Goal: Task Accomplishment & Management: Use online tool/utility

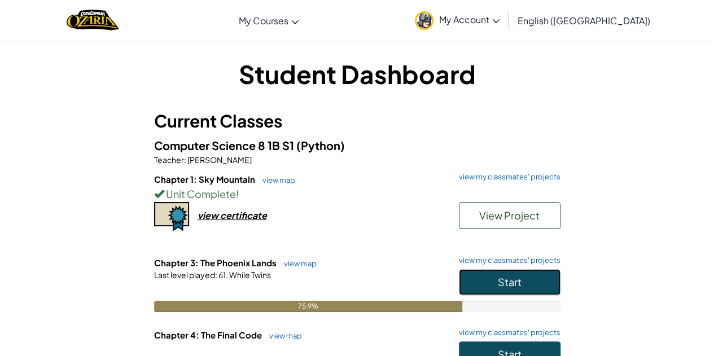
click at [527, 282] on button "Start" at bounding box center [510, 282] width 102 height 26
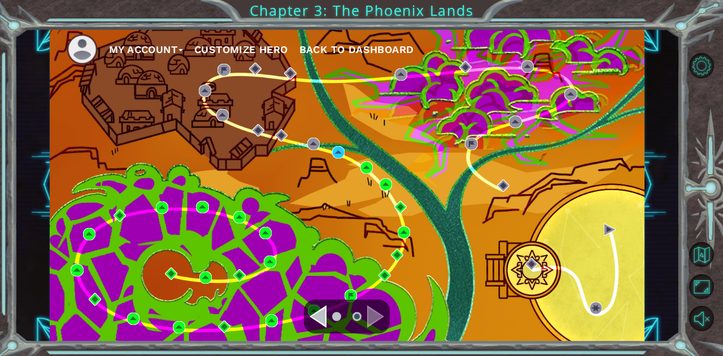
click at [328, 143] on div "My Account Customize Hero Back to Dashboard" at bounding box center [347, 184] width 595 height 313
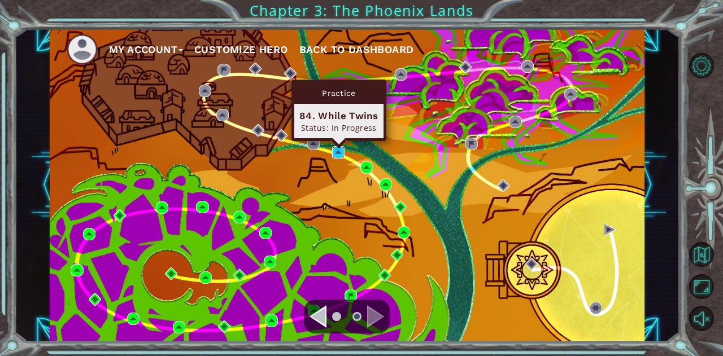
click at [338, 151] on img at bounding box center [338, 152] width 12 height 12
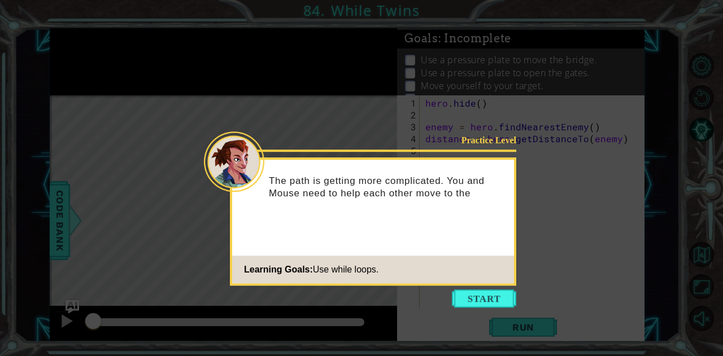
drag, startPoint x: 497, startPoint y: 290, endPoint x: 483, endPoint y: 300, distance: 16.9
click at [483, 300] on button "Start" at bounding box center [484, 299] width 64 height 18
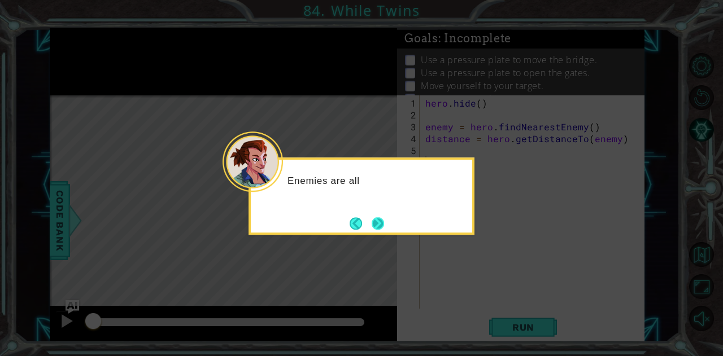
click at [376, 220] on button "Next" at bounding box center [378, 224] width 19 height 19
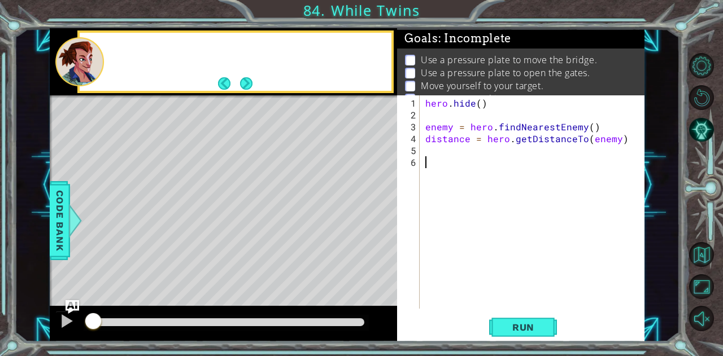
click at [376, 220] on div "Level Map" at bounding box center [311, 261] width 522 height 333
click at [249, 84] on button "Next" at bounding box center [246, 84] width 18 height 18
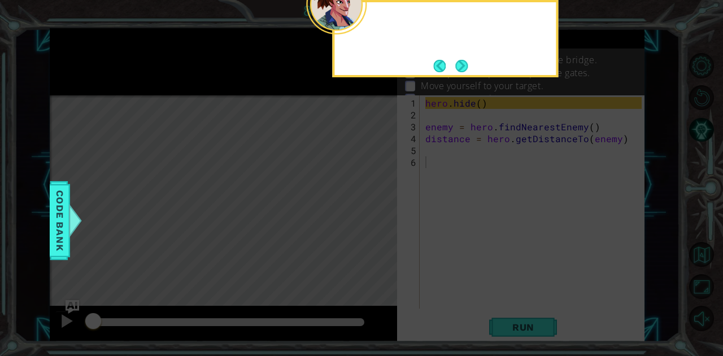
click at [249, 84] on icon at bounding box center [361, 53] width 723 height 606
click at [458, 70] on button "Next" at bounding box center [462, 66] width 16 height 16
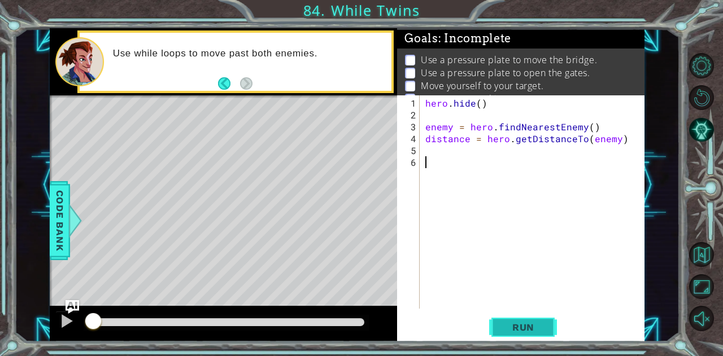
click at [521, 328] on span "Run" at bounding box center [523, 327] width 45 height 11
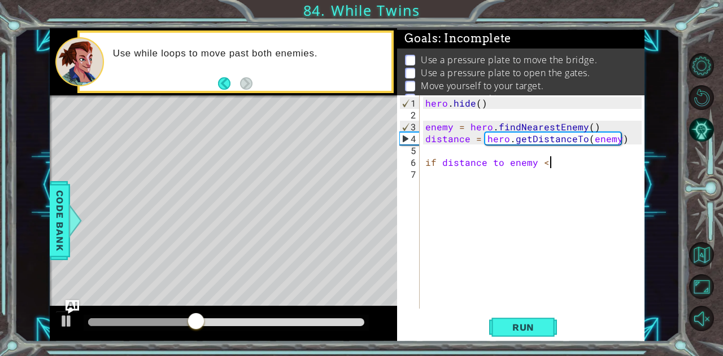
scroll to position [0, 7]
type textarea "if distance to enemy < 2:"
type textarea "hero.moveRight(2)"
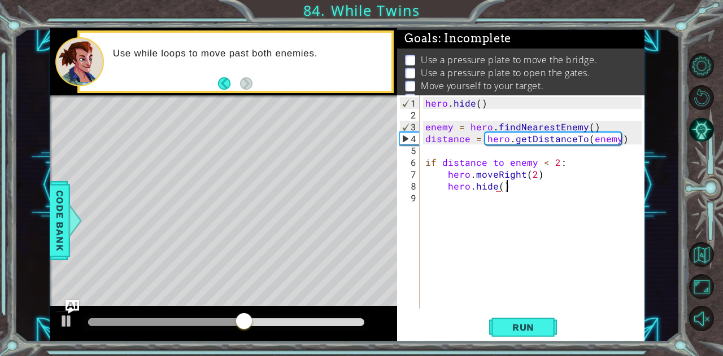
scroll to position [0, 5]
click at [540, 327] on span "Run" at bounding box center [523, 327] width 45 height 11
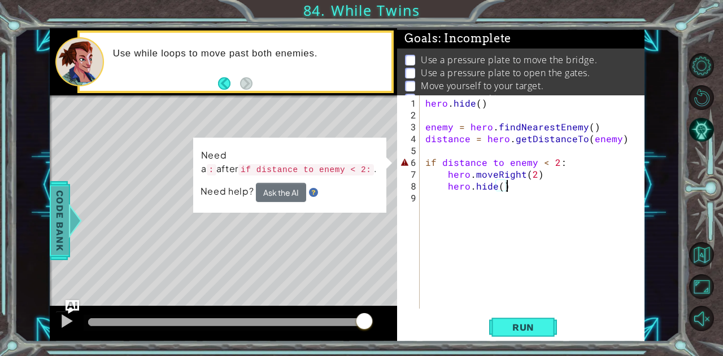
click at [61, 211] on span "Code Bank" at bounding box center [60, 220] width 18 height 69
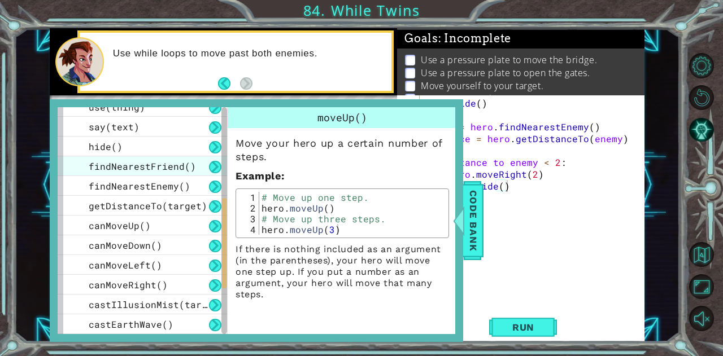
scroll to position [405, 0]
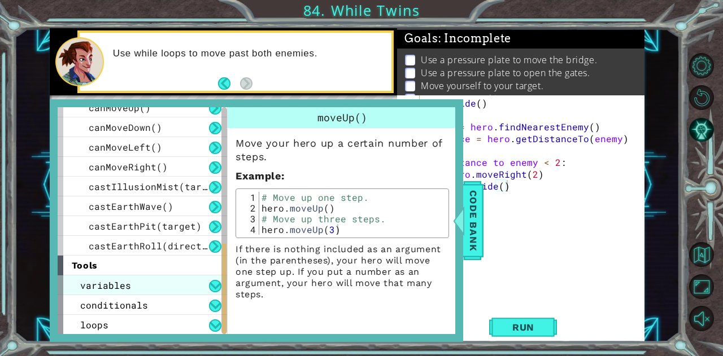
click at [147, 287] on div "variables" at bounding box center [142, 286] width 169 height 20
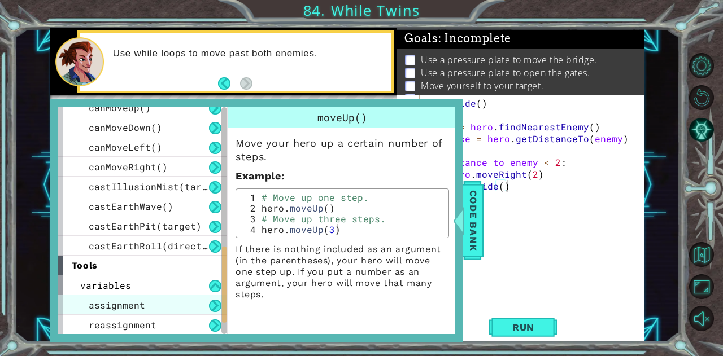
click at [130, 304] on span "assignment" at bounding box center [117, 305] width 56 height 12
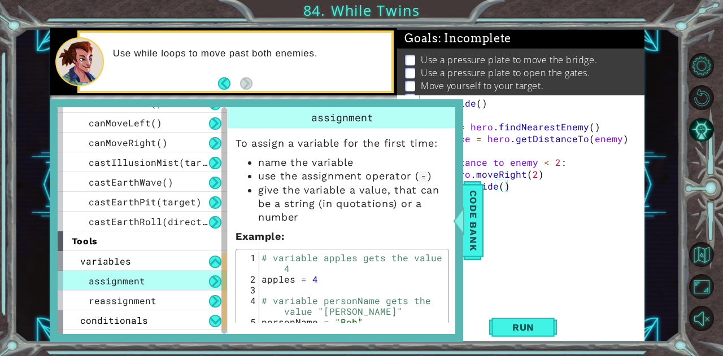
scroll to position [430, 0]
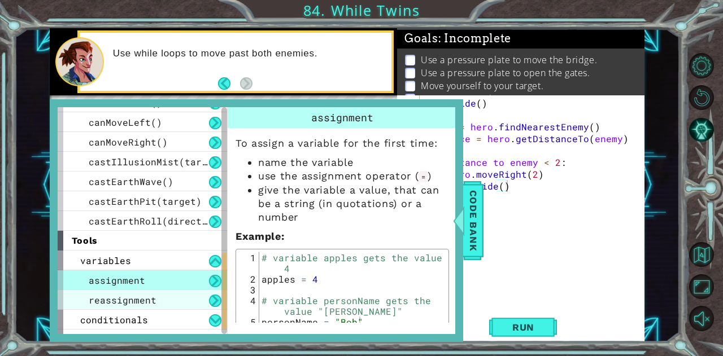
click at [130, 301] on span "reassignment" at bounding box center [123, 300] width 68 height 12
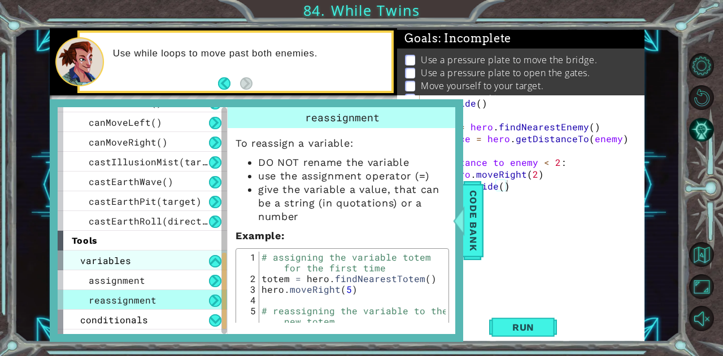
click at [135, 263] on div "variables" at bounding box center [142, 261] width 169 height 20
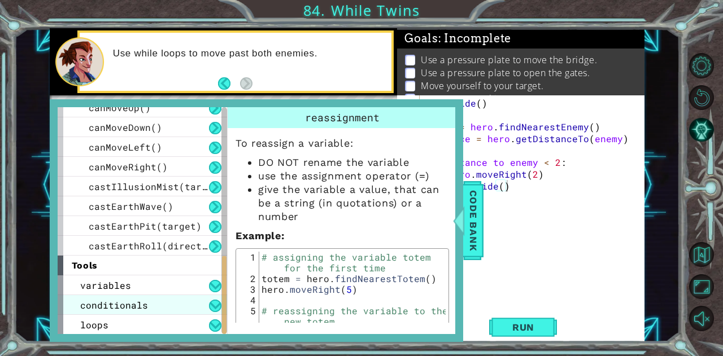
click at [126, 304] on span "conditionals" at bounding box center [114, 305] width 68 height 12
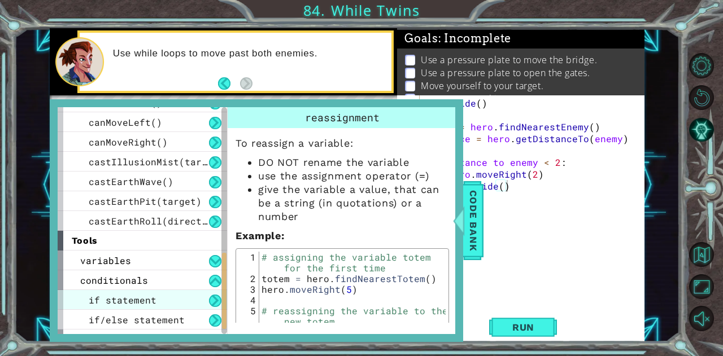
scroll to position [444, 0]
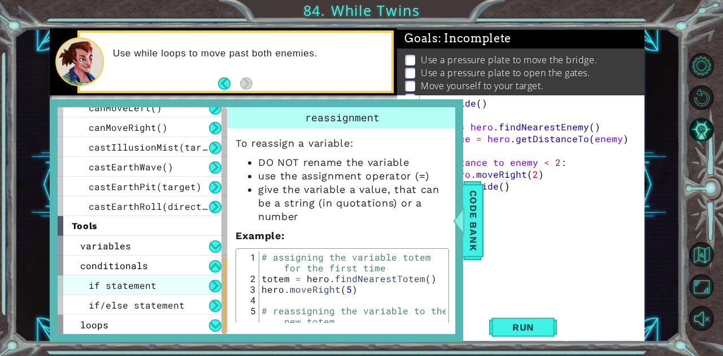
click at [142, 287] on span "if statement" at bounding box center [123, 286] width 68 height 12
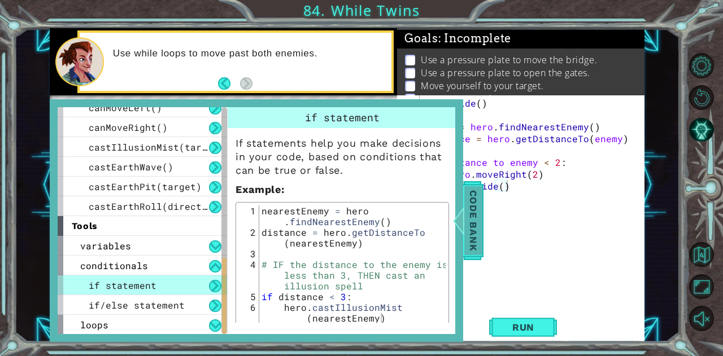
click at [469, 202] on span "Code Bank" at bounding box center [473, 220] width 18 height 69
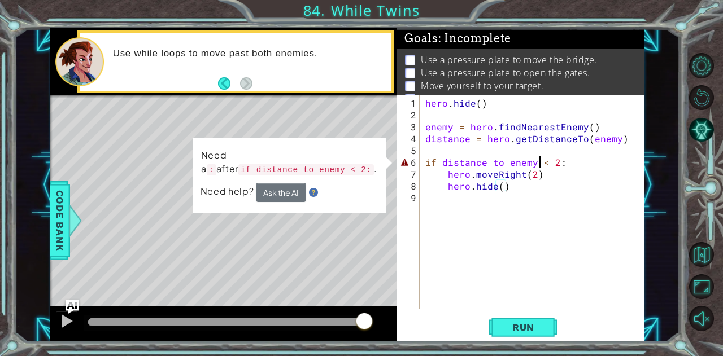
click at [538, 162] on div "hero . hide ( ) enemy = hero . findNearestEnemy ( ) distance = hero . getDistan…" at bounding box center [535, 215] width 224 height 237
click at [533, 162] on div "hero . hide ( ) enemy = hero . findNearestEnemy ( ) distance = hero . getDistan…" at bounding box center [535, 215] width 224 height 237
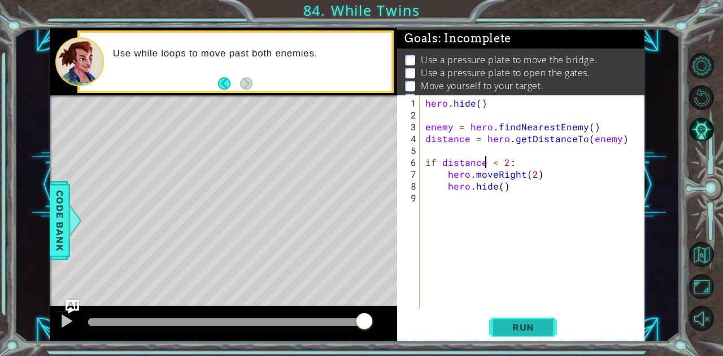
click at [510, 320] on button "Run" at bounding box center [523, 327] width 68 height 25
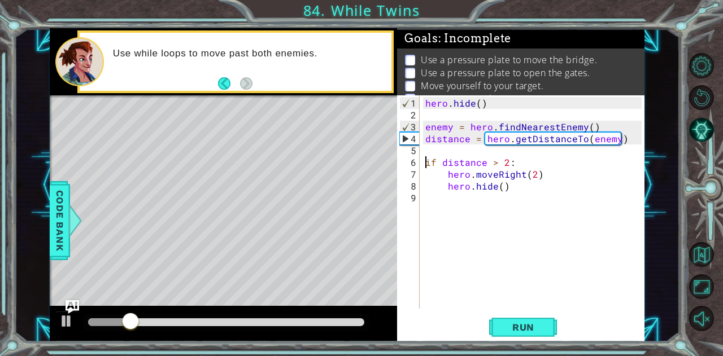
click at [423, 165] on div "hero . hide ( ) enemy = hero . findNearestEnemy ( ) distance = hero . getDistan…" at bounding box center [535, 215] width 224 height 237
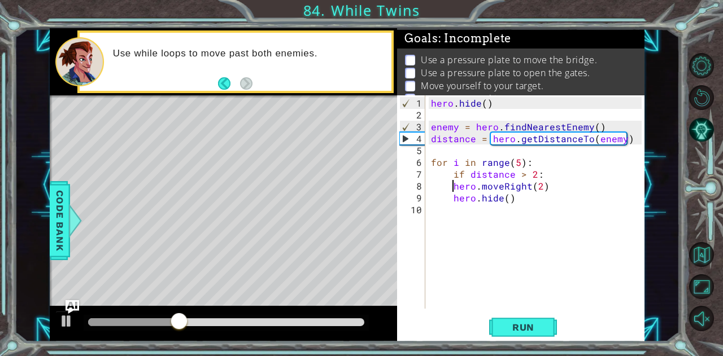
click at [450, 186] on div "hero . hide ( ) enemy = hero . findNearestEnemy ( ) distance = hero . getDistan…" at bounding box center [538, 215] width 219 height 237
click at [449, 200] on div "hero . hide ( ) enemy = hero . findNearestEnemy ( ) distance = hero . getDistan…" at bounding box center [538, 215] width 219 height 237
type textarea "hero.moveRight(2) hero.hide()"
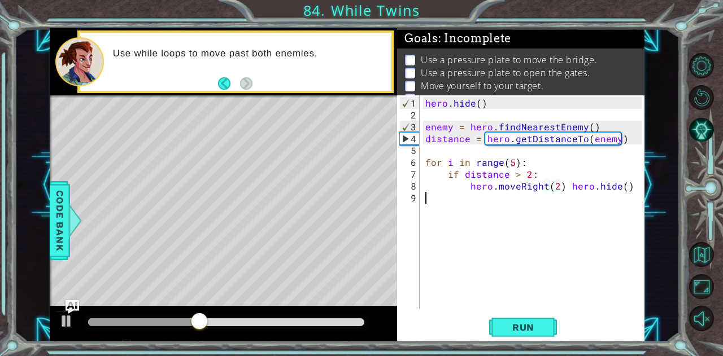
scroll to position [0, 0]
click at [564, 189] on div "hero . hide ( ) enemy = hero . findNearestEnemy ( ) distance = hero . getDistan…" at bounding box center [535, 215] width 224 height 237
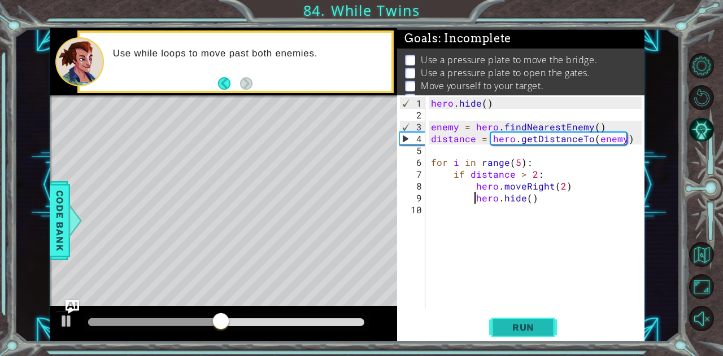
click at [549, 321] on button "Run" at bounding box center [523, 327] width 68 height 25
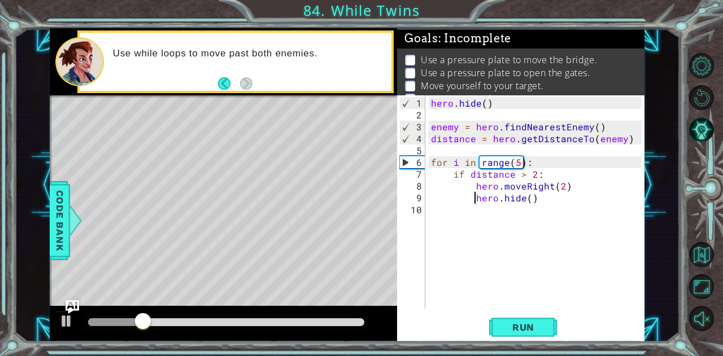
click at [533, 186] on div "hero . hide ( ) enemy = hero . findNearestEnemy ( ) distance = hero . getDistan…" at bounding box center [538, 215] width 219 height 237
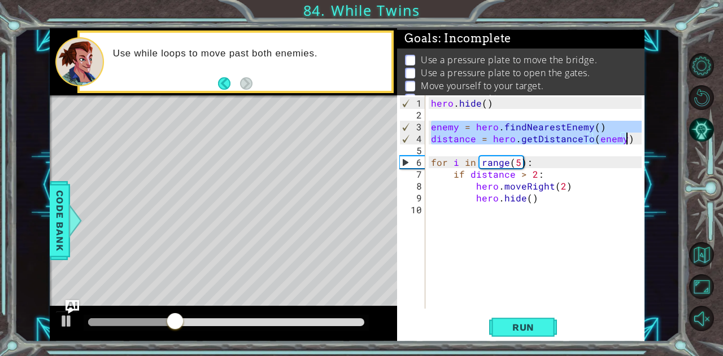
drag, startPoint x: 430, startPoint y: 126, endPoint x: 626, endPoint y: 142, distance: 196.1
click at [626, 142] on div "hero . hide ( ) enemy = hero . findNearestEnemy ( ) distance = hero . getDistan…" at bounding box center [538, 215] width 219 height 237
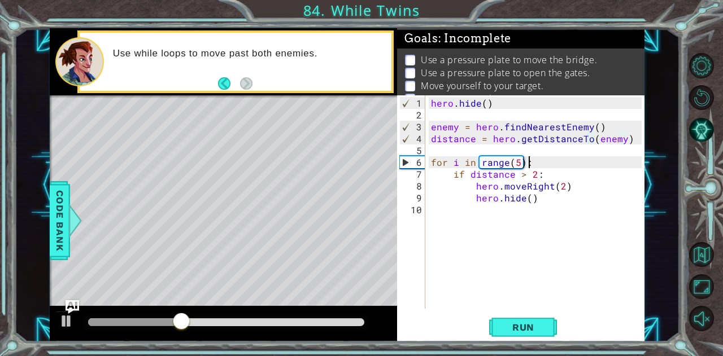
click at [529, 164] on div "hero . hide ( ) enemy = hero . findNearestEnemy ( ) distance = hero . getDistan…" at bounding box center [538, 215] width 219 height 237
type textarea "for i in range(5):"
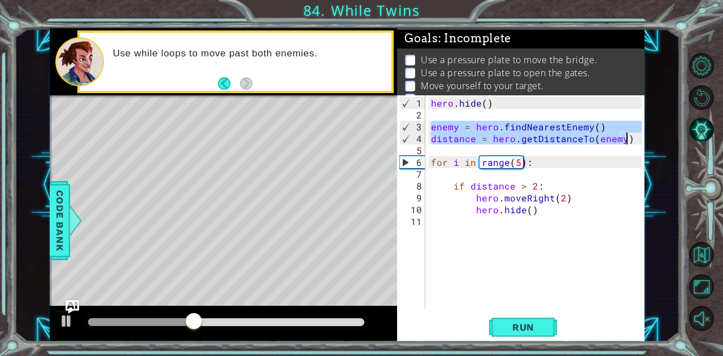
drag, startPoint x: 431, startPoint y: 126, endPoint x: 637, endPoint y: 139, distance: 205.9
click at [637, 139] on div "hero . hide ( ) enemy = hero . findNearestEnemy ( ) distance = hero . getDistan…" at bounding box center [538, 215] width 219 height 237
drag, startPoint x: 560, startPoint y: 132, endPoint x: 446, endPoint y: 145, distance: 114.8
drag, startPoint x: 446, startPoint y: 145, endPoint x: 483, endPoint y: 130, distance: 40.6
click at [483, 130] on div "hero . hide ( ) enemy = hero . findNearestEnemy ( ) distance = hero . getDistan…" at bounding box center [535, 201] width 213 height 213
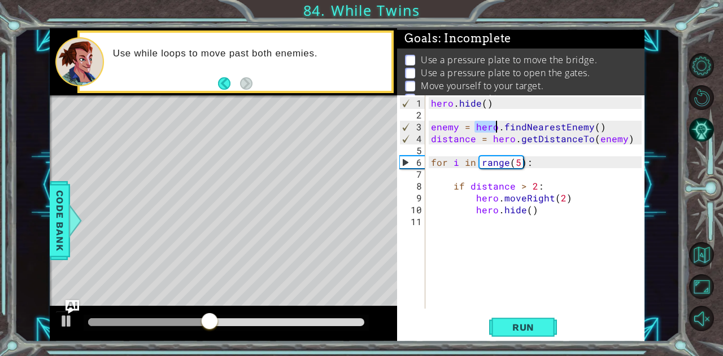
click at [483, 130] on div "hero . hide ( ) enemy = hero . findNearestEnemy ( ) distance = hero . getDistan…" at bounding box center [538, 215] width 219 height 237
click at [426, 129] on div "enemy = hero.findNearestEnemy() 1 2 3 4 5 6 7 8 9 10 11 hero . hide ( ) enemy =…" at bounding box center [519, 201] width 244 height 213
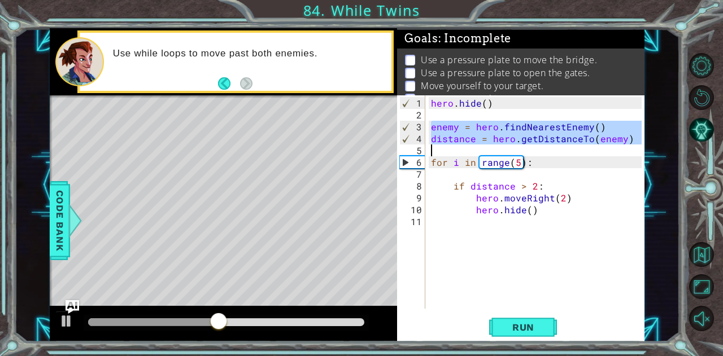
drag, startPoint x: 430, startPoint y: 128, endPoint x: 620, endPoint y: 147, distance: 190.7
click at [620, 147] on div "hero . hide ( ) enemy = hero . findNearestEnemy ( ) distance = hero . getDistan…" at bounding box center [538, 215] width 219 height 237
type textarea "distance = hero.getDistanceTo(enemy)"
type textarea "for i in range(5):"
type textarea "distance = hero.getDistanceTo(enemy)"
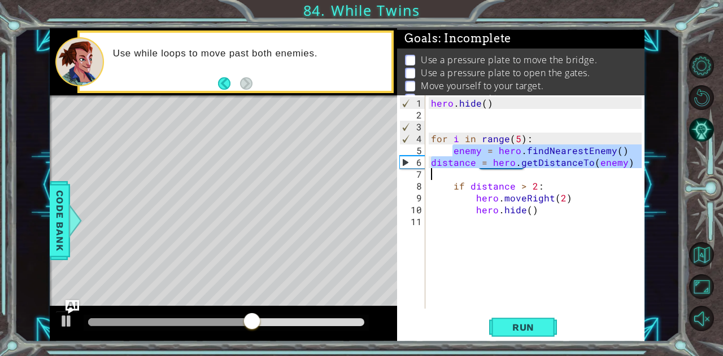
click at [490, 182] on div "hero . hide ( ) for i in range ( 5 ) : enemy = hero . findNearestEnemy ( ) dist…" at bounding box center [538, 215] width 219 height 237
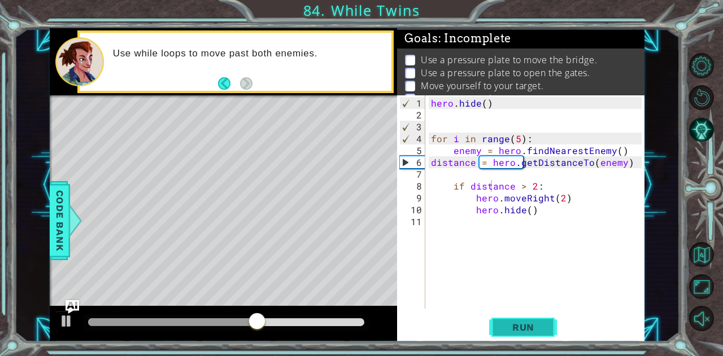
click at [509, 328] on span "Run" at bounding box center [523, 327] width 45 height 11
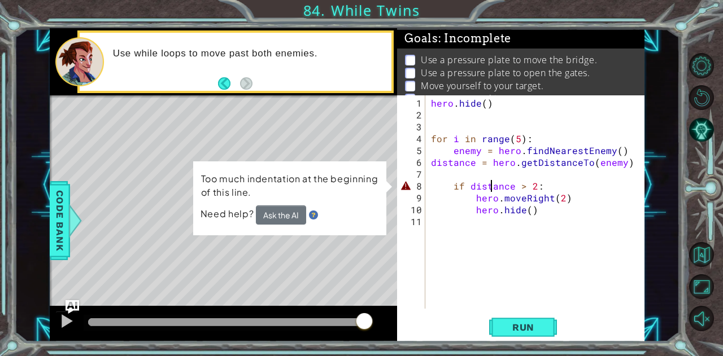
click at [451, 182] on div "hero . hide ( ) for i in range ( 5 ) : enemy = hero . findNearestEnemy ( ) dist…" at bounding box center [538, 215] width 219 height 237
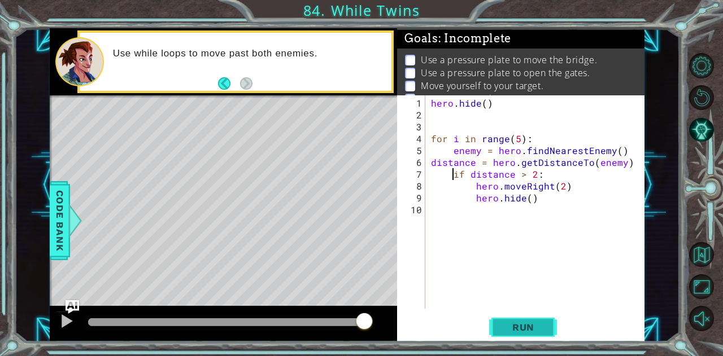
click at [512, 327] on span "Run" at bounding box center [523, 327] width 45 height 11
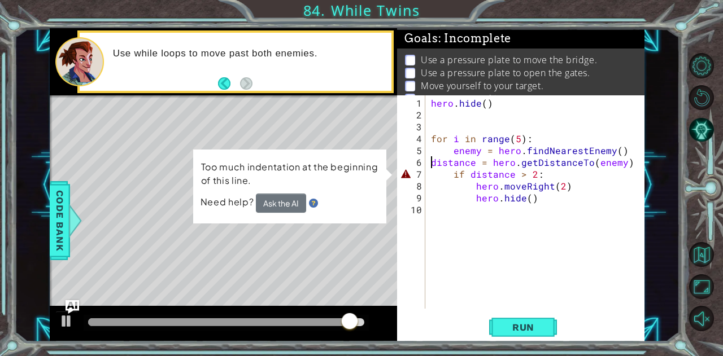
click at [431, 162] on div "hero . hide ( ) for i in range ( 5 ) : enemy = hero . findNearestEnemy ( ) dist…" at bounding box center [538, 215] width 219 height 237
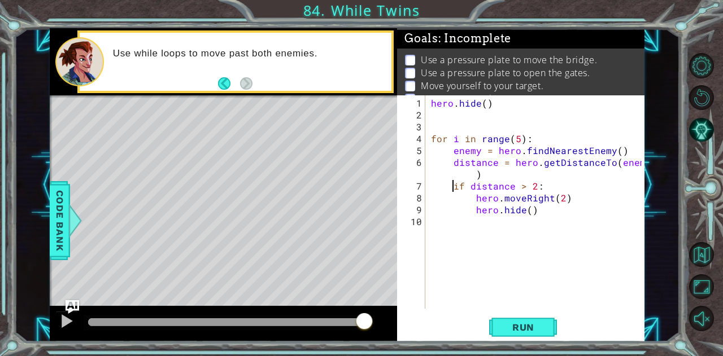
click at [450, 184] on div "hero . hide ( ) for i in range ( 5 ) : enemy = hero . findNearestEnemy ( ) dist…" at bounding box center [538, 215] width 219 height 237
click at [526, 331] on span "Run" at bounding box center [523, 327] width 45 height 11
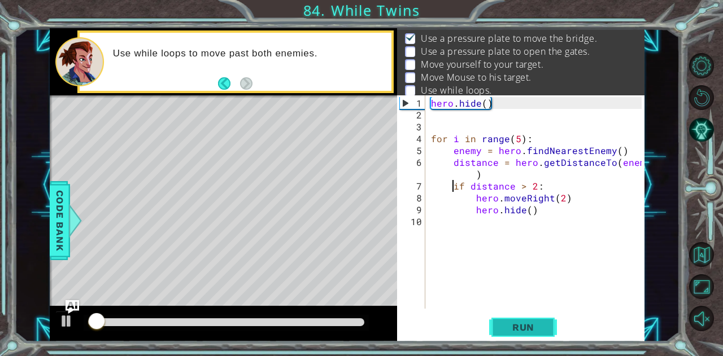
scroll to position [21, 0]
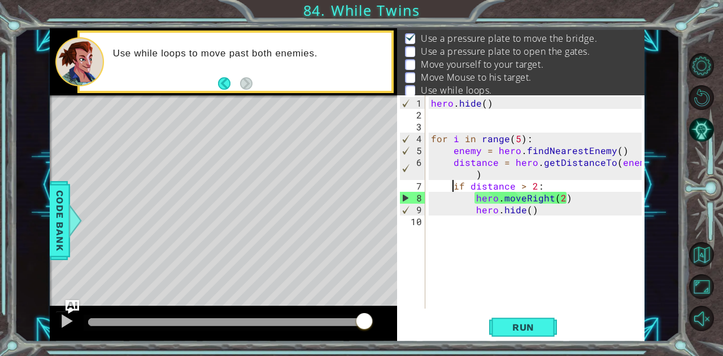
click at [517, 138] on div "hero . hide ( ) for i in range ( 5 ) : enemy = hero . findNearestEnemy ( ) dist…" at bounding box center [538, 215] width 219 height 237
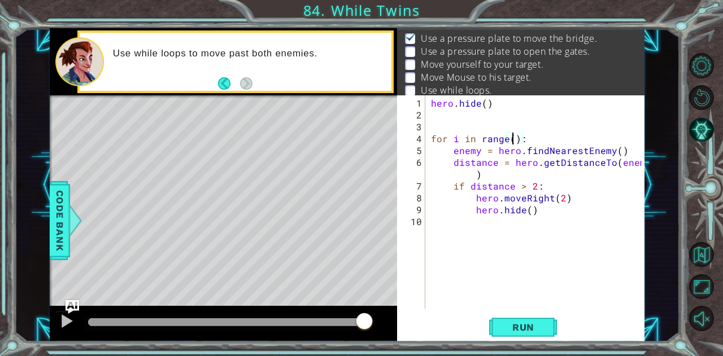
scroll to position [0, 6]
type textarea "for i in range(2):"
click at [510, 328] on span "Run" at bounding box center [523, 327] width 45 height 11
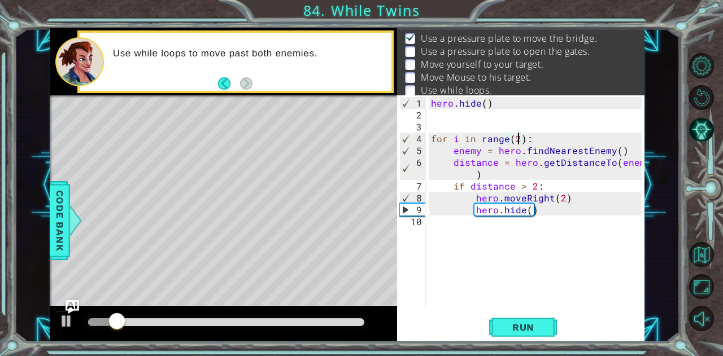
click at [510, 276] on div "hero . hide ( ) for i in range ( 2 ) : enemy = hero . findNearestEnemy ( ) dist…" at bounding box center [538, 215] width 219 height 237
type textarea "mouse.moveRight()"
click at [516, 223] on div "hero . hide ( ) for i in range ( 2 ) : enemy = hero . findNearestEnemy ( ) dist…" at bounding box center [538, 215] width 219 height 237
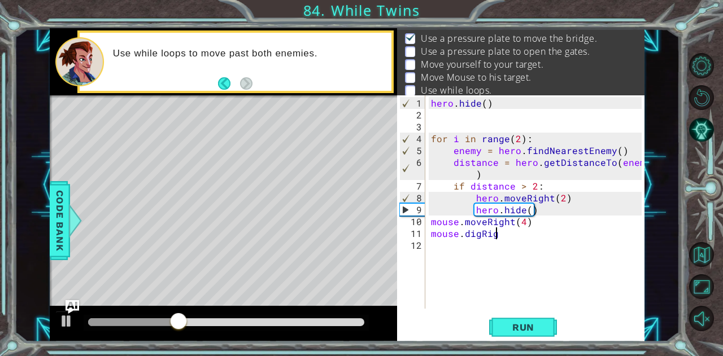
scroll to position [0, 4]
type textarea "mouse.digRight()"
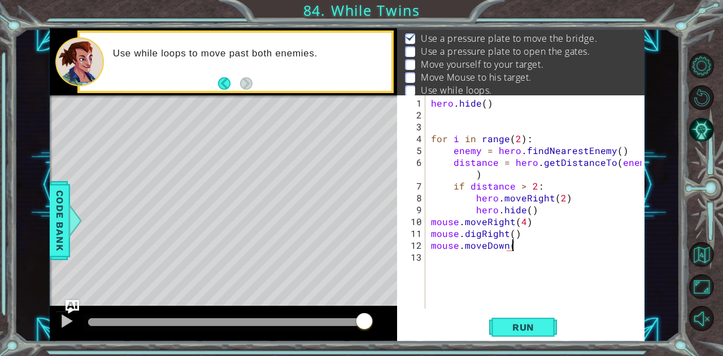
scroll to position [0, 5]
type textarea "mouse.moveDown()"
click at [701, 248] on button "Back to Map" at bounding box center [701, 254] width 25 height 25
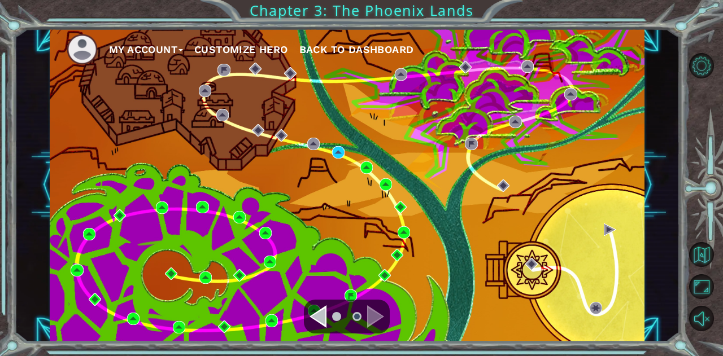
click at [326, 317] on div "Navigate to the previous page" at bounding box center [317, 316] width 17 height 23
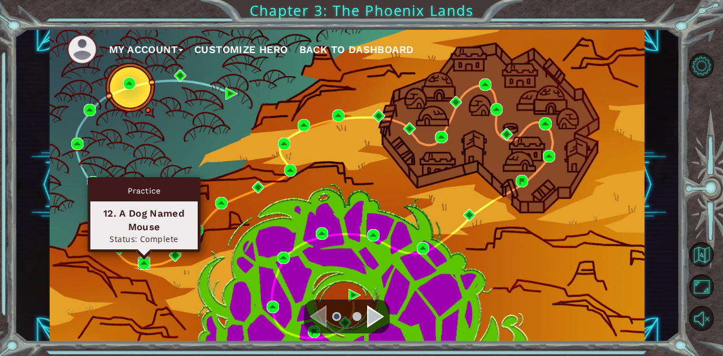
click at [141, 261] on img at bounding box center [144, 263] width 12 height 12
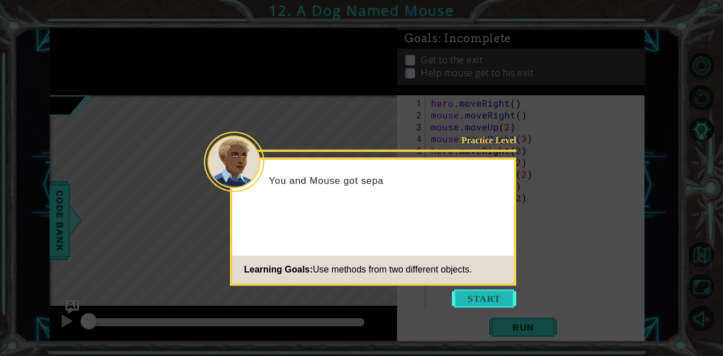
click at [486, 299] on button "Start" at bounding box center [484, 299] width 64 height 18
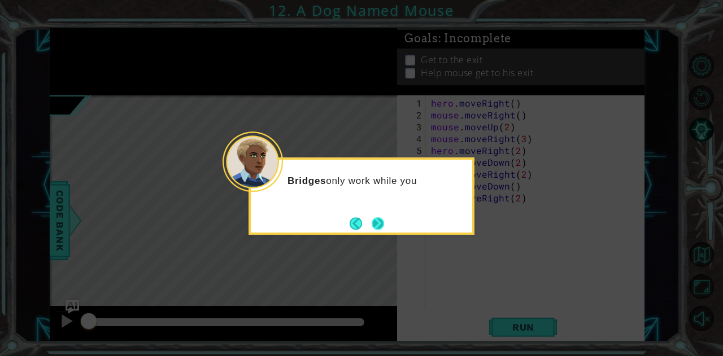
click at [374, 220] on button "Next" at bounding box center [378, 223] width 21 height 21
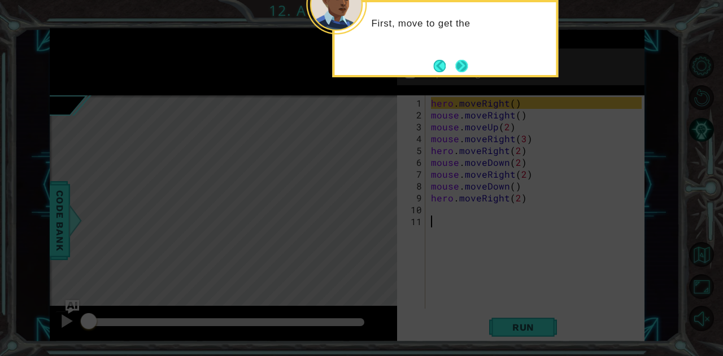
click at [460, 68] on button "Next" at bounding box center [462, 66] width 14 height 14
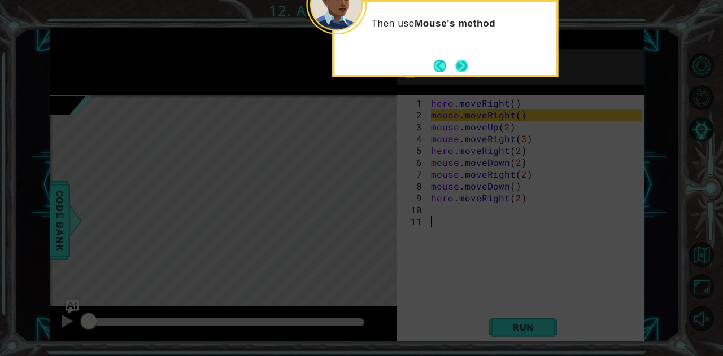
click at [461, 64] on button "Next" at bounding box center [461, 66] width 15 height 15
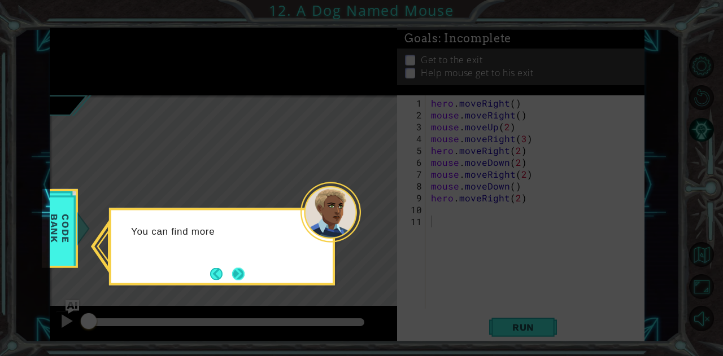
click at [237, 273] on button "Next" at bounding box center [238, 274] width 20 height 20
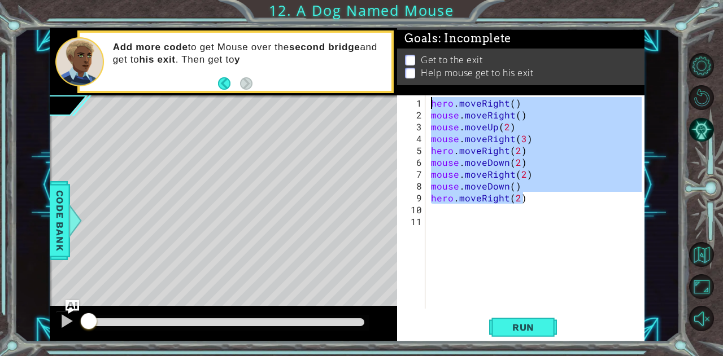
drag, startPoint x: 523, startPoint y: 198, endPoint x: 417, endPoint y: 95, distance: 147.4
click at [417, 95] on div "1 2 3 4 5 6 7 8 9 10 11 hero . moveRight ( ) mouse . moveRight ( ) mouse . move…" at bounding box center [519, 201] width 244 height 213
type textarea "hero.moveRight() mouse.moveRight()"
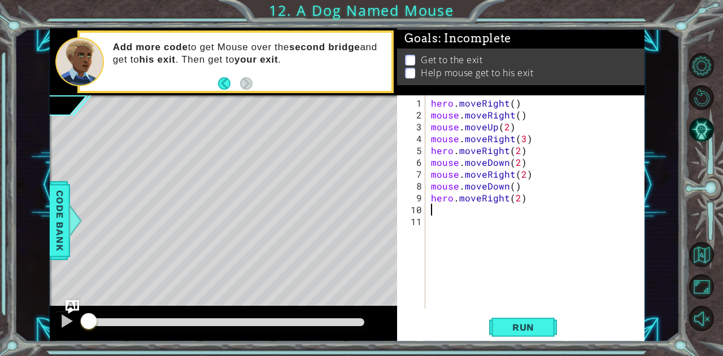
click at [526, 204] on div "hero . moveRight ( ) mouse . moveRight ( ) mouse . moveUp ( 2 ) mouse . moveRig…" at bounding box center [538, 215] width 219 height 237
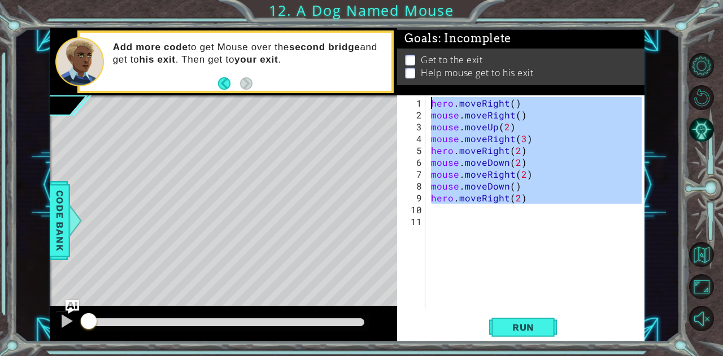
drag, startPoint x: 526, startPoint y: 204, endPoint x: 430, endPoint y: 99, distance: 142.3
click at [430, 99] on div "hero . moveRight ( ) mouse . moveRight ( ) mouse . moveUp ( 2 ) mouse . moveRig…" at bounding box center [538, 215] width 219 height 237
type textarea "hero.moveRight() mouse.moveRight()"
click at [534, 206] on div "hero . moveRight ( ) mouse . moveRight ( ) mouse . moveUp ( 2 ) mouse . moveRig…" at bounding box center [535, 201] width 213 height 213
drag, startPoint x: 523, startPoint y: 197, endPoint x: 433, endPoint y: 99, distance: 133.1
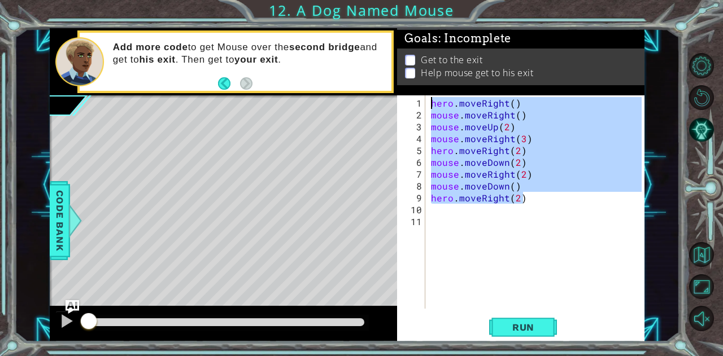
click at [433, 99] on div "hero . moveRight ( ) mouse . moveRight ( ) mouse . moveUp ( 2 ) mouse . moveRig…" at bounding box center [538, 215] width 219 height 237
type textarea "hero.moveRight() mouse.moveRight()"
click at [700, 256] on button "Back to Map" at bounding box center [701, 254] width 25 height 25
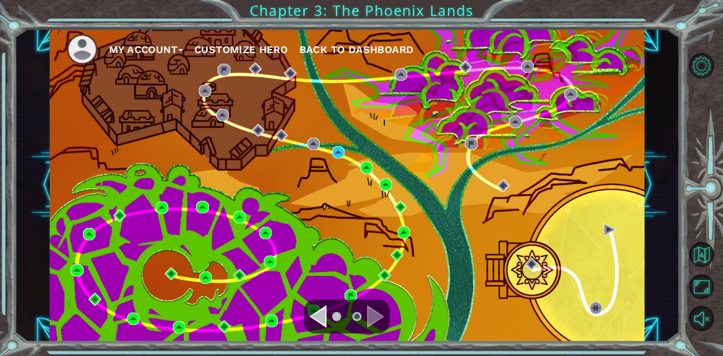
click at [321, 320] on div "Navigate to the previous page" at bounding box center [317, 316] width 17 height 23
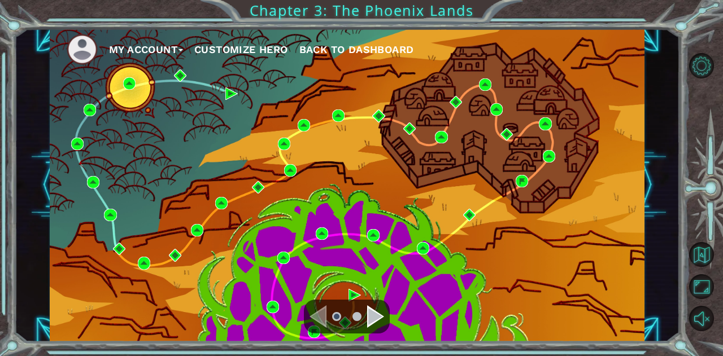
click at [565, 114] on div "My Account Customize Hero Back to Dashboard" at bounding box center [347, 184] width 595 height 313
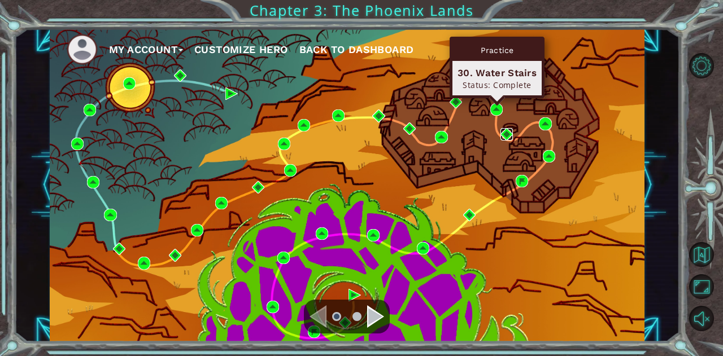
click at [510, 136] on img at bounding box center [506, 134] width 12 height 12
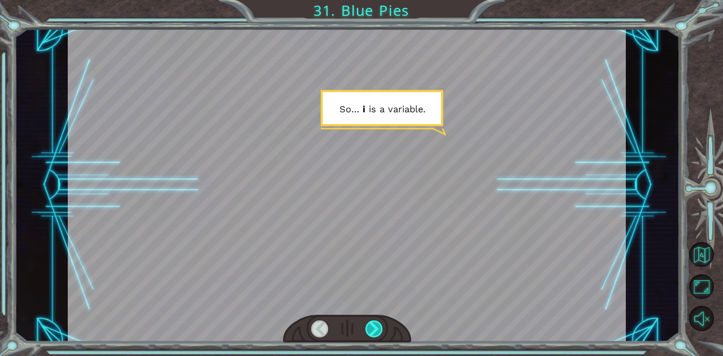
click at [370, 322] on div at bounding box center [374, 329] width 18 height 17
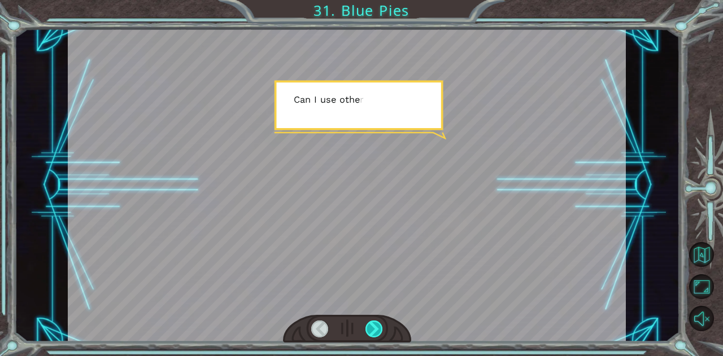
click at [370, 322] on div at bounding box center [374, 329] width 18 height 17
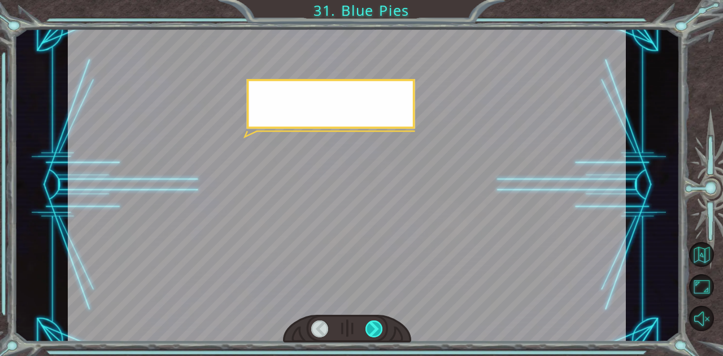
click at [370, 322] on div at bounding box center [374, 329] width 18 height 17
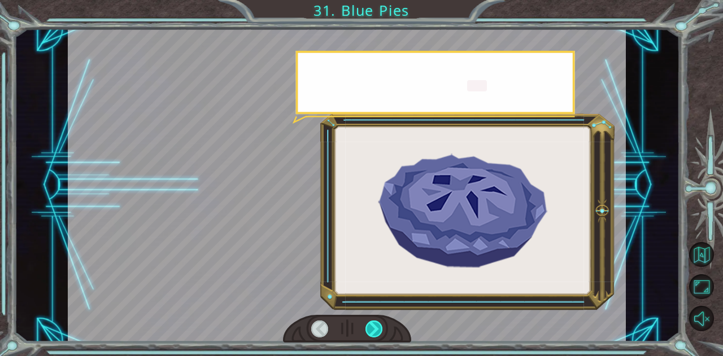
click at [370, 322] on div at bounding box center [374, 329] width 18 height 17
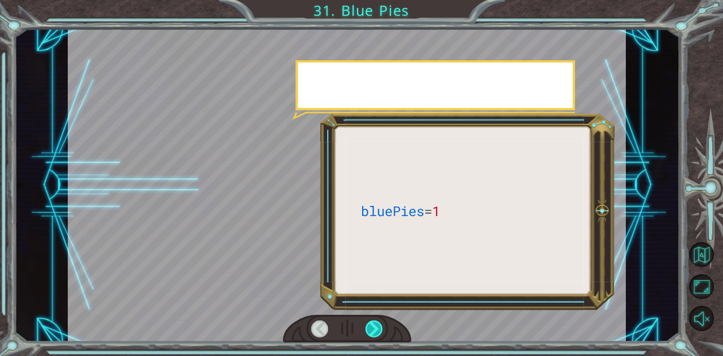
click at [370, 322] on div at bounding box center [374, 329] width 18 height 17
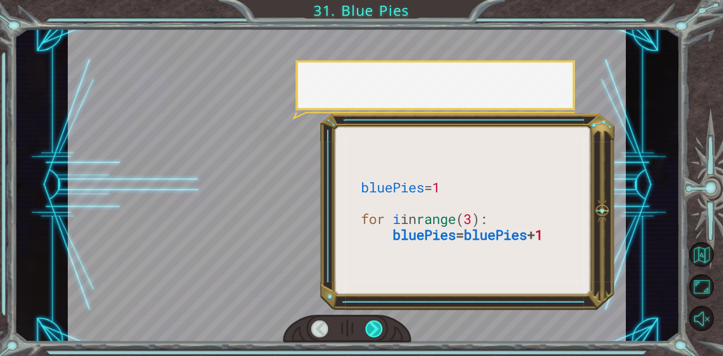
click at [370, 321] on div at bounding box center [374, 329] width 18 height 17
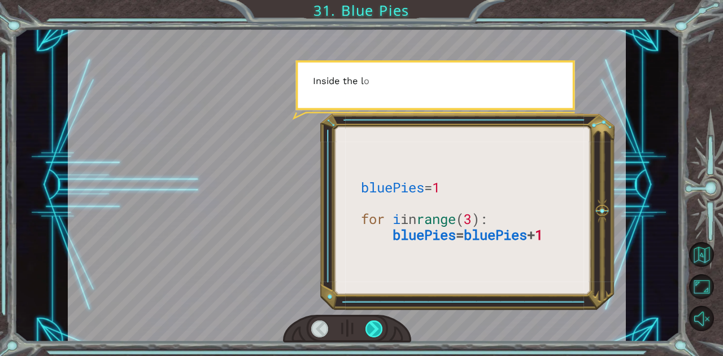
click at [370, 321] on div at bounding box center [374, 329] width 18 height 17
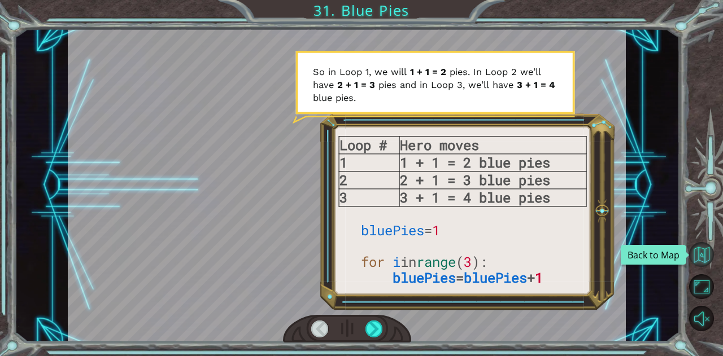
click at [701, 248] on button "Back to Map" at bounding box center [701, 254] width 25 height 25
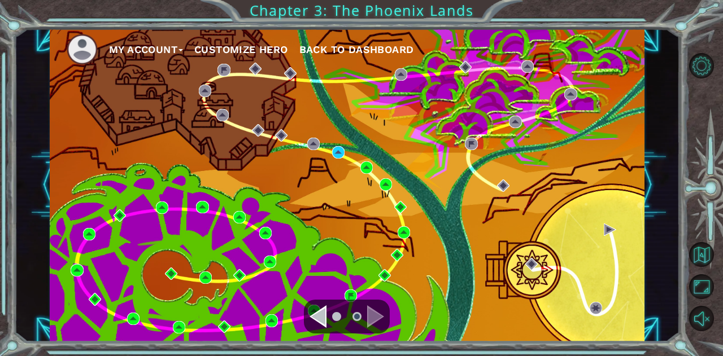
click at [320, 312] on div "Navigate to the previous page" at bounding box center [317, 316] width 17 height 23
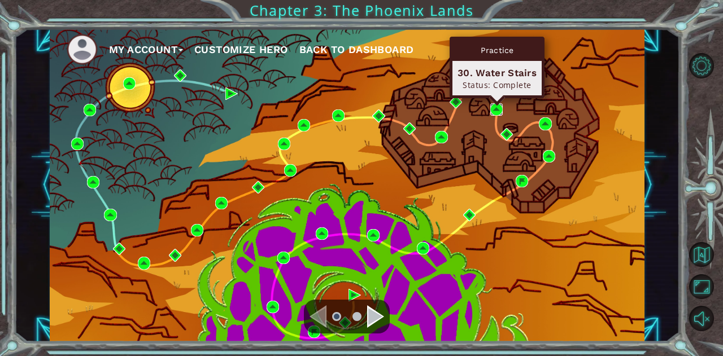
click at [495, 106] on img at bounding box center [496, 109] width 12 height 12
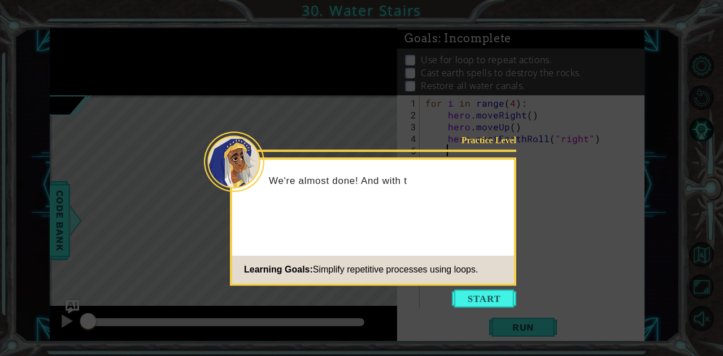
click at [494, 311] on icon at bounding box center [361, 178] width 723 height 356
click at [495, 303] on button "Start" at bounding box center [484, 299] width 64 height 18
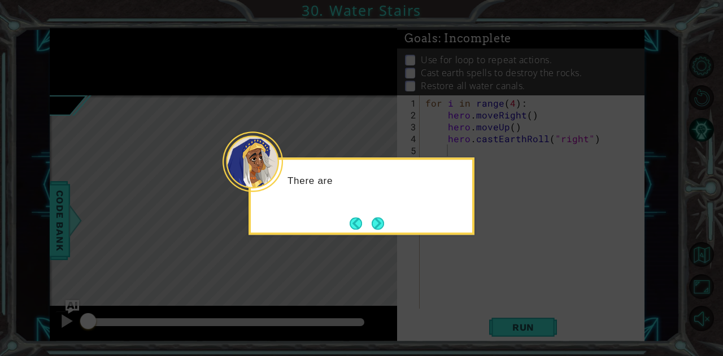
click at [374, 213] on div "There are" at bounding box center [361, 196] width 226 height 77
click at [375, 219] on button "Next" at bounding box center [378, 223] width 19 height 19
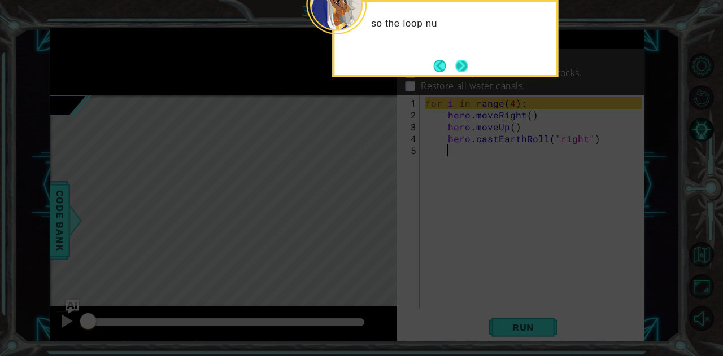
click at [459, 69] on button "Next" at bounding box center [461, 66] width 16 height 16
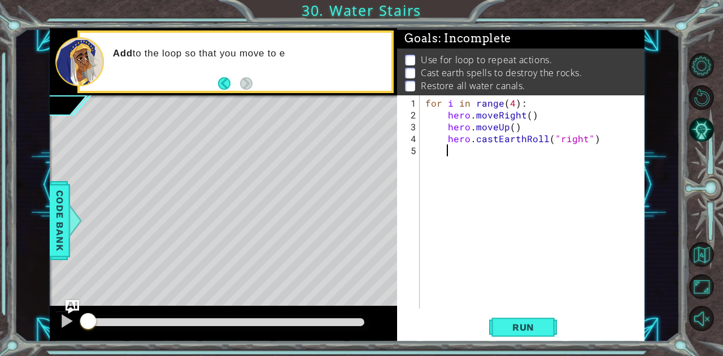
drag, startPoint x: 477, startPoint y: 147, endPoint x: 429, endPoint y: 99, distance: 68.3
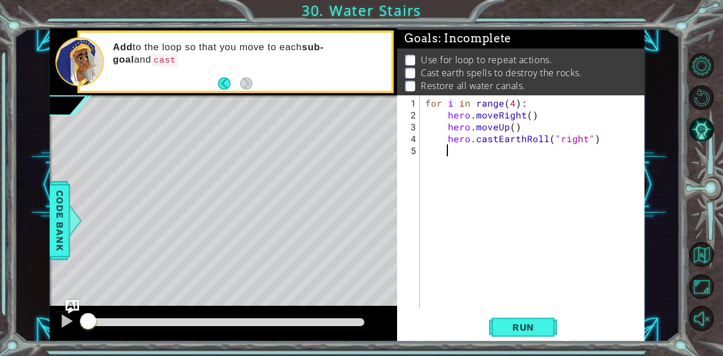
drag, startPoint x: 429, startPoint y: 99, endPoint x: 422, endPoint y: 99, distance: 6.8
click at [422, 99] on div "1 2 3 4 5 for i in range ( 4 ) : hero . moveRight ( ) hero . moveUp ( ) hero . …" at bounding box center [519, 201] width 244 height 213
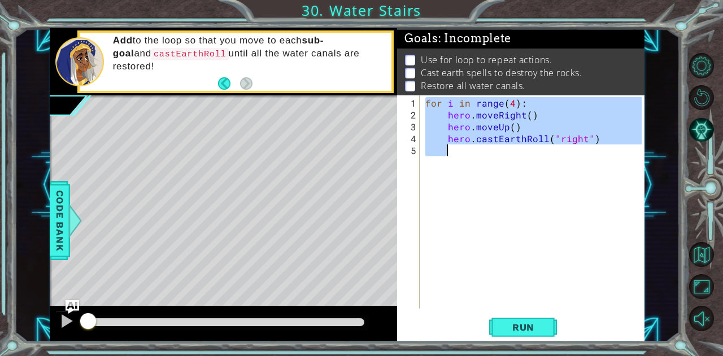
drag, startPoint x: 425, startPoint y: 100, endPoint x: 565, endPoint y: 149, distance: 148.4
click at [565, 149] on div "for i in range ( 4 ) : hero . moveRight ( ) hero . moveUp ( ) hero . castEarthR…" at bounding box center [535, 215] width 224 height 237
type textarea "hero.castEarthRoll("right")"
click at [705, 256] on button "Back to Map" at bounding box center [701, 254] width 25 height 25
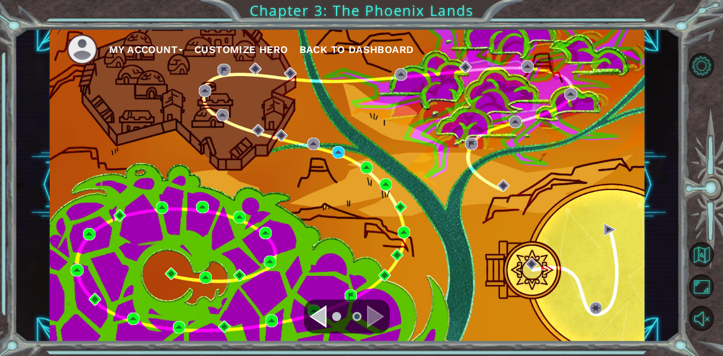
click at [374, 312] on div "Navigate to the next page" at bounding box center [375, 316] width 17 height 23
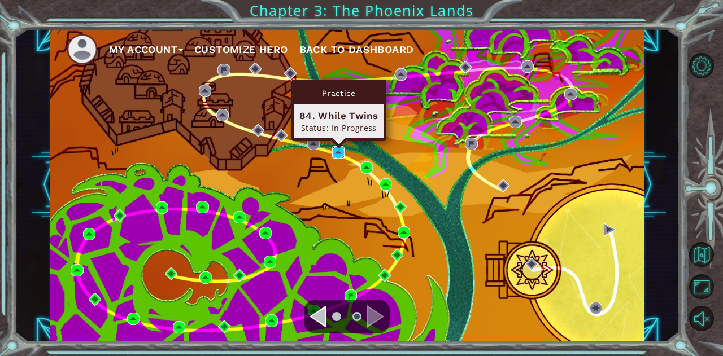
click at [336, 151] on img at bounding box center [338, 152] width 12 height 12
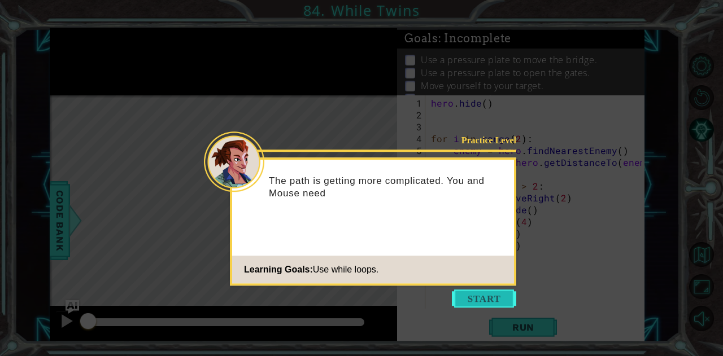
click at [474, 302] on button "Start" at bounding box center [484, 299] width 64 height 18
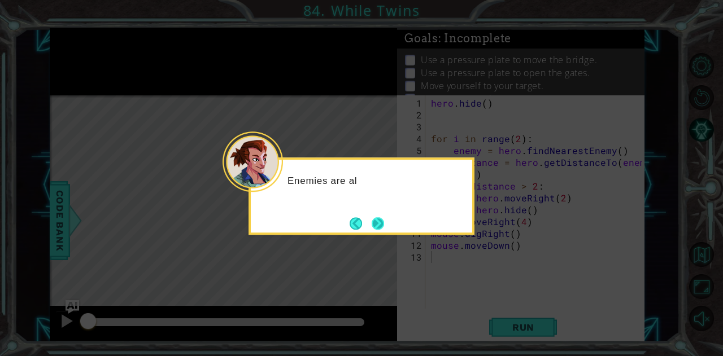
click at [376, 217] on button "Next" at bounding box center [378, 224] width 14 height 14
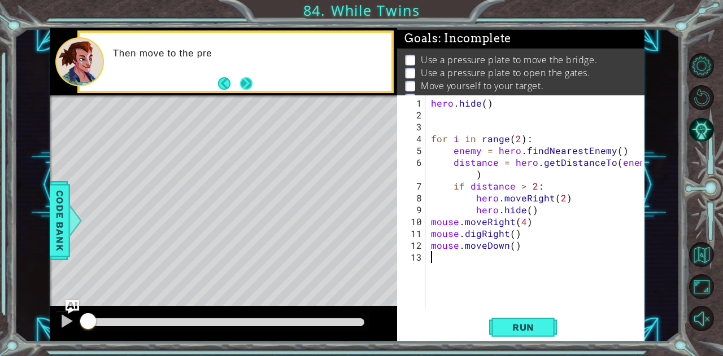
click at [246, 79] on button "Next" at bounding box center [245, 83] width 21 height 21
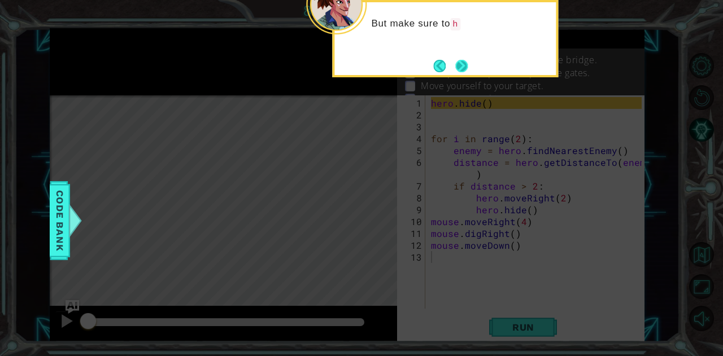
click at [455, 68] on button "Next" at bounding box center [461, 65] width 13 height 13
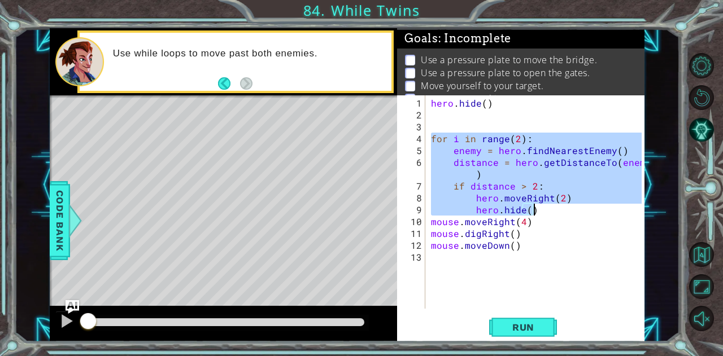
drag, startPoint x: 431, startPoint y: 134, endPoint x: 543, endPoint y: 209, distance: 134.2
click at [543, 209] on div "hero . hide ( ) for i in range ( 2 ) : enemy = hero . findNearestEnemy ( ) dist…" at bounding box center [538, 215] width 219 height 237
type textarea "hero.moveRight(2) hero.hide()"
click at [492, 260] on div "hero . hide ( ) for i in range ( 2 ) : enemy = hero . findNearestEnemy ( ) dist…" at bounding box center [538, 215] width 219 height 237
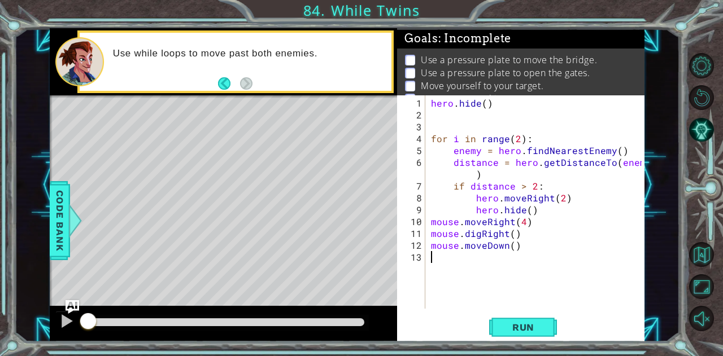
paste textarea "hero.hide()"
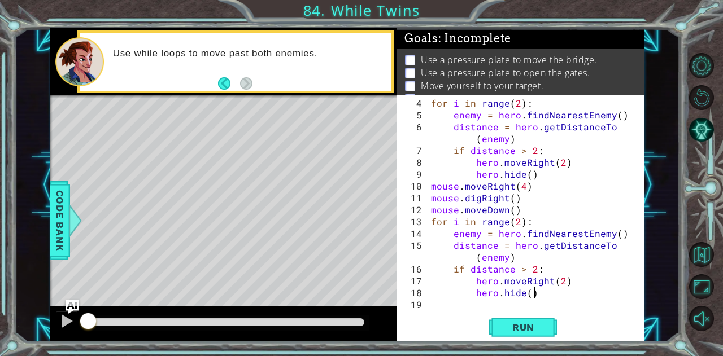
scroll to position [36, 0]
click at [534, 328] on span "Run" at bounding box center [523, 327] width 45 height 11
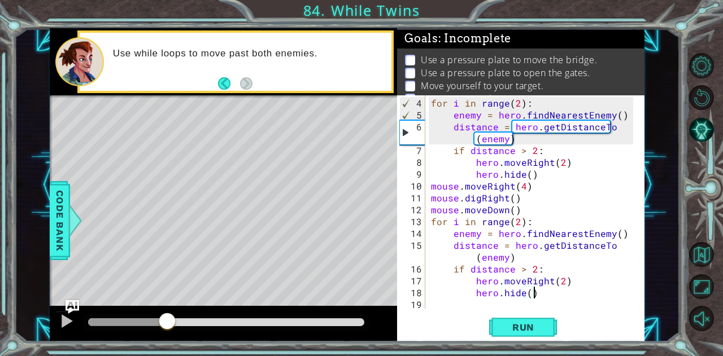
drag, startPoint x: 164, startPoint y: 319, endPoint x: 159, endPoint y: 313, distance: 8.0
click at [159, 313] on div at bounding box center [167, 322] width 20 height 20
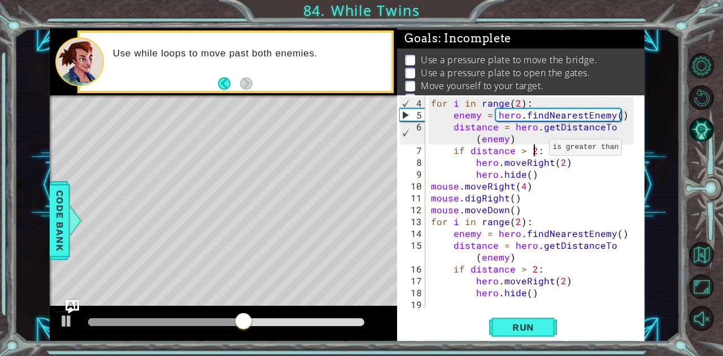
click at [535, 152] on div "for i in range ( 2 ) : enemy = hero . findNearestEnemy ( ) distance = hero . ge…" at bounding box center [534, 215] width 210 height 237
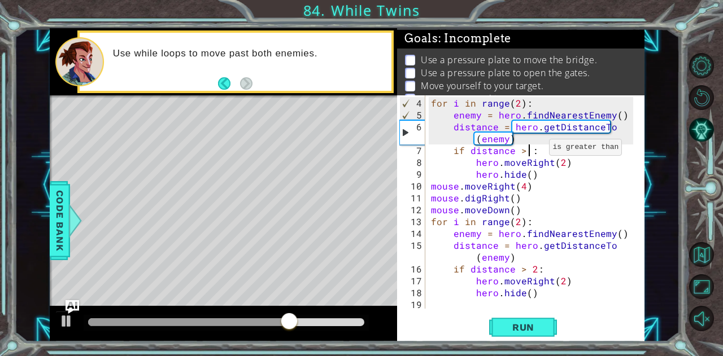
scroll to position [0, 6]
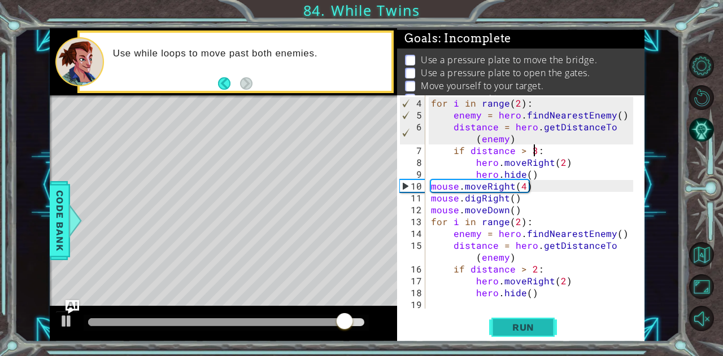
click at [536, 317] on button "Run" at bounding box center [523, 327] width 68 height 25
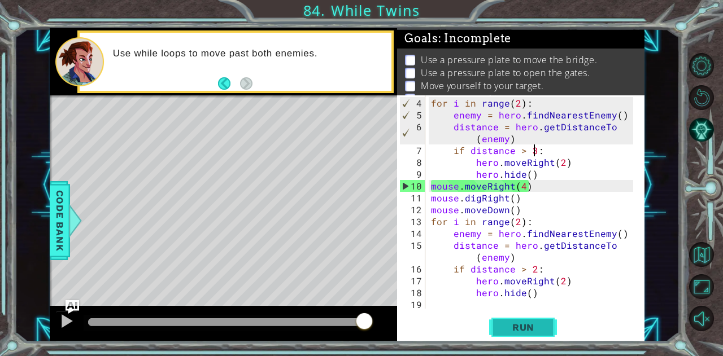
click at [532, 327] on span "Run" at bounding box center [523, 327] width 45 height 11
click at [580, 198] on div "for i in range ( 2 ) : enemy = hero . findNearestEnemy ( ) distance = hero . ge…" at bounding box center [534, 215] width 210 height 237
click at [533, 146] on div "for i in range ( 2 ) : enemy = hero . findNearestEnemy ( ) distance = hero . ge…" at bounding box center [534, 215] width 210 height 237
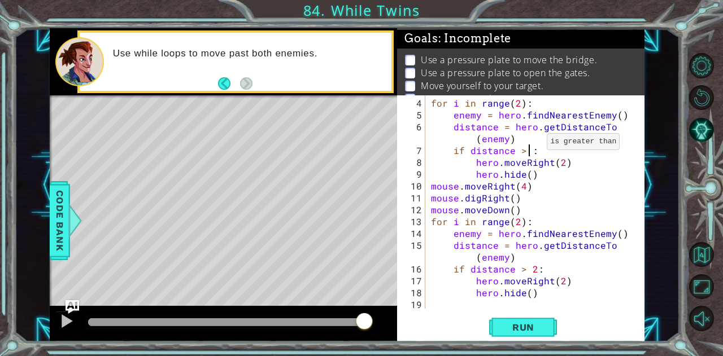
scroll to position [0, 6]
click at [517, 100] on div "for i in range ( 2 ) : enemy = hero . findNearestEnemy ( ) distance = hero . ge…" at bounding box center [534, 215] width 210 height 237
type textarea "for i in range(3):"
click at [526, 331] on span "Run" at bounding box center [523, 327] width 45 height 11
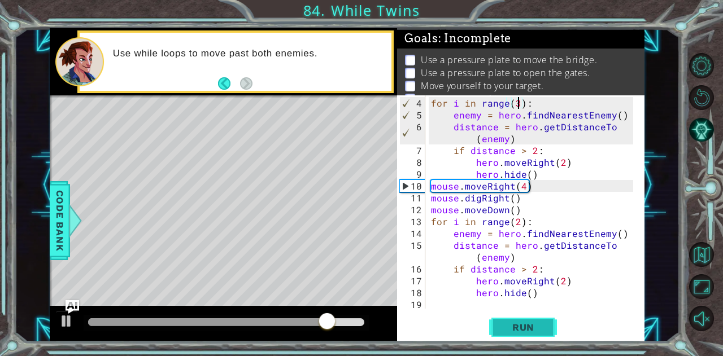
click at [530, 326] on span "Run" at bounding box center [523, 327] width 45 height 11
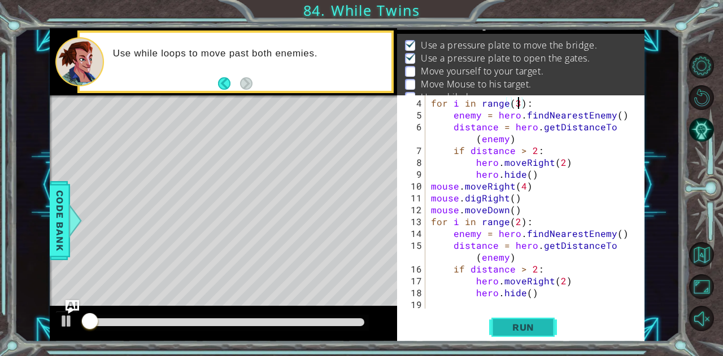
scroll to position [21, 0]
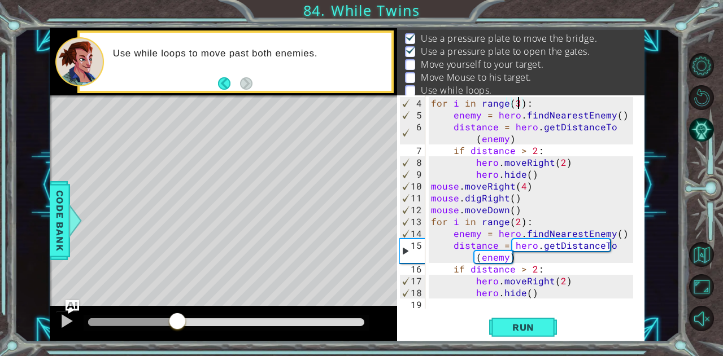
drag, startPoint x: 108, startPoint y: 314, endPoint x: 177, endPoint y: 327, distance: 70.1
click at [177, 327] on div at bounding box center [177, 322] width 20 height 20
click at [547, 299] on div "for i in range ( 3 ) : enemy = hero . findNearestEnemy ( ) distance = hero . ge…" at bounding box center [534, 215] width 210 height 237
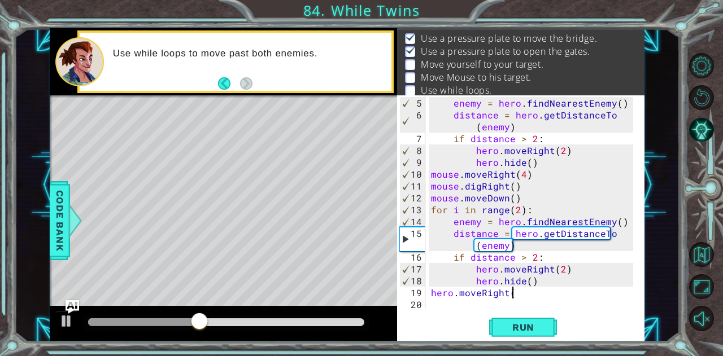
scroll to position [0, 5]
type textarea "hero.moveRight()"
click at [535, 329] on span "Run" at bounding box center [523, 327] width 45 height 11
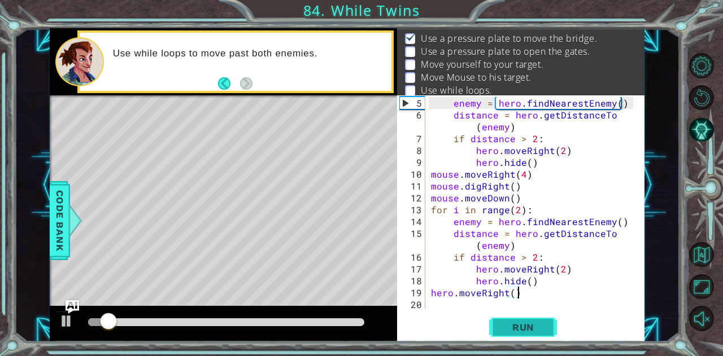
click at [533, 333] on span "Run" at bounding box center [523, 327] width 45 height 11
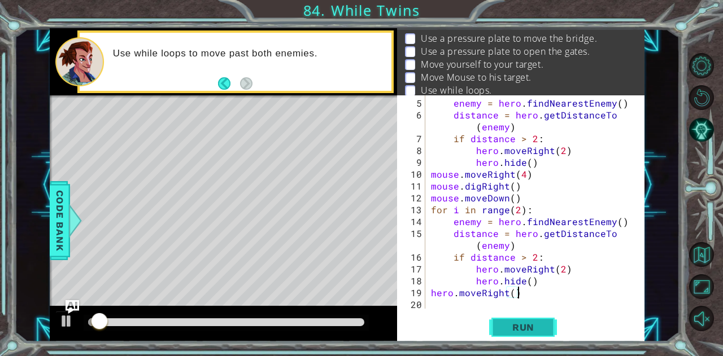
click at [533, 333] on span "Run" at bounding box center [523, 327] width 45 height 11
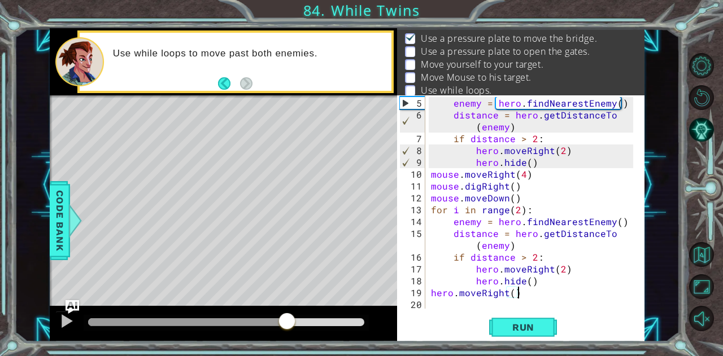
drag, startPoint x: 131, startPoint y: 321, endPoint x: 285, endPoint y: 324, distance: 154.2
click at [285, 324] on div at bounding box center [287, 322] width 20 height 20
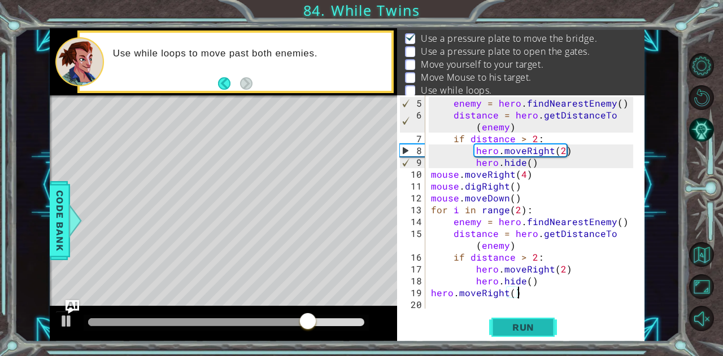
click at [536, 331] on span "Run" at bounding box center [523, 327] width 45 height 11
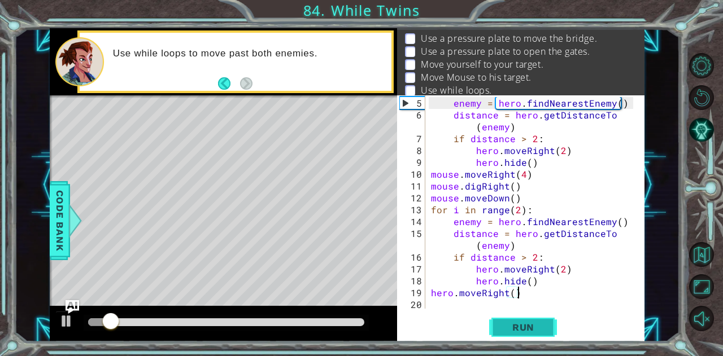
click at [536, 331] on span "Run" at bounding box center [523, 327] width 45 height 11
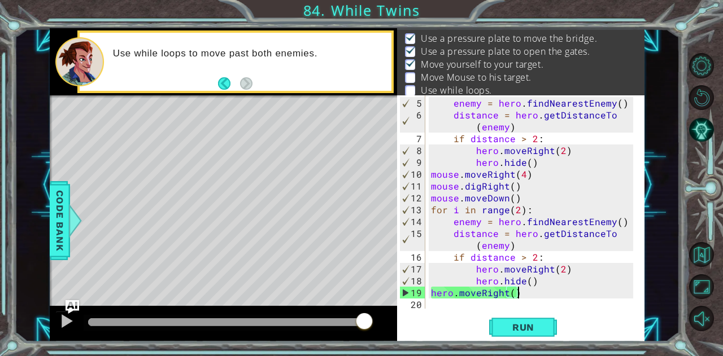
drag, startPoint x: 114, startPoint y: 318, endPoint x: 385, endPoint y: 324, distance: 271.1
click at [385, 324] on div at bounding box center [223, 324] width 347 height 36
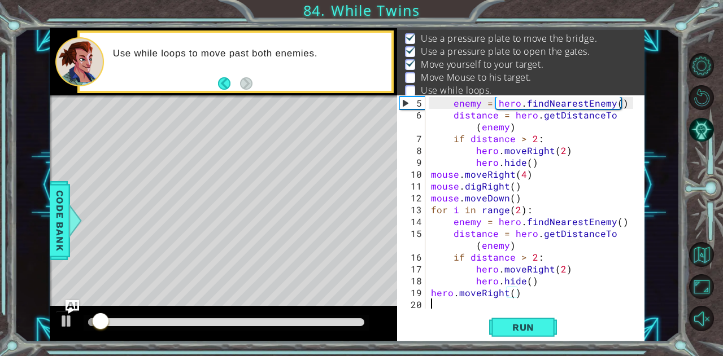
click at [468, 307] on div "enemy = hero . findNearestEnemy ( ) distance = hero . getDistanceTo ( enemy ) i…" at bounding box center [534, 215] width 210 height 237
type textarea "h"
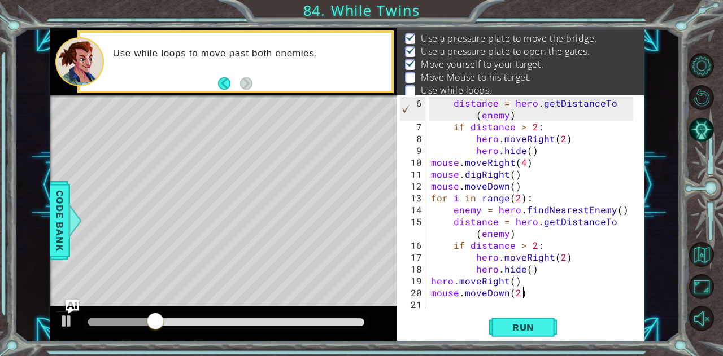
scroll to position [0, 5]
click at [511, 323] on span "Run" at bounding box center [523, 327] width 45 height 11
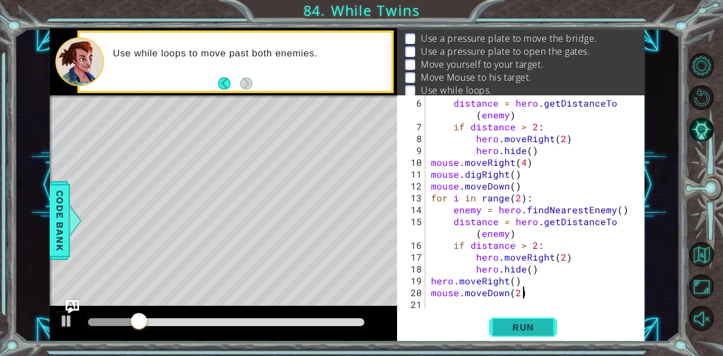
click at [507, 329] on span "Run" at bounding box center [523, 327] width 45 height 11
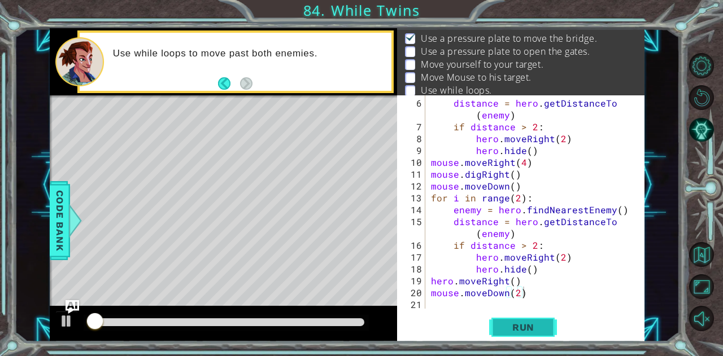
click at [507, 329] on span "Run" at bounding box center [523, 327] width 45 height 11
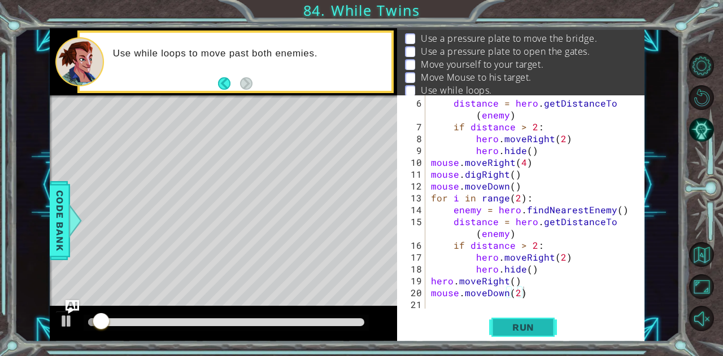
click at [507, 329] on span "Run" at bounding box center [523, 327] width 45 height 11
click at [505, 330] on span "Run" at bounding box center [523, 327] width 45 height 11
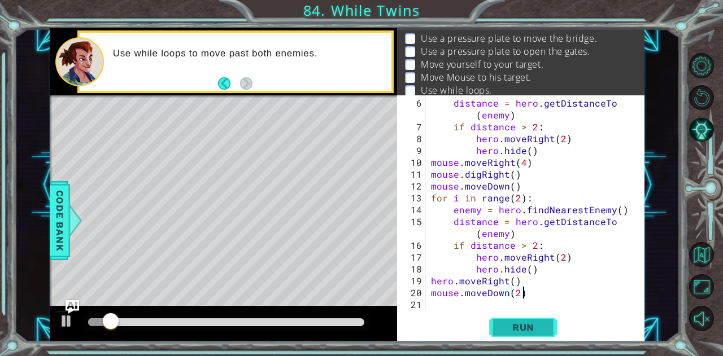
click at [505, 330] on span "Run" at bounding box center [523, 327] width 45 height 11
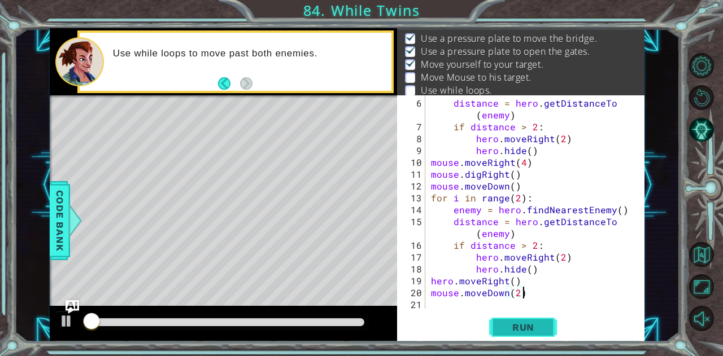
click at [505, 330] on span "Run" at bounding box center [523, 327] width 45 height 11
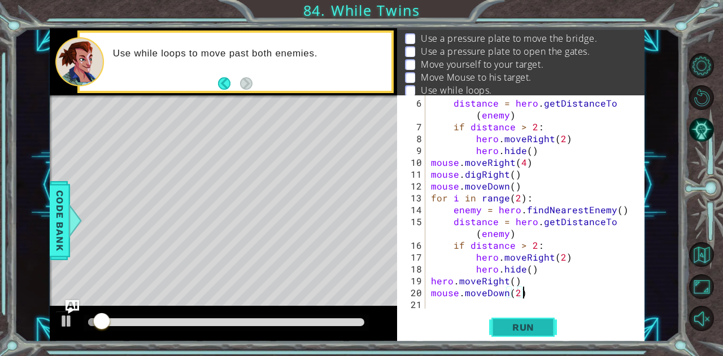
click at [505, 330] on span "Run" at bounding box center [523, 327] width 45 height 11
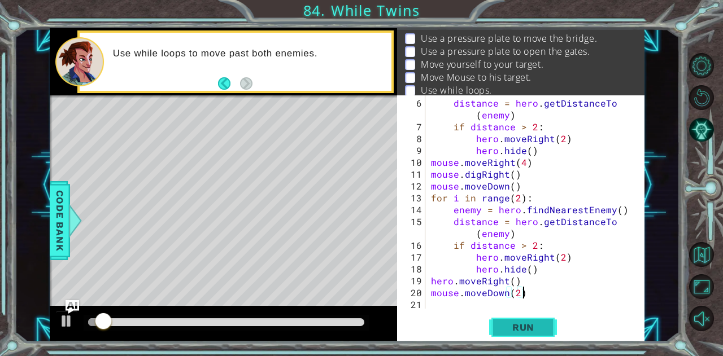
click at [505, 330] on span "Run" at bounding box center [523, 327] width 45 height 11
click at [505, 331] on span "Run" at bounding box center [523, 327] width 45 height 11
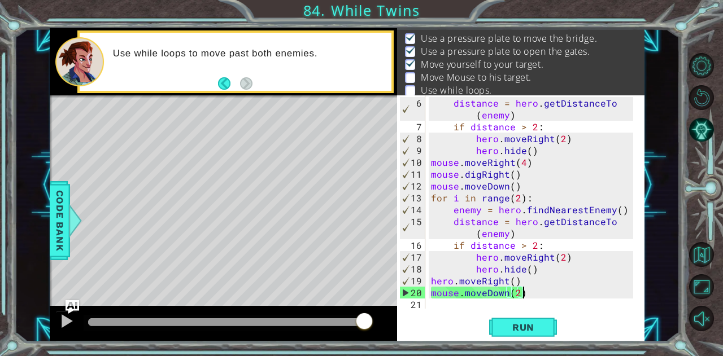
drag, startPoint x: 105, startPoint y: 319, endPoint x: 426, endPoint y: 331, distance: 321.5
click at [426, 331] on div "1 ההההההההההההההההההההההההההההההההההההההההההההההההההההההההההההההההההההההההההההה…" at bounding box center [347, 184] width 595 height 313
drag, startPoint x: 110, startPoint y: 317, endPoint x: 368, endPoint y: 326, distance: 258.8
click at [368, 326] on div at bounding box center [364, 322] width 20 height 20
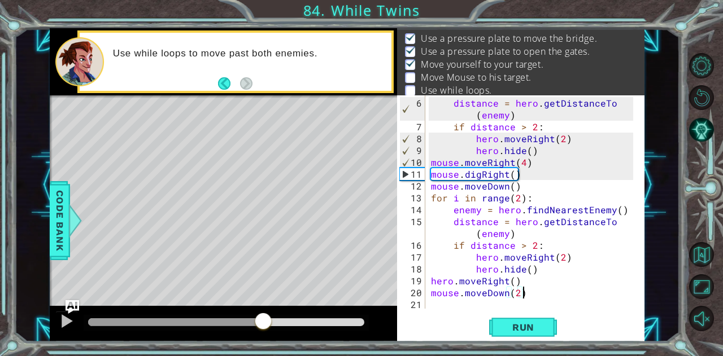
drag, startPoint x: 108, startPoint y: 322, endPoint x: 265, endPoint y: 308, distance: 157.1
click at [265, 308] on div at bounding box center [223, 324] width 347 height 36
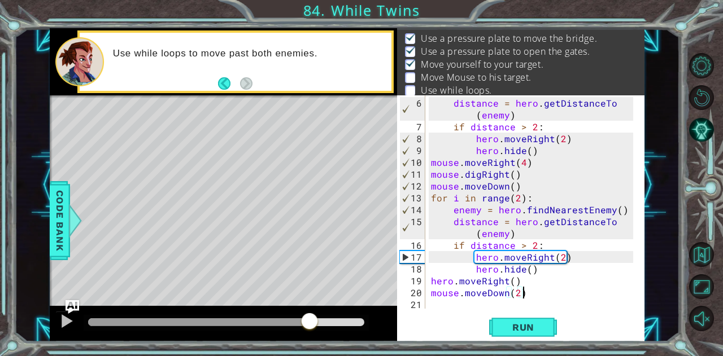
drag, startPoint x: 288, startPoint y: 325, endPoint x: 311, endPoint y: 327, distance: 23.2
click at [311, 327] on div at bounding box center [309, 322] width 20 height 20
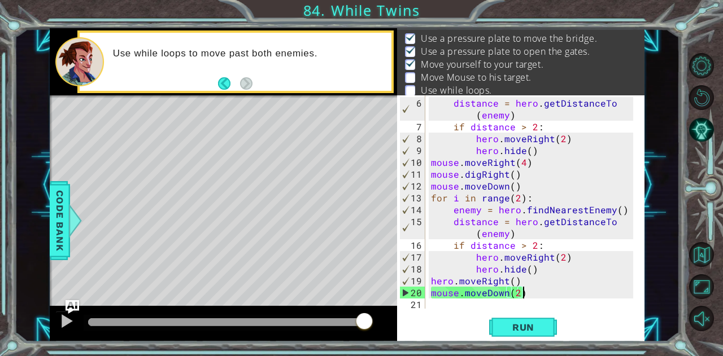
click at [517, 291] on div "distance = hero . getDistanceTo ( enemy ) if distance > 2 : hero . moveRight ( …" at bounding box center [534, 221] width 210 height 249
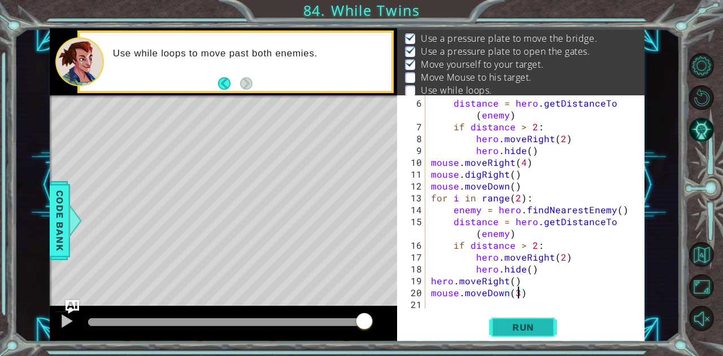
click at [520, 325] on span "Run" at bounding box center [523, 327] width 45 height 11
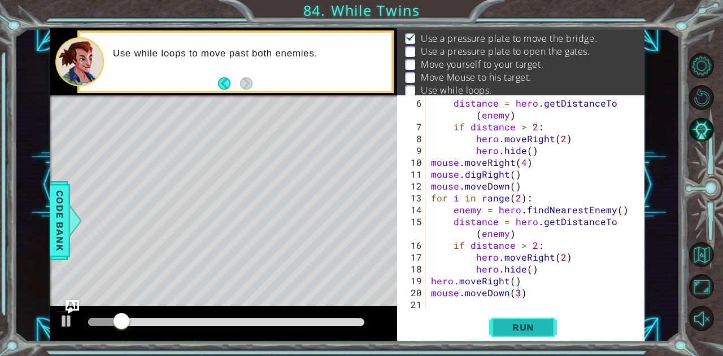
click at [503, 322] on span "Run" at bounding box center [523, 327] width 45 height 11
click at [517, 322] on span "Run" at bounding box center [523, 327] width 45 height 11
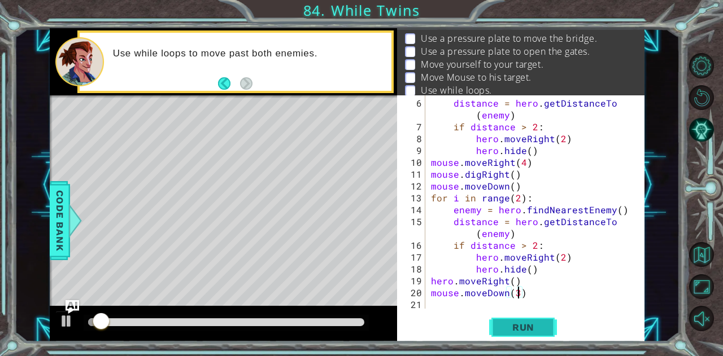
click at [517, 322] on span "Run" at bounding box center [523, 327] width 45 height 11
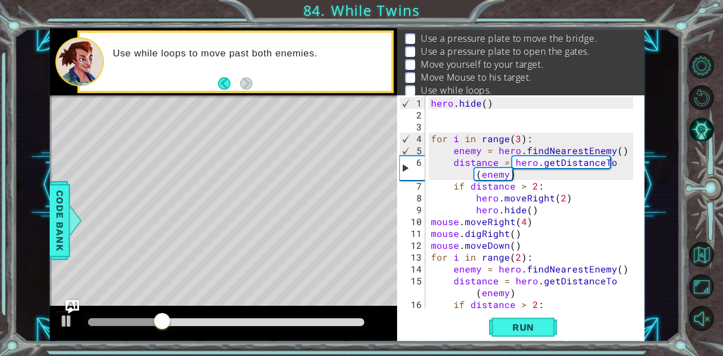
scroll to position [0, 0]
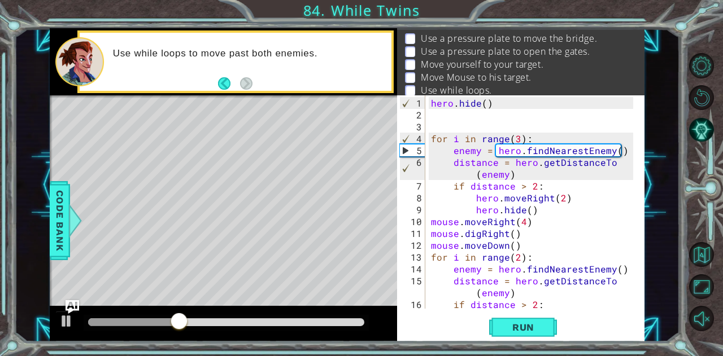
click at [518, 138] on div "hero . hide ( ) for i in range ( 3 ) : enemy = hero . findNearestEnemy ( ) dist…" at bounding box center [534, 215] width 210 height 237
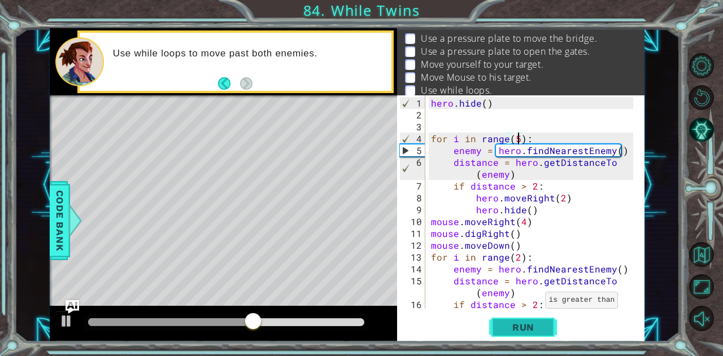
click at [527, 330] on span "Run" at bounding box center [523, 327] width 45 height 11
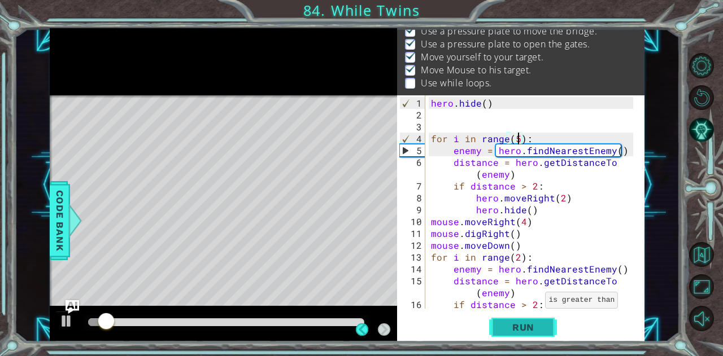
scroll to position [41, 0]
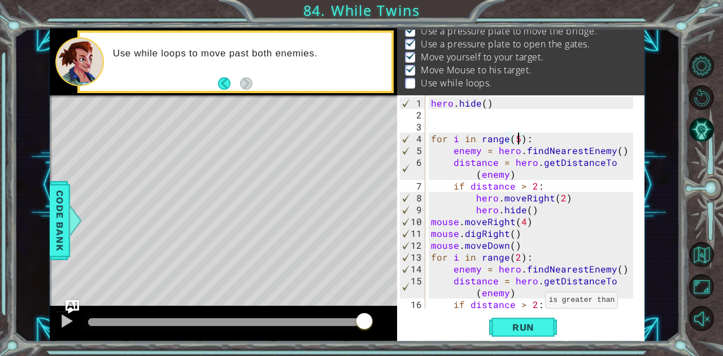
drag, startPoint x: 125, startPoint y: 325, endPoint x: 369, endPoint y: 319, distance: 244.0
click at [369, 319] on div at bounding box center [364, 322] width 20 height 20
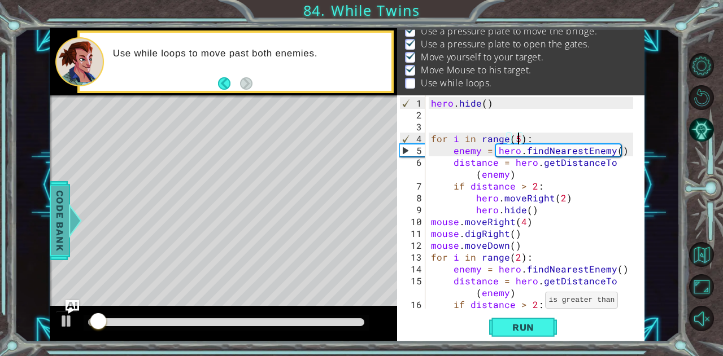
click at [52, 207] on span "Code Bank" at bounding box center [60, 220] width 18 height 69
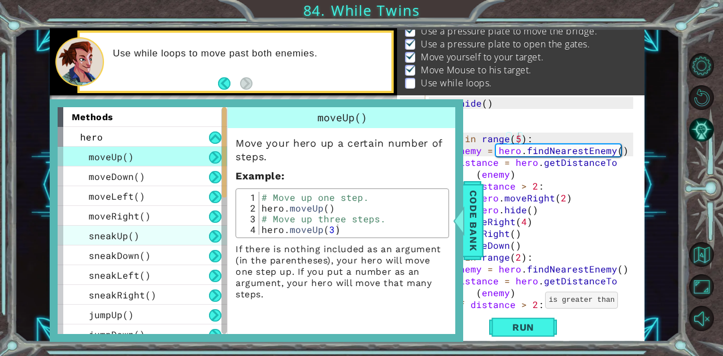
scroll to position [405, 0]
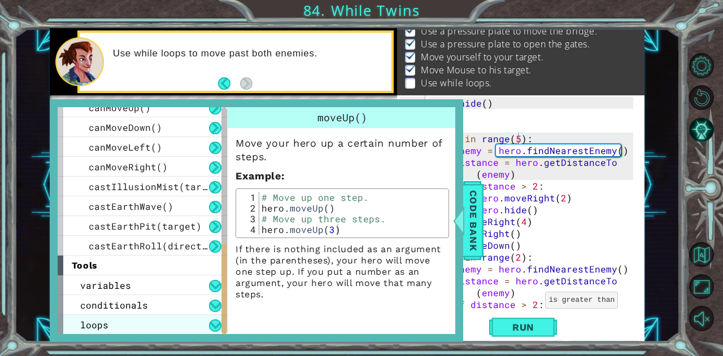
click at [162, 326] on div "loops" at bounding box center [142, 325] width 169 height 20
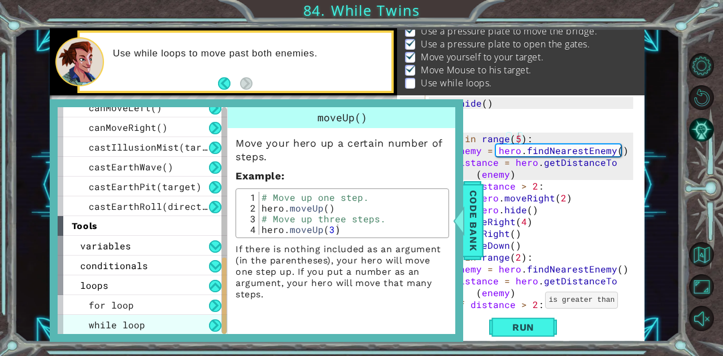
click at [159, 322] on div "while loop" at bounding box center [142, 325] width 169 height 20
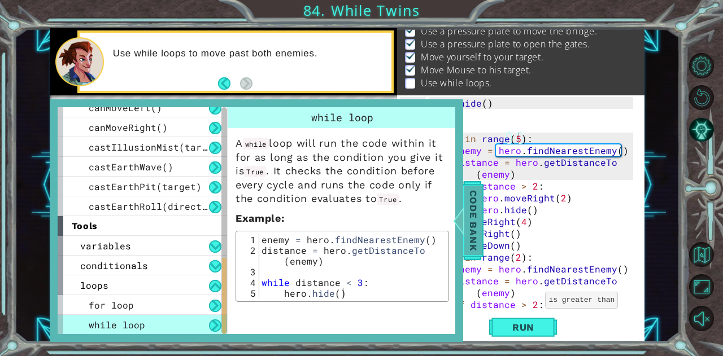
click at [472, 231] on span "Code Bank" at bounding box center [473, 220] width 18 height 69
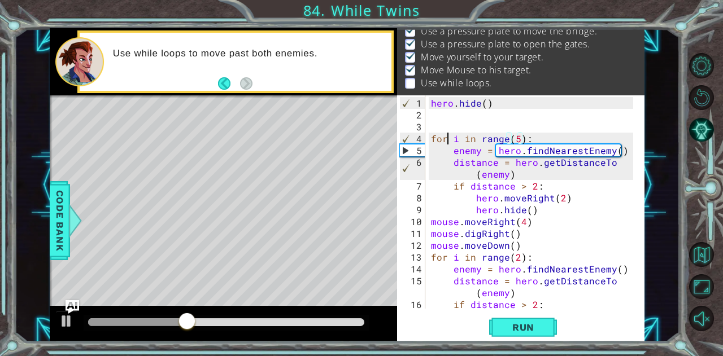
click at [448, 139] on div "hero . hide ( ) for i in range ( 5 ) : enemy = hero . findNearestEnemy ( ) dist…" at bounding box center [534, 215] width 210 height 237
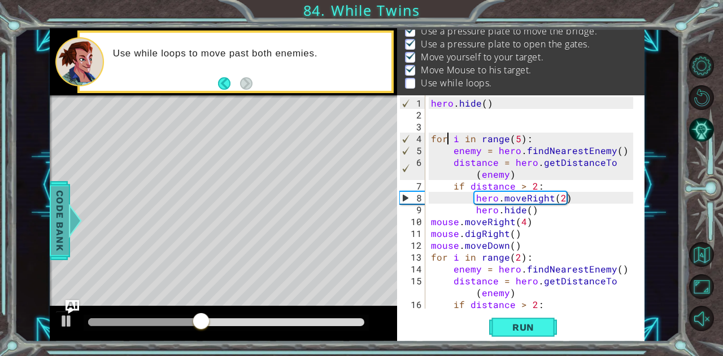
click at [58, 229] on span "Code Bank" at bounding box center [60, 220] width 18 height 69
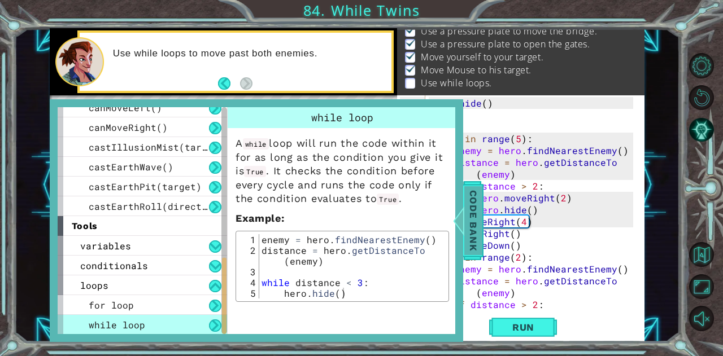
click at [464, 211] on div at bounding box center [458, 221] width 14 height 34
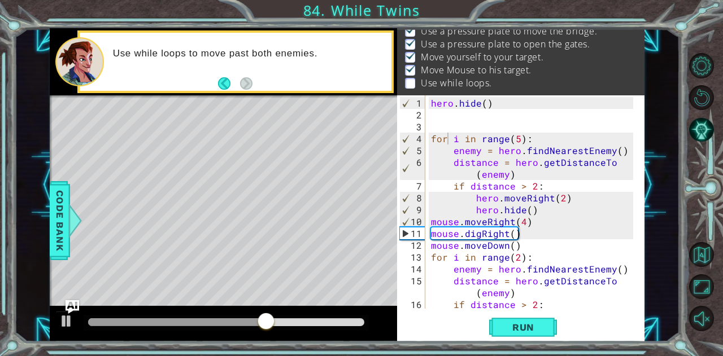
click at [462, 184] on div "hero . hide ( ) for i in range ( 5 ) : enemy = hero . findNearestEnemy ( ) dist…" at bounding box center [534, 215] width 210 height 237
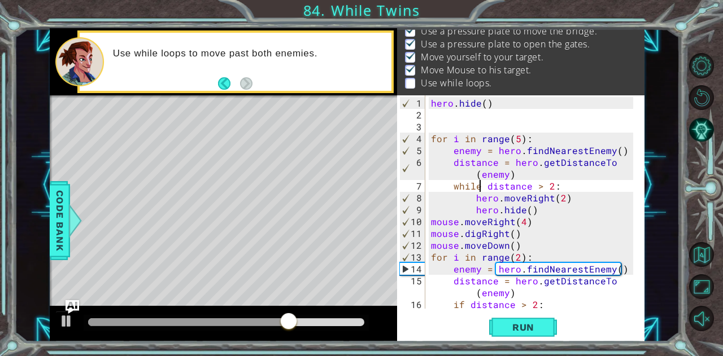
scroll to position [0, 3]
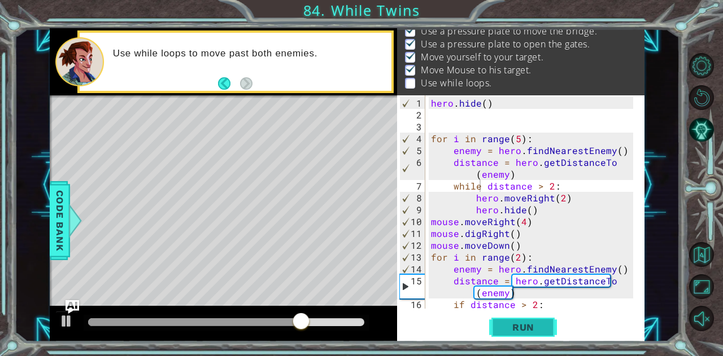
click at [549, 330] on button "Run" at bounding box center [523, 327] width 68 height 25
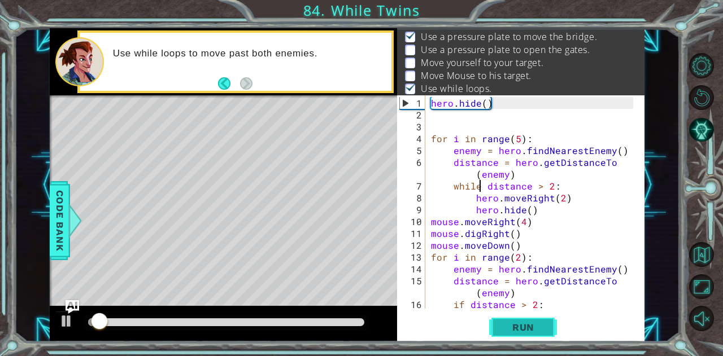
scroll to position [21, 0]
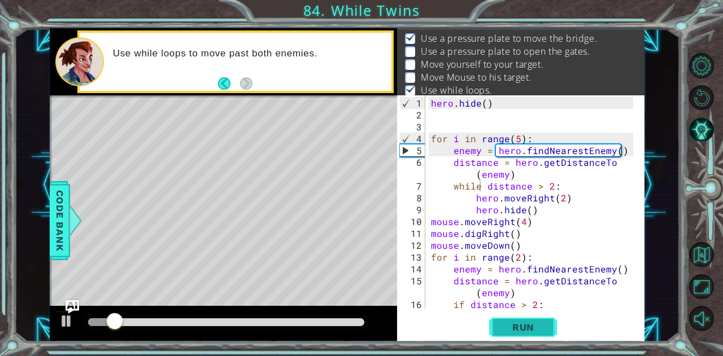
click at [542, 330] on span "Run" at bounding box center [523, 327] width 45 height 11
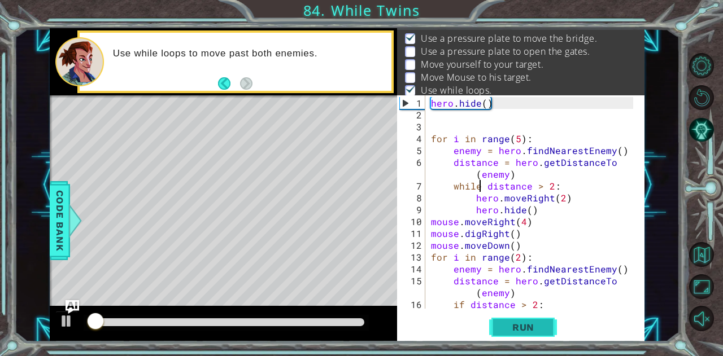
click at [542, 330] on span "Run" at bounding box center [523, 327] width 45 height 11
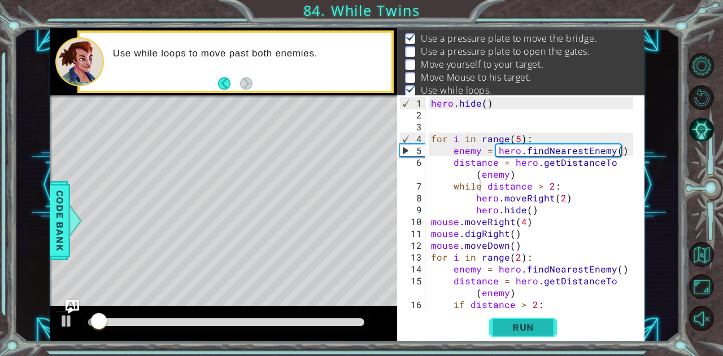
click at [542, 330] on span "Run" at bounding box center [523, 327] width 45 height 11
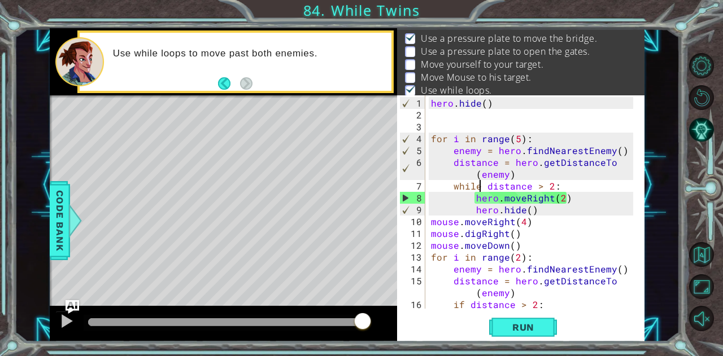
click at [519, 140] on div "hero . hide ( ) for i in range ( 5 ) : enemy = hero . findNearestEnemy ( ) dist…" at bounding box center [534, 215] width 210 height 237
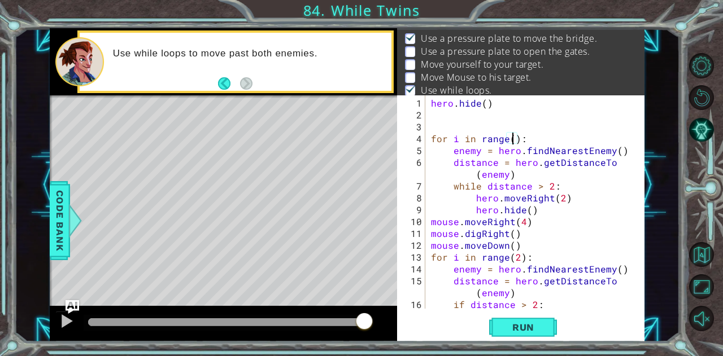
scroll to position [0, 5]
click at [535, 329] on span "Run" at bounding box center [523, 327] width 45 height 11
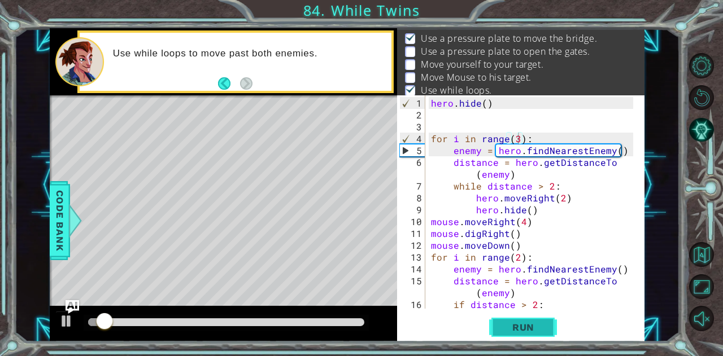
click at [535, 329] on span "Run" at bounding box center [523, 327] width 45 height 11
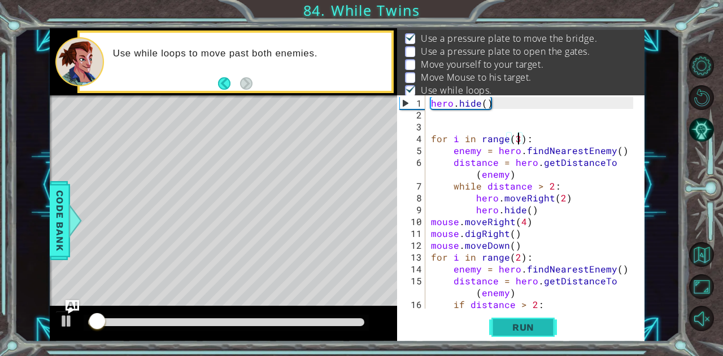
click at [535, 329] on span "Run" at bounding box center [523, 327] width 45 height 11
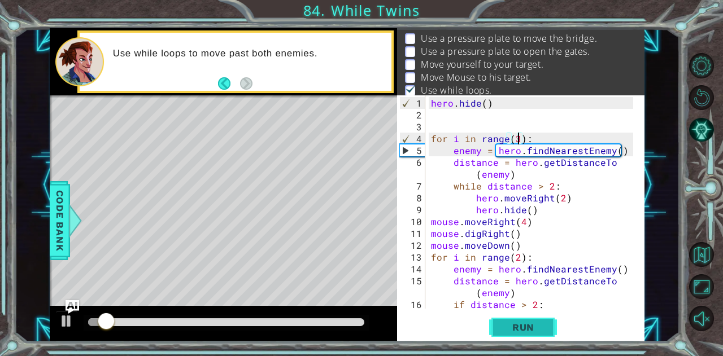
click at [535, 329] on span "Run" at bounding box center [523, 327] width 45 height 11
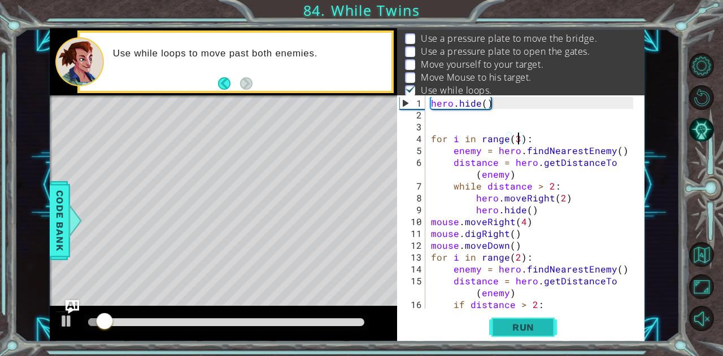
click at [535, 329] on span "Run" at bounding box center [523, 327] width 45 height 11
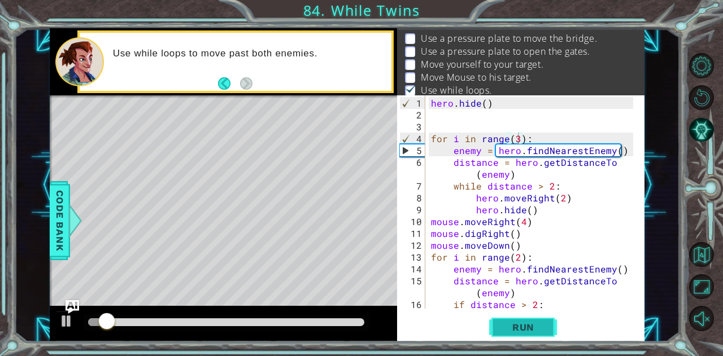
click at [535, 329] on span "Run" at bounding box center [523, 327] width 45 height 11
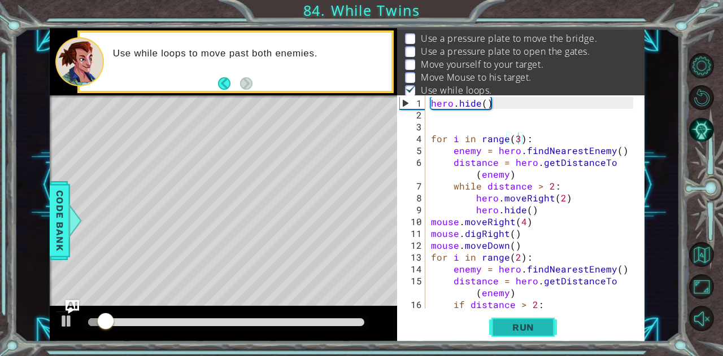
click at [535, 329] on span "Run" at bounding box center [523, 327] width 45 height 11
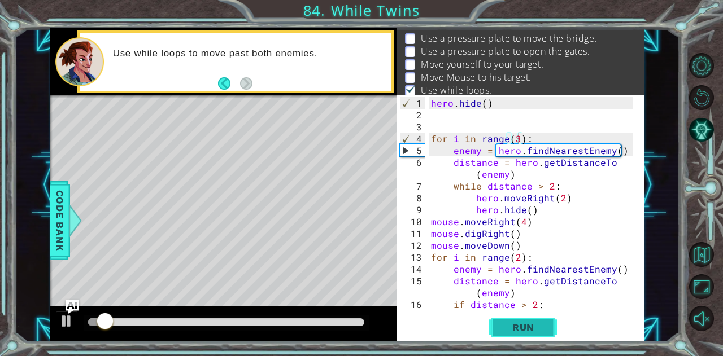
click at [535, 329] on span "Run" at bounding box center [523, 327] width 45 height 11
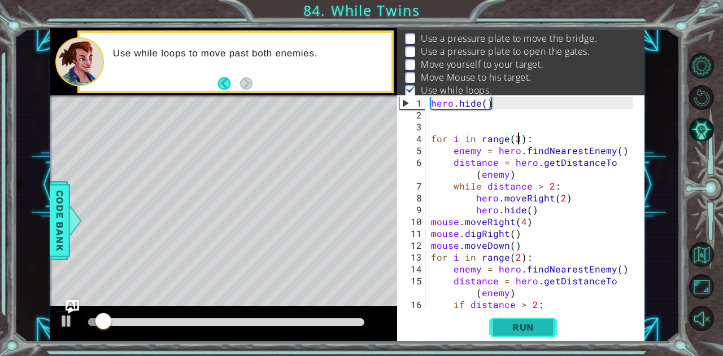
click at [535, 329] on span "Run" at bounding box center [523, 327] width 45 height 11
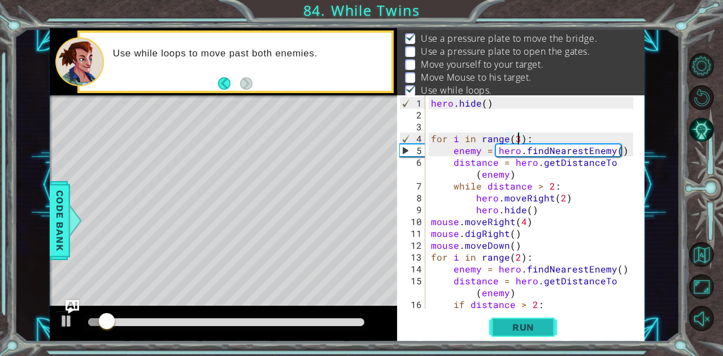
click at [535, 329] on span "Run" at bounding box center [523, 327] width 45 height 11
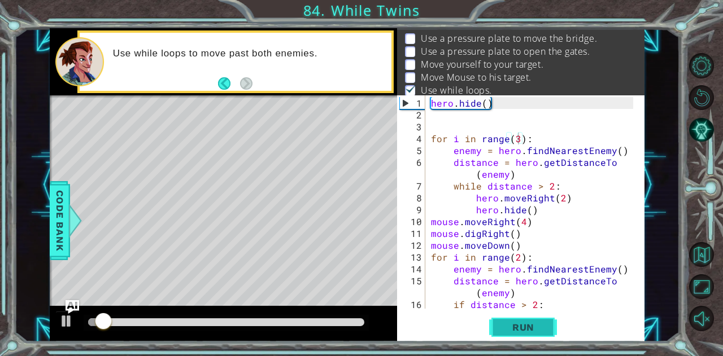
click at [535, 329] on span "Run" at bounding box center [523, 327] width 45 height 11
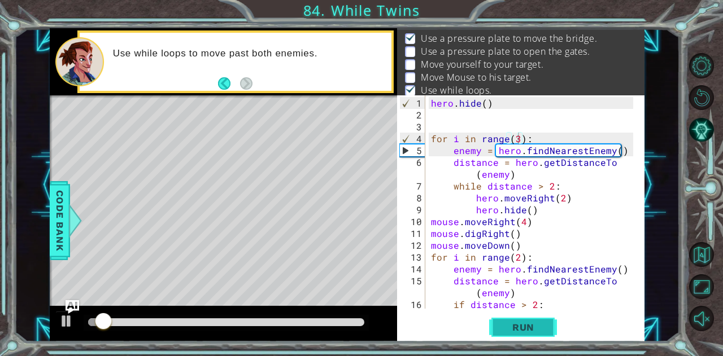
click at [535, 329] on span "Run" at bounding box center [523, 327] width 45 height 11
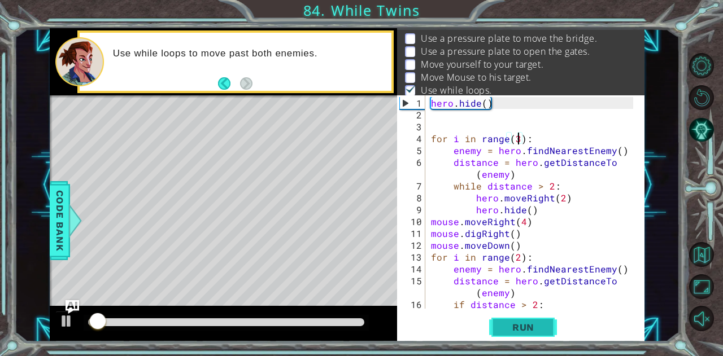
click at [535, 329] on span "Run" at bounding box center [523, 327] width 45 height 11
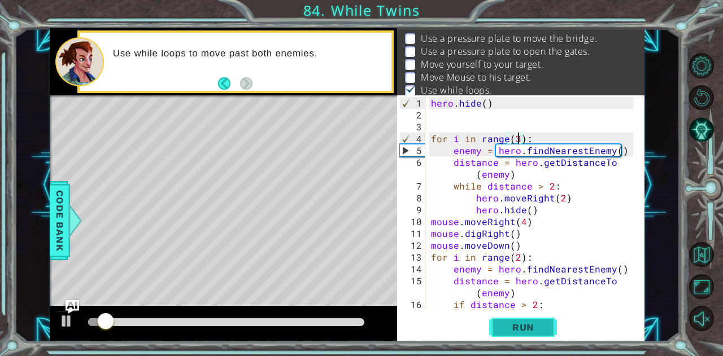
click at [535, 329] on span "Run" at bounding box center [523, 327] width 45 height 11
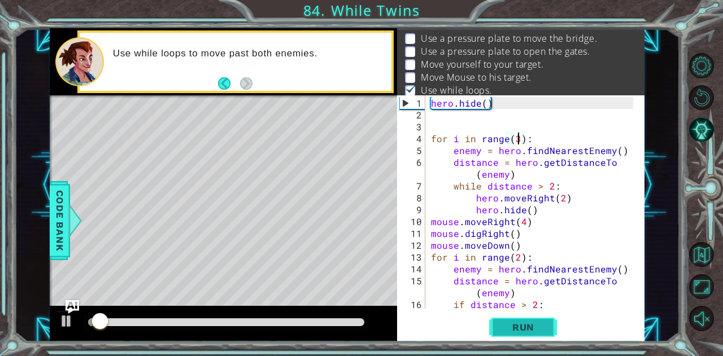
click at [535, 329] on span "Run" at bounding box center [523, 327] width 45 height 11
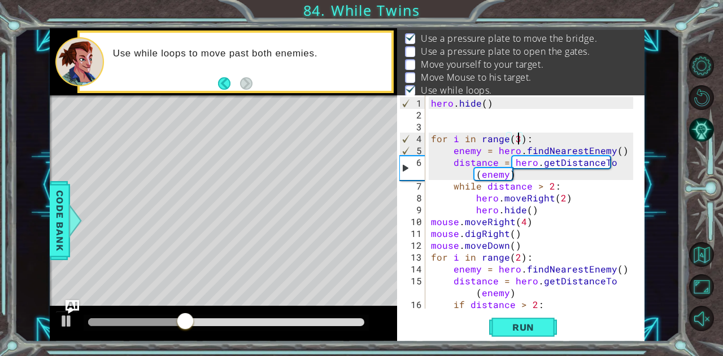
click at [479, 186] on div "hero . hide ( ) for i in range ( 3 ) : enemy = hero . findNearestEnemy ( ) dist…" at bounding box center [534, 215] width 210 height 237
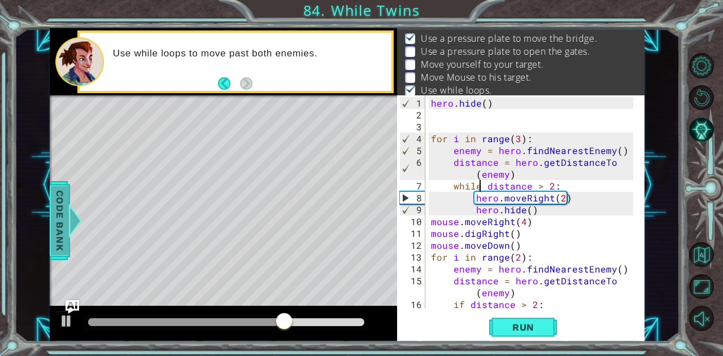
click at [59, 213] on span "Code Bank" at bounding box center [60, 220] width 18 height 69
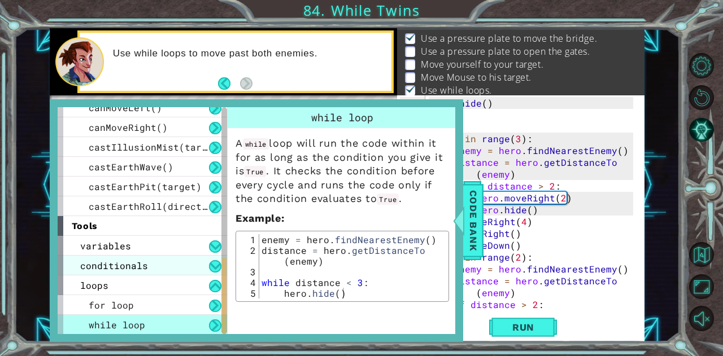
click at [129, 268] on span "conditionals" at bounding box center [114, 266] width 68 height 12
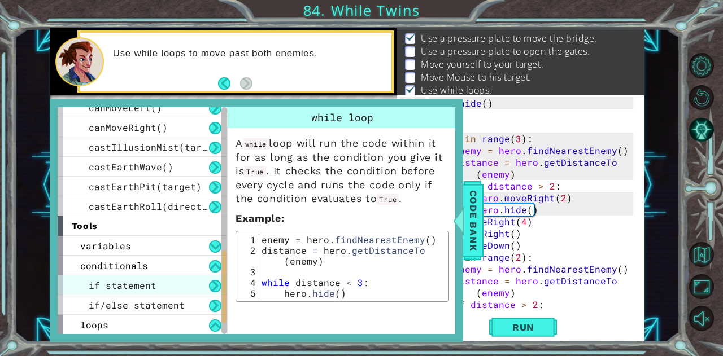
click at [132, 285] on span "if statement" at bounding box center [123, 286] width 68 height 12
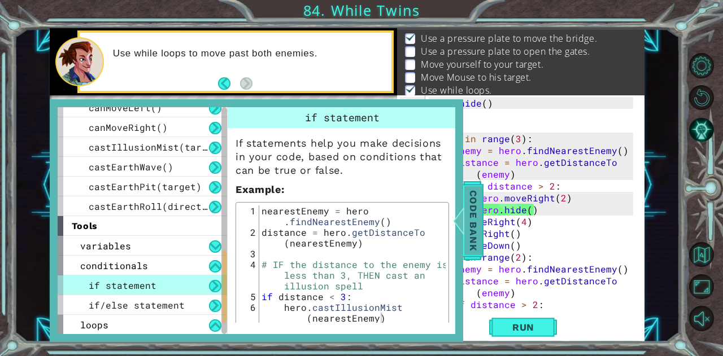
click at [468, 235] on span "Code Bank" at bounding box center [473, 220] width 18 height 69
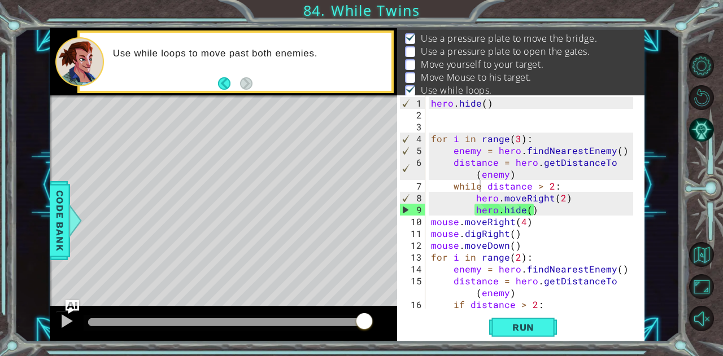
click at [480, 187] on div "hero . hide ( ) for i in range ( 3 ) : enemy = hero . findNearestEnemy ( ) dist…" at bounding box center [534, 215] width 210 height 237
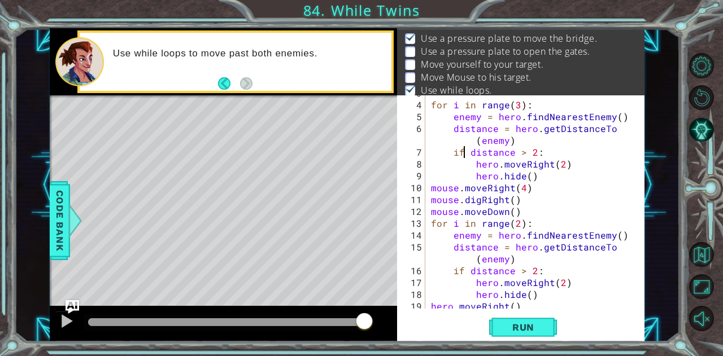
scroll to position [34, 0]
click at [461, 272] on div "for i in range ( 3 ) : enemy = hero . findNearestEnemy ( ) distance = hero . ge…" at bounding box center [534, 205] width 210 height 237
click at [514, 331] on span "Run" at bounding box center [523, 327] width 45 height 11
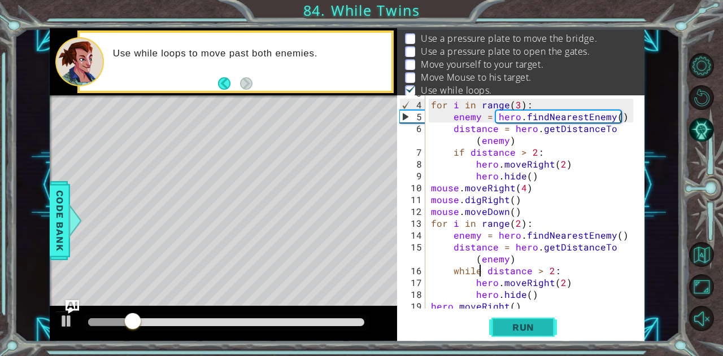
drag, startPoint x: 514, startPoint y: 331, endPoint x: 507, endPoint y: 333, distance: 7.0
click at [507, 333] on span "Run" at bounding box center [523, 327] width 45 height 11
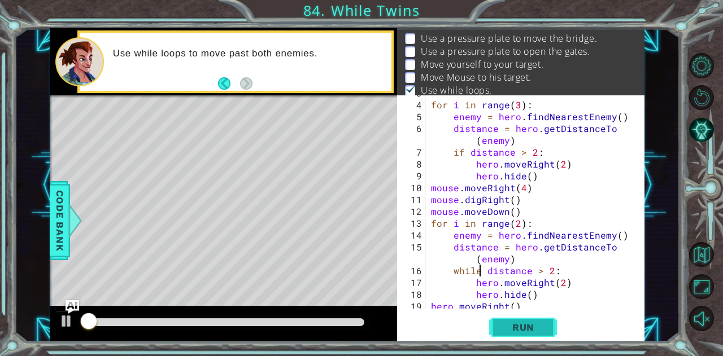
click at [507, 333] on span "Run" at bounding box center [523, 327] width 45 height 11
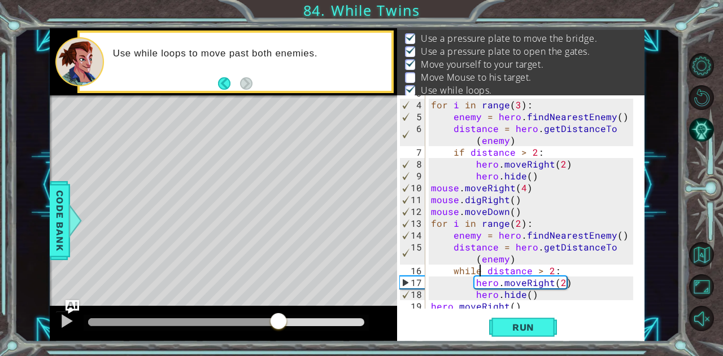
drag, startPoint x: 97, startPoint y: 321, endPoint x: 286, endPoint y: 321, distance: 189.2
click at [286, 321] on div at bounding box center [278, 322] width 20 height 20
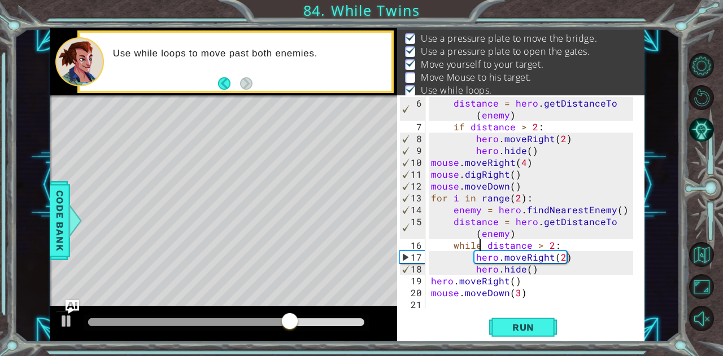
scroll to position [59, 0]
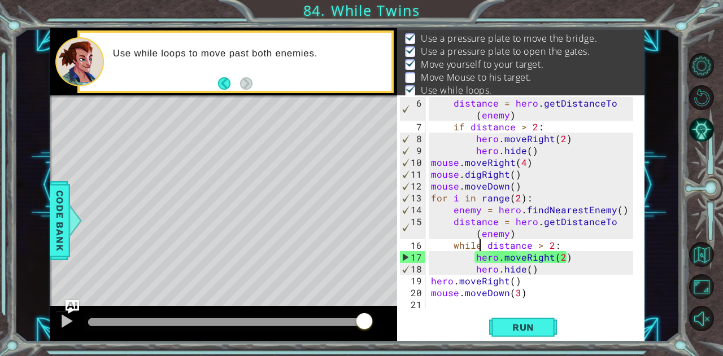
drag, startPoint x: 297, startPoint y: 322, endPoint x: 446, endPoint y: 313, distance: 149.3
click at [446, 313] on div "1 ההההההההההההההההההההההההההההההההההההההההההההההההההההההההההההההההההההההההההההה…" at bounding box center [347, 184] width 595 height 313
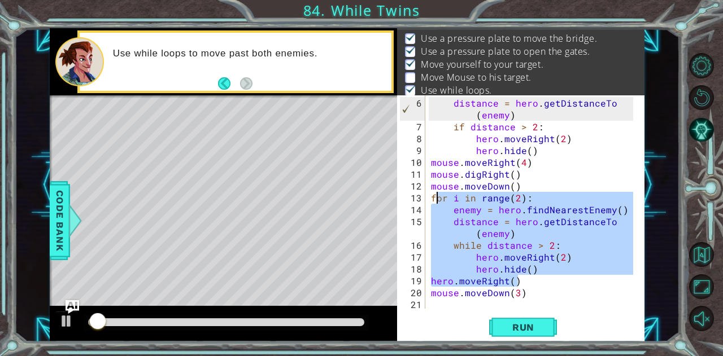
drag, startPoint x: 540, startPoint y: 276, endPoint x: 433, endPoint y: 197, distance: 133.6
click at [433, 197] on div "distance = hero . getDistanceTo ( enemy ) if distance > 2 : hero . moveRight ( …" at bounding box center [534, 221] width 210 height 249
type textarea "for i in range(2): enemy = hero.findNearestEnemy()"
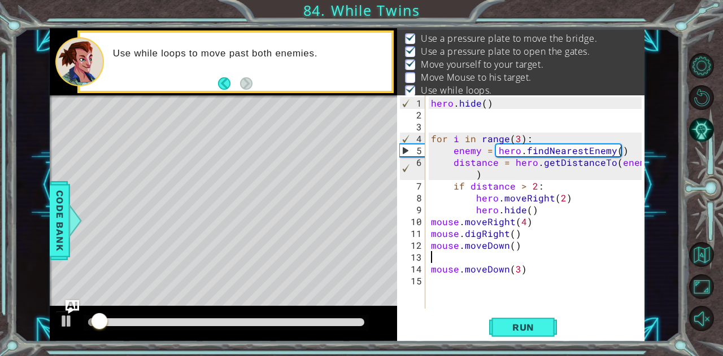
scroll to position [0, 0]
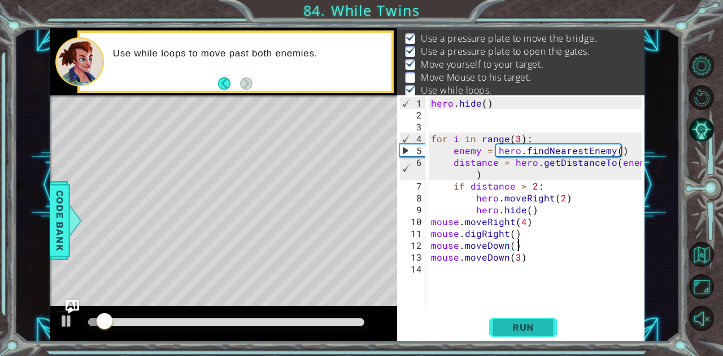
click at [518, 326] on span "Run" at bounding box center [523, 327] width 45 height 11
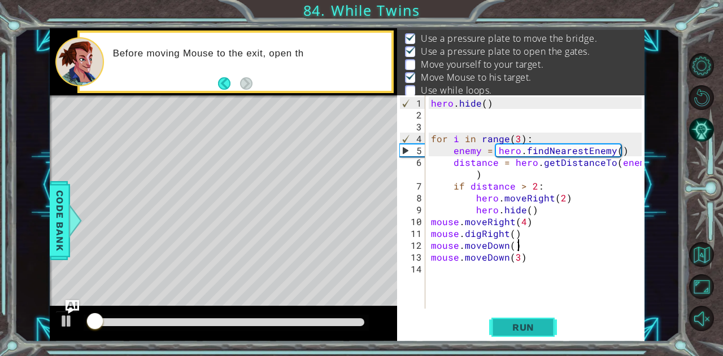
drag, startPoint x: 518, startPoint y: 326, endPoint x: 507, endPoint y: 324, distance: 11.1
click at [507, 324] on span "Run" at bounding box center [523, 327] width 45 height 11
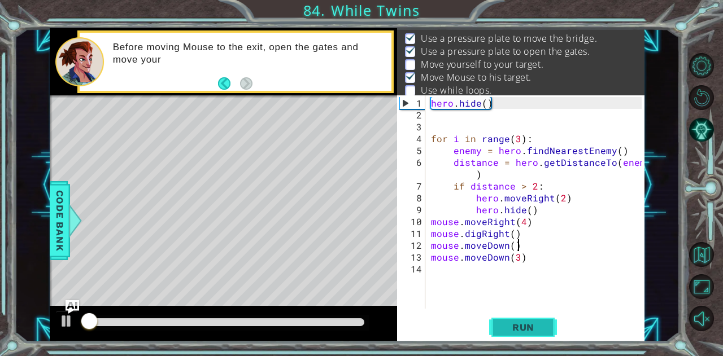
click at [507, 324] on span "Run" at bounding box center [523, 327] width 45 height 11
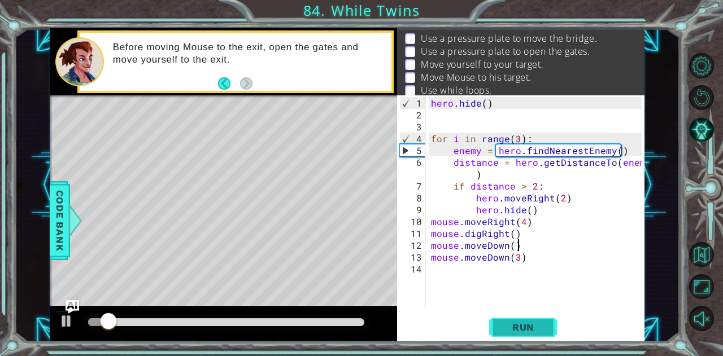
click at [507, 324] on span "Run" at bounding box center [523, 327] width 45 height 11
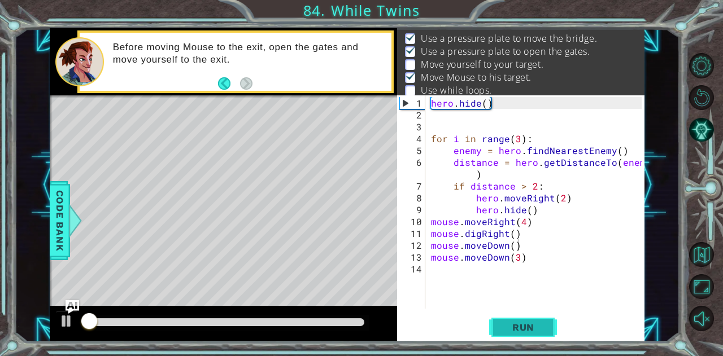
click at [507, 324] on span "Run" at bounding box center [523, 327] width 45 height 11
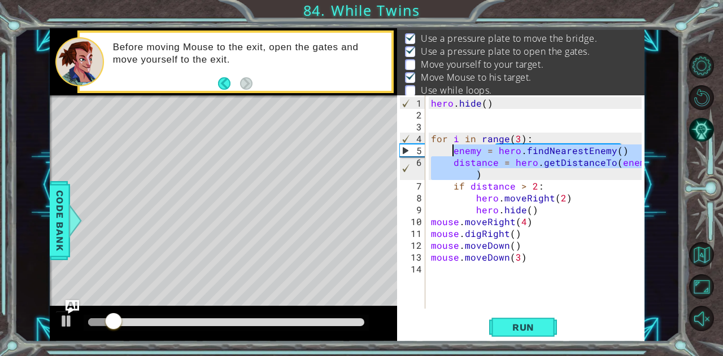
drag, startPoint x: 486, startPoint y: 176, endPoint x: 450, endPoint y: 147, distance: 45.4
click at [450, 147] on div "hero . hide ( ) for i in range ( 3 ) : enemy = hero . findNearestEnemy ( ) dist…" at bounding box center [538, 215] width 219 height 237
type textarea "for i in range(3):"
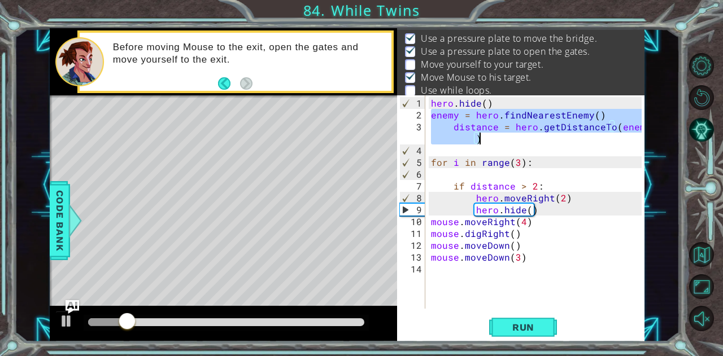
click at [452, 126] on div "hero . hide ( ) enemy = hero . findNearestEnemy ( ) distance = hero . getDistan…" at bounding box center [535, 201] width 213 height 213
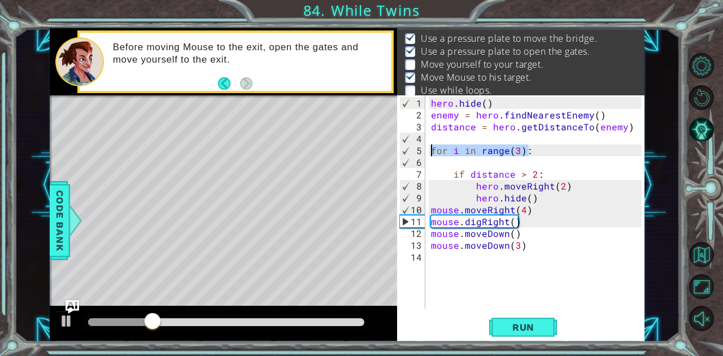
drag, startPoint x: 533, startPoint y: 154, endPoint x: 429, endPoint y: 147, distance: 104.1
click at [429, 147] on div "hero . hide ( ) enemy = hero . findNearestEnemy ( ) distance = hero . getDistan…" at bounding box center [538, 215] width 219 height 237
type textarea "for i in range(3):"
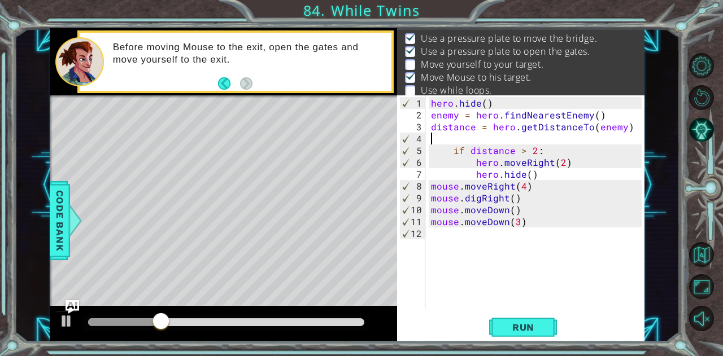
type textarea "if distance > 2:"
click at [461, 149] on div "hero . hide ( ) enemy = hero . findNearestEnemy ( ) distance = hero . getDistan…" at bounding box center [538, 215] width 219 height 237
click at [549, 149] on div "hero . hide ( ) enemy = hero . findNearestEnemy ( ) distance = hero . getDistan…" at bounding box center [538, 215] width 219 height 237
click at [527, 322] on span "Run" at bounding box center [523, 327] width 45 height 11
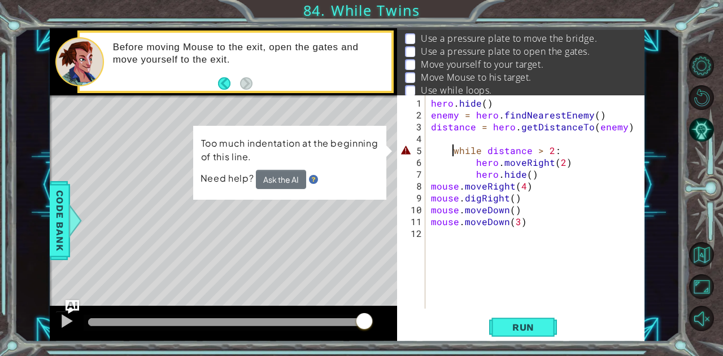
click at [453, 150] on div "hero . hide ( ) enemy = hero . findNearestEnemy ( ) distance = hero . getDistan…" at bounding box center [538, 215] width 219 height 237
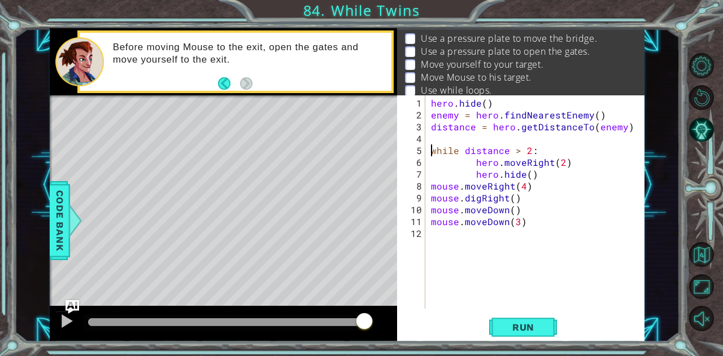
click at [476, 161] on div "hero . hide ( ) enemy = hero . findNearestEnemy ( ) distance = hero . getDistan…" at bounding box center [538, 215] width 219 height 237
click at [507, 325] on span "Run" at bounding box center [523, 327] width 45 height 11
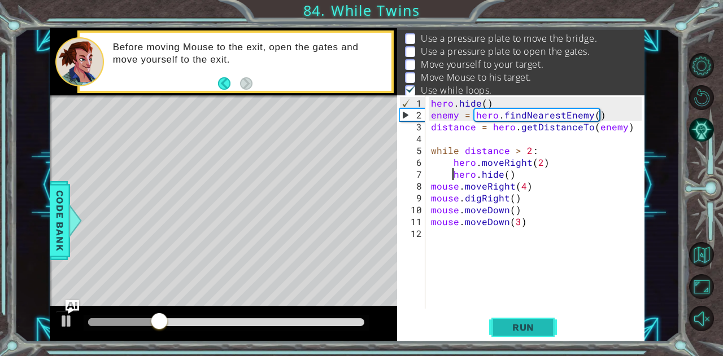
click at [529, 326] on span "Run" at bounding box center [523, 327] width 45 height 11
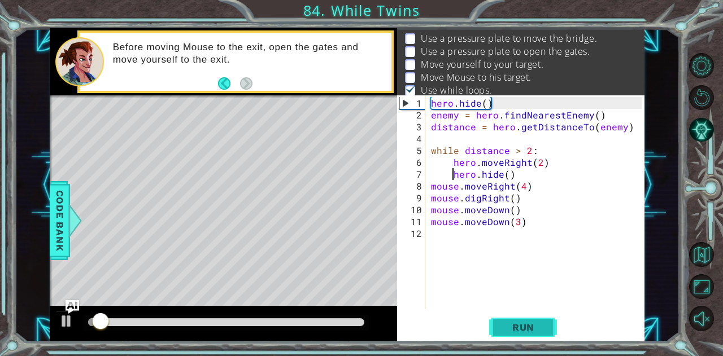
click at [529, 326] on span "Run" at bounding box center [523, 327] width 45 height 11
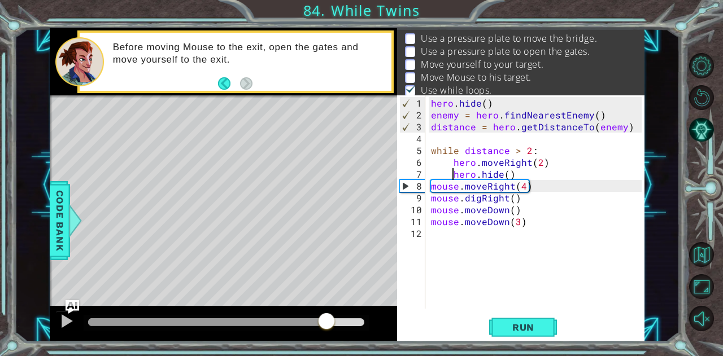
drag, startPoint x: 147, startPoint y: 320, endPoint x: 212, endPoint y: 307, distance: 66.9
click at [212, 307] on div at bounding box center [223, 324] width 347 height 36
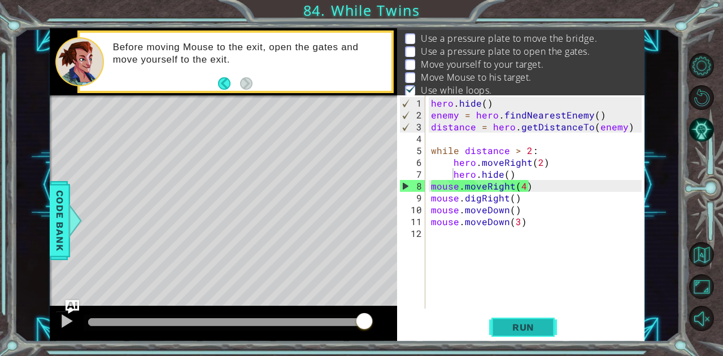
click at [531, 328] on span "Run" at bounding box center [523, 327] width 45 height 11
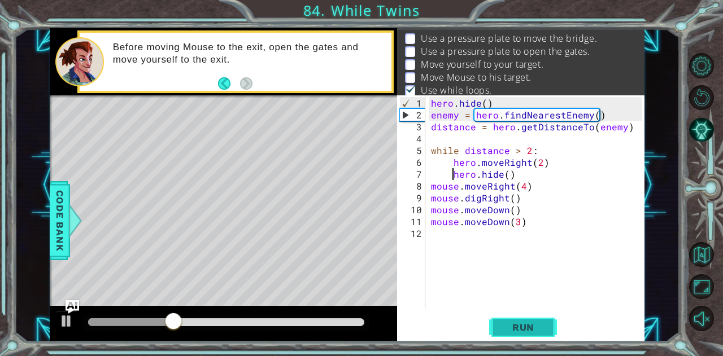
drag, startPoint x: 531, startPoint y: 328, endPoint x: 508, endPoint y: 325, distance: 23.4
click at [508, 325] on span "Run" at bounding box center [523, 327] width 45 height 11
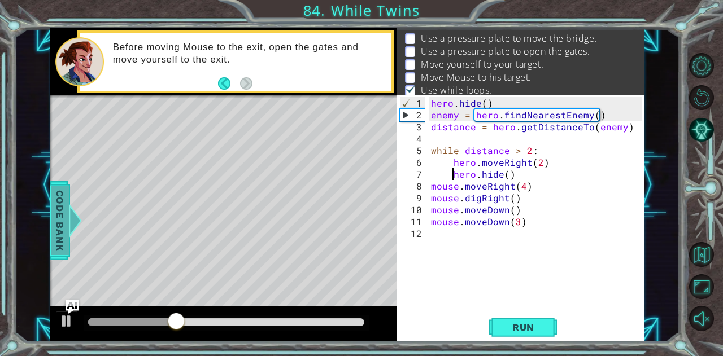
click at [62, 208] on span "Code Bank" at bounding box center [60, 220] width 18 height 69
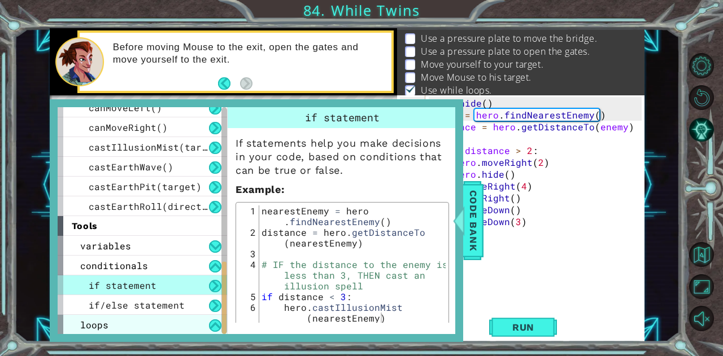
scroll to position [484, 0]
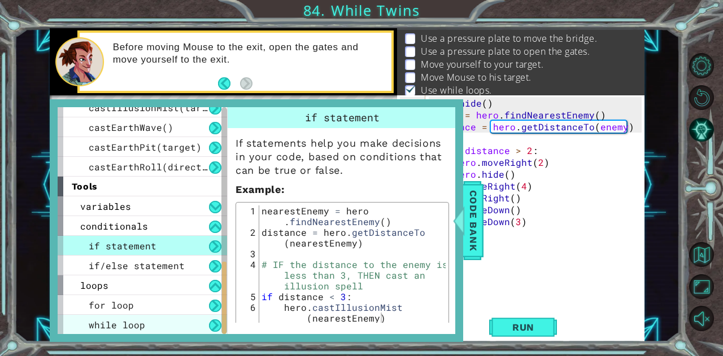
click at [143, 328] on div "while loop" at bounding box center [142, 325] width 169 height 20
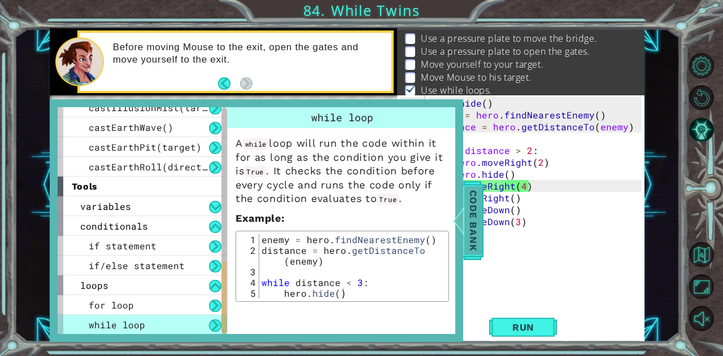
click at [474, 230] on span "Code Bank" at bounding box center [473, 220] width 18 height 69
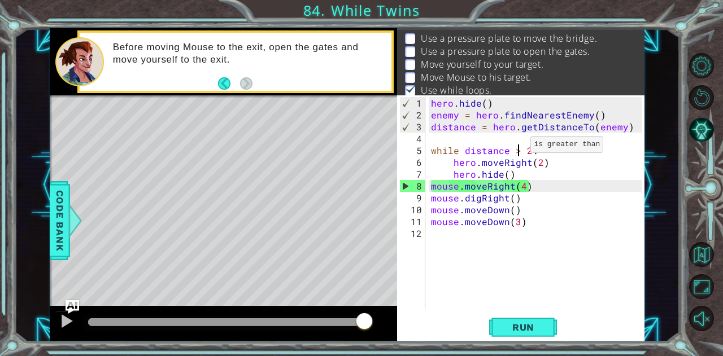
click at [517, 149] on div "hero . hide ( ) enemy = hero . findNearestEnemy ( ) distance = hero . getDistan…" at bounding box center [538, 215] width 219 height 237
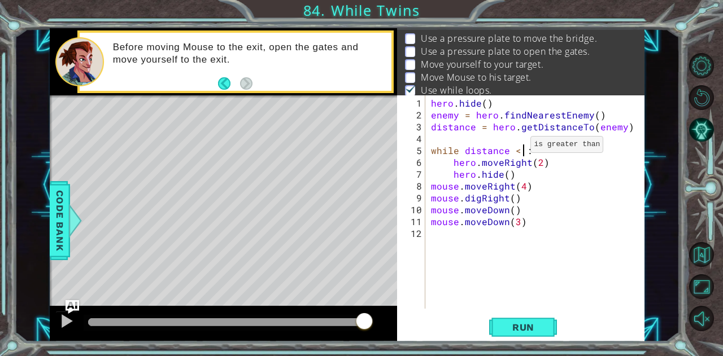
scroll to position [0, 6]
click at [507, 322] on span "Run" at bounding box center [523, 327] width 45 height 11
click at [530, 322] on span "Run" at bounding box center [523, 327] width 45 height 11
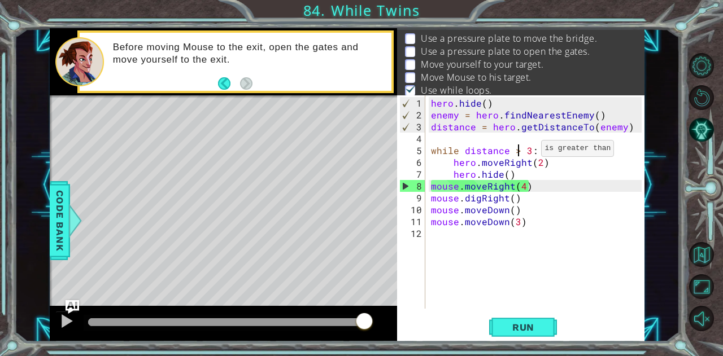
click at [526, 154] on div "hero . hide ( ) enemy = hero . findNearestEnemy ( ) distance = hero . getDistan…" at bounding box center [538, 215] width 219 height 237
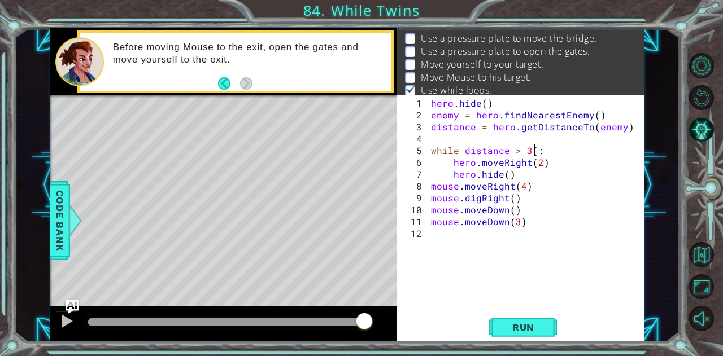
scroll to position [0, 6]
click at [552, 319] on button "Run" at bounding box center [523, 327] width 68 height 25
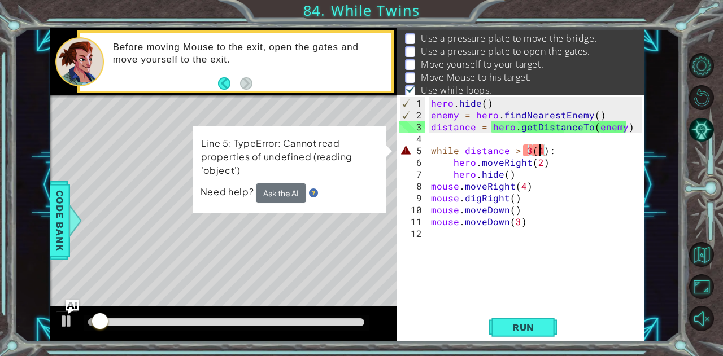
click at [543, 154] on div "hero . hide ( ) enemy = hero . findNearestEnemy ( ) distance = hero . getDistan…" at bounding box center [538, 215] width 219 height 237
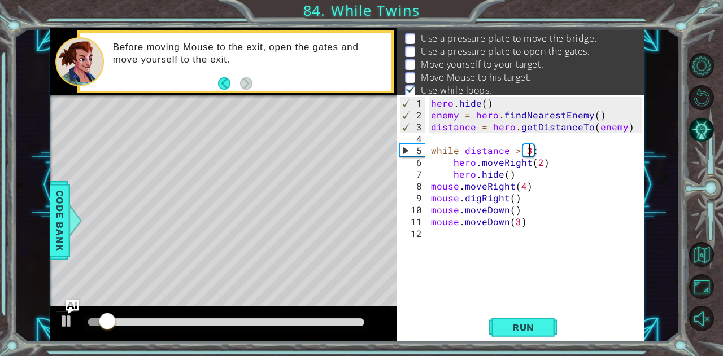
scroll to position [0, 6]
click at [519, 312] on div "while distance > 3: 1 2 3 4 5 6 7 8 9 10 11 12 hero . hide ( ) enemy = hero . f…" at bounding box center [520, 218] width 247 height 247
click at [518, 331] on span "Run" at bounding box center [523, 327] width 45 height 11
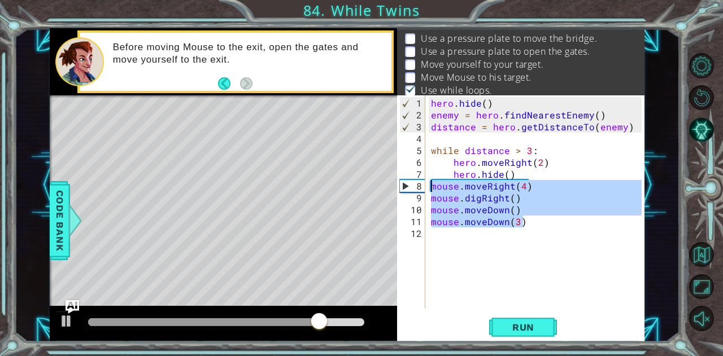
drag, startPoint x: 526, startPoint y: 222, endPoint x: 430, endPoint y: 187, distance: 102.9
click at [430, 187] on div "hero . hide ( ) enemy = hero . findNearestEnemy ( ) distance = hero . getDistan…" at bounding box center [538, 215] width 219 height 237
click at [429, 186] on div "hero . hide ( ) enemy = hero . findNearestEnemy ( ) distance = hero . getDistan…" at bounding box center [535, 201] width 213 height 213
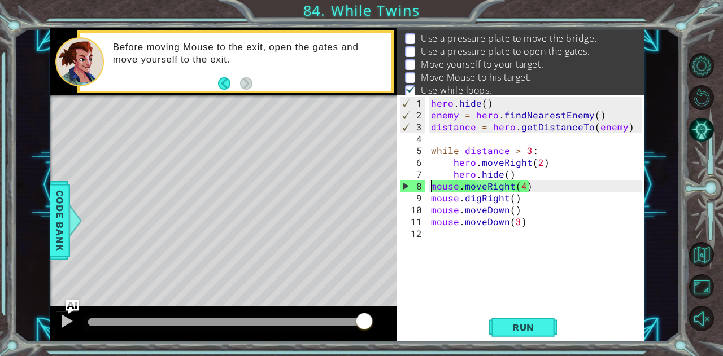
click at [429, 186] on div "hero . hide ( ) enemy = hero . findNearestEnemy ( ) distance = hero . getDistan…" at bounding box center [538, 215] width 219 height 237
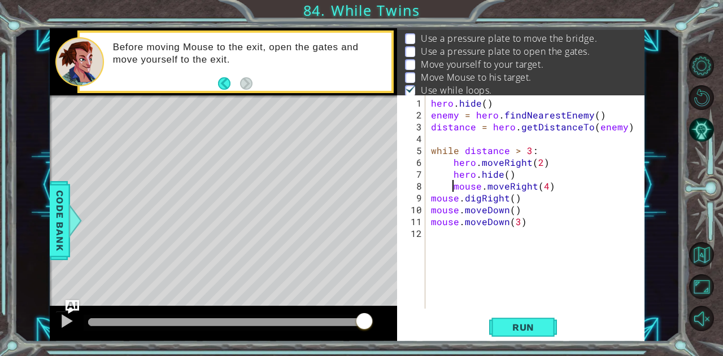
click at [426, 199] on div "mouse.moveRight(4) 1 2 3 4 5 6 7 8 9 10 11 12 hero . hide ( ) enemy = hero . fi…" at bounding box center [519, 201] width 244 height 213
click at [430, 198] on div "hero . hide ( ) enemy = hero . findNearestEnemy ( ) distance = hero . getDistan…" at bounding box center [538, 215] width 219 height 237
click at [431, 212] on div "hero . hide ( ) enemy = hero . findNearestEnemy ( ) distance = hero . getDistan…" at bounding box center [538, 215] width 219 height 237
type textarea "mouse.moveDown()"
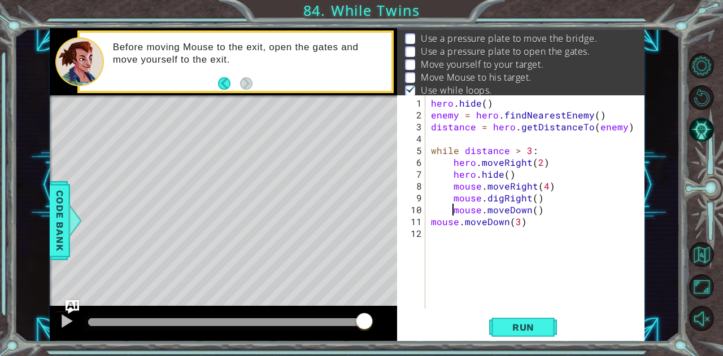
click at [431, 226] on div "hero . hide ( ) enemy = hero . findNearestEnemy ( ) distance = hero . getDistan…" at bounding box center [538, 215] width 219 height 237
click at [507, 326] on span "Run" at bounding box center [523, 327] width 45 height 11
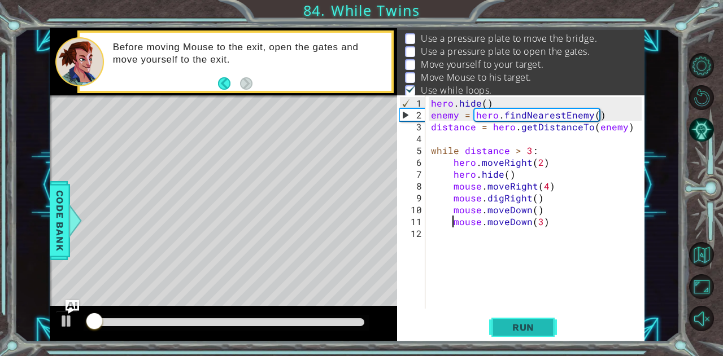
click at [507, 326] on span "Run" at bounding box center [523, 327] width 45 height 11
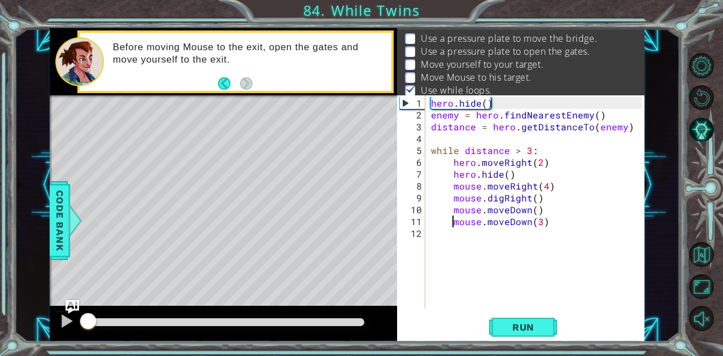
drag, startPoint x: 101, startPoint y: 321, endPoint x: 88, endPoint y: 313, distance: 14.4
click at [88, 313] on div at bounding box center [88, 322] width 20 height 20
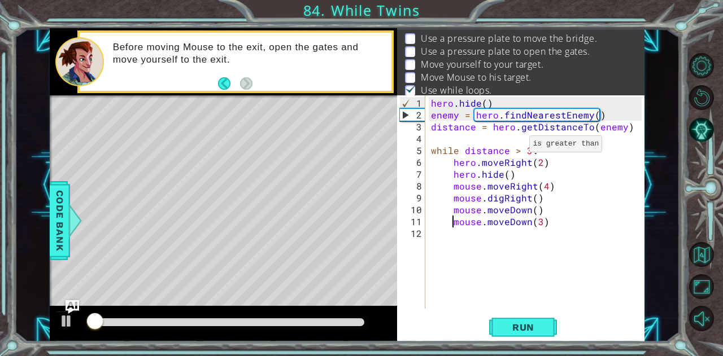
click at [516, 149] on div "hero . hide ( ) enemy = hero . findNearestEnemy ( ) distance = hero . getDistan…" at bounding box center [538, 215] width 219 height 237
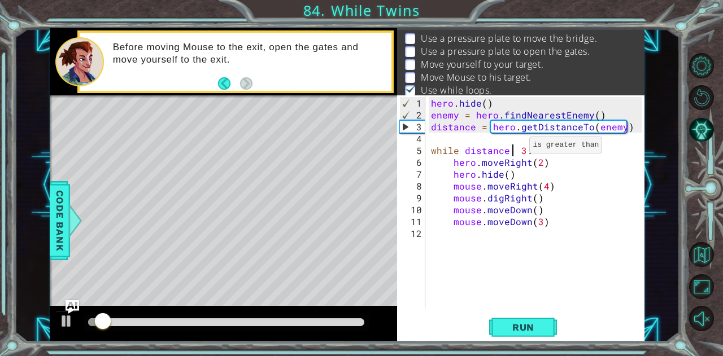
scroll to position [0, 5]
click at [539, 322] on span "Run" at bounding box center [523, 327] width 45 height 11
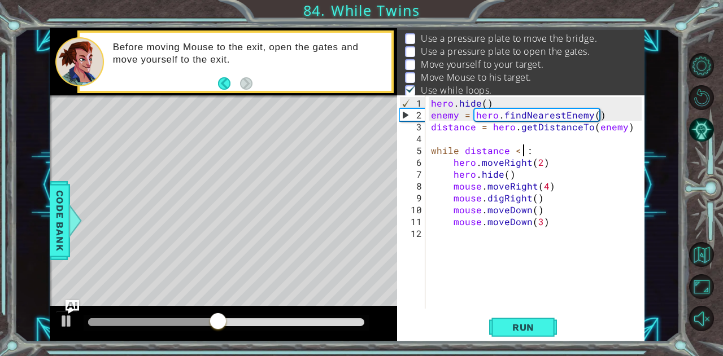
scroll to position [0, 6]
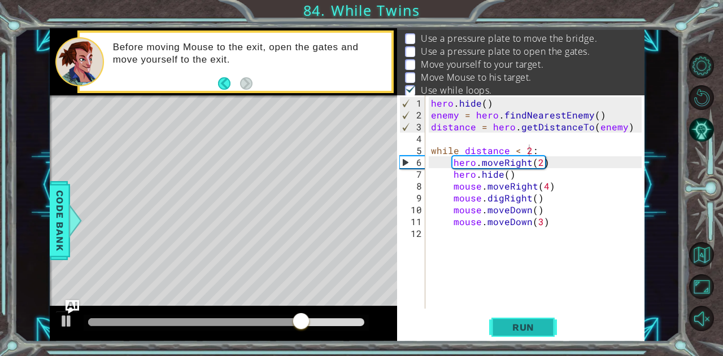
click at [530, 326] on span "Run" at bounding box center [523, 327] width 45 height 11
click at [514, 151] on div "hero . hide ( ) enemy = hero . findNearestEnemy ( ) distance = hero . getDistan…" at bounding box center [538, 215] width 219 height 237
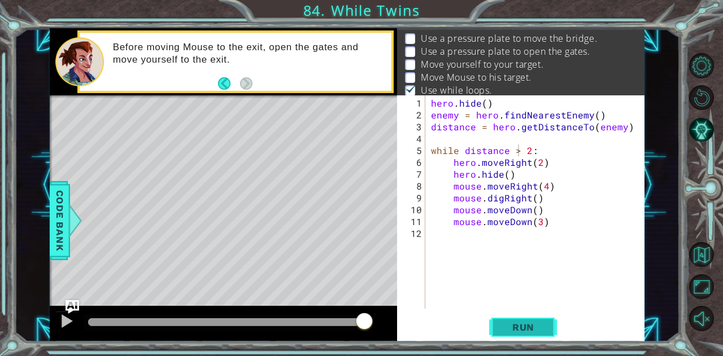
click at [531, 329] on span "Run" at bounding box center [523, 327] width 45 height 11
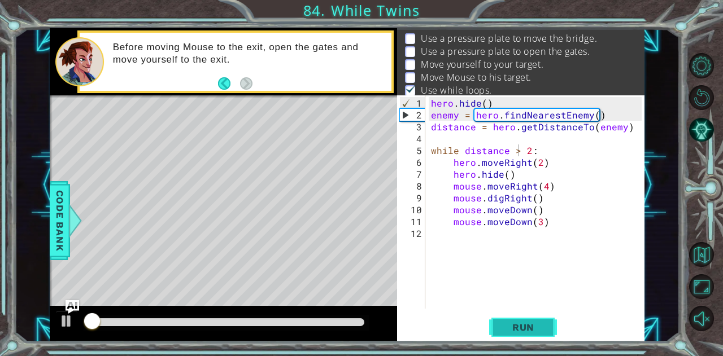
click at [531, 329] on span "Run" at bounding box center [523, 327] width 45 height 11
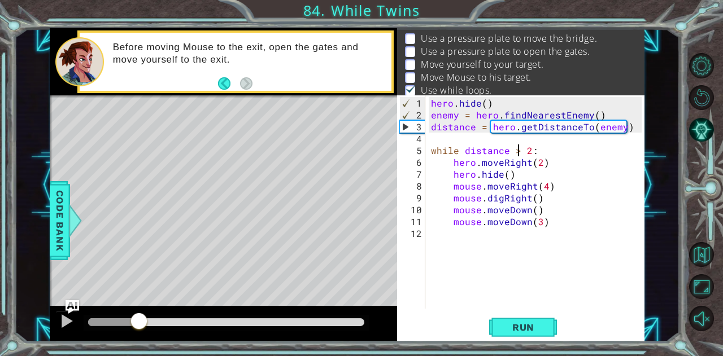
drag, startPoint x: 91, startPoint y: 319, endPoint x: 139, endPoint y: 321, distance: 47.5
click at [139, 321] on div at bounding box center [139, 322] width 20 height 20
click at [63, 319] on div at bounding box center [66, 321] width 15 height 15
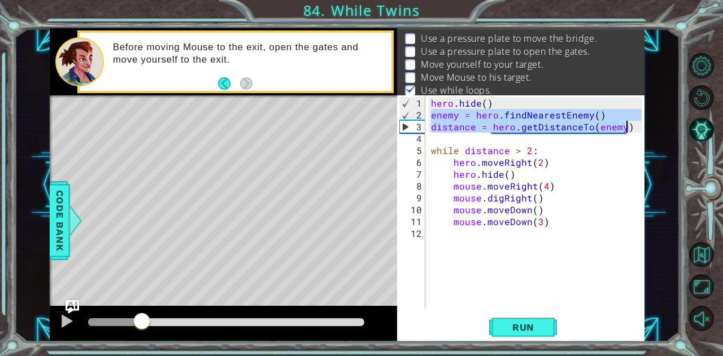
drag, startPoint x: 431, startPoint y: 115, endPoint x: 626, endPoint y: 128, distance: 194.7
click at [626, 128] on div "hero . hide ( ) enemy = hero . findNearestEnemy ( ) distance = hero . getDistan…" at bounding box center [538, 215] width 219 height 237
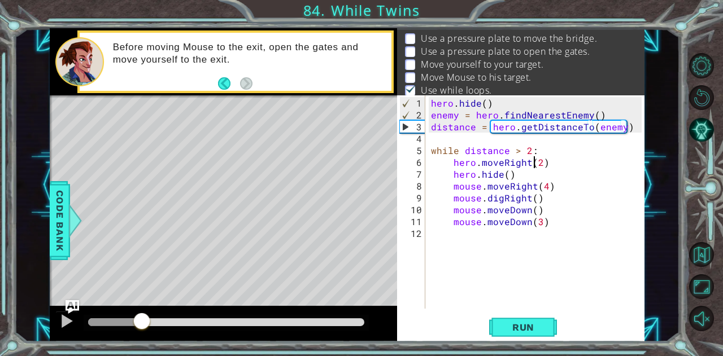
click at [534, 155] on div "hero . hide ( ) enemy = hero . findNearestEnemy ( ) distance = hero . getDistan…" at bounding box center [538, 215] width 219 height 237
type textarea "while distance > 2:"
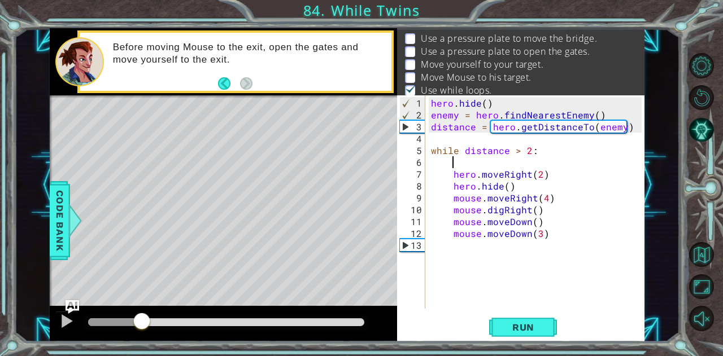
scroll to position [0, 1]
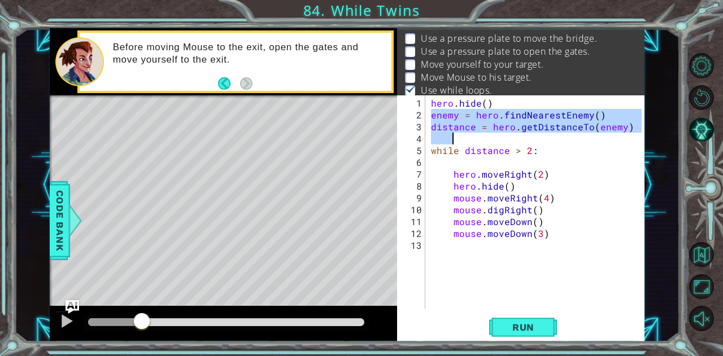
drag, startPoint x: 430, startPoint y: 116, endPoint x: 621, endPoint y: 132, distance: 191.5
click at [621, 132] on div "hero . hide ( ) enemy = hero . findNearestEnemy ( ) distance = hero . getDistan…" at bounding box center [538, 215] width 219 height 237
drag, startPoint x: 542, startPoint y: 120, endPoint x: 468, endPoint y: 156, distance: 82.8
drag, startPoint x: 468, startPoint y: 156, endPoint x: 442, endPoint y: 113, distance: 49.9
click at [442, 113] on div "hero . hide ( ) enemy = hero . findNearestEnemy ( ) distance = hero . getDistan…" at bounding box center [535, 201] width 213 height 213
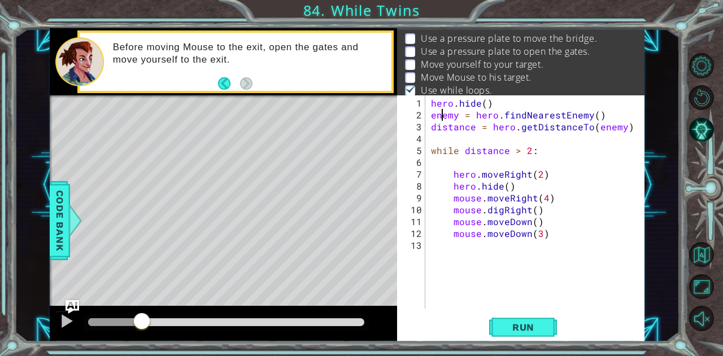
click at [432, 113] on div "hero . hide ( ) enemy = hero . findNearestEnemy ( ) distance = hero . getDistan…" at bounding box center [538, 215] width 219 height 237
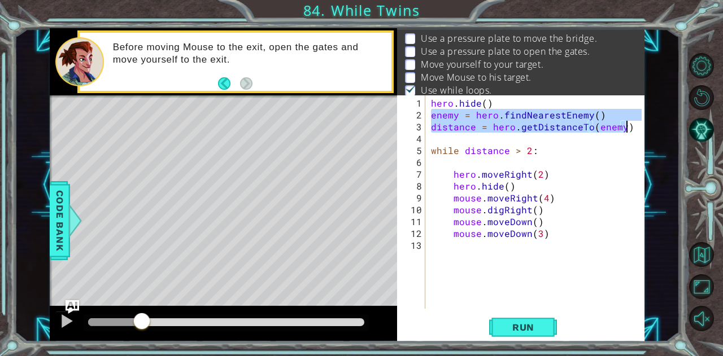
drag, startPoint x: 432, startPoint y: 113, endPoint x: 624, endPoint y: 130, distance: 192.7
click at [624, 130] on div "hero . hide ( ) enemy = hero . findNearestEnemy ( ) distance = hero . getDistan…" at bounding box center [538, 215] width 219 height 237
type textarea "distance = hero.getDistanceTo(enemy)"
type textarea "while distance > 2:"
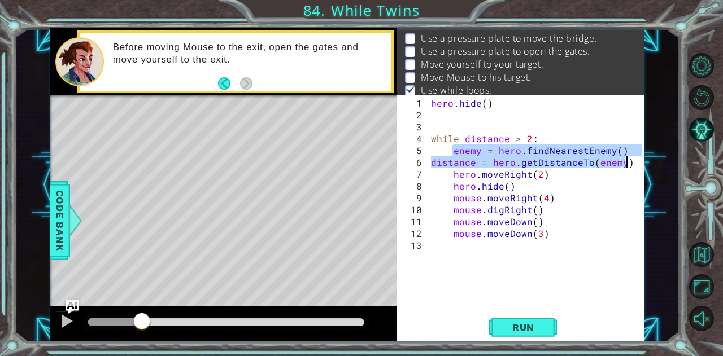
click at [430, 161] on div "hero . hide ( ) while distance > 2 : enemy = hero . findNearestEnemy ( ) distan…" at bounding box center [535, 201] width 213 height 213
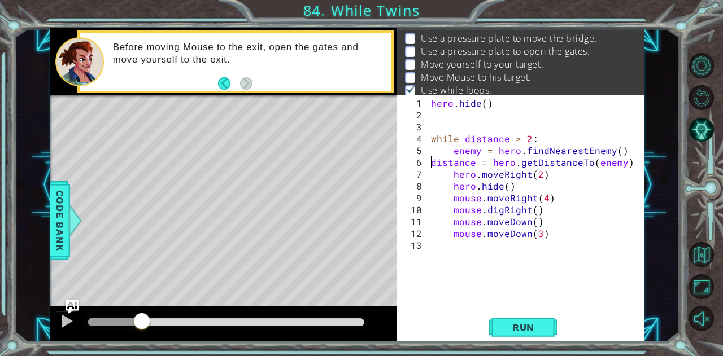
type textarea "distance = hero.getDistanceTo(enemy)"
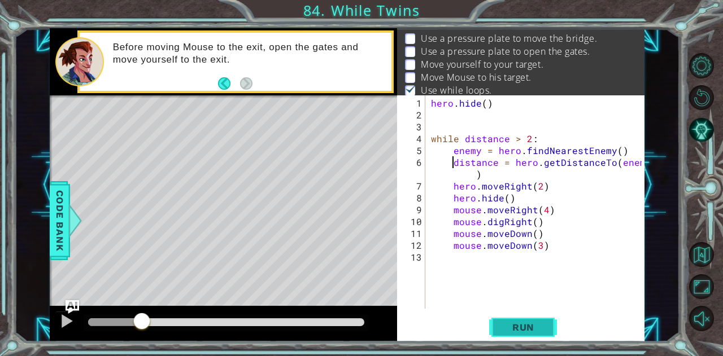
click at [527, 324] on span "Run" at bounding box center [523, 327] width 45 height 11
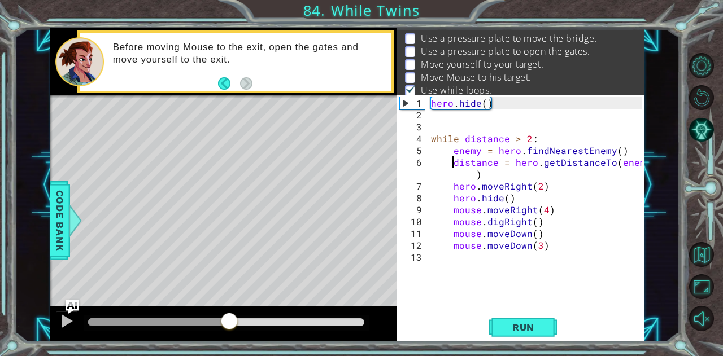
drag, startPoint x: 99, startPoint y: 318, endPoint x: 229, endPoint y: 337, distance: 131.3
click at [229, 337] on div at bounding box center [223, 324] width 347 height 36
click at [525, 321] on button "Run" at bounding box center [523, 327] width 68 height 25
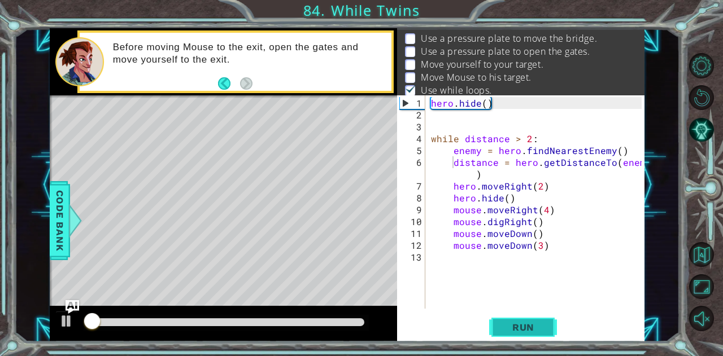
click at [525, 321] on button "Run" at bounding box center [523, 327] width 68 height 25
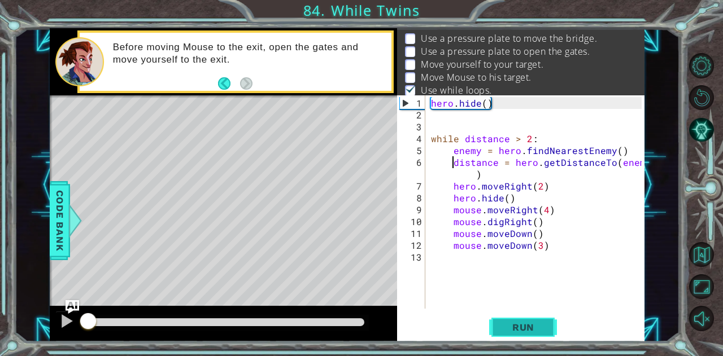
click at [525, 321] on button "Run" at bounding box center [523, 327] width 68 height 25
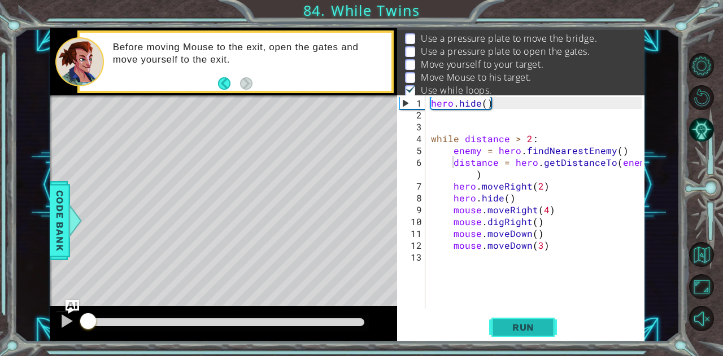
click at [525, 321] on button "Run" at bounding box center [523, 327] width 68 height 25
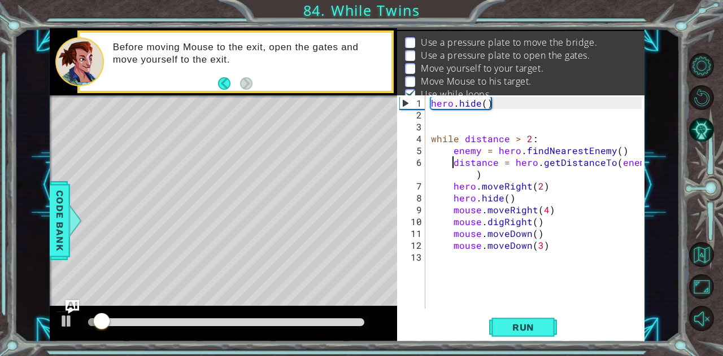
scroll to position [15, 0]
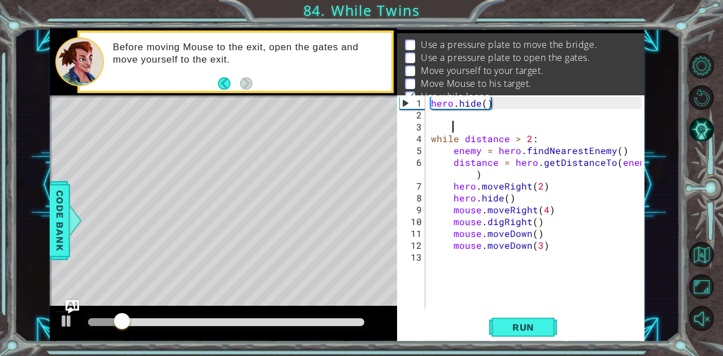
click at [482, 125] on div "hero . hide ( ) while distance > 2 : enemy = hero . findNearestEnemy ( ) distan…" at bounding box center [538, 215] width 219 height 237
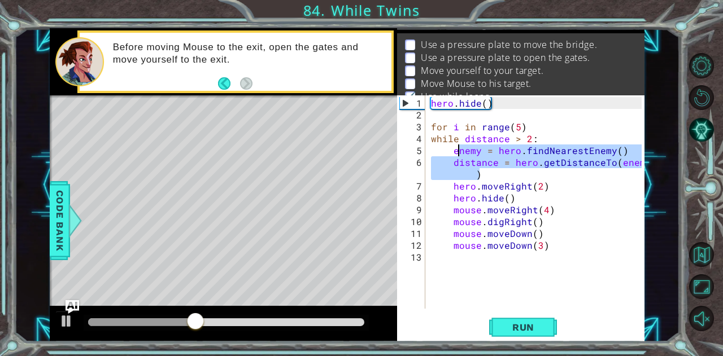
drag, startPoint x: 478, startPoint y: 173, endPoint x: 457, endPoint y: 146, distance: 34.2
click at [457, 146] on div "hero . hide ( ) for i in range ( 5 ) while distance > 2 : enemy = hero . findNe…" at bounding box center [538, 215] width 219 height 237
click at [530, 130] on div "hero . hide ( ) for i in range ( 5 ) while distance > 2 : enemy = hero . findNe…" at bounding box center [538, 215] width 219 height 237
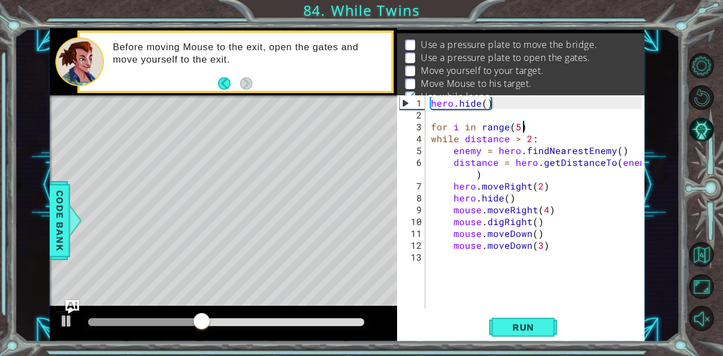
type textarea "for i in range(5):"
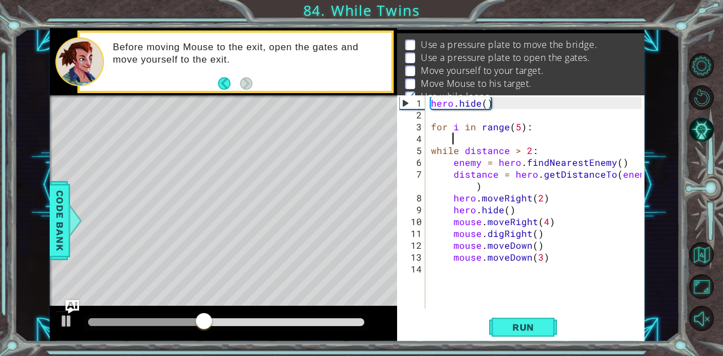
scroll to position [0, 1]
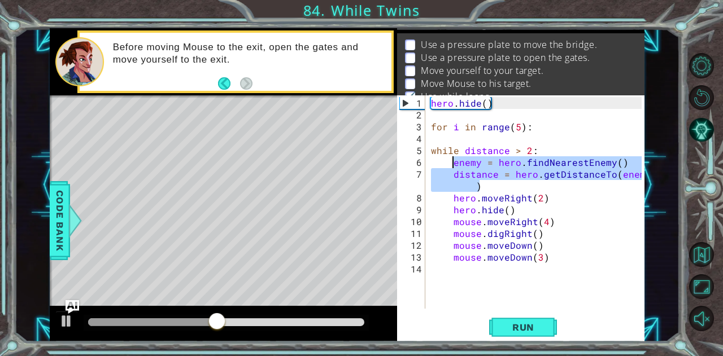
drag, startPoint x: 486, startPoint y: 185, endPoint x: 455, endPoint y: 164, distance: 37.4
click at [455, 164] on div "hero . hide ( ) for i in range ( 5 ) : while distance > 2 : enemy = hero . find…" at bounding box center [538, 215] width 219 height 237
type textarea "while distance > 2:"
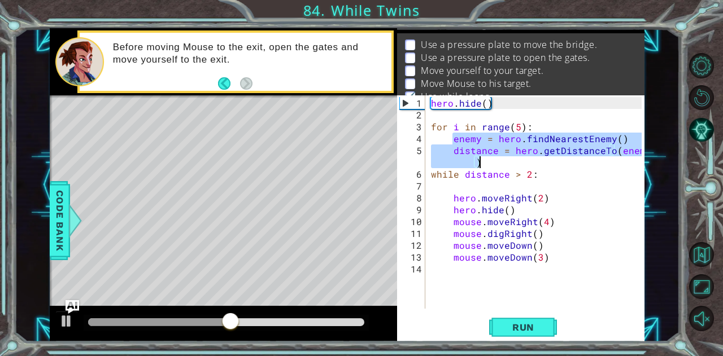
click at [476, 163] on div "hero . hide ( ) for i in range ( 5 ) : enemy = hero . findNearestEnemy ( ) dist…" at bounding box center [535, 201] width 213 height 213
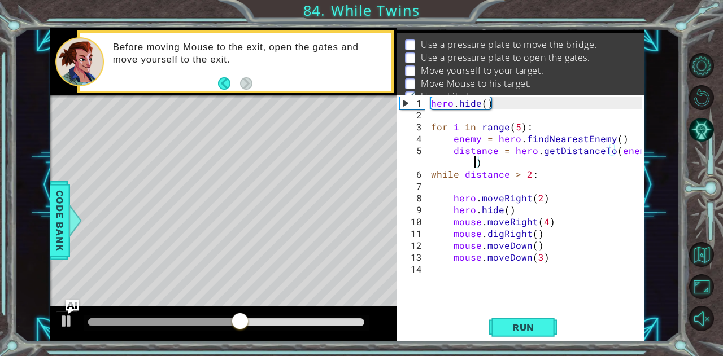
click at [430, 172] on div "hero . hide ( ) for i in range ( 5 ) : enemy = hero . findNearestEnemy ( ) dist…" at bounding box center [538, 215] width 219 height 237
click at [449, 195] on div "hero . hide ( ) for i in range ( 5 ) : enemy = hero . findNearestEnemy ( ) dist…" at bounding box center [538, 215] width 219 height 237
type textarea "hero.moveRight(2)"
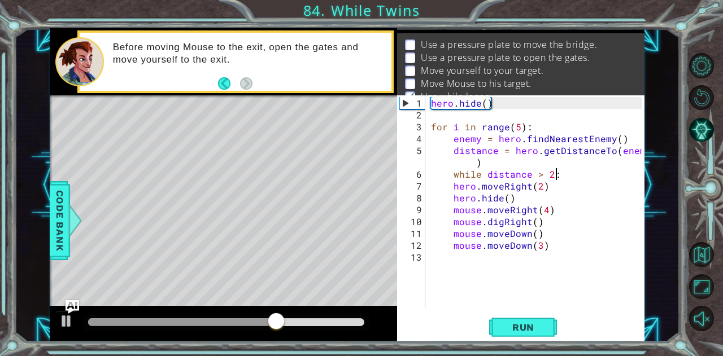
click at [451, 186] on div "hero . hide ( ) for i in range ( 5 ) : enemy = hero . findNearestEnemy ( ) dist…" at bounding box center [538, 215] width 219 height 237
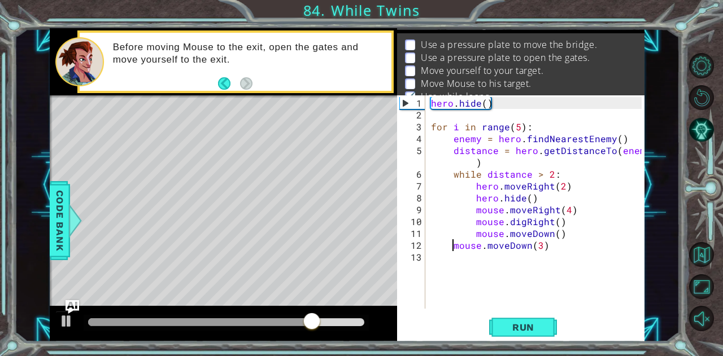
type textarea "mouse.moveDown(3)"
click at [532, 319] on button "Run" at bounding box center [523, 327] width 68 height 25
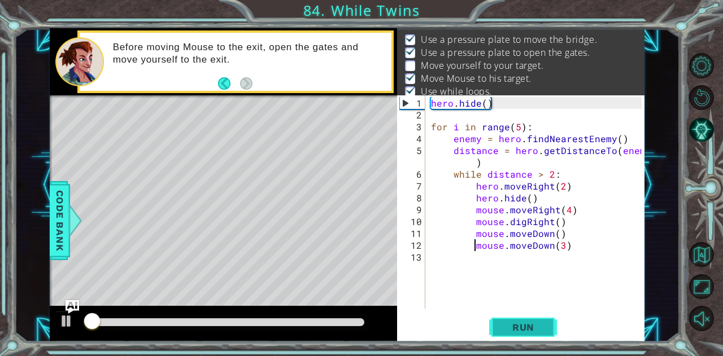
scroll to position [21, 0]
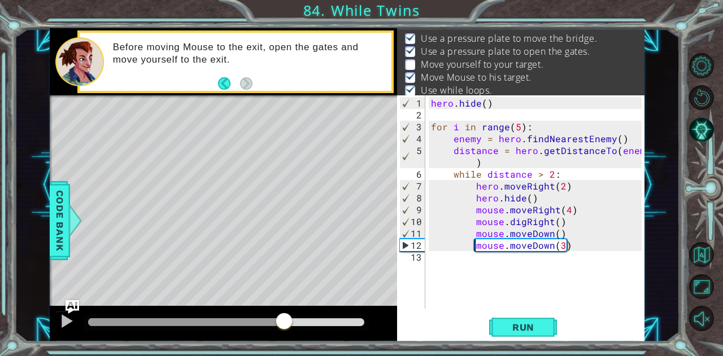
drag, startPoint x: 108, startPoint y: 318, endPoint x: 283, endPoint y: 317, distance: 175.0
click at [283, 317] on div at bounding box center [284, 322] width 20 height 20
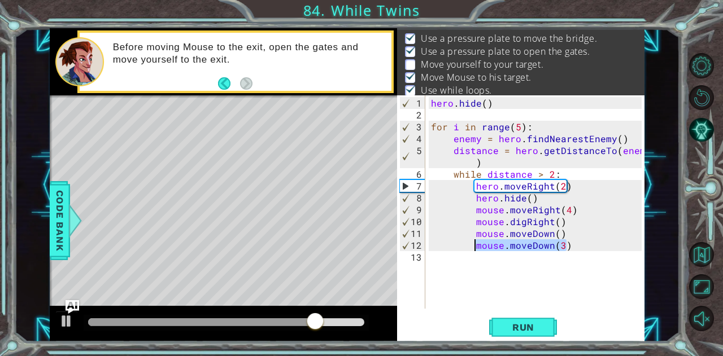
drag, startPoint x: 567, startPoint y: 247, endPoint x: 475, endPoint y: 248, distance: 92.1
click at [475, 248] on div "hero . hide ( ) for i in range ( 5 ) : enemy = hero . findNearestEnemy ( ) dist…" at bounding box center [538, 215] width 219 height 237
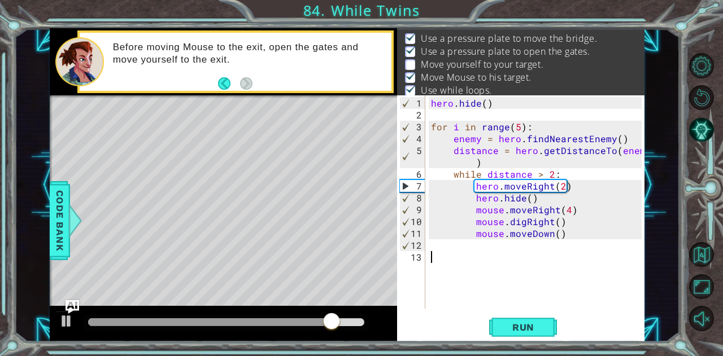
click at [470, 259] on div "hero . hide ( ) for i in range ( 5 ) : enemy = hero . findNearestEnemy ( ) dist…" at bounding box center [538, 215] width 219 height 237
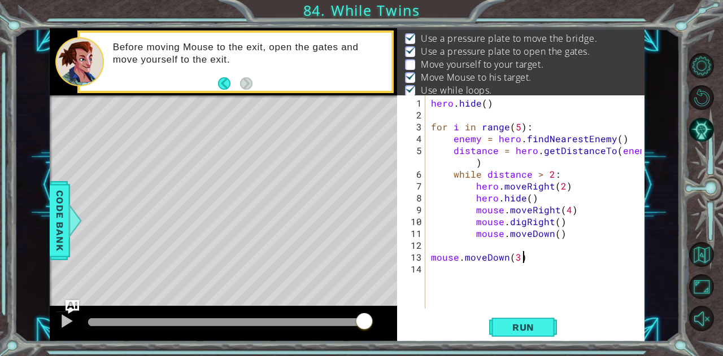
scroll to position [0, 5]
click at [501, 327] on span "Run" at bounding box center [523, 327] width 45 height 11
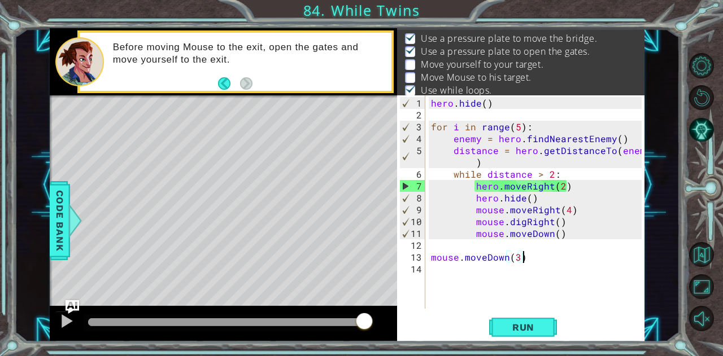
click at [377, 304] on div "methods hero moveUp() moveDown() moveLeft() moveRight() sneakUp() sneakDown() s…" at bounding box center [347, 184] width 595 height 313
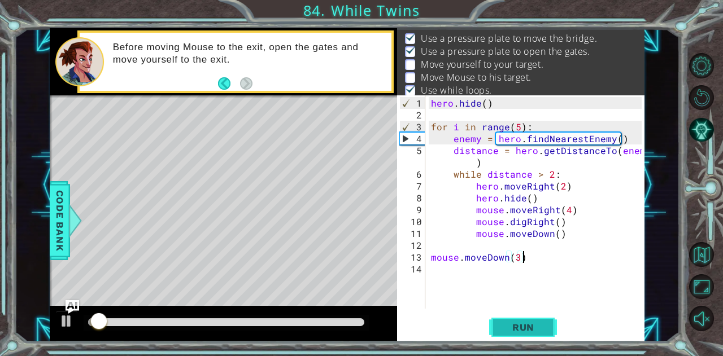
click at [519, 324] on span "Run" at bounding box center [523, 327] width 45 height 11
drag, startPoint x: 519, startPoint y: 324, endPoint x: 99, endPoint y: 315, distance: 420.2
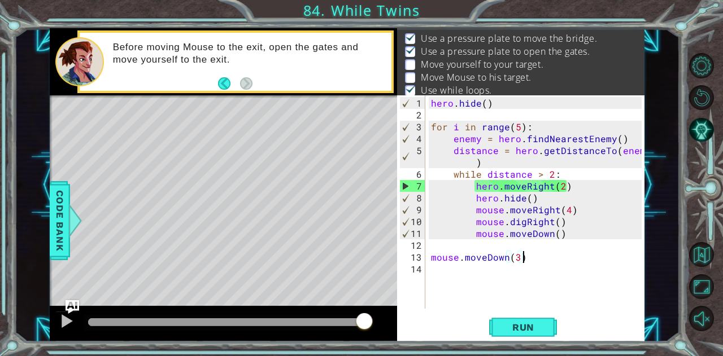
click at [375, 290] on div "methods hero moveUp() moveDown() moveLeft() moveRight() sneakUp() sneakDown() s…" at bounding box center [347, 184] width 595 height 313
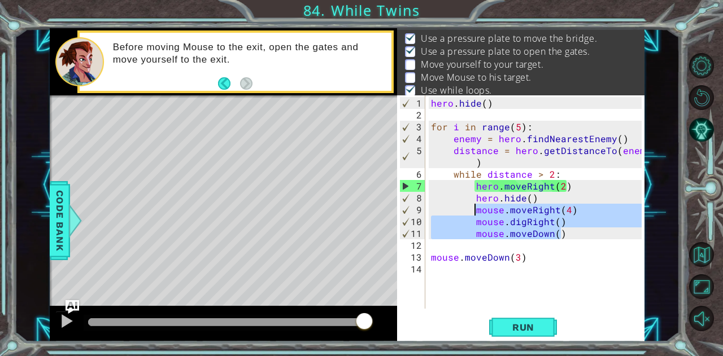
drag, startPoint x: 560, startPoint y: 234, endPoint x: 476, endPoint y: 209, distance: 87.2
click at [476, 209] on div "hero . hide ( ) for i in range ( 5 ) : enemy = hero . findNearestEnemy ( ) dist…" at bounding box center [538, 215] width 219 height 237
type textarea "mouse.moveDown()"
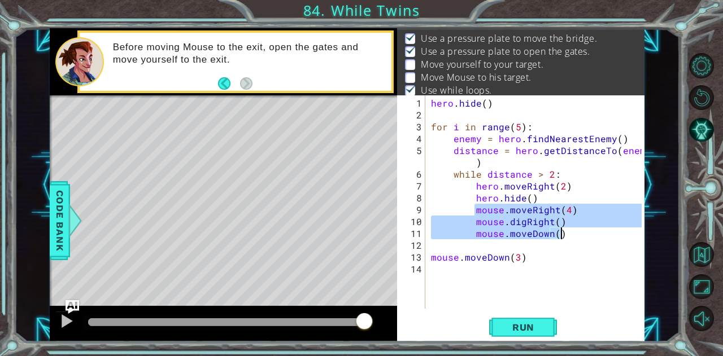
click at [560, 234] on div "hero . hide ( ) for i in range ( 5 ) : enemy = hero . findNearestEnemy ( ) dist…" at bounding box center [535, 201] width 213 height 213
drag, startPoint x: 560, startPoint y: 234, endPoint x: 474, endPoint y: 208, distance: 89.7
click at [474, 208] on div "hero . hide ( ) for i in range ( 5 ) : enemy = hero . findNearestEnemy ( ) dist…" at bounding box center [538, 215] width 219 height 237
type textarea "mouse.moveDown()"
type textarea "mouse.moveDown(3)"
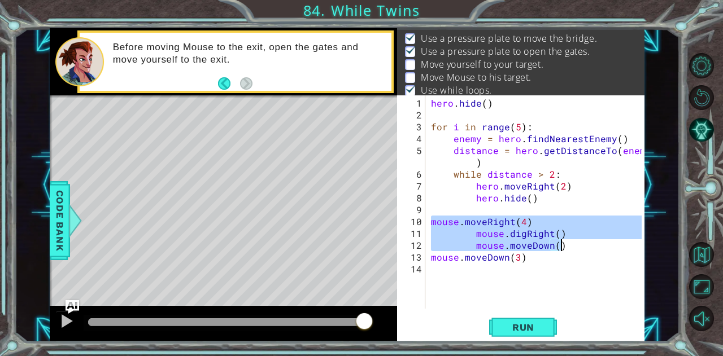
click at [472, 235] on div "hero . hide ( ) for i in range ( 5 ) : enemy = hero . findNearestEnemy ( ) dist…" at bounding box center [535, 201] width 213 height 213
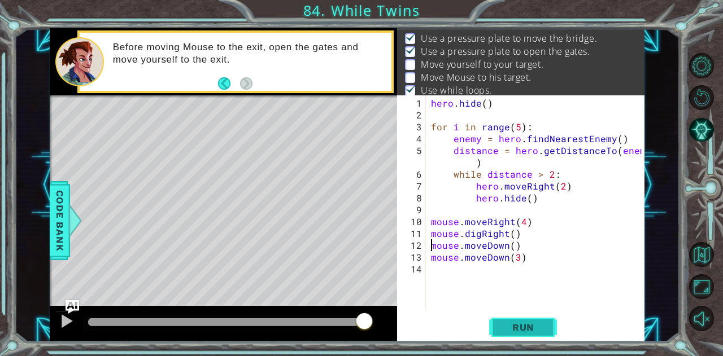
click at [515, 319] on button "Run" at bounding box center [523, 327] width 68 height 25
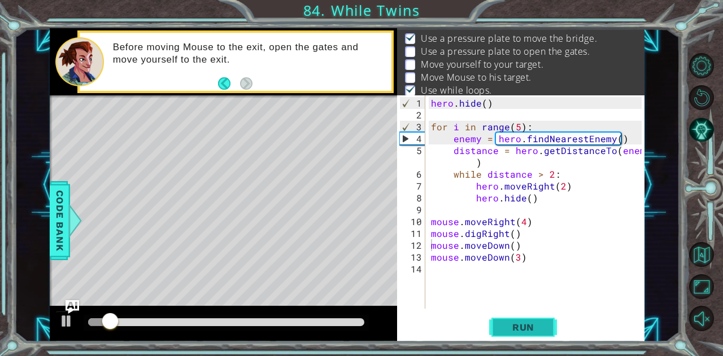
click at [515, 319] on button "Run" at bounding box center [523, 327] width 68 height 25
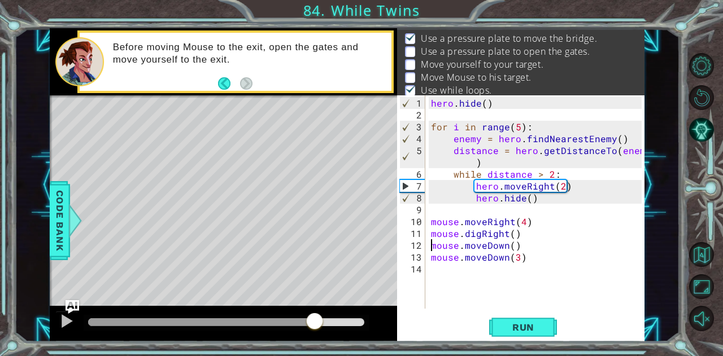
drag, startPoint x: 110, startPoint y: 315, endPoint x: 314, endPoint y: 321, distance: 204.5
click at [314, 321] on div at bounding box center [314, 322] width 20 height 20
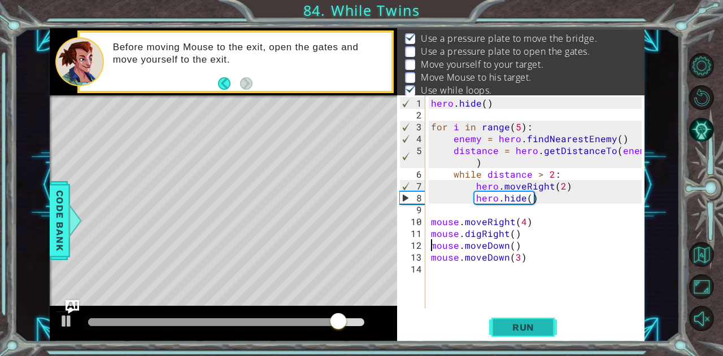
click at [538, 324] on span "Run" at bounding box center [523, 327] width 45 height 11
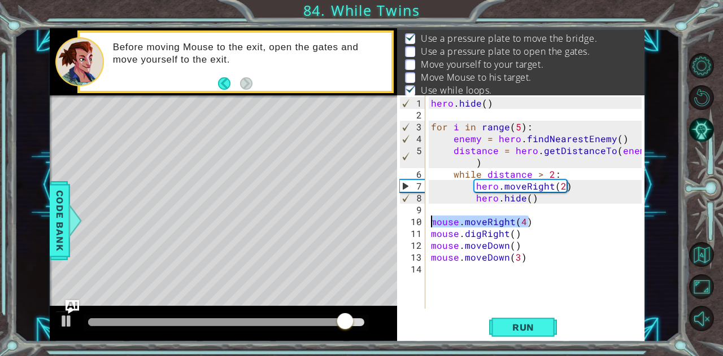
drag, startPoint x: 527, startPoint y: 223, endPoint x: 431, endPoint y: 222, distance: 96.0
click at [431, 222] on div "hero . hide ( ) for i in range ( 5 ) : enemy = hero . findNearestEnemy ( ) dist…" at bounding box center [538, 215] width 219 height 237
type textarea "mouse.moveRight(4)"
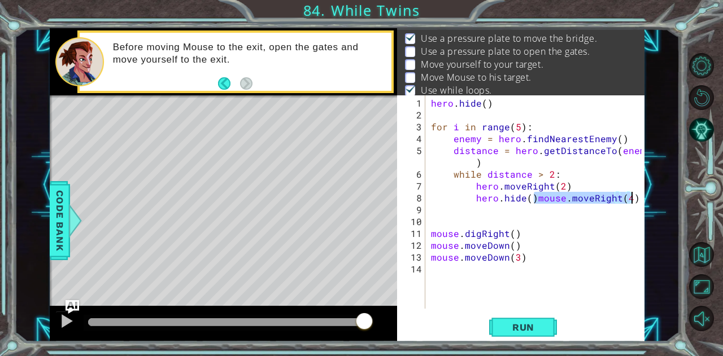
click at [534, 197] on div "hero . hide ( ) for i in range ( 5 ) : enemy = hero . findNearestEnemy ( ) dist…" at bounding box center [535, 201] width 213 height 213
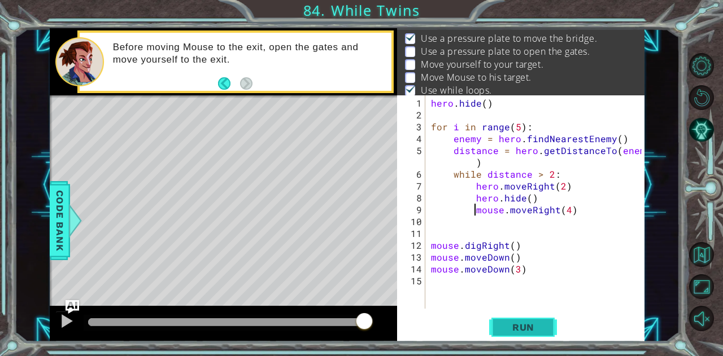
click at [527, 325] on span "Run" at bounding box center [523, 327] width 45 height 11
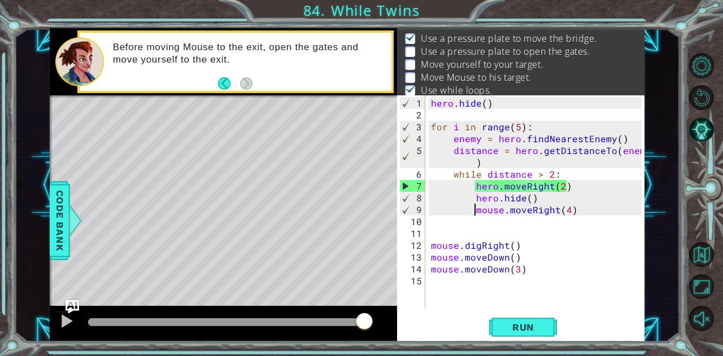
type textarea "mouse.digRight()"
drag, startPoint x: 517, startPoint y: 247, endPoint x: 436, endPoint y: 247, distance: 81.3
click at [431, 247] on div "hero . hide ( ) for i in range ( 5 ) : enemy = hero . findNearestEnemy ( ) dist…" at bounding box center [538, 215] width 219 height 237
drag, startPoint x: 431, startPoint y: 247, endPoint x: 512, endPoint y: 246, distance: 80.2
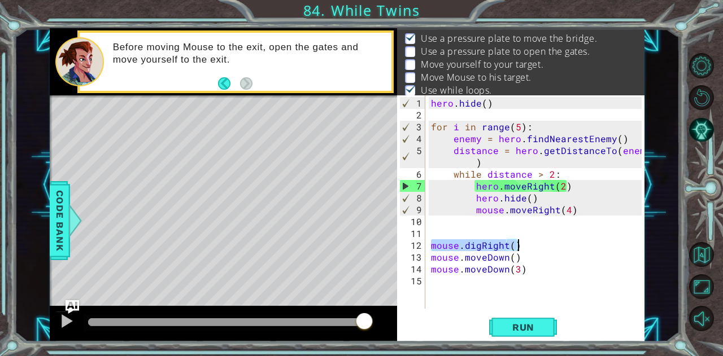
click at [512, 246] on div "hero . hide ( ) for i in range ( 5 ) : enemy = hero . findNearestEnemy ( ) dist…" at bounding box center [538, 215] width 219 height 237
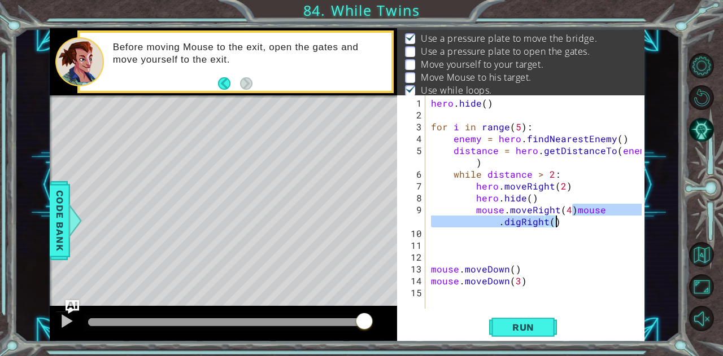
click at [574, 207] on div "hero . hide ( ) for i in range ( 5 ) : enemy = hero . findNearestEnemy ( ) dist…" at bounding box center [535, 201] width 213 height 213
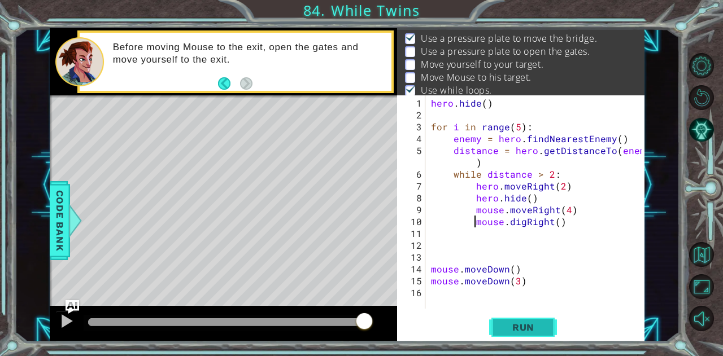
click at [542, 318] on button "Run" at bounding box center [523, 327] width 68 height 25
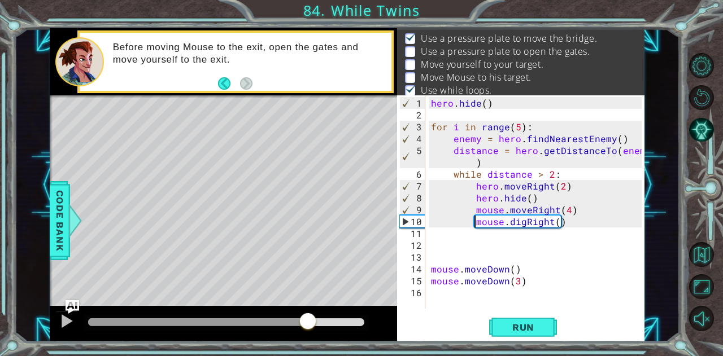
drag, startPoint x: 139, startPoint y: 319, endPoint x: 308, endPoint y: 313, distance: 168.9
click at [308, 313] on div at bounding box center [308, 322] width 20 height 20
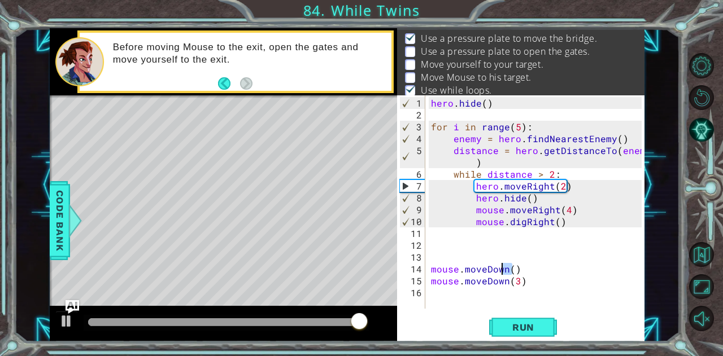
drag, startPoint x: 515, startPoint y: 269, endPoint x: 503, endPoint y: 272, distance: 12.7
click at [503, 272] on div "hero . hide ( ) for i in range ( 5 ) : enemy = hero . findNearestEnemy ( ) dist…" at bounding box center [538, 215] width 219 height 237
type textarea "mouse.moveDown()"
click at [518, 268] on div "hero . hide ( ) for i in range ( 5 ) : enemy = hero . findNearestEnemy ( ) dist…" at bounding box center [538, 215] width 219 height 237
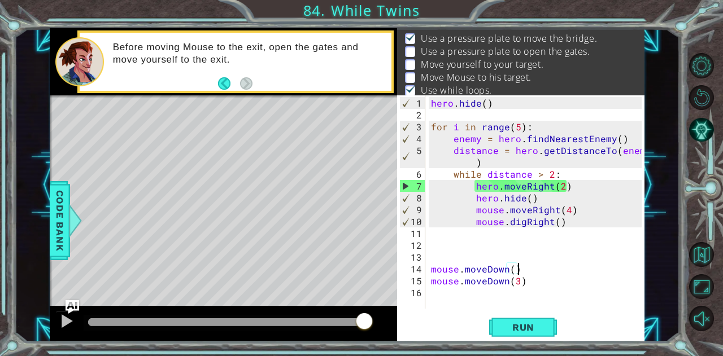
drag, startPoint x: 518, startPoint y: 268, endPoint x: 431, endPoint y: 265, distance: 86.4
click at [430, 269] on div "hero . hide ( ) for i in range ( 5 ) : enemy = hero . findNearestEnemy ( ) dist…" at bounding box center [538, 215] width 219 height 237
drag, startPoint x: 430, startPoint y: 269, endPoint x: 516, endPoint y: 268, distance: 85.3
click at [516, 268] on div "hero . hide ( ) for i in range ( 5 ) : enemy = hero . findNearestEnemy ( ) dist…" at bounding box center [538, 215] width 219 height 237
type textarea "mouse.digRight()"
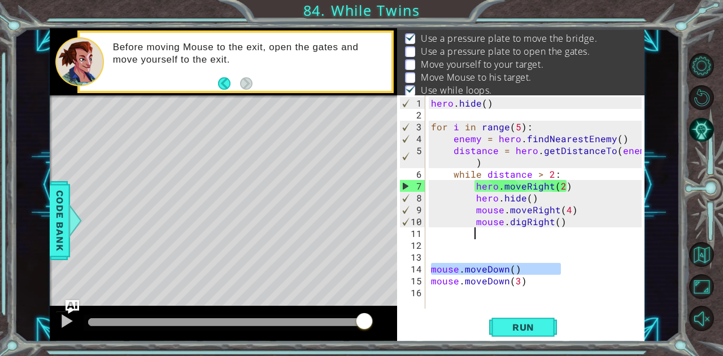
type textarea "mouse.moveDown()"
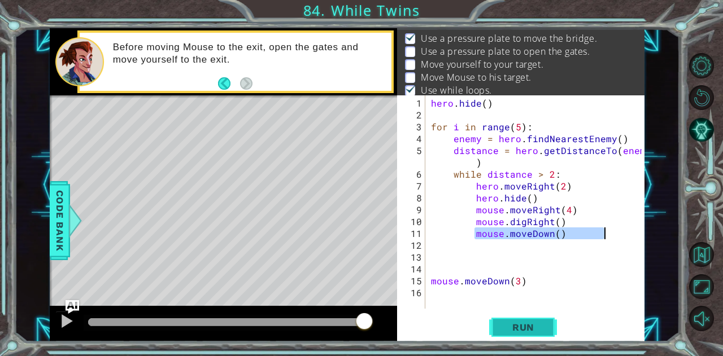
click at [535, 328] on span "Run" at bounding box center [523, 327] width 45 height 11
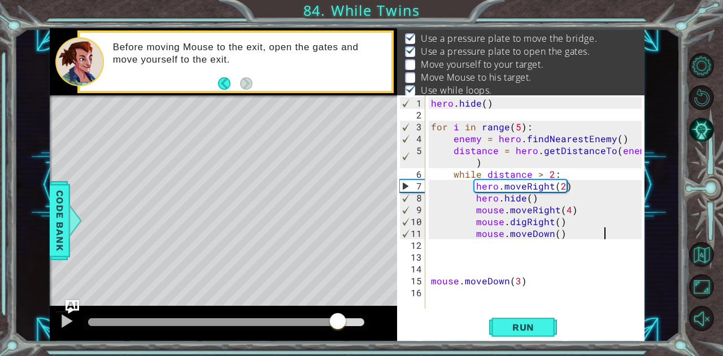
drag, startPoint x: 108, startPoint y: 318, endPoint x: 340, endPoint y: 325, distance: 231.6
click at [340, 325] on div at bounding box center [338, 322] width 20 height 20
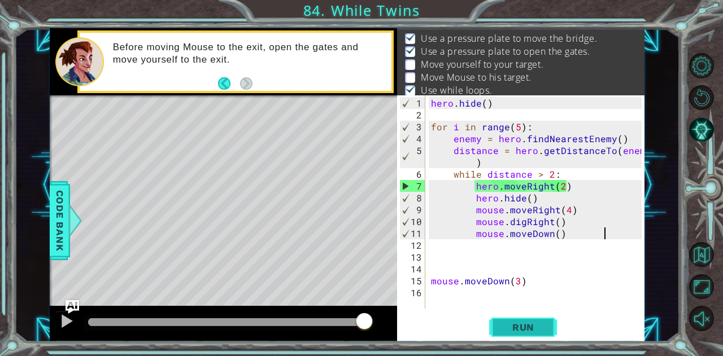
click at [514, 330] on span "Run" at bounding box center [523, 327] width 45 height 11
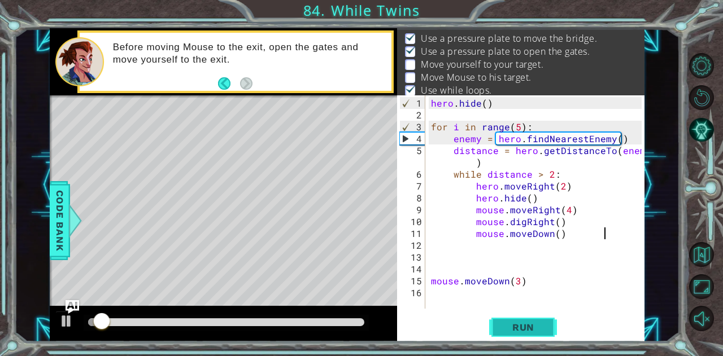
click at [514, 330] on span "Run" at bounding box center [523, 327] width 45 height 11
click at [510, 327] on span "Run" at bounding box center [523, 327] width 45 height 11
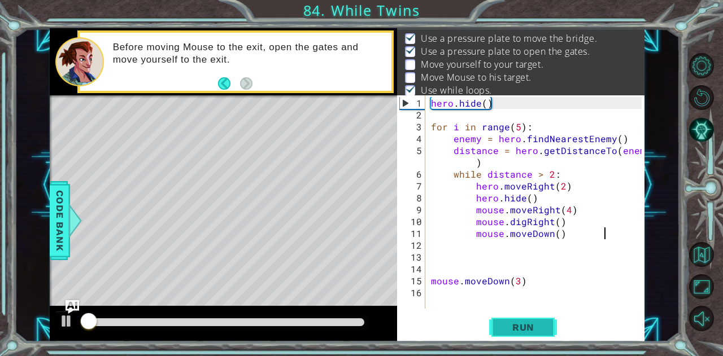
click at [510, 327] on span "Run" at bounding box center [523, 327] width 45 height 11
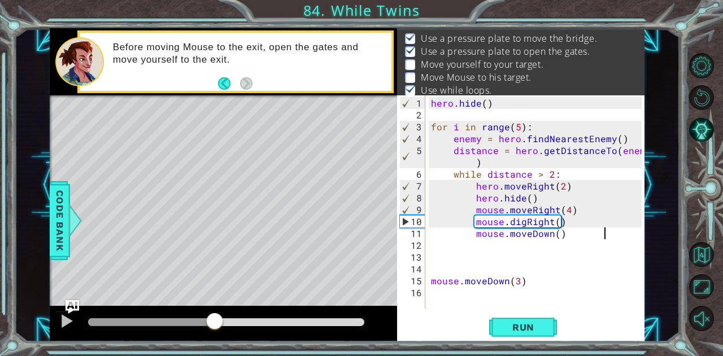
drag, startPoint x: 93, startPoint y: 316, endPoint x: 215, endPoint y: 331, distance: 122.9
click at [215, 331] on div at bounding box center [214, 322] width 20 height 20
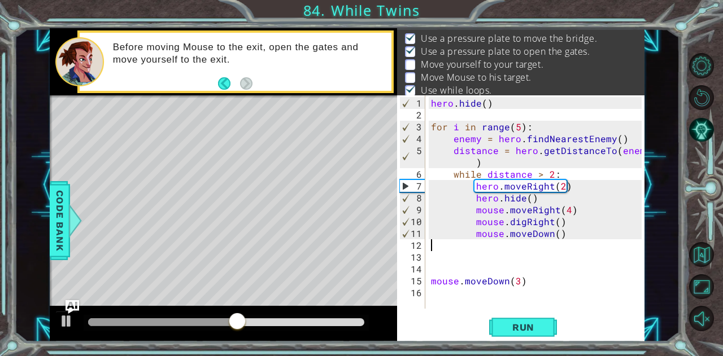
click at [523, 244] on div "hero . hide ( ) for i in range ( 5 ) : enemy = hero . findNearestEnemy ( ) dist…" at bounding box center [538, 215] width 219 height 237
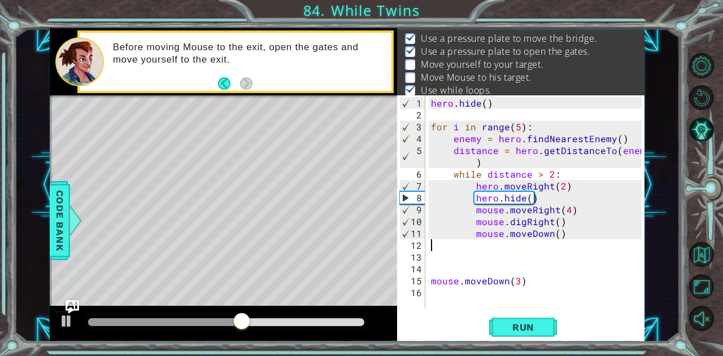
click at [562, 235] on div "hero . hide ( ) for i in range ( 5 ) : enemy = hero . findNearestEnemy ( ) dist…" at bounding box center [538, 215] width 219 height 237
type textarea "mouse.moveDown()"
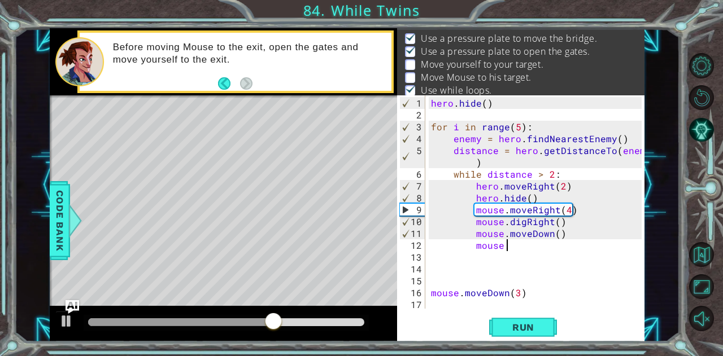
scroll to position [0, 4]
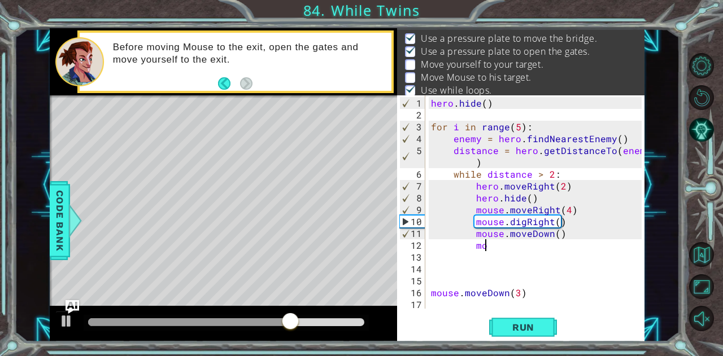
type textarea "m"
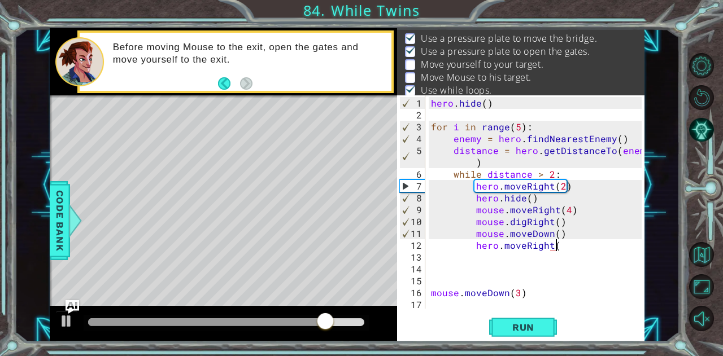
scroll to position [0, 7]
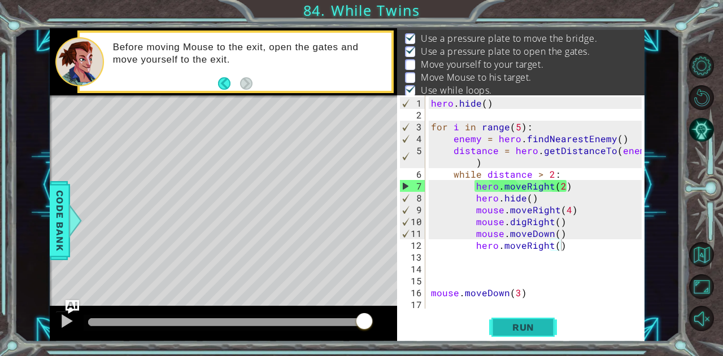
click at [545, 327] on button "Run" at bounding box center [523, 327] width 68 height 25
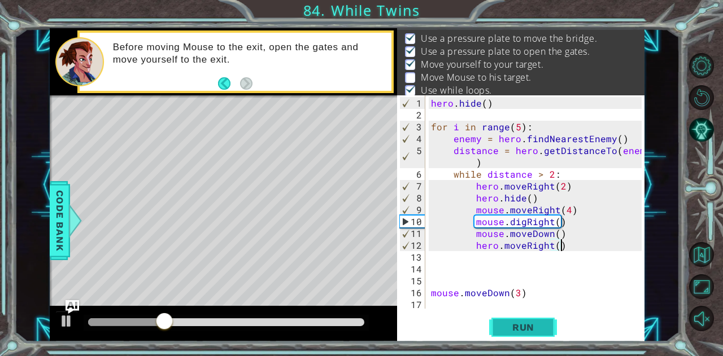
click at [536, 323] on span "Run" at bounding box center [523, 327] width 45 height 11
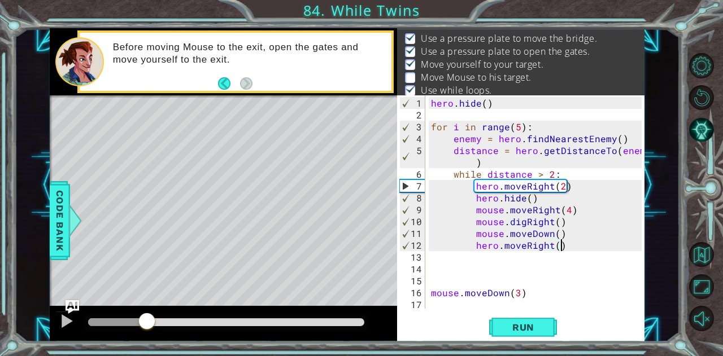
drag, startPoint x: 91, startPoint y: 321, endPoint x: 149, endPoint y: 313, distance: 58.7
click at [149, 313] on div at bounding box center [147, 322] width 20 height 20
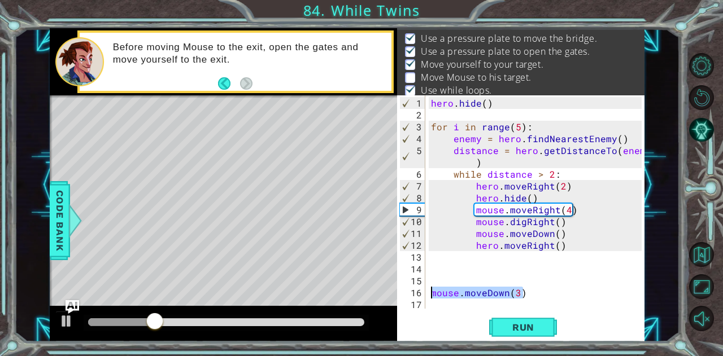
drag, startPoint x: 522, startPoint y: 293, endPoint x: 432, endPoint y: 292, distance: 89.8
click at [432, 292] on div "hero . hide ( ) for i in range ( 5 ) : enemy = hero . findNearestEnemy ( ) dist…" at bounding box center [538, 215] width 219 height 237
type textarea "mouse.moveDown(3)"
drag, startPoint x: 432, startPoint y: 292, endPoint x: 499, endPoint y: 252, distance: 78.0
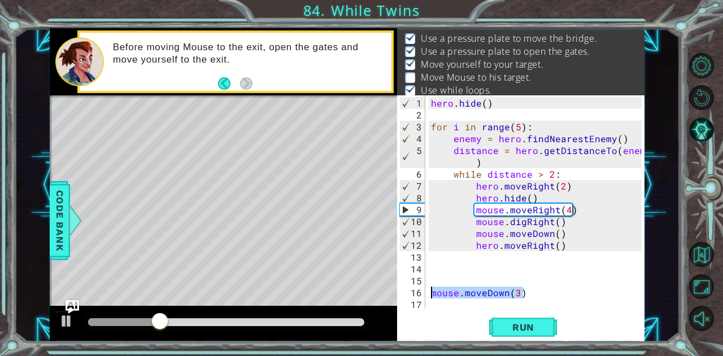
drag, startPoint x: 499, startPoint y: 252, endPoint x: 489, endPoint y: 298, distance: 46.3
click at [489, 298] on div "hero . hide ( ) for i in range ( 5 ) : enemy = hero . findNearestEnemy ( ) dist…" at bounding box center [538, 215] width 219 height 237
click at [505, 295] on div "hero . hide ( ) for i in range ( 5 ) : enemy = hero . findNearestEnemy ( ) dist…" at bounding box center [538, 215] width 219 height 237
type textarea "mouse.moveDown(3)"
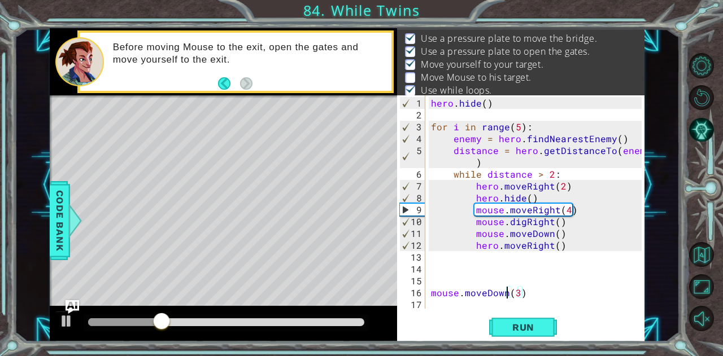
click at [505, 295] on div "hero . hide ( ) for i in range ( 5 ) : enemy = hero . findNearestEnemy ( ) dist…" at bounding box center [538, 215] width 219 height 237
click at [496, 294] on div "hero . hide ( ) for i in range ( 5 ) : enemy = hero . findNearestEnemy ( ) dist…" at bounding box center [538, 215] width 219 height 237
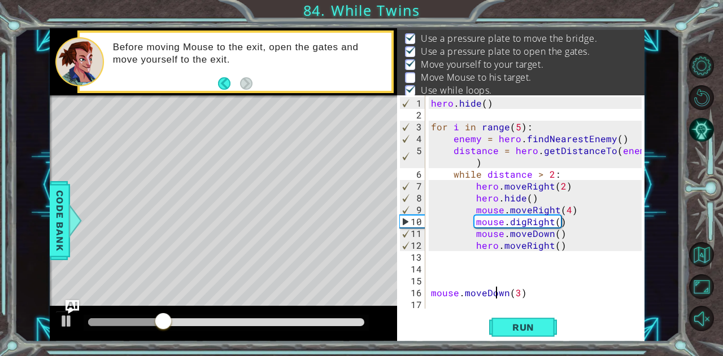
click at [496, 294] on div "hero . hide ( ) for i in range ( 5 ) : enemy = hero . findNearestEnemy ( ) dist…" at bounding box center [538, 215] width 219 height 237
click at [522, 293] on div "hero . hide ( ) for i in range ( 5 ) : enemy = hero . findNearestEnemy ( ) dist…" at bounding box center [538, 215] width 219 height 237
drag, startPoint x: 522, startPoint y: 293, endPoint x: 436, endPoint y: 292, distance: 85.8
click at [431, 291] on div "hero . hide ( ) for i in range ( 5 ) : enemy = hero . findNearestEnemy ( ) dist…" at bounding box center [538, 215] width 219 height 237
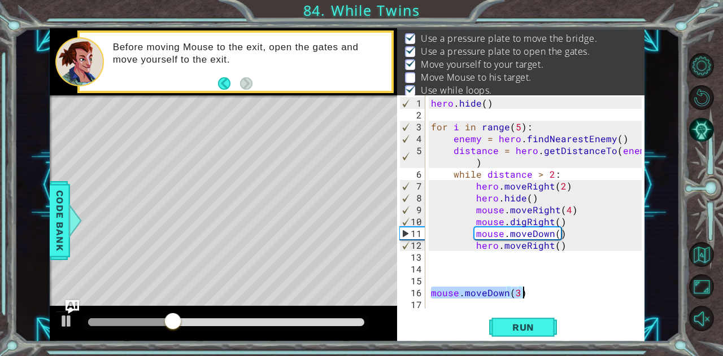
drag, startPoint x: 431, startPoint y: 291, endPoint x: 532, endPoint y: 292, distance: 101.1
click at [532, 292] on div "hero . hide ( ) for i in range ( 5 ) : enemy = hero . findNearestEnemy ( ) dist…" at bounding box center [538, 215] width 219 height 237
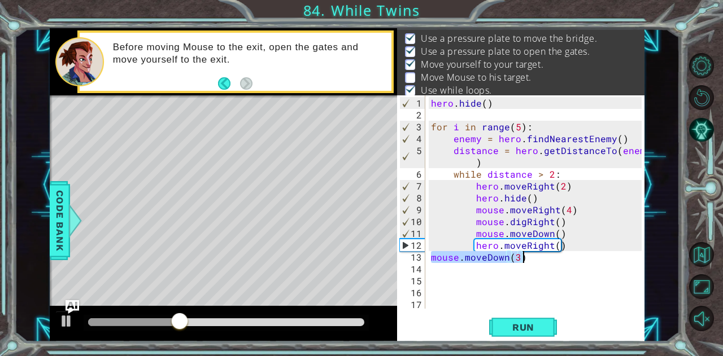
click at [430, 255] on div "hero . hide ( ) for i in range ( 5 ) : enemy = hero . findNearestEnemy ( ) dist…" at bounding box center [535, 201] width 213 height 213
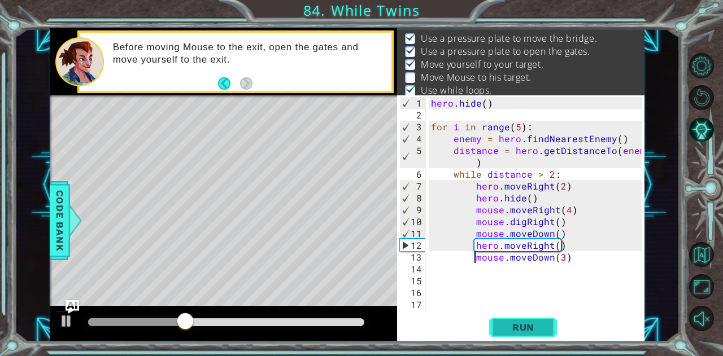
click at [525, 329] on span "Run" at bounding box center [523, 327] width 45 height 11
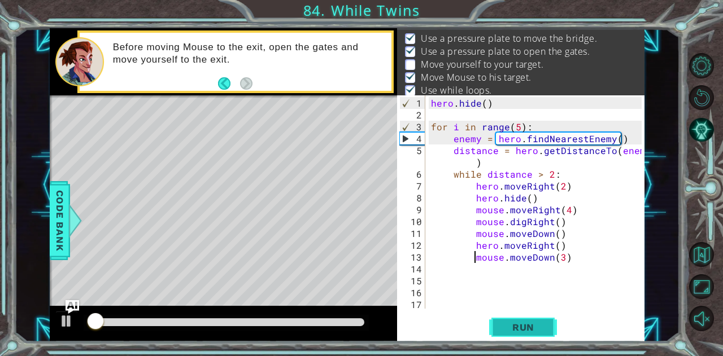
click at [525, 329] on span "Run" at bounding box center [523, 327] width 45 height 11
click at [525, 327] on span "Run" at bounding box center [523, 327] width 45 height 11
click at [524, 327] on span "Run" at bounding box center [523, 327] width 45 height 11
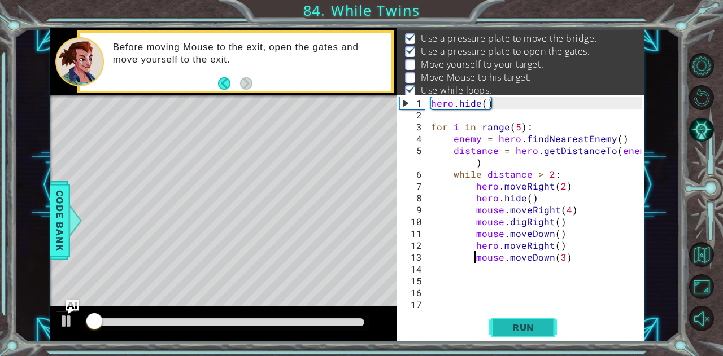
click at [524, 327] on span "Run" at bounding box center [523, 327] width 45 height 11
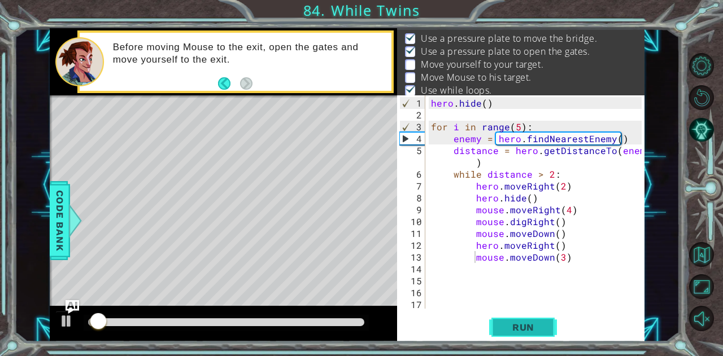
click at [525, 325] on span "Run" at bounding box center [523, 327] width 45 height 11
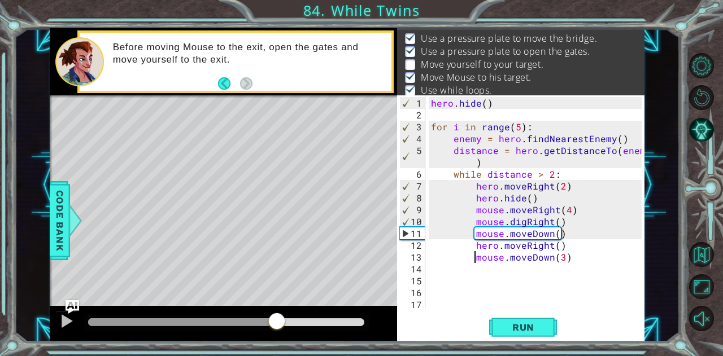
drag, startPoint x: 103, startPoint y: 320, endPoint x: 276, endPoint y: 322, distance: 173.4
click at [276, 322] on div at bounding box center [277, 322] width 20 height 20
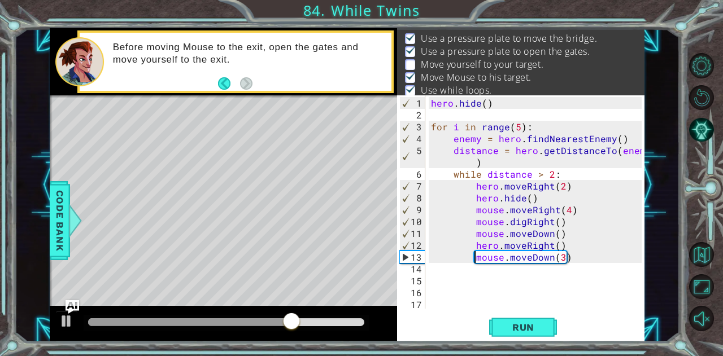
click at [553, 247] on div "hero . hide ( ) for i in range ( 5 ) : enemy = hero . findNearestEnemy ( ) dist…" at bounding box center [538, 215] width 219 height 237
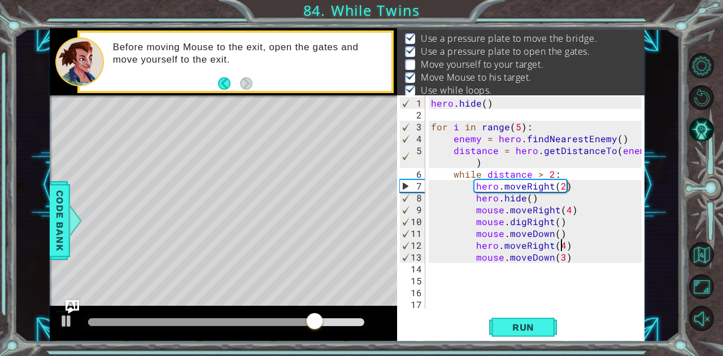
scroll to position [0, 8]
click at [523, 329] on span "Run" at bounding box center [523, 327] width 45 height 11
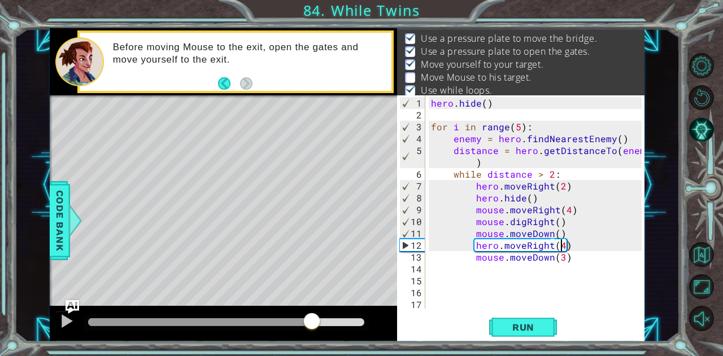
drag, startPoint x: 93, startPoint y: 319, endPoint x: 320, endPoint y: 326, distance: 227.7
click at [320, 326] on div at bounding box center [312, 322] width 20 height 20
click at [545, 321] on button "Run" at bounding box center [523, 327] width 68 height 25
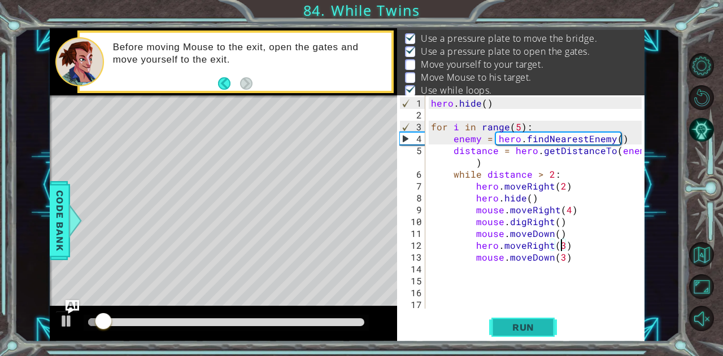
click at [540, 325] on span "Run" at bounding box center [523, 327] width 45 height 11
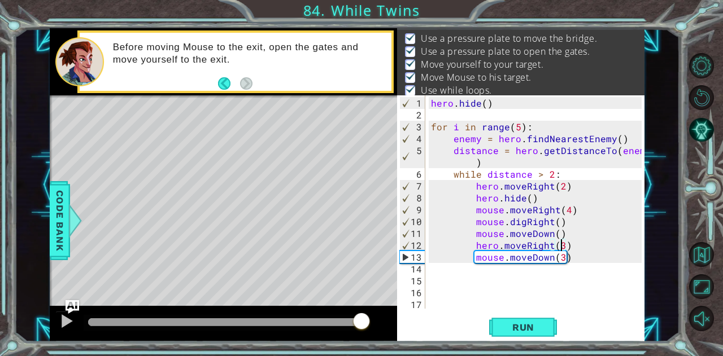
drag, startPoint x: 110, startPoint y: 323, endPoint x: 361, endPoint y: 311, distance: 252.1
click at [361, 311] on div at bounding box center [223, 324] width 347 height 36
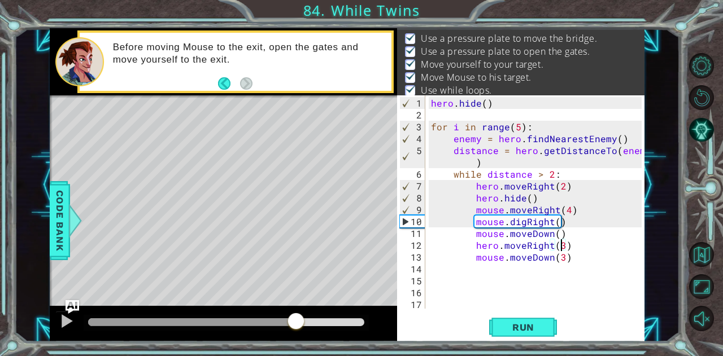
drag, startPoint x: 115, startPoint y: 317, endPoint x: 305, endPoint y: 310, distance: 191.0
click at [305, 310] on div at bounding box center [223, 324] width 347 height 36
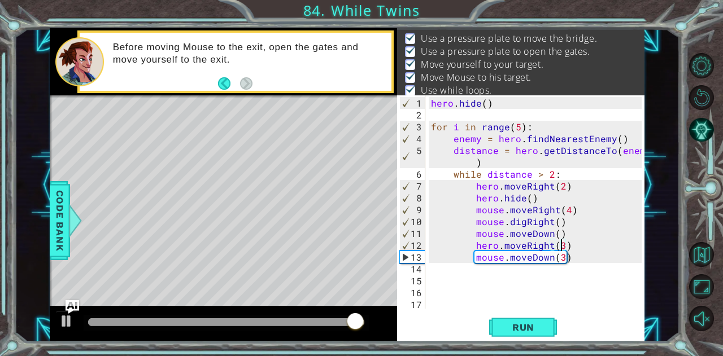
type textarea "mouse.moveDown(3)"
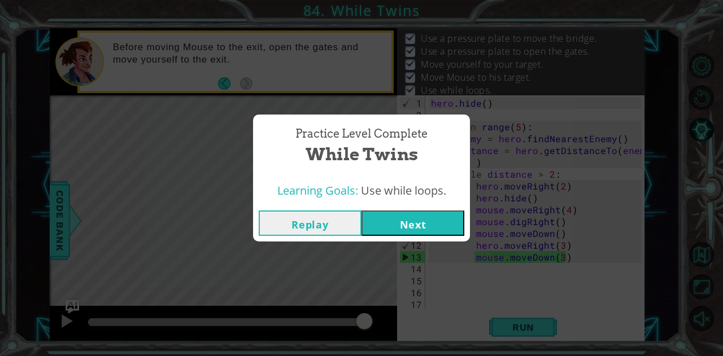
click at [411, 219] on button "Next" at bounding box center [412, 223] width 103 height 25
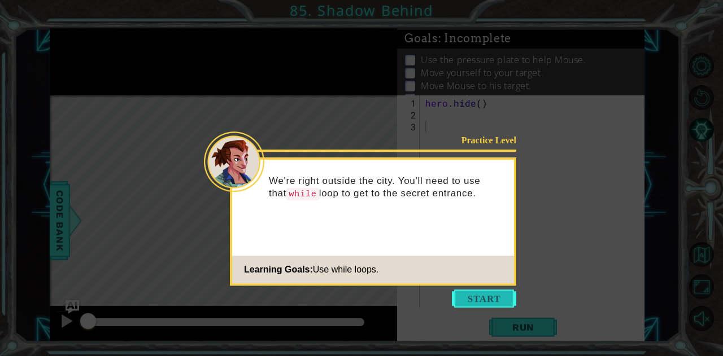
click at [502, 298] on button "Start" at bounding box center [484, 299] width 64 height 18
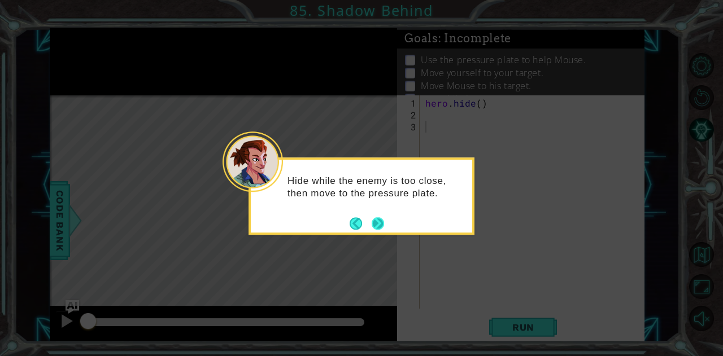
click at [379, 217] on button "Next" at bounding box center [378, 224] width 20 height 20
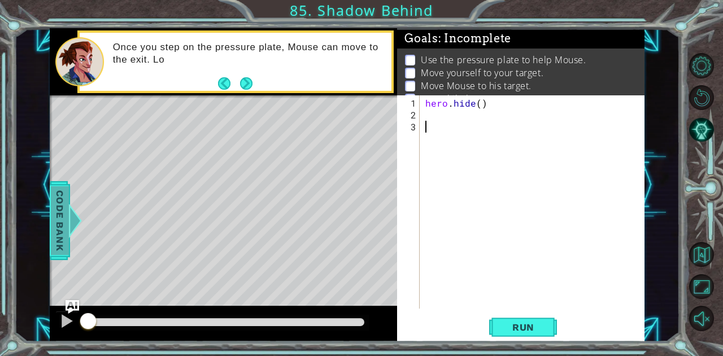
click at [59, 213] on span "Code Bank" at bounding box center [60, 220] width 18 height 69
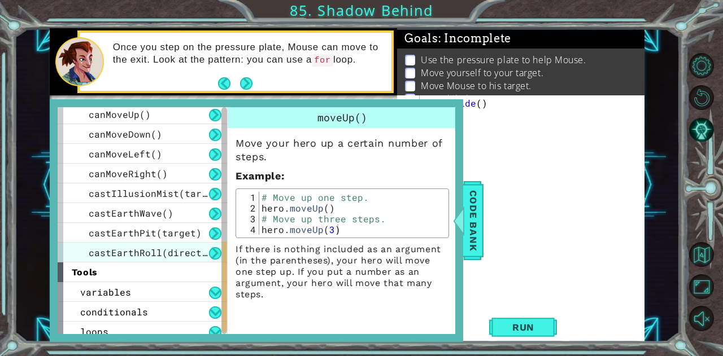
scroll to position [405, 0]
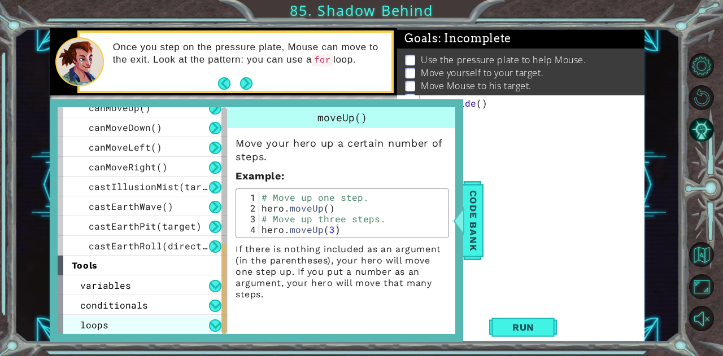
click at [141, 325] on div "loops" at bounding box center [142, 325] width 169 height 20
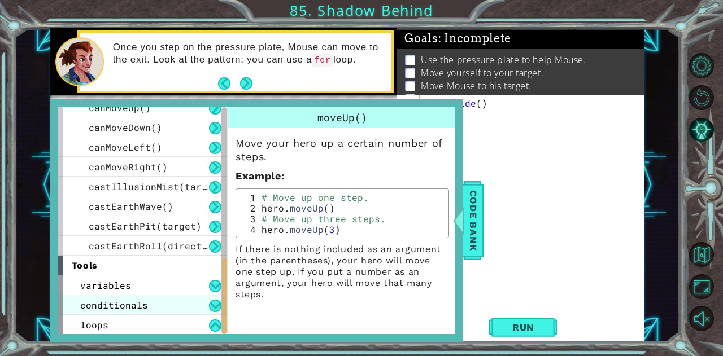
scroll to position [444, 0]
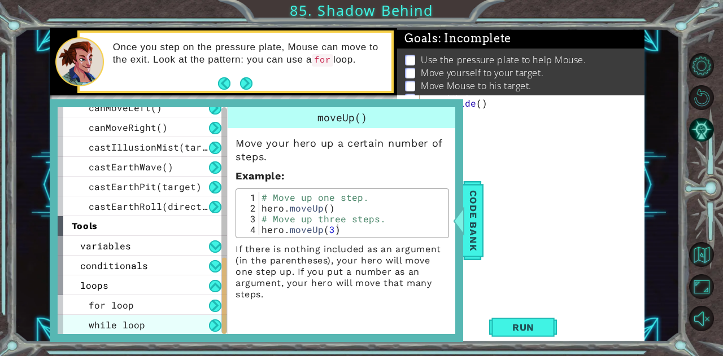
click at [142, 322] on span "while loop" at bounding box center [117, 325] width 56 height 12
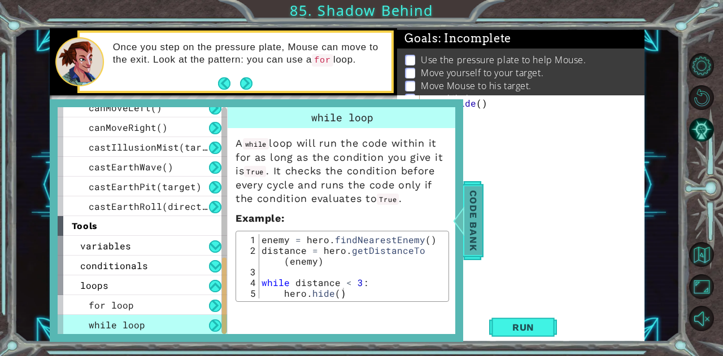
click at [474, 233] on span "Code Bank" at bounding box center [473, 220] width 18 height 69
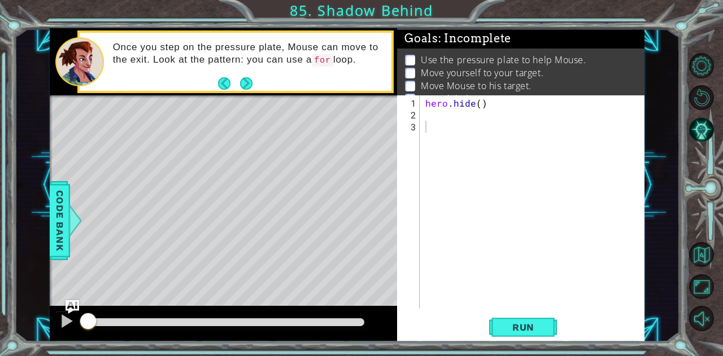
click at [469, 127] on div "hero . hide ( )" at bounding box center [535, 215] width 224 height 237
type textarea "w"
type textarea "m"
type textarea "for i in range(3):"
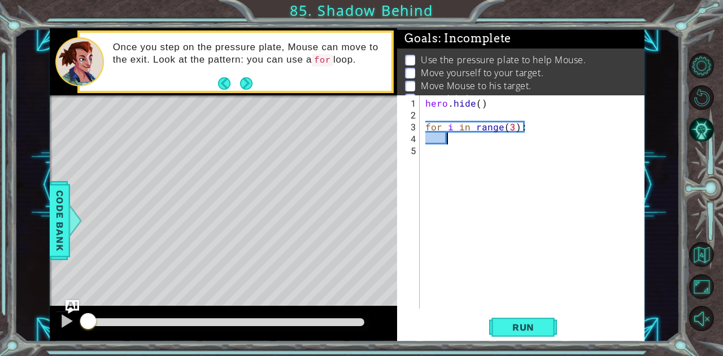
scroll to position [0, 1]
type textarea "h"
type textarea "mouse.moveRight()"
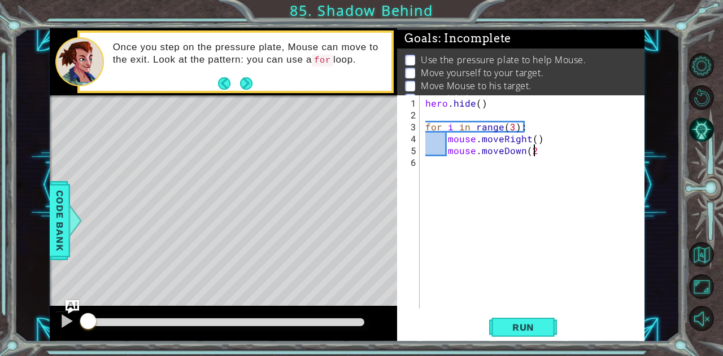
type textarea "mouse.moveDown(2)"
type textarea "mouse.moveRight()"
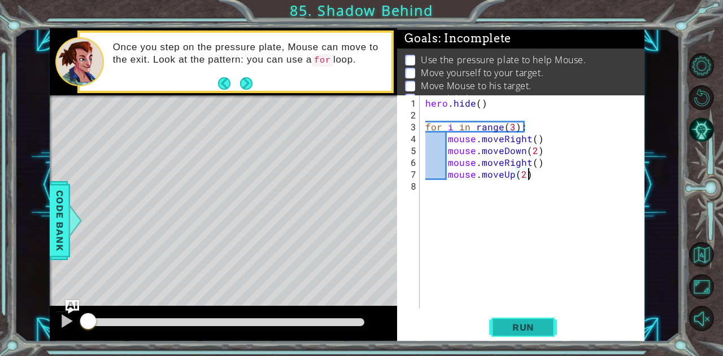
click at [542, 333] on span "Run" at bounding box center [523, 327] width 45 height 11
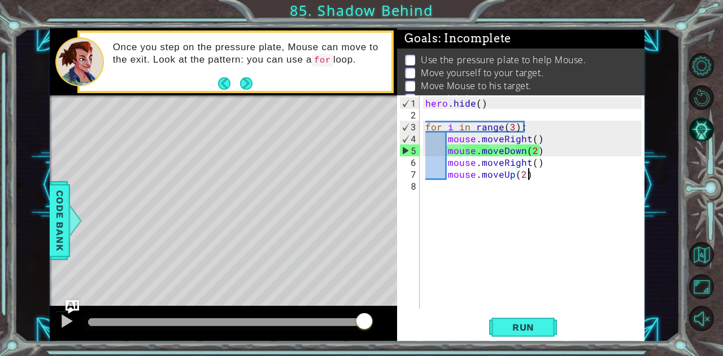
click at [532, 147] on div "hero . hide ( ) for i in range ( 3 ) : mouse . moveRight ( ) mouse . moveDown (…" at bounding box center [535, 215] width 224 height 237
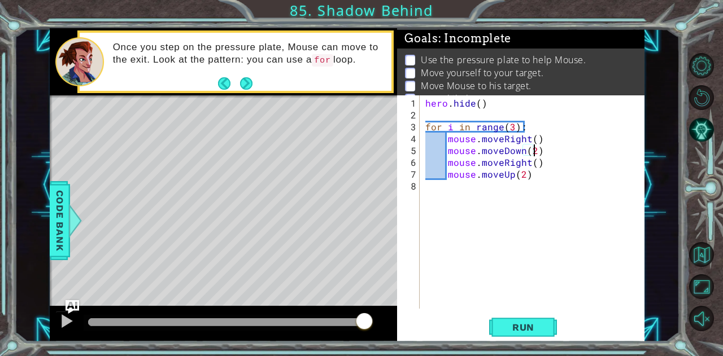
scroll to position [0, 6]
click at [519, 172] on div "hero . hide ( ) for i in range ( 3 ) : mouse . moveRight ( ) mouse . moveDown (…" at bounding box center [535, 215] width 224 height 237
click at [531, 334] on button "Run" at bounding box center [523, 327] width 68 height 25
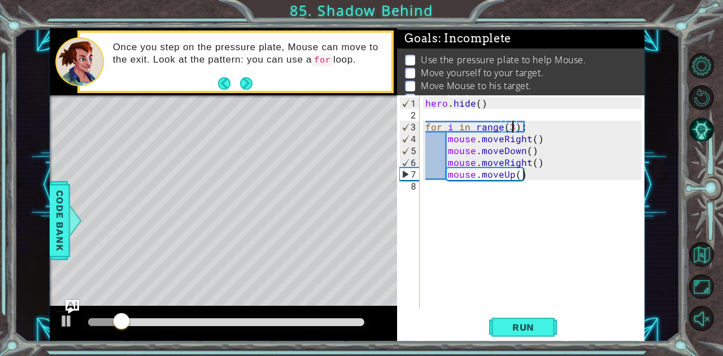
click at [512, 124] on div "hero . hide ( ) for i in range ( 3 ) : mouse . moveRight ( ) mouse . moveDown (…" at bounding box center [535, 215] width 224 height 237
type textarea "for i in range(3):"
click at [538, 224] on div "hero . hide ( ) for i in range ( 3 ) : mouse . moveRight ( ) mouse . moveDown (…" at bounding box center [535, 215] width 224 height 237
type textarea "mouse.moveRight()"
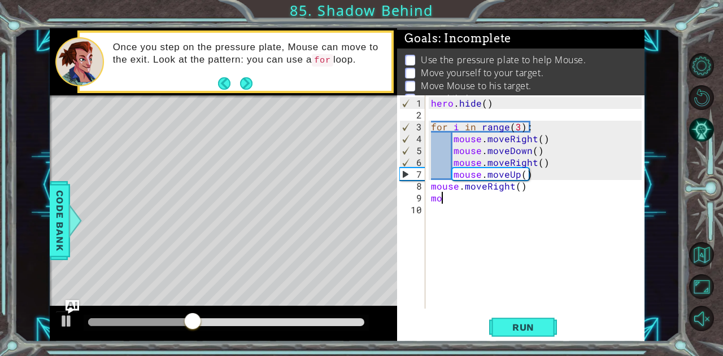
scroll to position [0, 0]
type textarea "m"
type textarea "w"
type textarea "mouse.moveRight()"
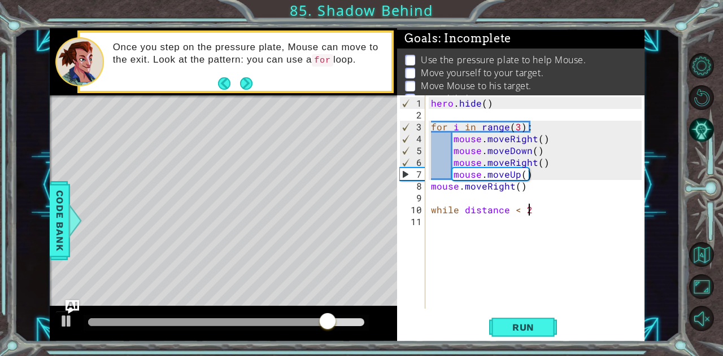
scroll to position [0, 5]
type textarea "while distance < 2"
click at [427, 209] on div "while distance < 2 1 2 3 4 5 6 7 8 9 10 11 hero . hide ( ) for i in range ( 3 )…" at bounding box center [519, 201] width 244 height 213
click at [429, 215] on div "hero . hide ( ) for i in range ( 3 ) : mouse . moveRight ( ) mouse . moveDown (…" at bounding box center [538, 215] width 219 height 237
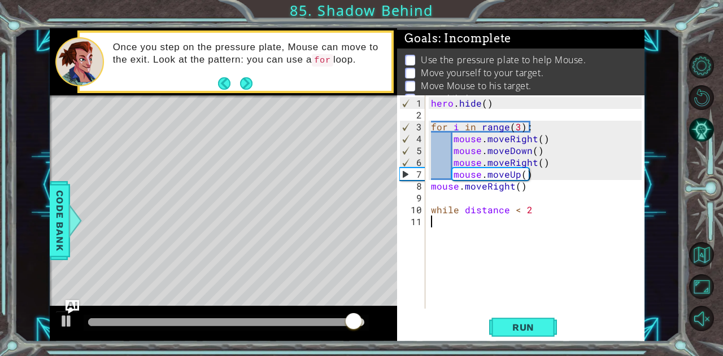
type textarea "while distance < 2"
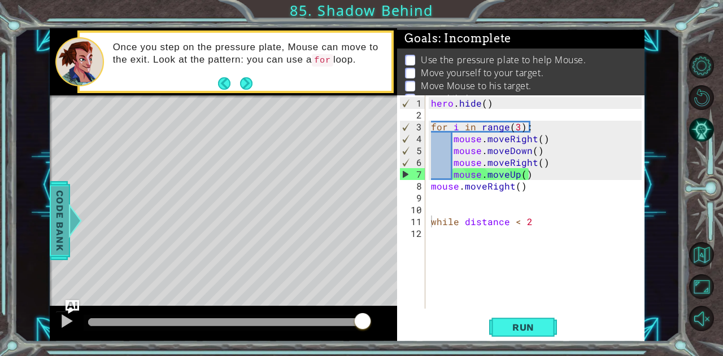
click at [75, 231] on div at bounding box center [75, 221] width 14 height 34
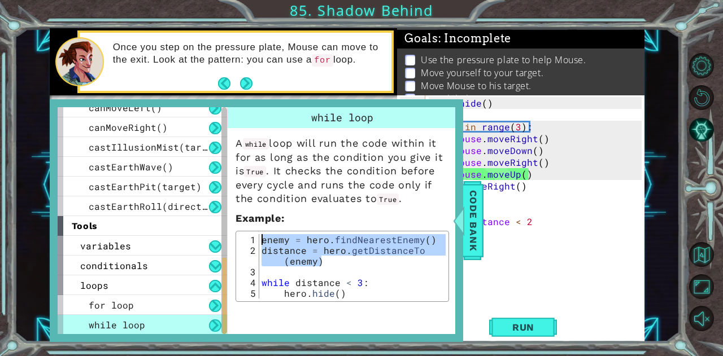
drag, startPoint x: 321, startPoint y: 265, endPoint x: 259, endPoint y: 241, distance: 67.0
click at [259, 241] on div "enemy = hero . findNearestEnemy ( ) distance = hero . getDistanceTo ( enemy ) w…" at bounding box center [352, 277] width 187 height 86
type textarea "enemy = hero.findNearestEnemy() distance = hero.getDistanceTo(enemy)"
click at [474, 209] on span "Code Bank" at bounding box center [473, 220] width 18 height 69
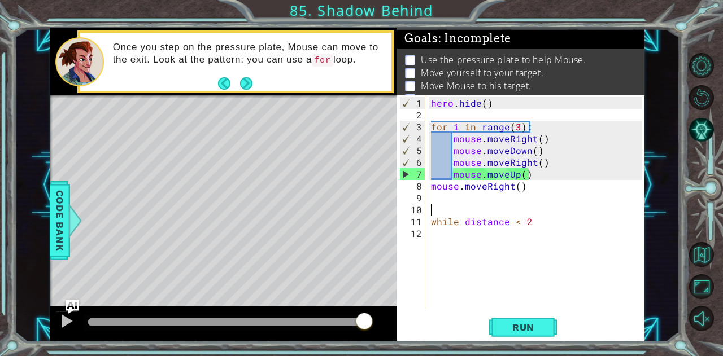
click at [459, 211] on div "hero . hide ( ) for i in range ( 3 ) : mouse . moveRight ( ) mouse . moveDown (…" at bounding box center [538, 215] width 219 height 237
paste textarea "distance = hero.getDistanceTo(enemy)"
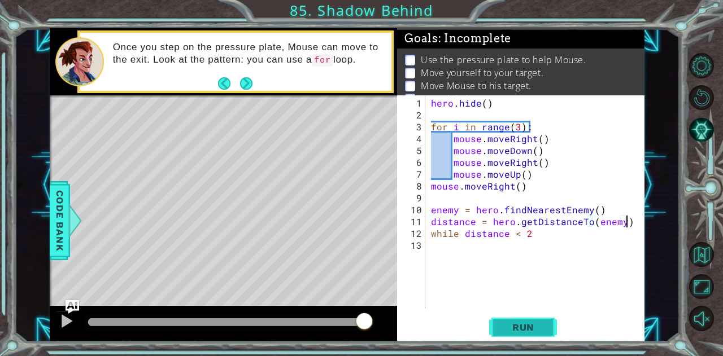
click at [541, 322] on span "Run" at bounding box center [523, 327] width 45 height 11
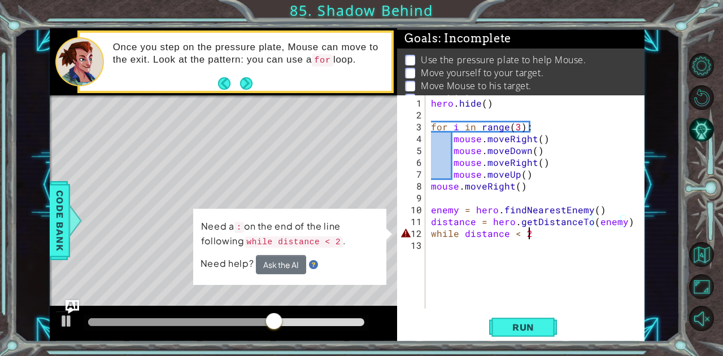
click at [545, 235] on div "hero . hide ( ) for i in range ( 3 ) : mouse . moveRight ( ) mouse . moveDown (…" at bounding box center [538, 215] width 219 height 237
type textarea "while distance < 2:"
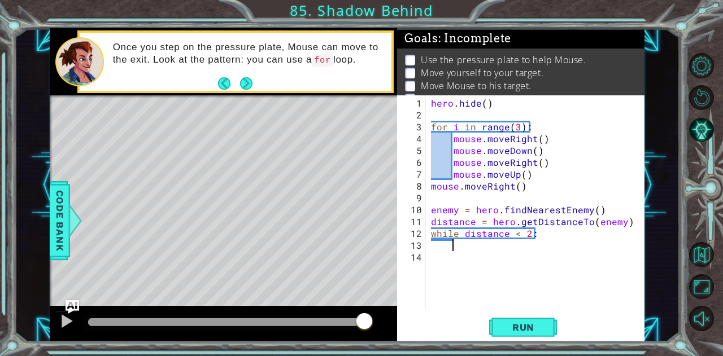
scroll to position [0, 1]
click at [540, 318] on button "Run" at bounding box center [523, 327] width 68 height 25
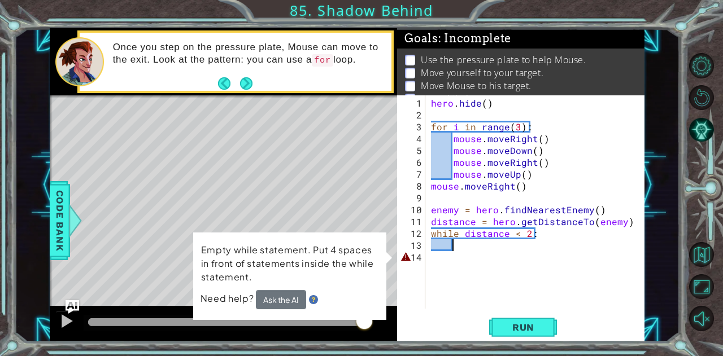
click at [513, 247] on div "hero . hide ( ) for i in range ( 3 ) : mouse . moveRight ( ) mouse . moveDown (…" at bounding box center [538, 215] width 219 height 237
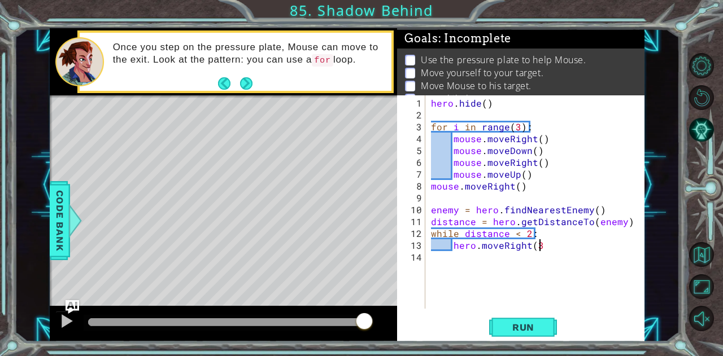
scroll to position [0, 6]
type textarea "hero.moveRight(3)"
click at [540, 331] on span "Run" at bounding box center [523, 327] width 45 height 11
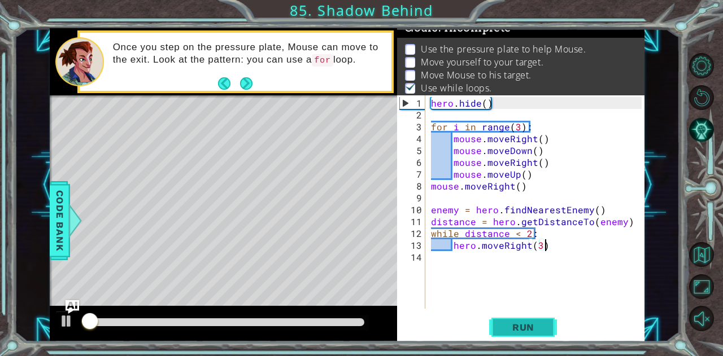
scroll to position [15, 0]
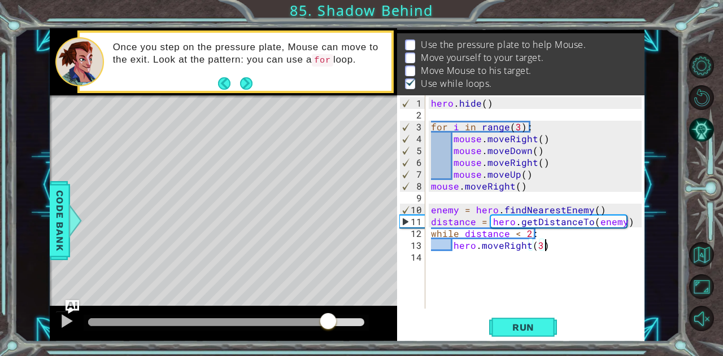
drag, startPoint x: 119, startPoint y: 318, endPoint x: 328, endPoint y: 308, distance: 209.2
click at [328, 308] on div at bounding box center [223, 324] width 347 height 36
click at [442, 200] on div "hero . hide ( ) for i in range ( 3 ) : mouse . moveRight ( ) mouse . moveDown (…" at bounding box center [538, 215] width 219 height 237
click at [500, 326] on button "Run" at bounding box center [523, 327] width 68 height 25
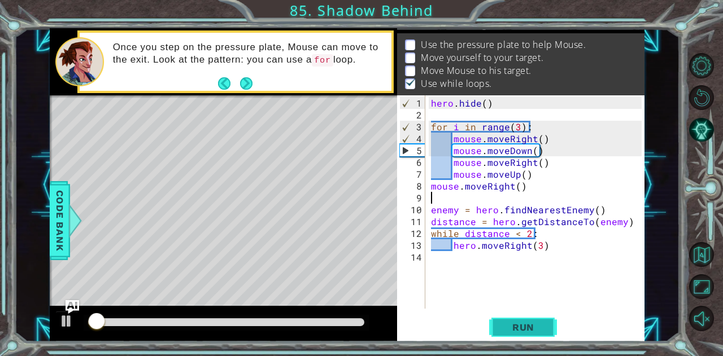
click at [496, 327] on button "Run" at bounding box center [523, 327] width 68 height 25
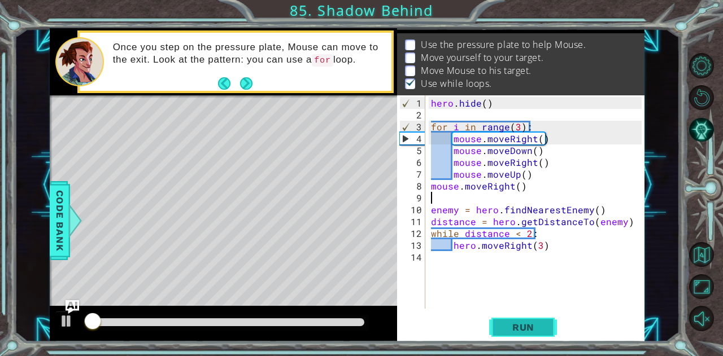
click at [496, 327] on button "Run" at bounding box center [523, 327] width 68 height 25
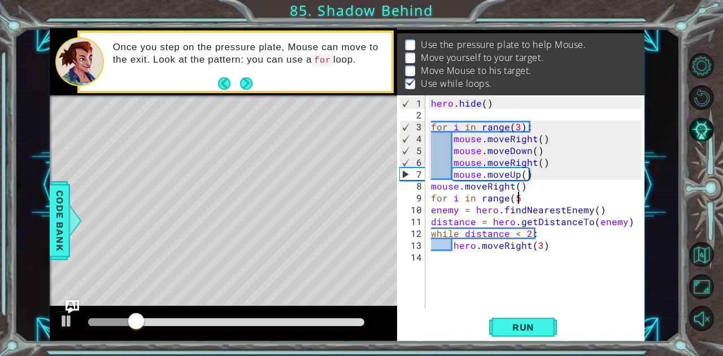
scroll to position [0, 5]
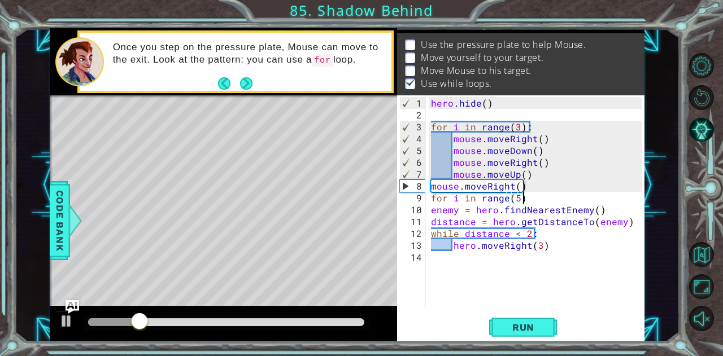
type textarea "for i in range(5):"
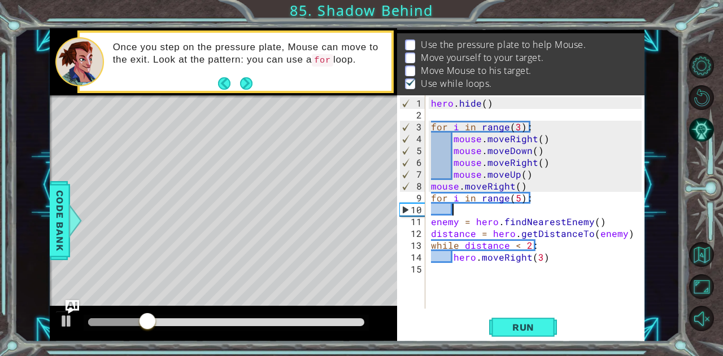
click at [431, 222] on div "hero . hide ( ) for i in range ( 3 ) : mouse . moveRight ( ) mouse . moveDown (…" at bounding box center [538, 215] width 219 height 237
type textarea "enemy = hero.findNearestEnemy()"
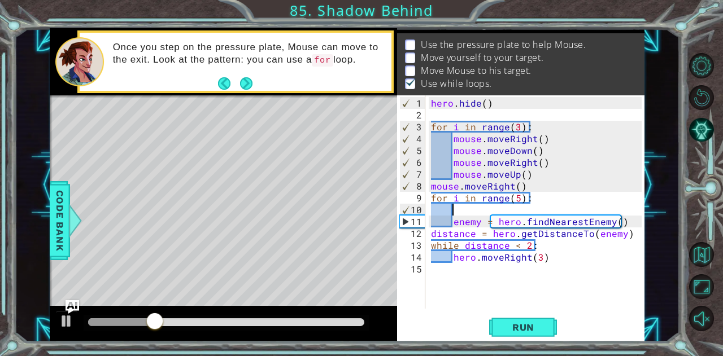
click at [453, 209] on div "hero . hide ( ) for i in range ( 3 ) : mouse . moveRight ( ) mouse . moveDown (…" at bounding box center [538, 215] width 219 height 237
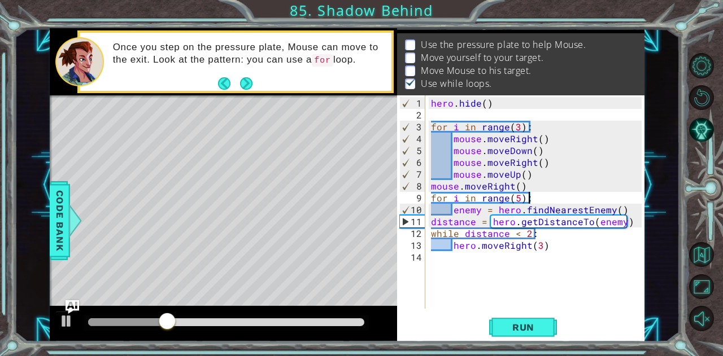
click at [430, 221] on div "hero . hide ( ) for i in range ( 3 ) : mouse . moveRight ( ) mouse . moveDown (…" at bounding box center [538, 215] width 219 height 237
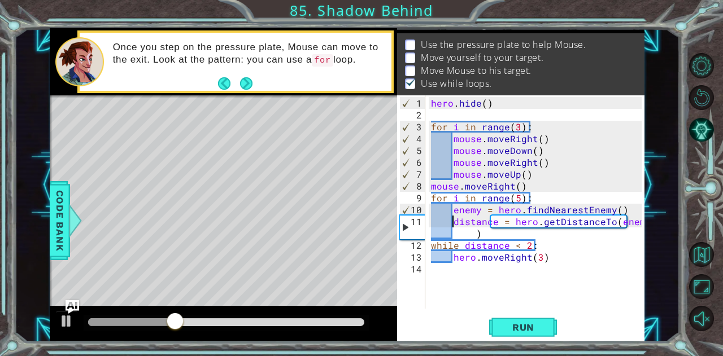
click at [429, 243] on div "hero . hide ( ) for i in range ( 3 ) : mouse . moveRight ( ) mouse . moveDown (…" at bounding box center [538, 215] width 219 height 237
click at [449, 258] on div "hero . hide ( ) for i in range ( 3 ) : mouse . moveRight ( ) mouse . moveDown (…" at bounding box center [538, 215] width 219 height 237
type textarea "hero.moveRight(3)"
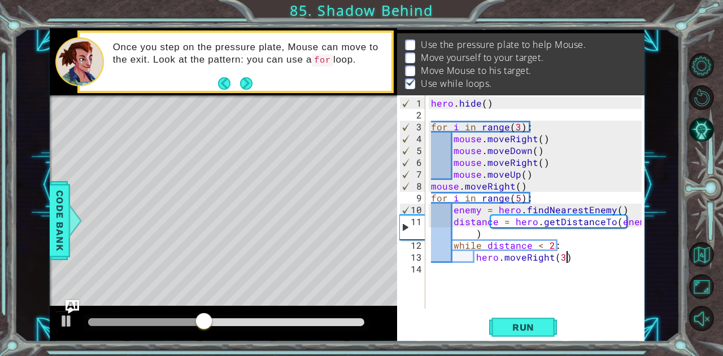
click at [578, 257] on div "hero . hide ( ) for i in range ( 3 ) : mouse . moveRight ( ) mouse . moveDown (…" at bounding box center [538, 215] width 219 height 237
click at [549, 318] on button "Run" at bounding box center [523, 327] width 68 height 25
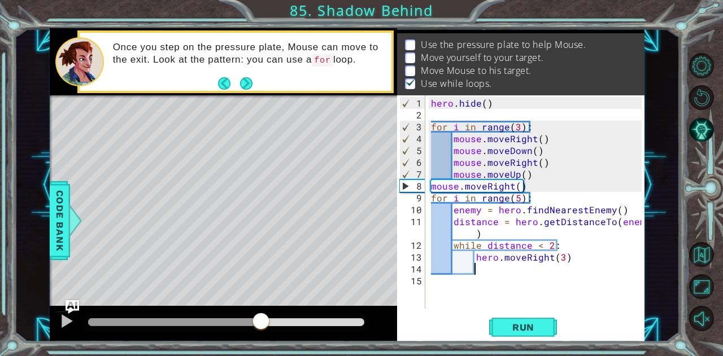
drag, startPoint x: 115, startPoint y: 320, endPoint x: 261, endPoint y: 300, distance: 147.6
click at [261, 300] on div "methods hero moveUp() moveDown() moveLeft() moveRight() sneakUp() sneakDown() s…" at bounding box center [347, 184] width 595 height 313
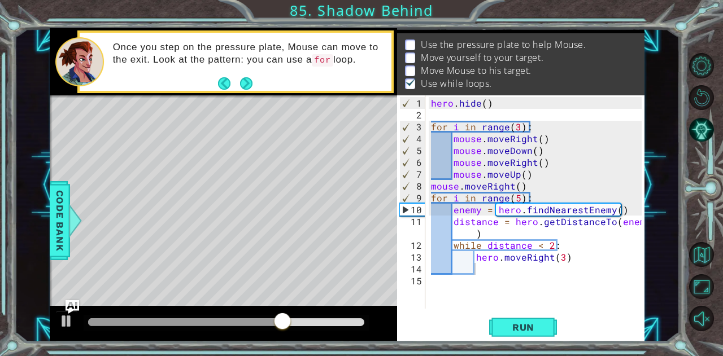
click at [261, 300] on div "Level Map" at bounding box center [311, 261] width 522 height 333
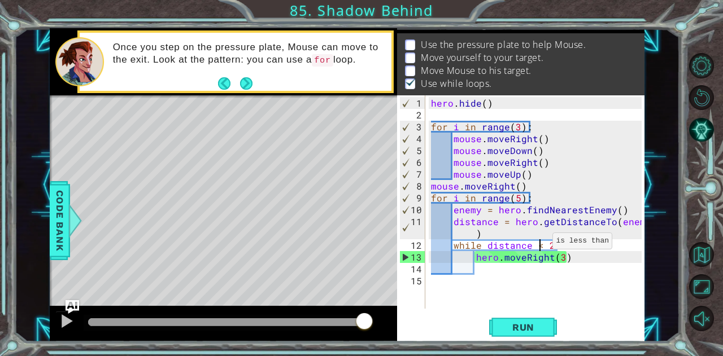
click at [539, 245] on div "hero . hide ( ) for i in range ( 3 ) : mouse . moveRight ( ) mouse . moveDown (…" at bounding box center [538, 215] width 219 height 237
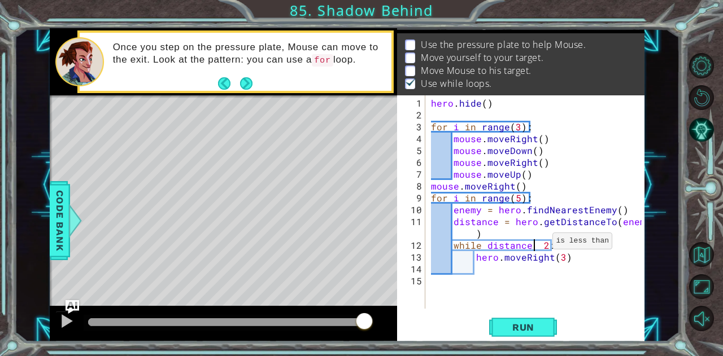
scroll to position [0, 6]
type textarea "while distance > 2:"
click at [544, 325] on span "Run" at bounding box center [523, 327] width 45 height 11
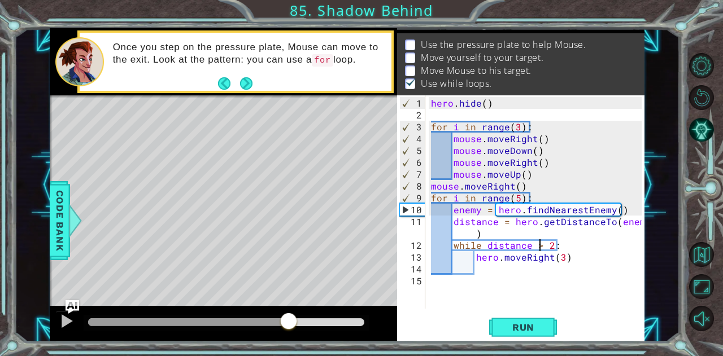
drag, startPoint x: 166, startPoint y: 319, endPoint x: 288, endPoint y: 305, distance: 122.7
click at [288, 306] on div at bounding box center [223, 324] width 347 height 36
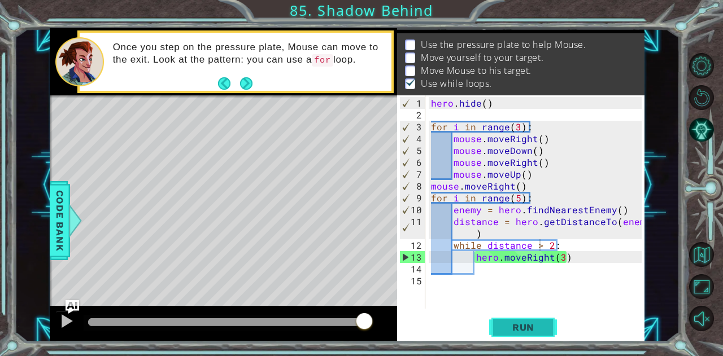
click at [512, 329] on span "Run" at bounding box center [523, 327] width 45 height 11
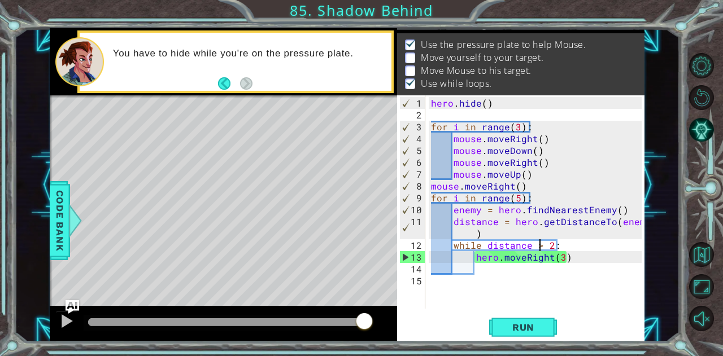
drag, startPoint x: 130, startPoint y: 317, endPoint x: 393, endPoint y: 315, distance: 262.6
click at [393, 315] on div at bounding box center [223, 324] width 347 height 36
drag, startPoint x: 107, startPoint y: 315, endPoint x: 334, endPoint y: 316, distance: 226.4
click at [334, 316] on div at bounding box center [333, 322] width 20 height 20
click at [508, 285] on div "hero . hide ( ) for i in range ( 3 ) : mouse . moveRight ( ) mouse . moveDown (…" at bounding box center [538, 215] width 219 height 237
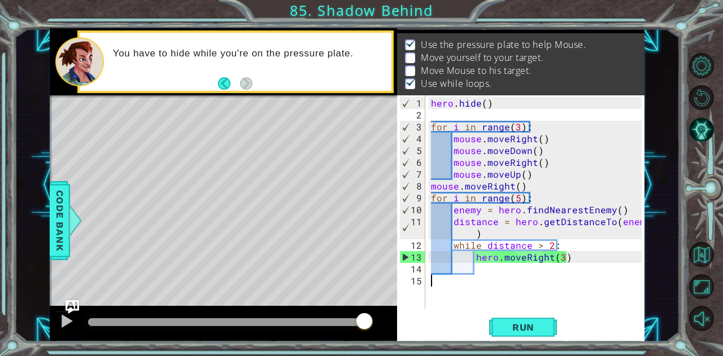
scroll to position [0, 0]
click at [509, 270] on div "hero . hide ( ) for i in range ( 3 ) : mouse . moveRight ( ) mouse . moveDown (…" at bounding box center [538, 215] width 219 height 237
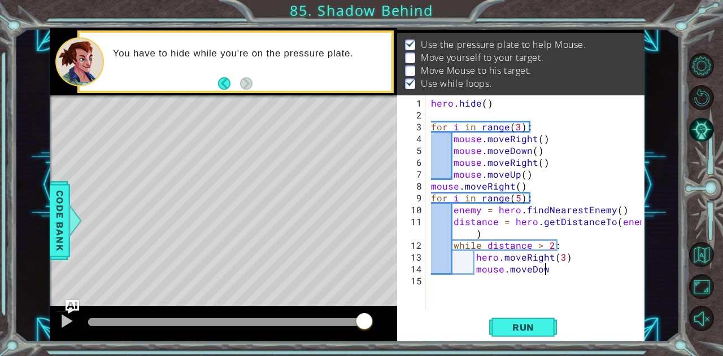
scroll to position [0, 7]
type textarea "mouse.moveDown(4)"
click at [582, 270] on div "hero . hide ( ) for i in range ( 3 ) : mouse . moveRight ( ) mouse . moveDown (…" at bounding box center [538, 215] width 219 height 237
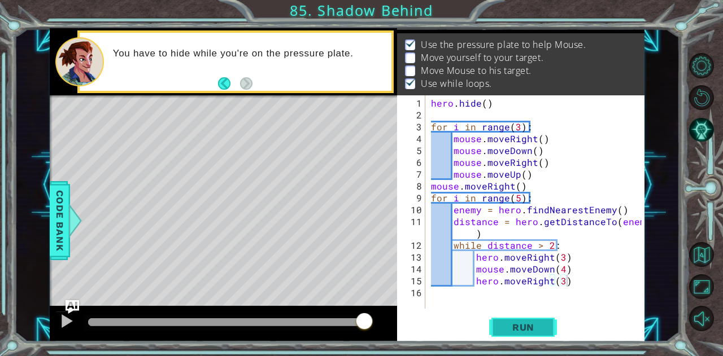
click at [525, 324] on span "Run" at bounding box center [523, 327] width 45 height 11
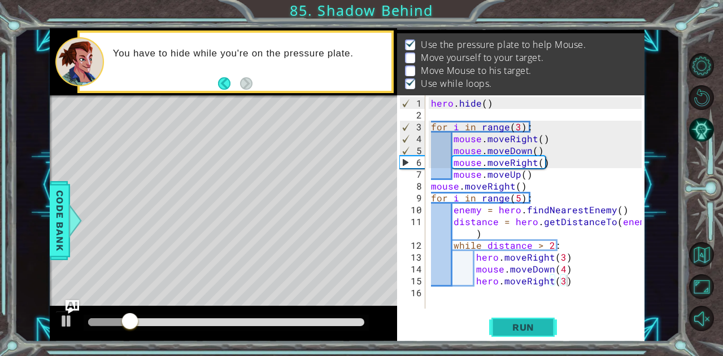
click at [514, 320] on button "Run" at bounding box center [523, 327] width 68 height 25
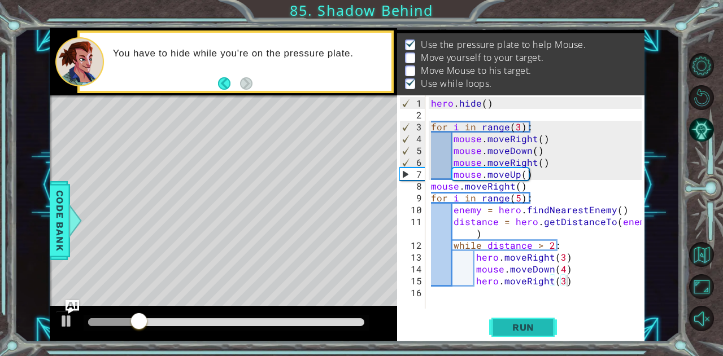
drag, startPoint x: 514, startPoint y: 320, endPoint x: 516, endPoint y: 329, distance: 8.8
click at [516, 329] on span "Run" at bounding box center [523, 327] width 45 height 11
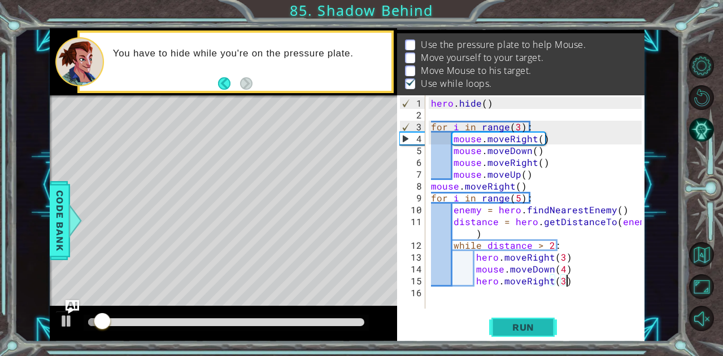
click at [518, 330] on span "Run" at bounding box center [523, 327] width 45 height 11
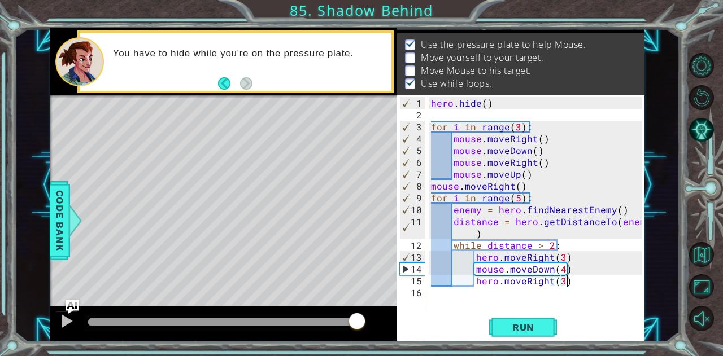
drag, startPoint x: 110, startPoint y: 321, endPoint x: 356, endPoint y: 322, distance: 246.2
click at [356, 322] on div at bounding box center [357, 322] width 20 height 20
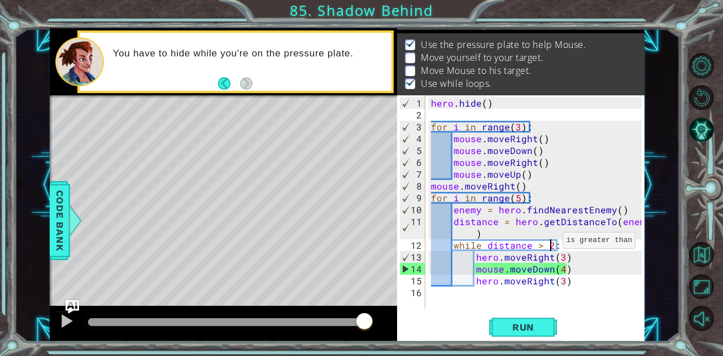
click at [548, 244] on div "hero . hide ( ) for i in range ( 3 ) : mouse . moveRight ( ) mouse . moveDown (…" at bounding box center [538, 215] width 219 height 237
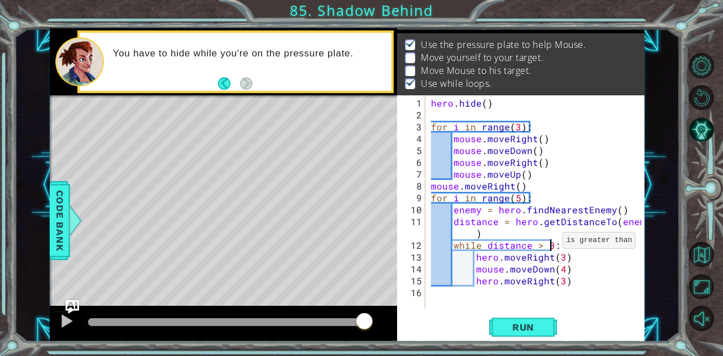
scroll to position [0, 7]
click at [512, 324] on span "Run" at bounding box center [523, 327] width 45 height 11
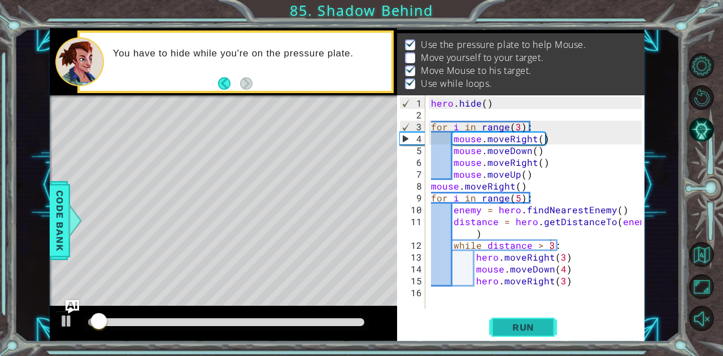
click at [512, 324] on span "Run" at bounding box center [523, 327] width 45 height 11
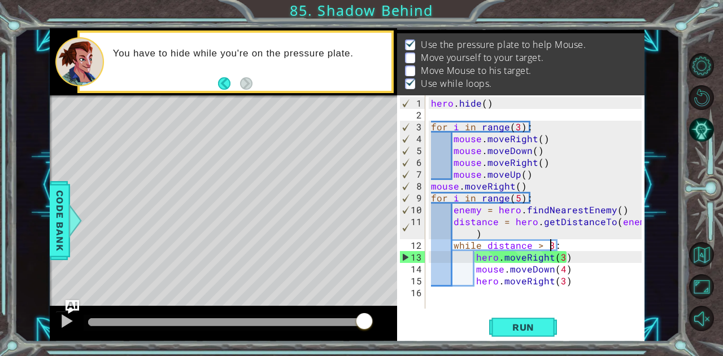
drag, startPoint x: 122, startPoint y: 325, endPoint x: 385, endPoint y: 330, distance: 262.6
click at [385, 330] on div at bounding box center [223, 324] width 347 height 36
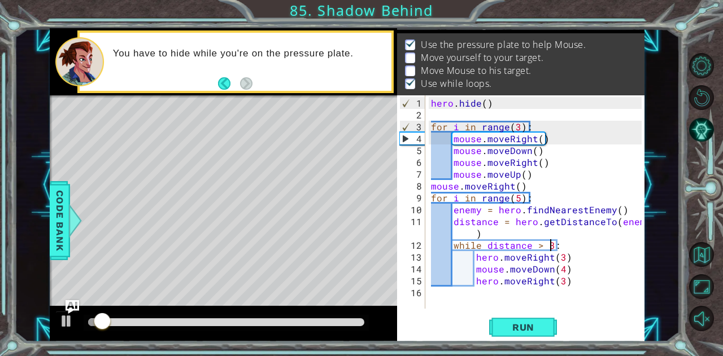
click at [557, 329] on div "Run" at bounding box center [523, 327] width 247 height 25
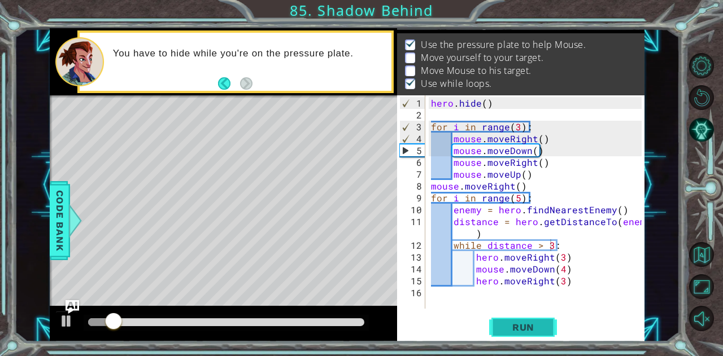
click at [525, 331] on span "Run" at bounding box center [523, 327] width 45 height 11
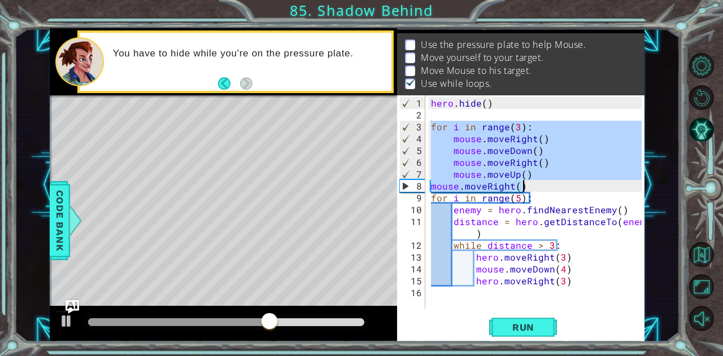
drag, startPoint x: 432, startPoint y: 123, endPoint x: 526, endPoint y: 182, distance: 111.4
click at [526, 182] on div "hero . hide ( ) for i in range ( 3 ) : mouse . moveRight ( ) mouse . moveDown (…" at bounding box center [538, 215] width 219 height 237
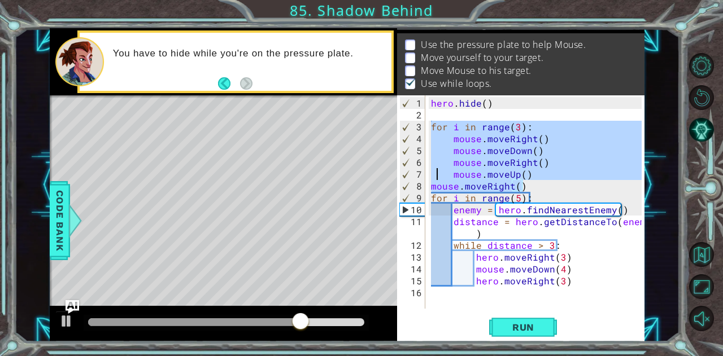
scroll to position [0, 5]
type textarea "hero.moveRight(3)"
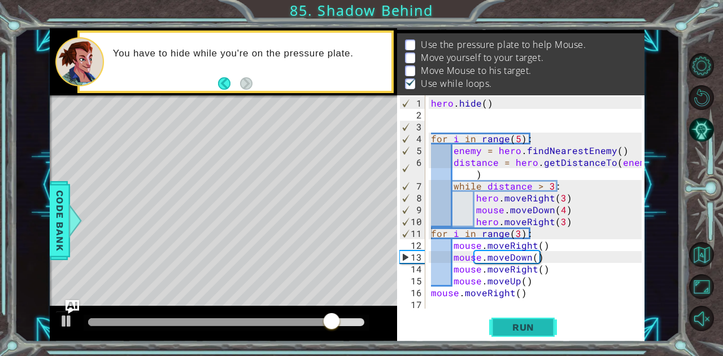
click at [539, 324] on span "Run" at bounding box center [523, 327] width 45 height 11
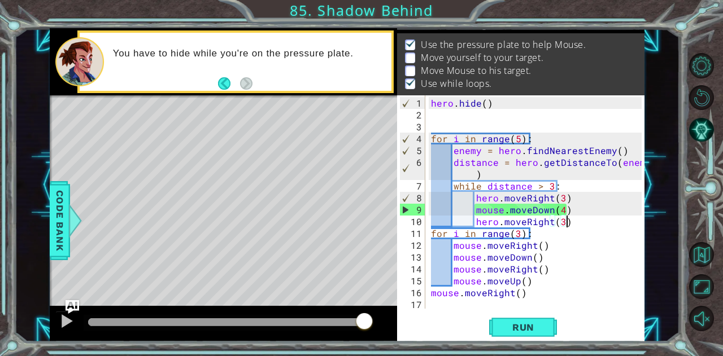
click at [584, 223] on div "hero . hide ( ) for i in range ( 5 ) : enemy = hero . findNearestEnemy ( ) dist…" at bounding box center [538, 215] width 219 height 237
type textarea "hero.moveRight(3)"
click at [567, 198] on div "hero . hide ( ) for i in range ( 5 ) : enemy = hero . findNearestEnemy ( ) dist…" at bounding box center [538, 215] width 219 height 237
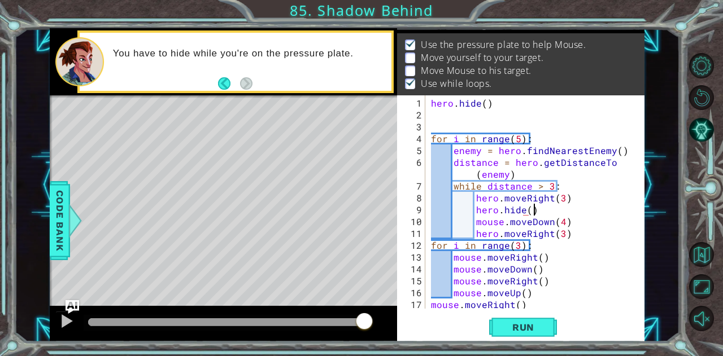
scroll to position [0, 6]
drag, startPoint x: 566, startPoint y: 219, endPoint x: 482, endPoint y: 222, distance: 83.6
click at [482, 222] on div "hero . hide ( ) for i in range ( 5 ) : enemy = hero . findNearestEnemy ( ) dist…" at bounding box center [534, 215] width 210 height 237
click at [565, 231] on div "hero . hide ( ) for i in range ( 5 ) : enemy = hero . findNearestEnemy ( ) dist…" at bounding box center [534, 215] width 210 height 237
drag, startPoint x: 565, startPoint y: 231, endPoint x: 478, endPoint y: 225, distance: 87.2
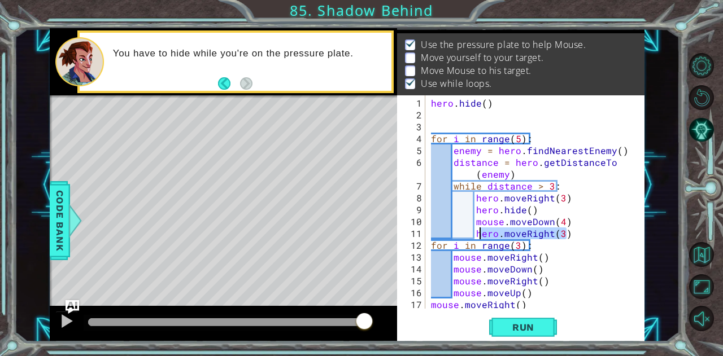
click at [478, 225] on div "hero . hide ( ) for i in range ( 5 ) : enemy = hero . findNearestEnemy ( ) dist…" at bounding box center [534, 215] width 210 height 237
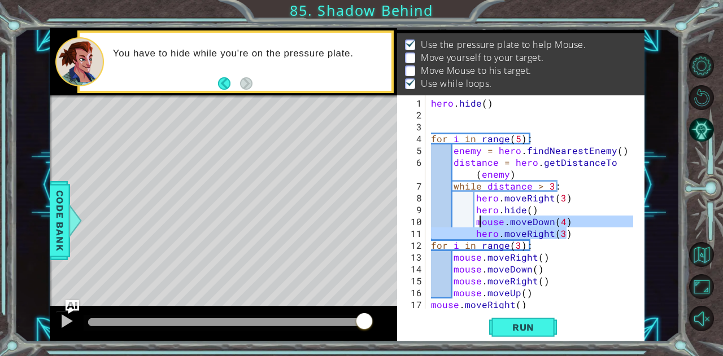
type textarea "m"
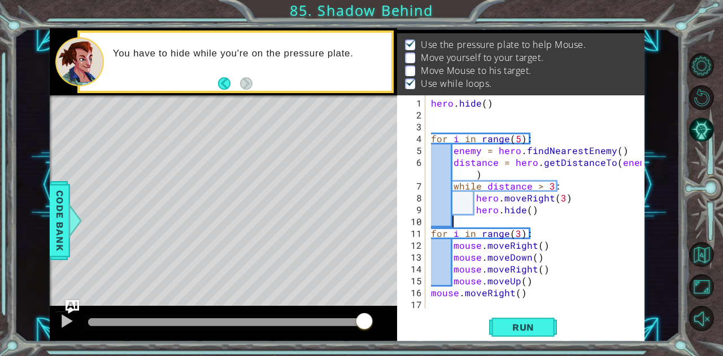
scroll to position [0, 0]
type textarea "hero.hide()"
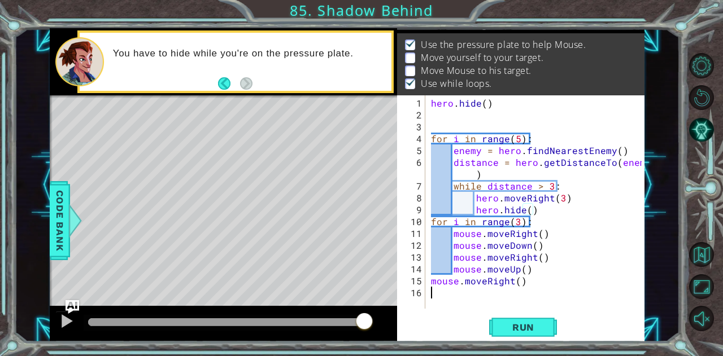
click at [521, 291] on div "hero . hide ( ) for i in range ( 5 ) : enemy = hero . findNearestEnemy ( ) dist…" at bounding box center [538, 215] width 219 height 237
type textarea "mouse.moveDown()"
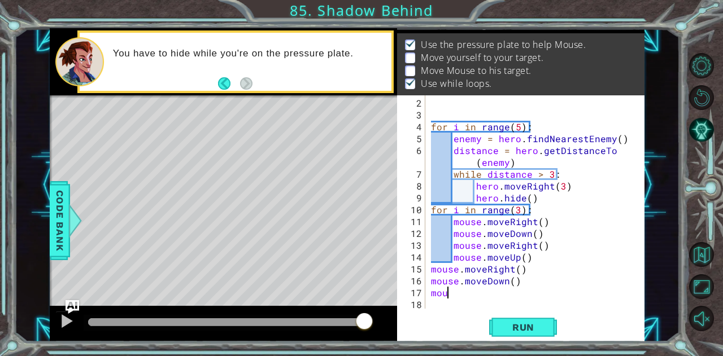
scroll to position [0, 0]
type textarea "m"
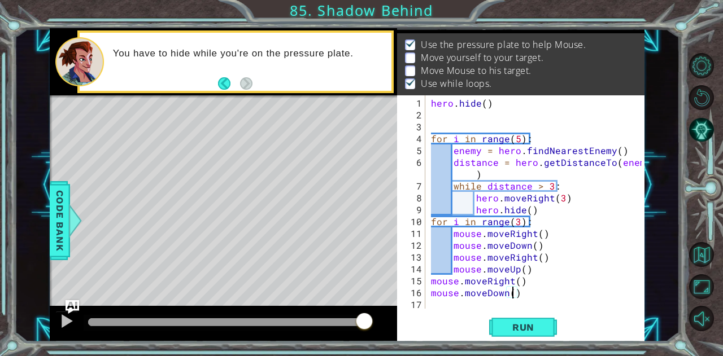
click at [512, 292] on div "hero . hide ( ) for i in range ( 5 ) : enemy = hero . findNearestEnemy ( ) dist…" at bounding box center [538, 215] width 219 height 237
click at [535, 331] on span "Run" at bounding box center [523, 327] width 45 height 11
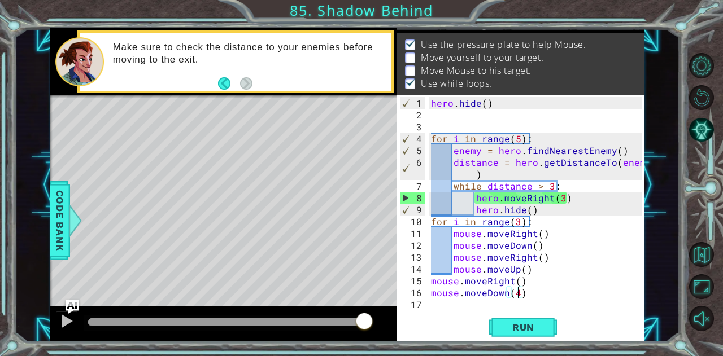
drag, startPoint x: 123, startPoint y: 317, endPoint x: 388, endPoint y: 316, distance: 264.8
click at [388, 316] on div at bounding box center [223, 324] width 347 height 36
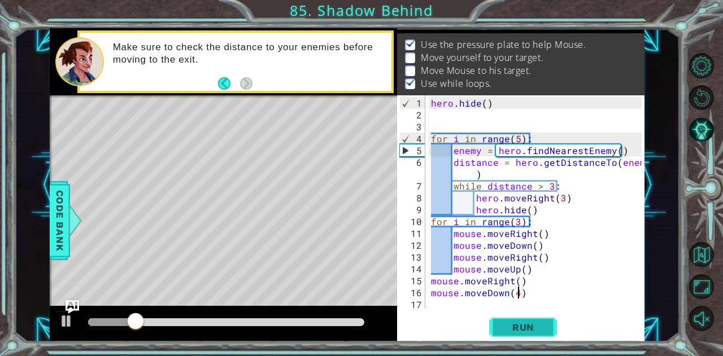
click at [513, 322] on span "Run" at bounding box center [523, 327] width 45 height 11
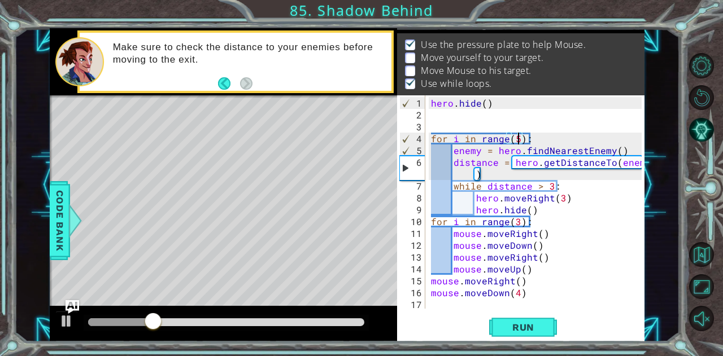
click at [516, 141] on div "hero . hide ( ) for i in range ( 5 ) : enemy = hero . findNearestEnemy ( ) dist…" at bounding box center [538, 215] width 219 height 237
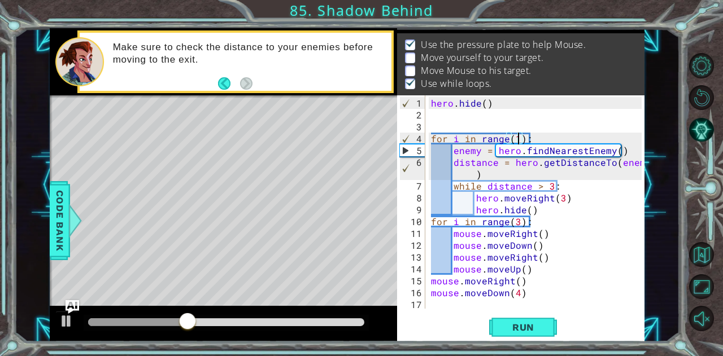
scroll to position [0, 5]
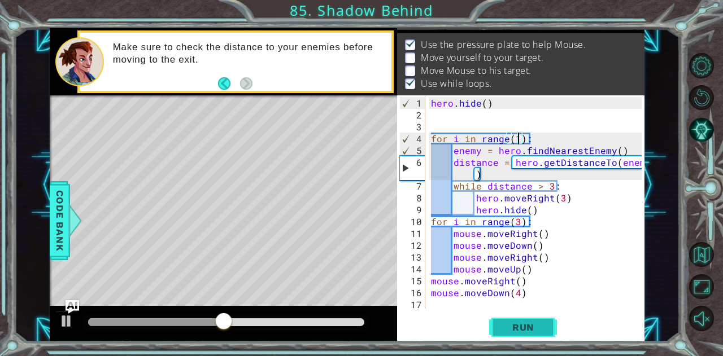
click at [542, 326] on span "Run" at bounding box center [523, 327] width 45 height 11
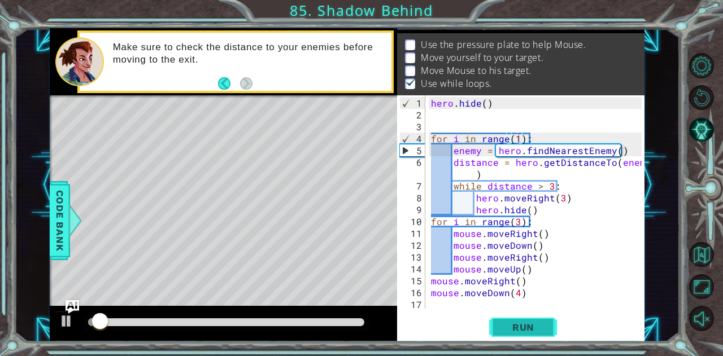
click at [542, 326] on span "Run" at bounding box center [523, 327] width 45 height 11
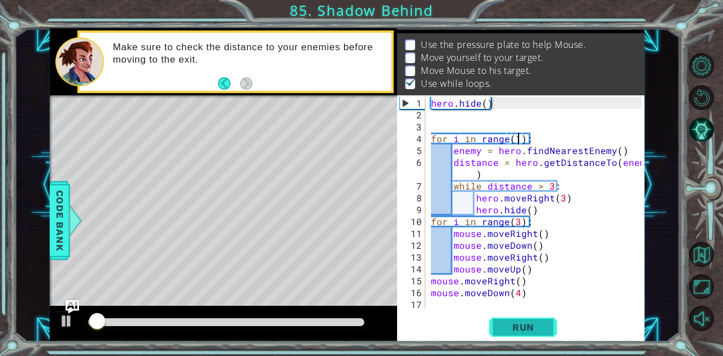
click at [542, 326] on span "Run" at bounding box center [523, 327] width 45 height 11
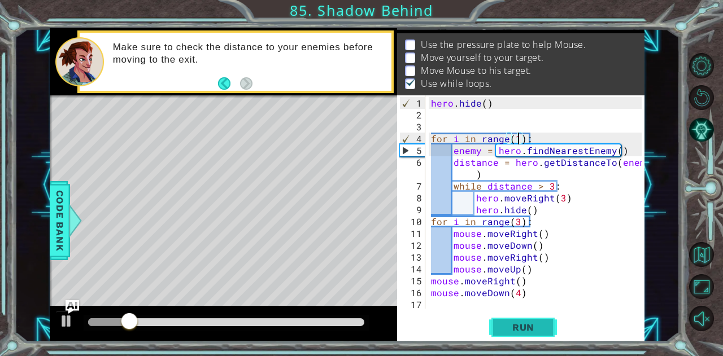
click at [542, 326] on span "Run" at bounding box center [523, 327] width 45 height 11
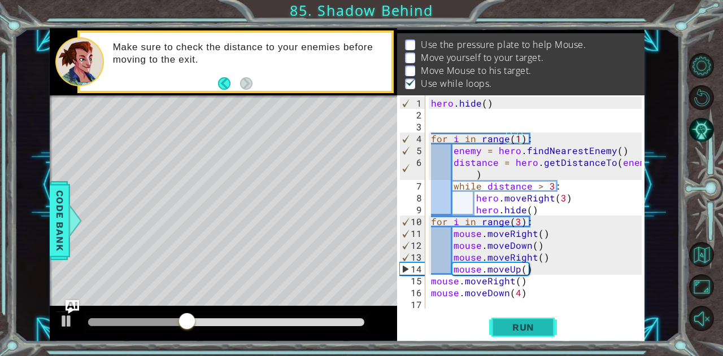
click at [542, 326] on span "Run" at bounding box center [523, 327] width 45 height 11
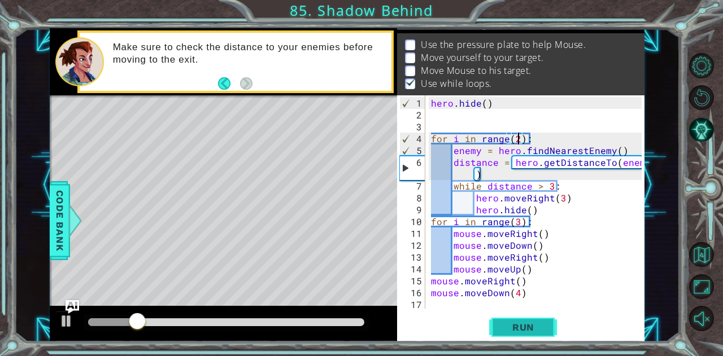
click at [539, 324] on span "Run" at bounding box center [523, 327] width 45 height 11
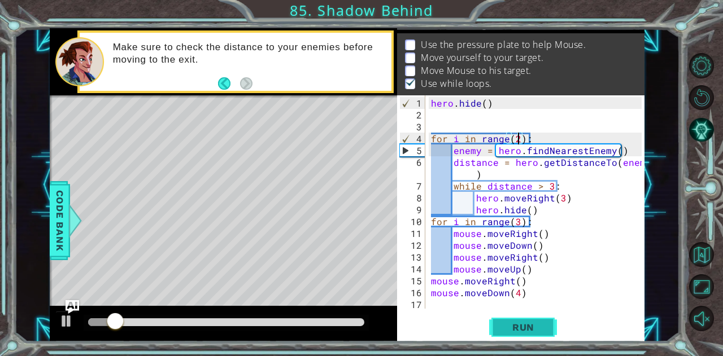
click at [539, 324] on span "Run" at bounding box center [523, 327] width 45 height 11
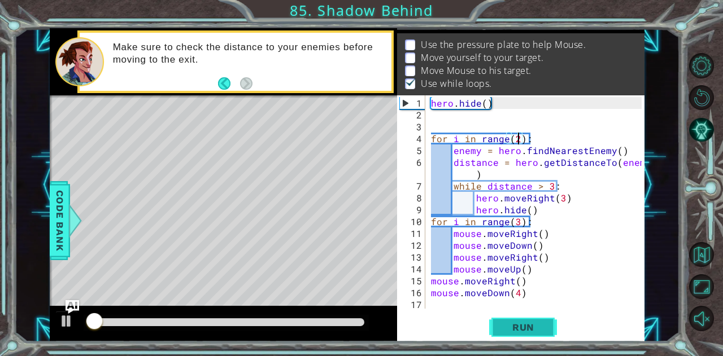
click at [539, 324] on span "Run" at bounding box center [523, 327] width 45 height 11
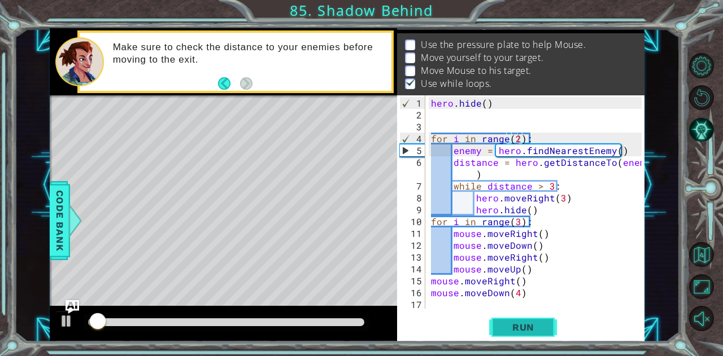
click at [539, 324] on span "Run" at bounding box center [523, 327] width 45 height 11
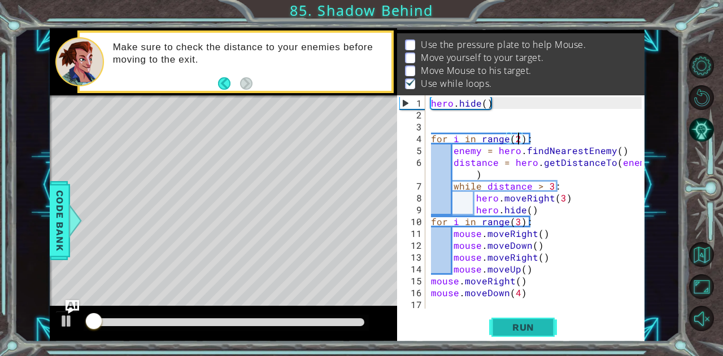
click at [539, 324] on span "Run" at bounding box center [523, 327] width 45 height 11
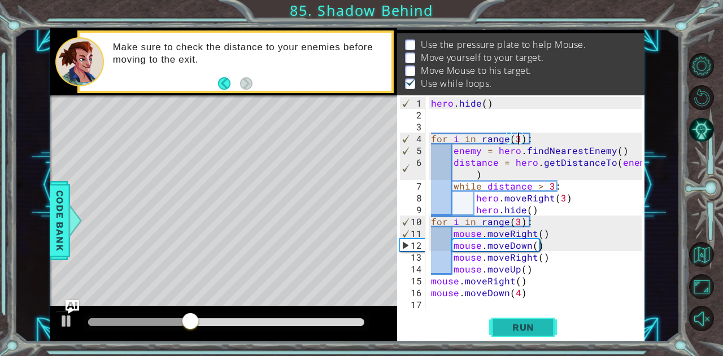
click at [535, 330] on span "Run" at bounding box center [523, 327] width 45 height 11
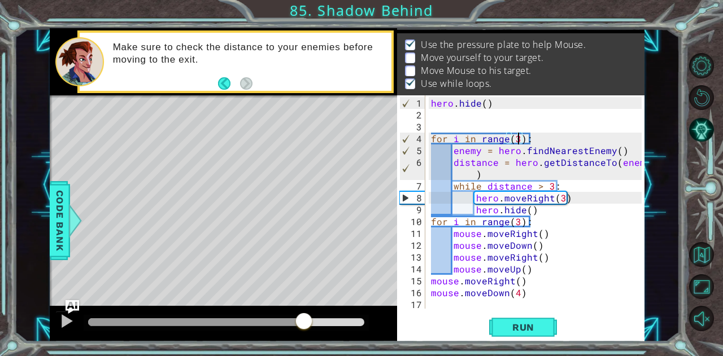
drag, startPoint x: 115, startPoint y: 318, endPoint x: 304, endPoint y: 313, distance: 188.7
click at [304, 313] on div at bounding box center [304, 322] width 20 height 20
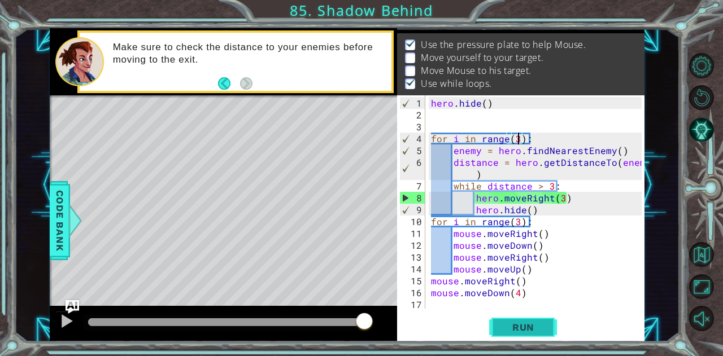
click at [539, 331] on span "Run" at bounding box center [523, 327] width 45 height 11
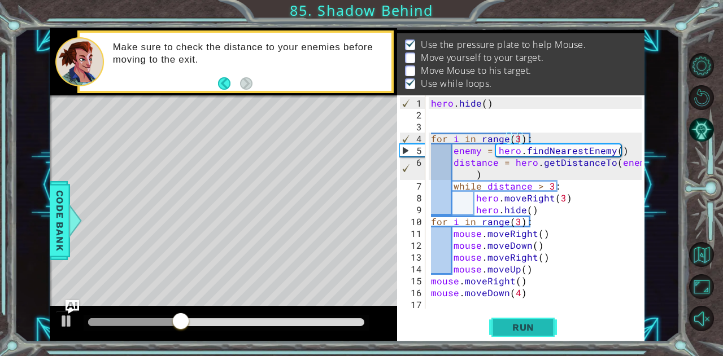
click at [523, 315] on button "Run" at bounding box center [523, 327] width 68 height 25
click at [561, 197] on div "hero . hide ( ) for i in range ( 3 ) : enemy = hero . findNearestEnemy ( ) dist…" at bounding box center [538, 215] width 219 height 237
type textarea "hero.moveRight()"
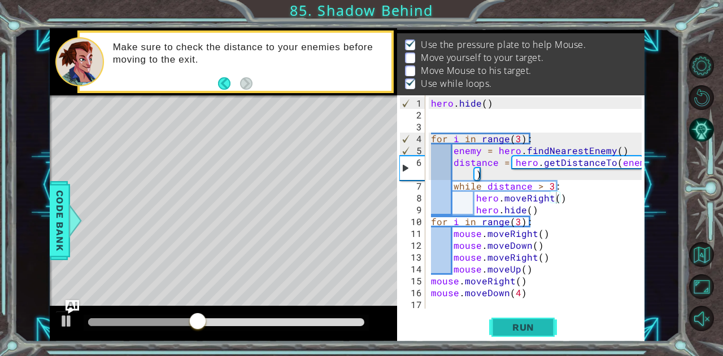
click at [552, 317] on button "Run" at bounding box center [523, 327] width 68 height 25
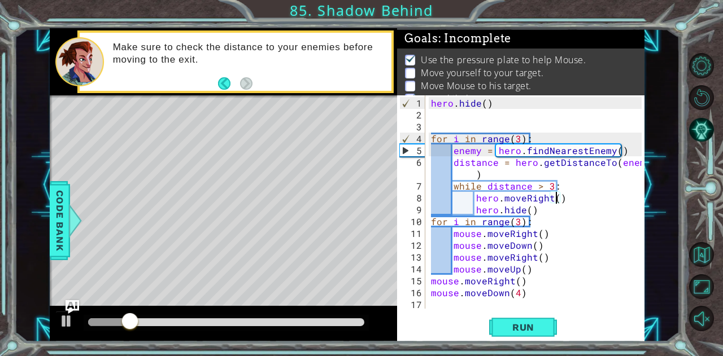
scroll to position [0, 5]
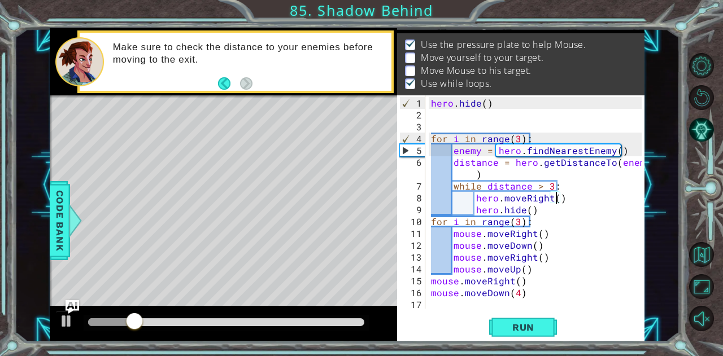
click at [552, 317] on button "Run" at bounding box center [523, 327] width 68 height 25
click at [551, 321] on button "Run" at bounding box center [523, 327] width 68 height 25
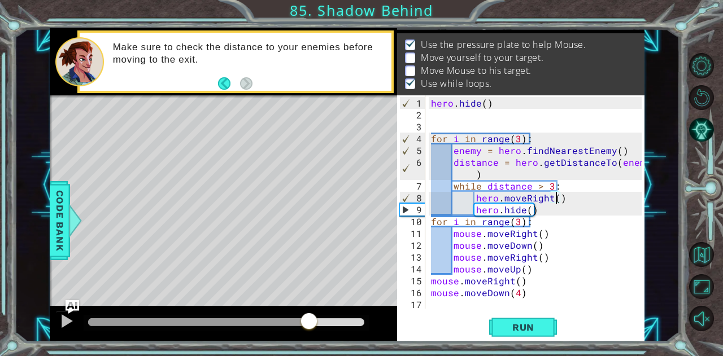
drag, startPoint x: 116, startPoint y: 318, endPoint x: 309, endPoint y: 323, distance: 192.6
click at [309, 323] on div at bounding box center [309, 322] width 20 height 20
click at [496, 329] on button "Run" at bounding box center [523, 327] width 68 height 25
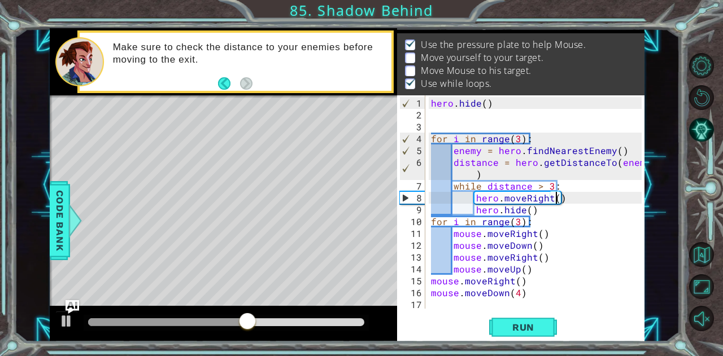
click at [557, 199] on div "hero . hide ( ) for i in range ( 3 ) : enemy = hero . findNearestEnemy ( ) dist…" at bounding box center [538, 215] width 219 height 237
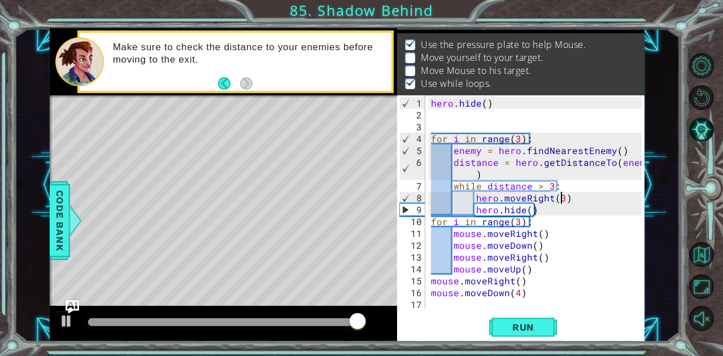
scroll to position [0, 8]
click at [430, 220] on div "hero . hide ( ) for i in range ( 3 ) : enemy = hero . findNearestEnemy ( ) dist…" at bounding box center [538, 215] width 219 height 237
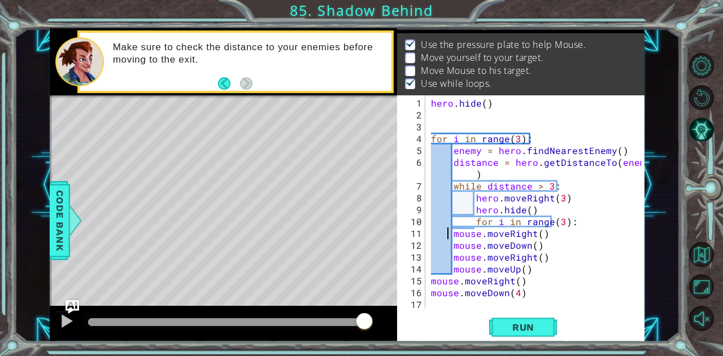
click at [447, 234] on div "hero . hide ( ) for i in range ( 3 ) : enemy = hero . findNearestEnemy ( ) dist…" at bounding box center [538, 215] width 219 height 237
click at [452, 234] on div "hero . hide ( ) for i in range ( 3 ) : enemy = hero . findNearestEnemy ( ) dist…" at bounding box center [538, 215] width 219 height 237
click at [451, 249] on div "hero . hide ( ) for i in range ( 3 ) : enemy = hero . findNearestEnemy ( ) dist…" at bounding box center [538, 215] width 219 height 237
click at [451, 257] on div "hero . hide ( ) for i in range ( 3 ) : enemy = hero . findNearestEnemy ( ) dist…" at bounding box center [538, 215] width 219 height 237
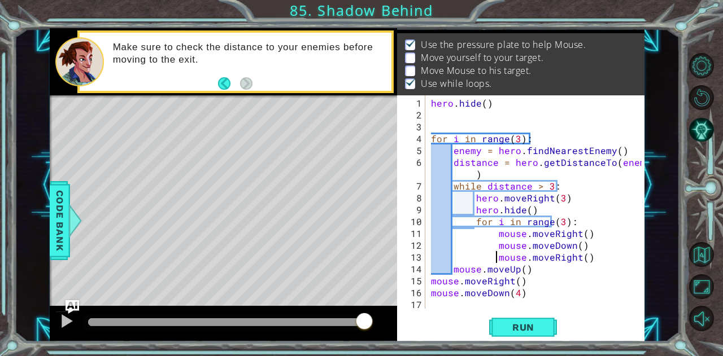
click at [452, 268] on div "hero . hide ( ) for i in range ( 3 ) : enemy = hero . findNearestEnemy ( ) dist…" at bounding box center [538, 215] width 219 height 237
click at [497, 321] on button "Run" at bounding box center [523, 327] width 68 height 25
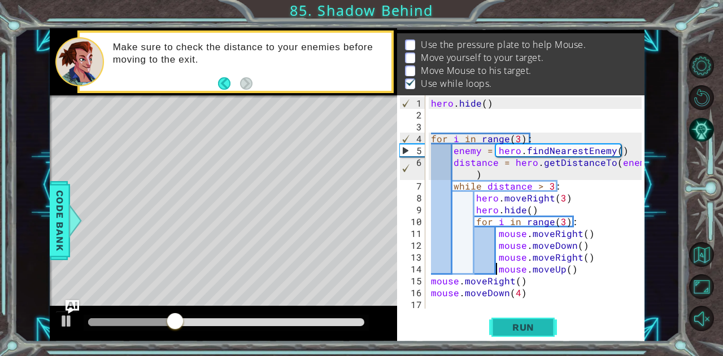
click at [516, 329] on span "Run" at bounding box center [523, 327] width 45 height 11
click at [548, 185] on div "hero . hide ( ) for i in range ( 3 ) : enemy = hero . findNearestEnemy ( ) dist…" at bounding box center [538, 215] width 219 height 237
click at [548, 322] on button "Run" at bounding box center [523, 327] width 68 height 25
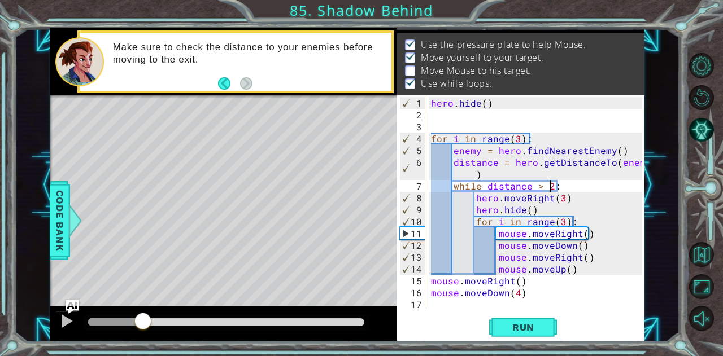
drag, startPoint x: 101, startPoint y: 322, endPoint x: 143, endPoint y: 322, distance: 42.3
click at [143, 322] on div at bounding box center [143, 322] width 20 height 20
click at [519, 331] on span "Run" at bounding box center [523, 327] width 45 height 11
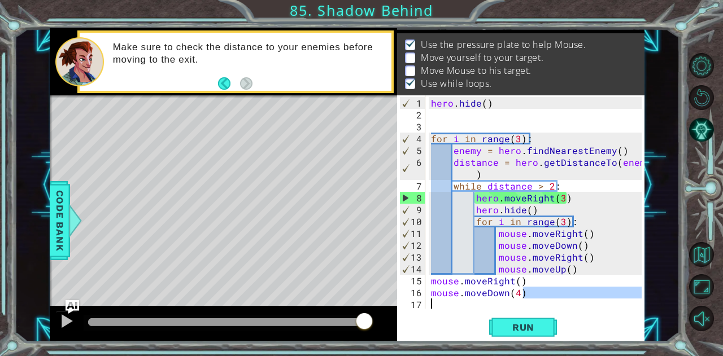
drag, startPoint x: 522, startPoint y: 296, endPoint x: 512, endPoint y: 297, distance: 10.8
click at [512, 297] on div "hero . hide ( ) for i in range ( 3 ) : enemy = hero . findNearestEnemy ( ) dist…" at bounding box center [538, 215] width 219 height 237
click at [430, 283] on div "hero . hide ( ) for i in range ( 3 ) : enemy = hero . findNearestEnemy ( ) dist…" at bounding box center [538, 215] width 219 height 237
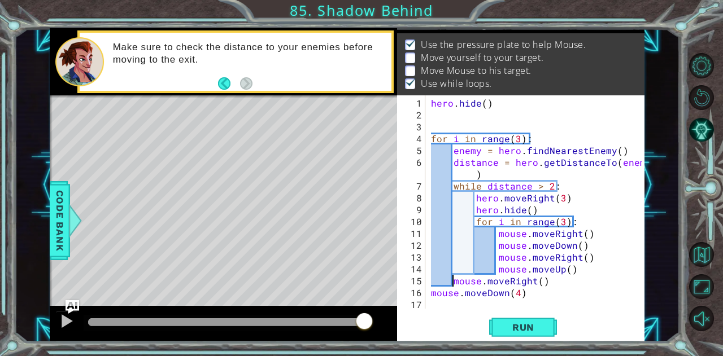
click at [431, 293] on div "hero . hide ( ) for i in range ( 3 ) : enemy = hero . findNearestEnemy ( ) dist…" at bounding box center [538, 215] width 219 height 237
click at [533, 326] on span "Run" at bounding box center [523, 327] width 45 height 11
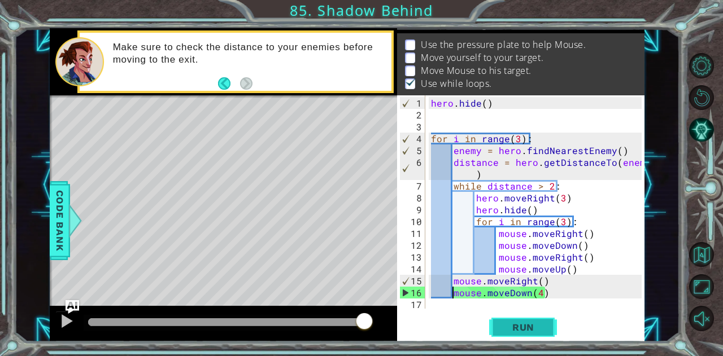
click at [527, 326] on span "Run" at bounding box center [523, 327] width 45 height 11
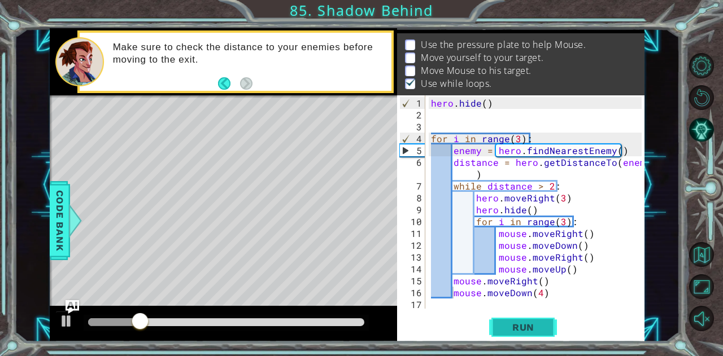
click at [527, 326] on span "Run" at bounding box center [523, 327] width 45 height 11
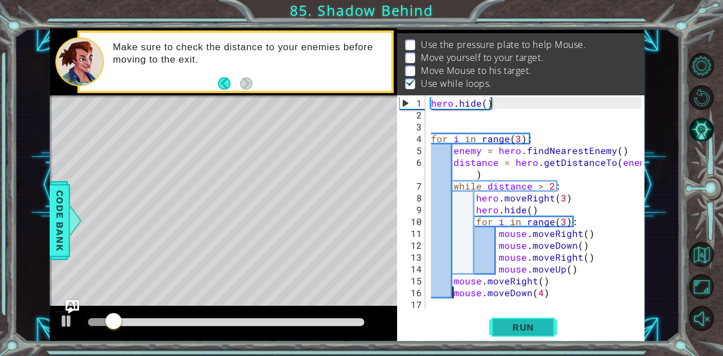
click at [527, 326] on span "Run" at bounding box center [523, 327] width 45 height 11
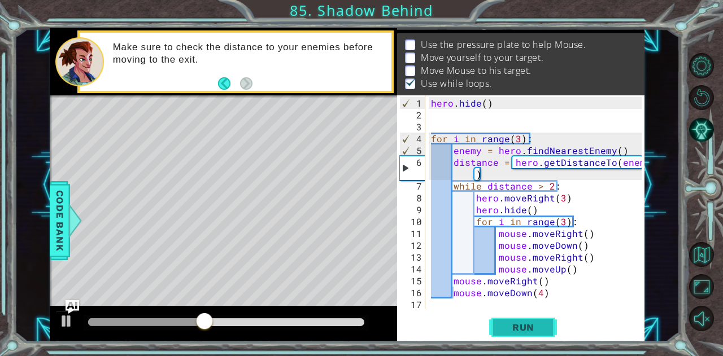
click at [527, 326] on span "Run" at bounding box center [523, 327] width 45 height 11
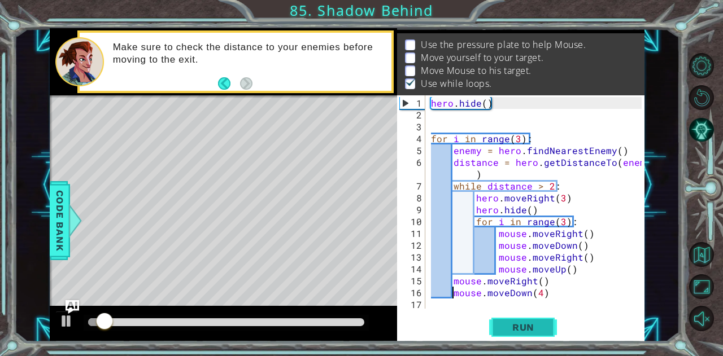
click at [504, 324] on span "Run" at bounding box center [523, 327] width 45 height 11
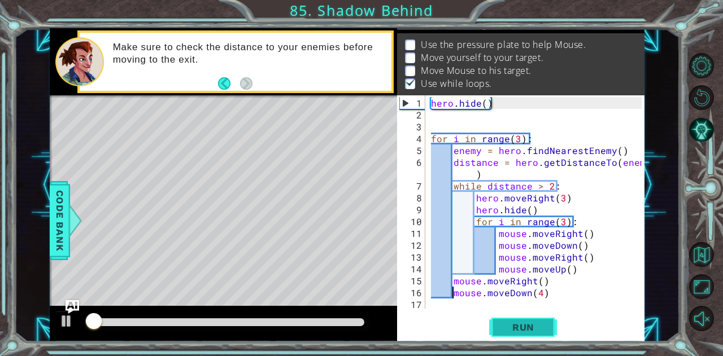
click at [504, 324] on span "Run" at bounding box center [523, 327] width 45 height 11
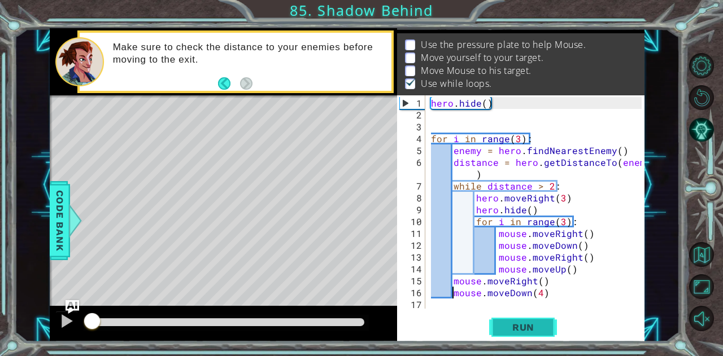
click at [504, 324] on span "Run" at bounding box center [523, 327] width 45 height 11
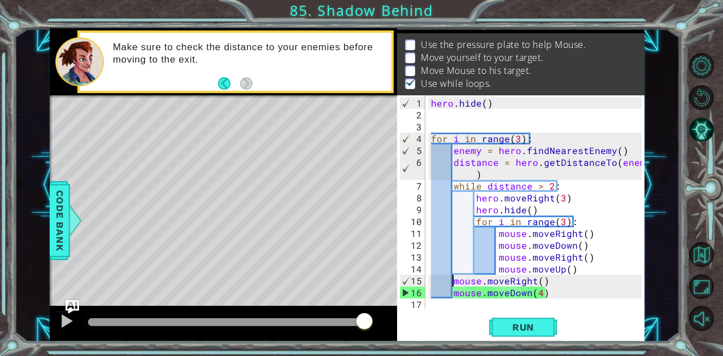
click at [451, 282] on div "hero . hide ( ) for i in range ( 3 ) : enemy = hero . findNearestEnemy ( ) dist…" at bounding box center [538, 215] width 219 height 237
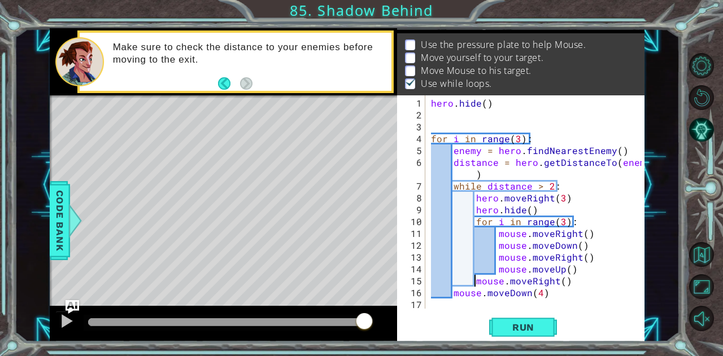
click at [451, 295] on div "hero . hide ( ) for i in range ( 3 ) : enemy = hero . findNearestEnemy ( ) dist…" at bounding box center [538, 215] width 219 height 237
click at [471, 281] on div "hero . hide ( ) for i in range ( 3 ) : enemy = hero . findNearestEnemy ( ) dist…" at bounding box center [538, 215] width 219 height 237
click at [474, 282] on div "hero . hide ( ) for i in range ( 3 ) : enemy = hero . findNearestEnemy ( ) dist…" at bounding box center [538, 215] width 219 height 237
click at [474, 291] on div "hero . hide ( ) for i in range ( 3 ) : enemy = hero . findNearestEnemy ( ) dist…" at bounding box center [538, 215] width 219 height 237
click at [495, 284] on div "hero . hide ( ) for i in range ( 3 ) : enemy = hero . findNearestEnemy ( ) dist…" at bounding box center [538, 215] width 219 height 237
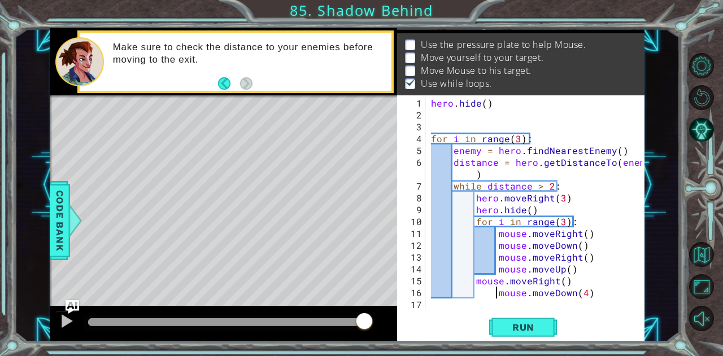
type textarea "mouse.moveDown(4)"
click at [505, 330] on span "Run" at bounding box center [523, 327] width 45 height 11
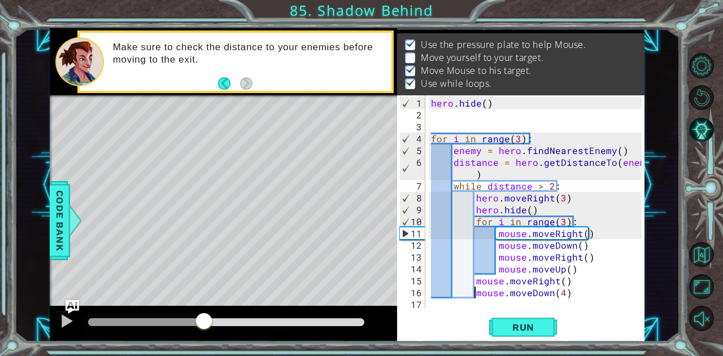
drag, startPoint x: 106, startPoint y: 321, endPoint x: 204, endPoint y: 318, distance: 97.7
click at [204, 318] on div at bounding box center [204, 322] width 20 height 20
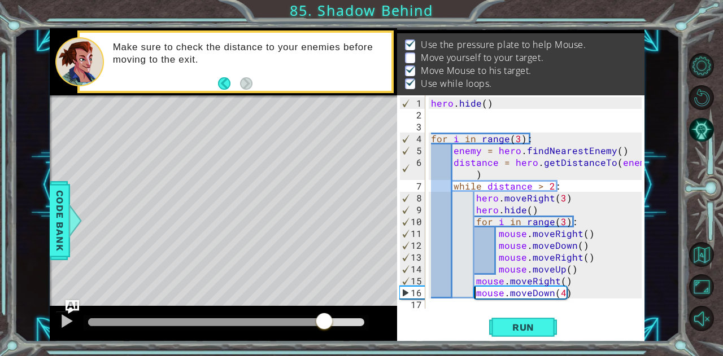
drag, startPoint x: 219, startPoint y: 321, endPoint x: 325, endPoint y: 319, distance: 105.6
click at [325, 319] on div at bounding box center [324, 322] width 20 height 20
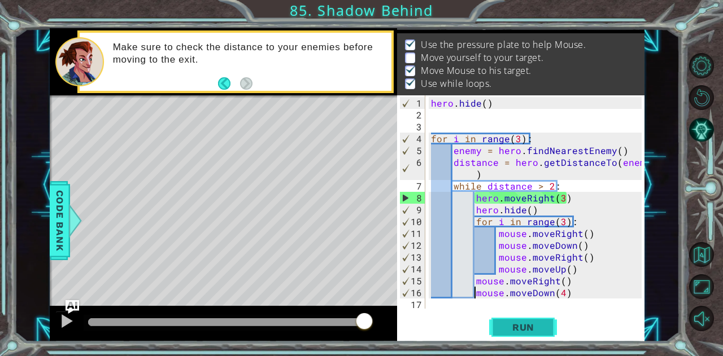
click at [514, 321] on button "Run" at bounding box center [523, 327] width 68 height 25
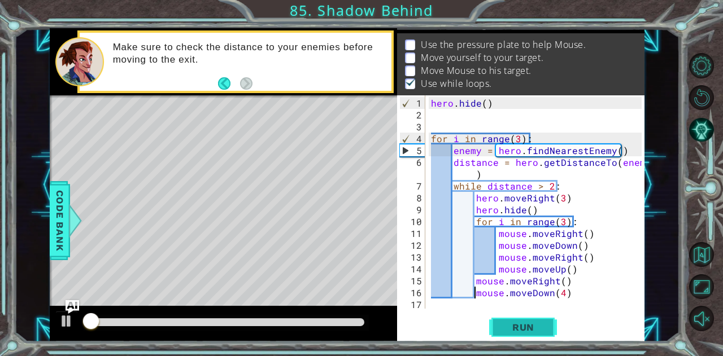
click at [514, 321] on button "Run" at bounding box center [523, 327] width 68 height 25
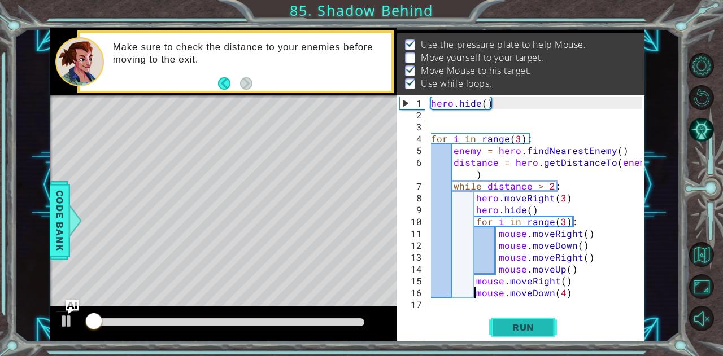
click at [514, 321] on button "Run" at bounding box center [523, 327] width 68 height 25
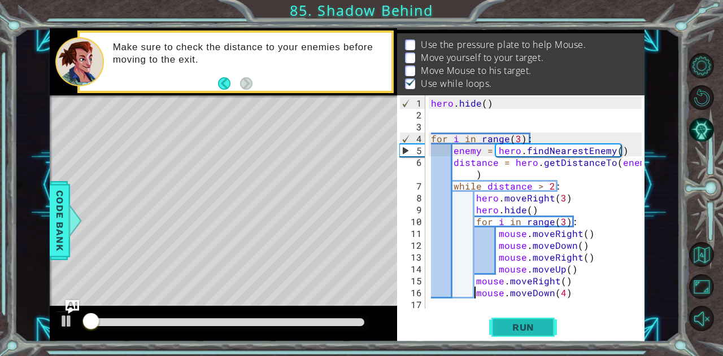
click at [514, 321] on button "Run" at bounding box center [523, 327] width 68 height 25
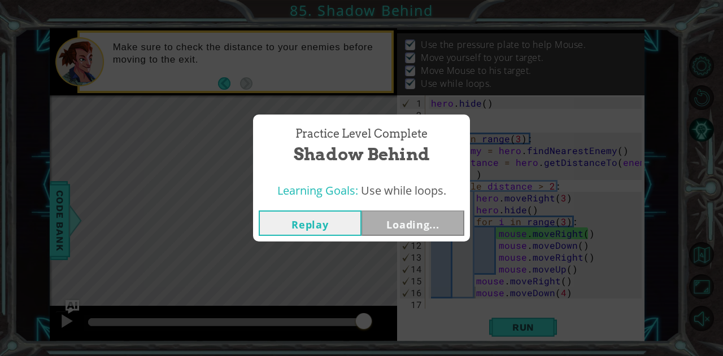
drag, startPoint x: 106, startPoint y: 321, endPoint x: 364, endPoint y: 327, distance: 258.1
click at [364, 327] on body "1 ההההההההההההההההההההההההההההההההההההההההההההההההההההההההההההההההההההההההההההה…" at bounding box center [361, 178] width 723 height 356
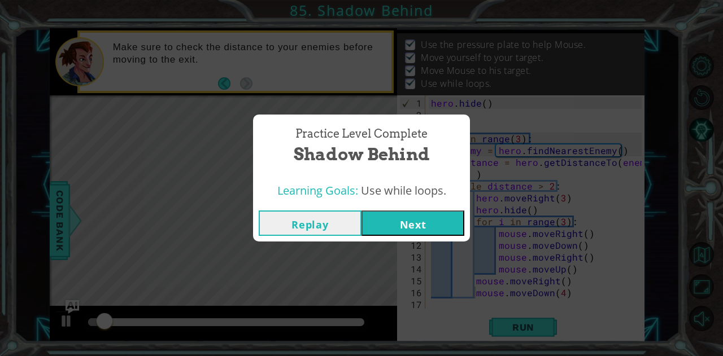
click at [434, 204] on div "Learning Goals: Use while loops." at bounding box center [361, 191] width 217 height 28
click at [434, 220] on button "Next" at bounding box center [412, 223] width 103 height 25
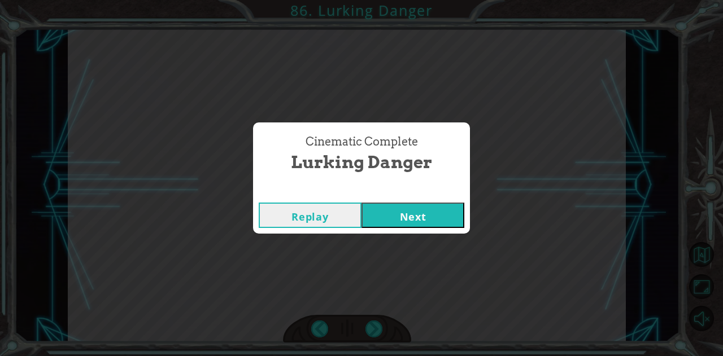
drag, startPoint x: 434, startPoint y: 220, endPoint x: 410, endPoint y: 213, distance: 24.7
click at [410, 213] on button "Next" at bounding box center [412, 215] width 103 height 25
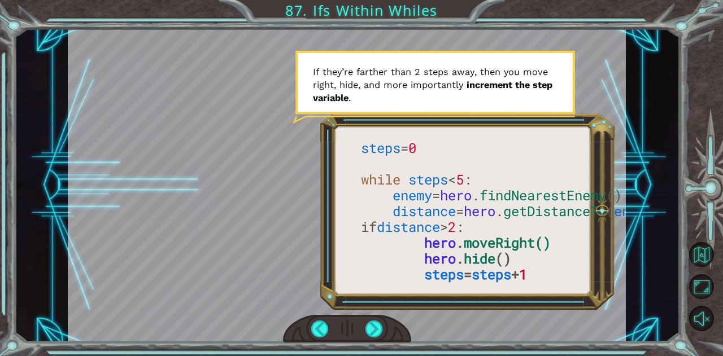
click at [564, 299] on div at bounding box center [347, 185] width 558 height 314
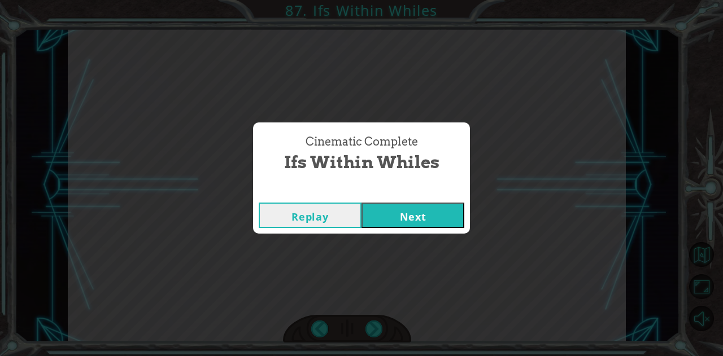
click at [434, 216] on button "Next" at bounding box center [412, 215] width 103 height 25
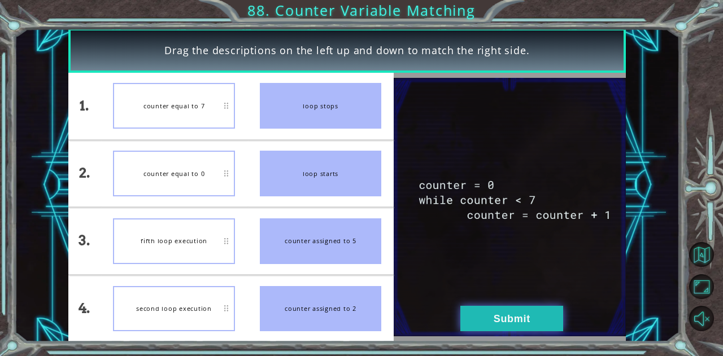
click at [497, 319] on button "Submit" at bounding box center [511, 318] width 103 height 25
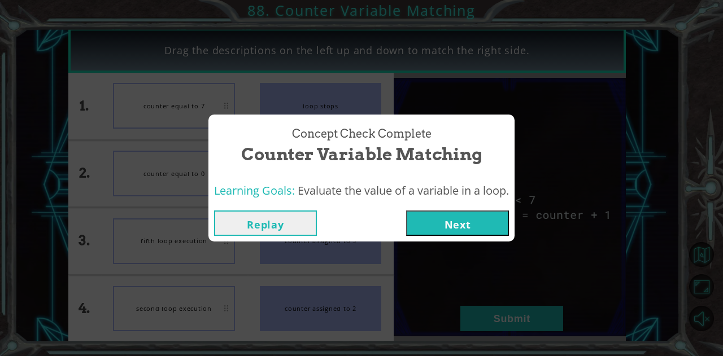
click at [452, 221] on button "Next" at bounding box center [457, 223] width 103 height 25
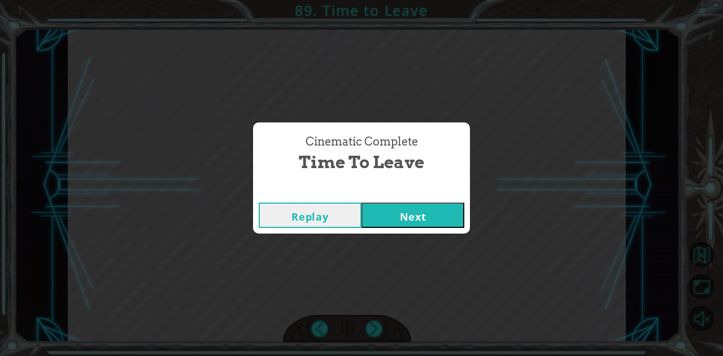
click at [452, 221] on button "Next" at bounding box center [412, 215] width 103 height 25
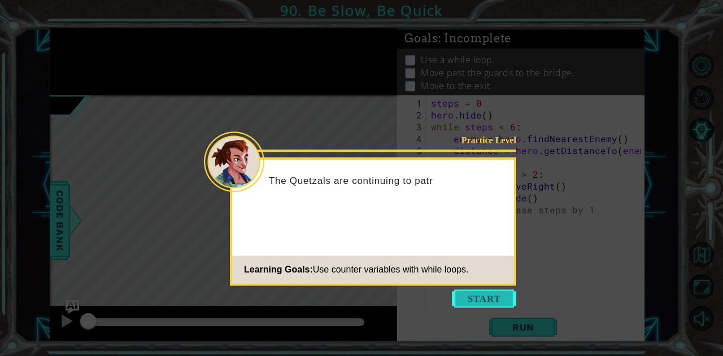
click at [465, 300] on button "Start" at bounding box center [484, 299] width 64 height 18
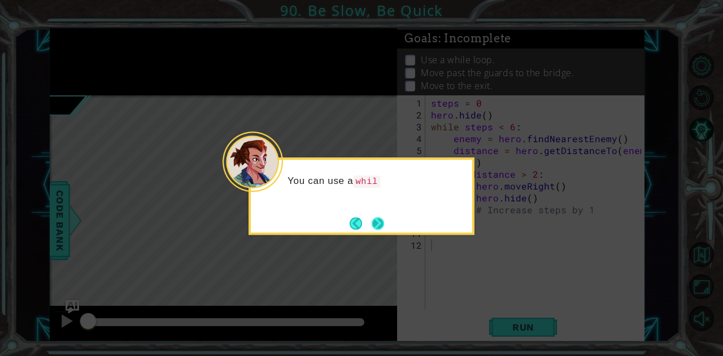
click at [384, 226] on button "Next" at bounding box center [378, 223] width 21 height 21
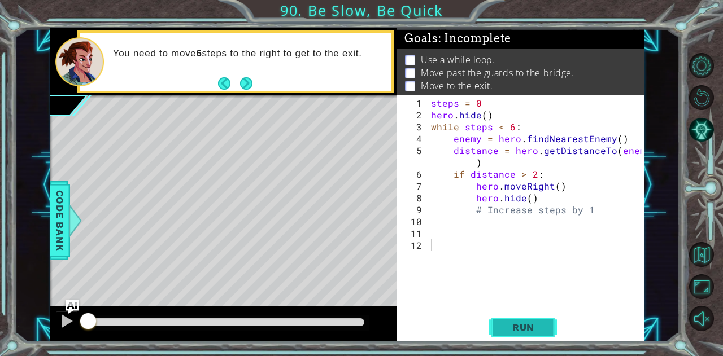
click at [541, 319] on button "Run" at bounding box center [523, 327] width 68 height 25
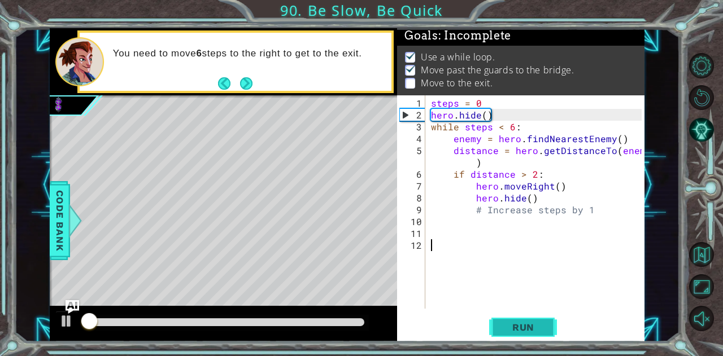
scroll to position [8, 0]
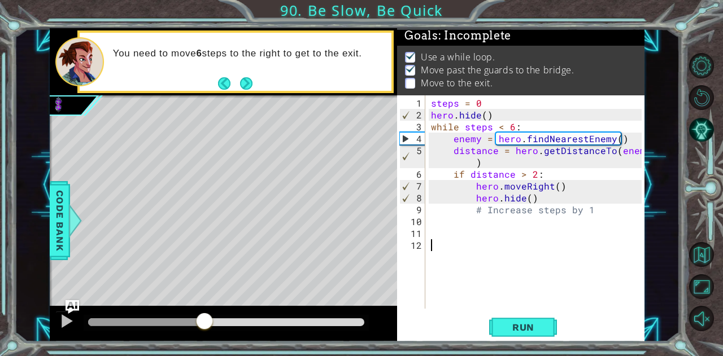
drag, startPoint x: 132, startPoint y: 321, endPoint x: 206, endPoint y: 326, distance: 73.5
click at [206, 326] on div at bounding box center [204, 322] width 20 height 20
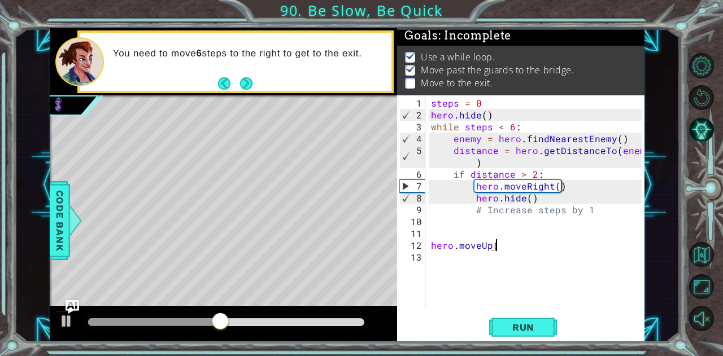
type textarea "hero.moveUp()"
type textarea "hero.jumpUp()"
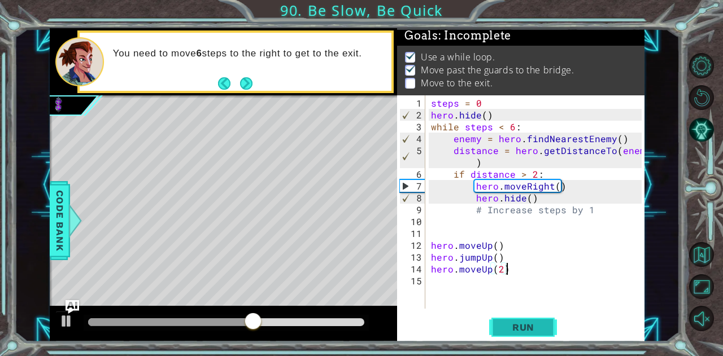
type textarea "hero.moveUp(2)"
click at [520, 333] on span "Run" at bounding box center [523, 327] width 45 height 11
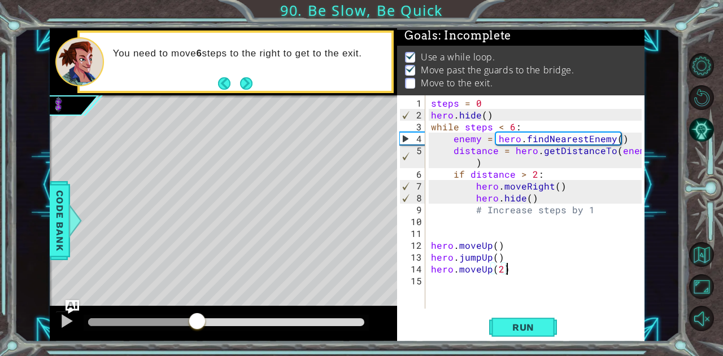
drag, startPoint x: 93, startPoint y: 318, endPoint x: 198, endPoint y: 326, distance: 105.3
click at [198, 326] on div at bounding box center [197, 322] width 20 height 20
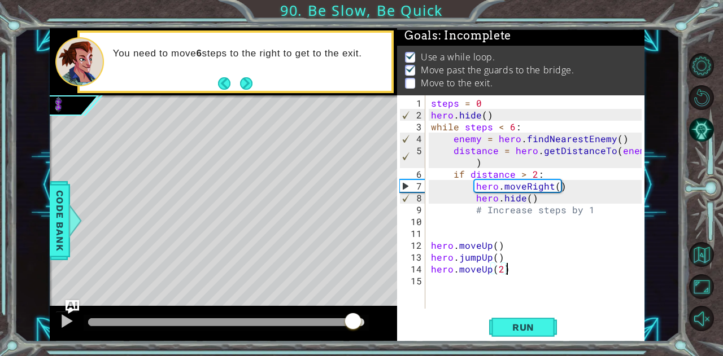
drag, startPoint x: 212, startPoint y: 322, endPoint x: 352, endPoint y: 323, distance: 140.6
click at [352, 323] on div at bounding box center [353, 322] width 20 height 20
click at [457, 236] on div "steps = 0 hero . hide ( ) while steps < 6 : enemy = hero . findNearestEnemy ( )…" at bounding box center [538, 215] width 219 height 237
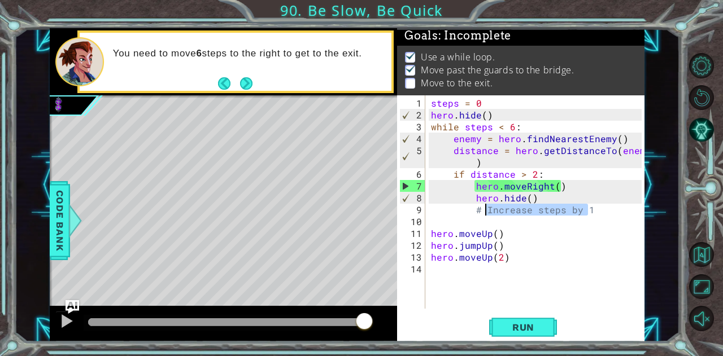
drag, startPoint x: 587, startPoint y: 210, endPoint x: 482, endPoint y: 213, distance: 105.1
click at [482, 213] on div "steps = 0 hero . hide ( ) while steps < 6 : enemy = hero . findNearestEnemy ( )…" at bounding box center [538, 215] width 219 height 237
type textarea "#"
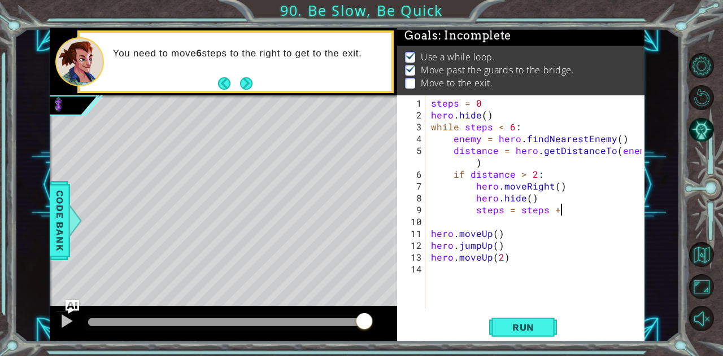
scroll to position [0, 8]
type textarea "steps = steps + 1"
click at [510, 327] on span "Run" at bounding box center [523, 327] width 45 height 11
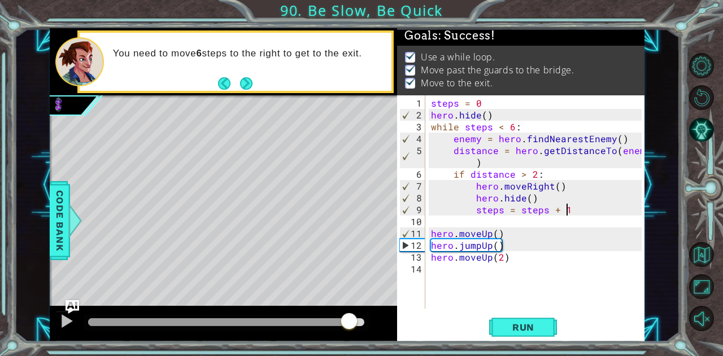
drag, startPoint x: 109, startPoint y: 324, endPoint x: 350, endPoint y: 324, distance: 240.5
click at [350, 324] on div at bounding box center [349, 322] width 20 height 20
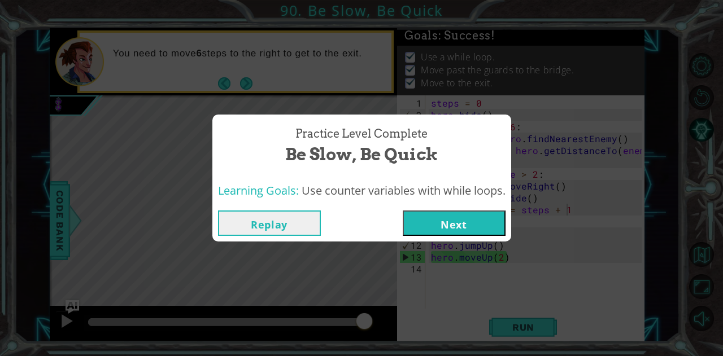
click at [469, 224] on button "Next" at bounding box center [454, 223] width 103 height 25
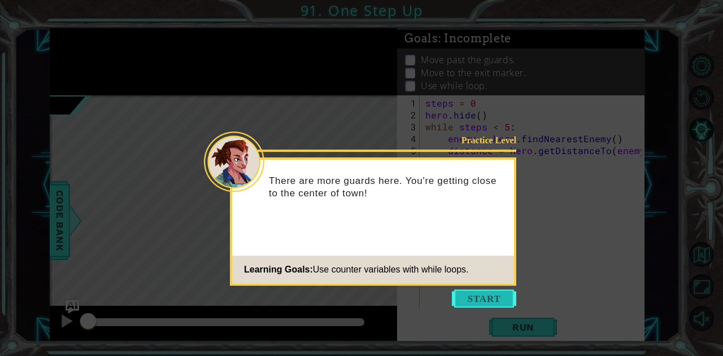
drag, startPoint x: 492, startPoint y: 292, endPoint x: 486, endPoint y: 296, distance: 7.2
click at [486, 296] on button "Start" at bounding box center [484, 299] width 64 height 18
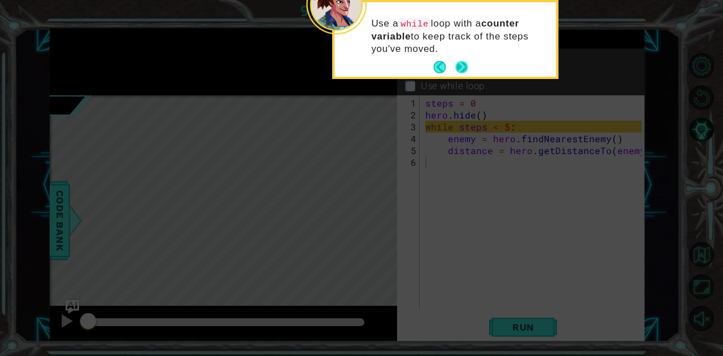
click at [461, 66] on button "Next" at bounding box center [461, 67] width 21 height 21
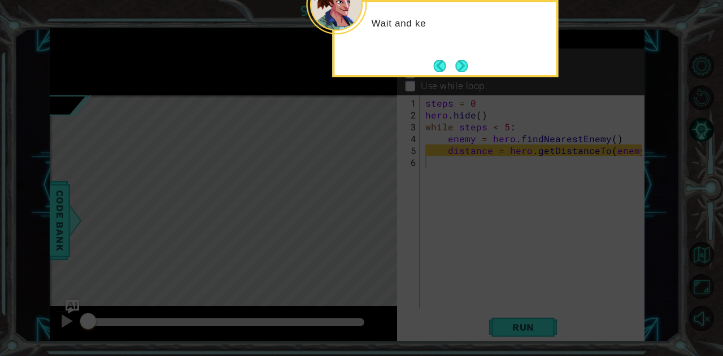
click at [461, 66] on button "Next" at bounding box center [462, 66] width 20 height 20
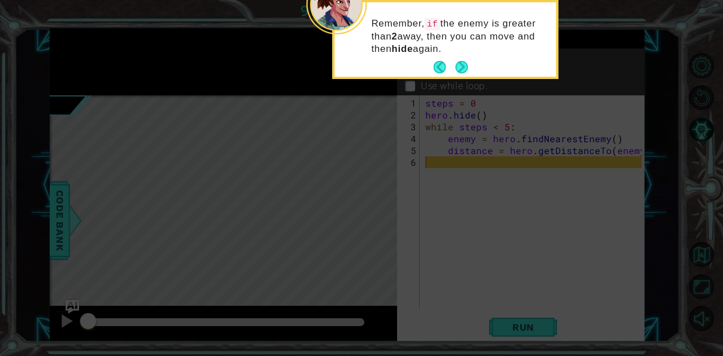
drag, startPoint x: 461, startPoint y: 66, endPoint x: 453, endPoint y: 59, distance: 10.1
click at [453, 59] on button "Next" at bounding box center [461, 67] width 19 height 19
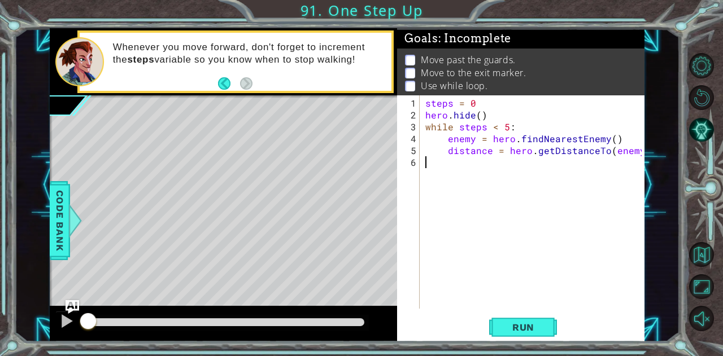
click at [533, 165] on div "steps = 0 hero . hide ( ) while steps < 5 : enemy = hero . findNearestEnemy ( )…" at bounding box center [535, 215] width 224 height 237
click at [565, 156] on div "steps = 0 hero . hide ( ) while steps < 5 : enemy = hero . findNearestEnemy ( )…" at bounding box center [535, 215] width 224 height 237
type textarea "hero.moveUp(steps)"
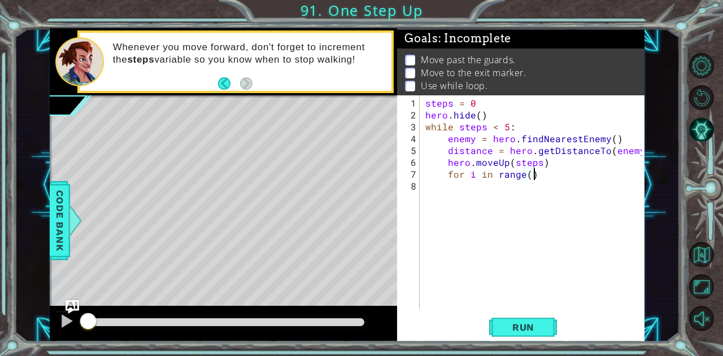
type textarea "for i in range():"
type textarea "f"
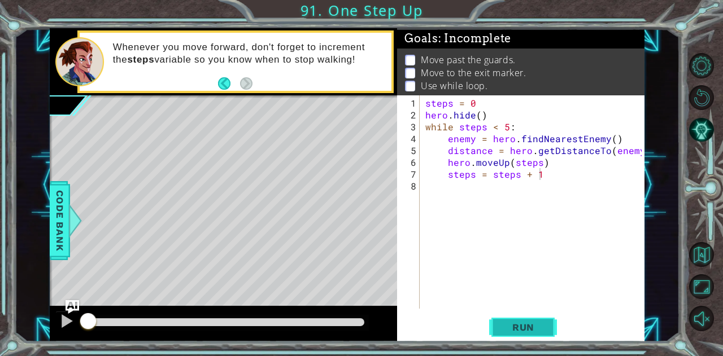
click at [548, 326] on button "Run" at bounding box center [523, 327] width 68 height 25
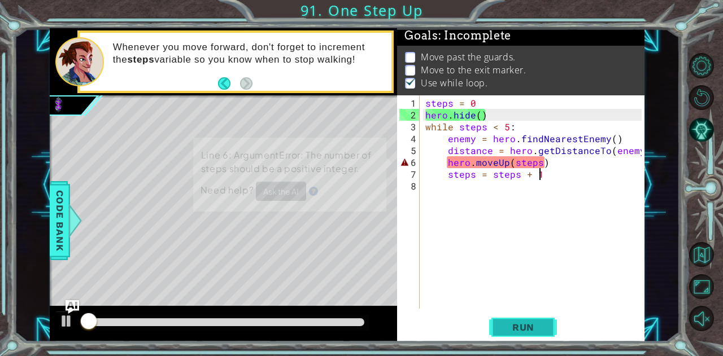
scroll to position [8, 0]
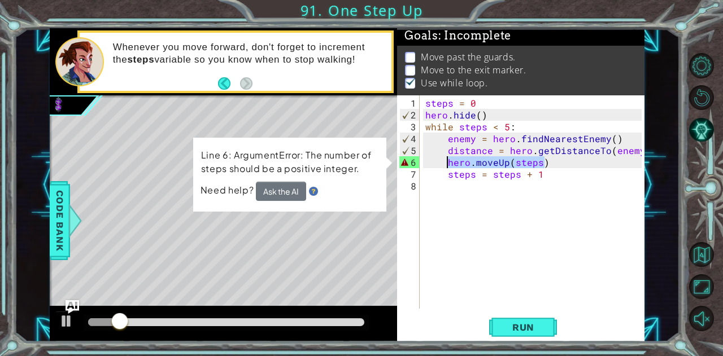
drag, startPoint x: 543, startPoint y: 164, endPoint x: 448, endPoint y: 162, distance: 94.9
click at [448, 162] on div "steps = 0 hero . hide ( ) while steps < 5 : enemy = hero . findNearestEnemy ( )…" at bounding box center [535, 215] width 224 height 237
type textarea "steps = steps + 1"
type textarea "hero.moveUp(steps)"
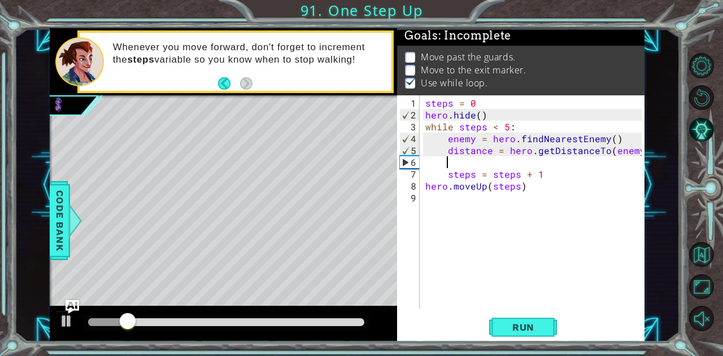
click at [481, 163] on div "steps = 0 hero . hide ( ) while steps < 5 : enemy = hero . findNearestEnemy ( )…" at bounding box center [535, 215] width 224 height 237
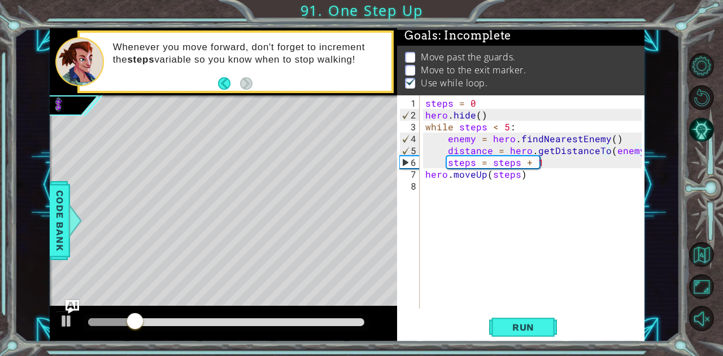
click at [426, 174] on div "steps = 0 hero . hide ( ) while steps < 5 : enemy = hero . findNearestEnemy ( )…" at bounding box center [535, 215] width 224 height 237
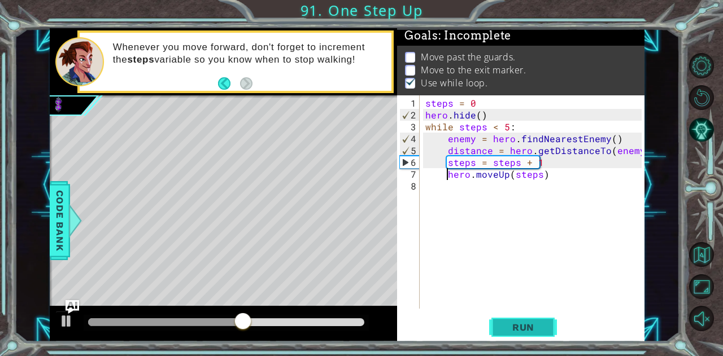
click at [514, 324] on span "Run" at bounding box center [523, 327] width 45 height 11
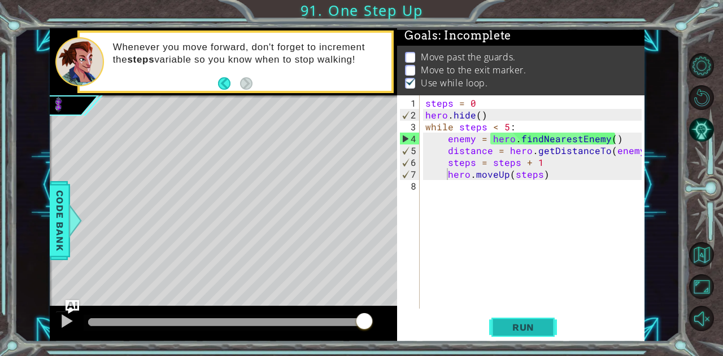
click at [514, 324] on span "Run" at bounding box center [523, 327] width 45 height 11
click at [639, 150] on div "steps = 0 hero . hide ( ) while steps < 5 : enemy = hero . findNearestEnemy ( )…" at bounding box center [535, 215] width 224 height 237
type textarea "distance = hero.getDistanceTo(enemy)"
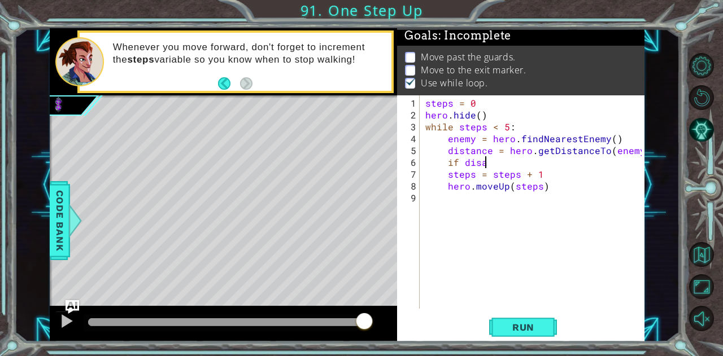
scroll to position [0, 3]
type textarea "i"
click at [448, 173] on div "steps = 0 hero . hide ( ) while steps < 5 : enemy = hero . findNearestEnemy ( )…" at bounding box center [535, 215] width 224 height 237
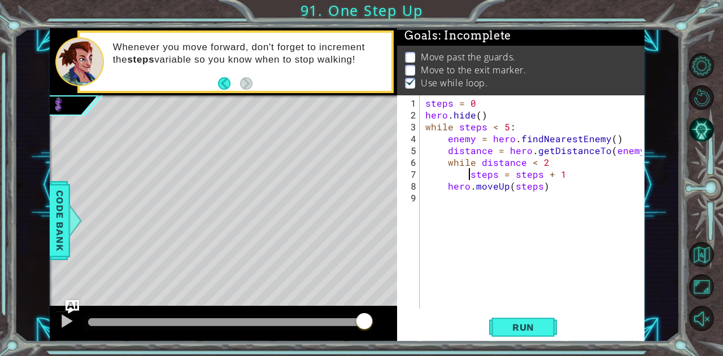
click at [443, 190] on div "steps = 0 hero . hide ( ) while steps < 5 : enemy = hero . findNearestEnemy ( )…" at bounding box center [535, 215] width 224 height 237
click at [529, 322] on span "Run" at bounding box center [523, 327] width 45 height 11
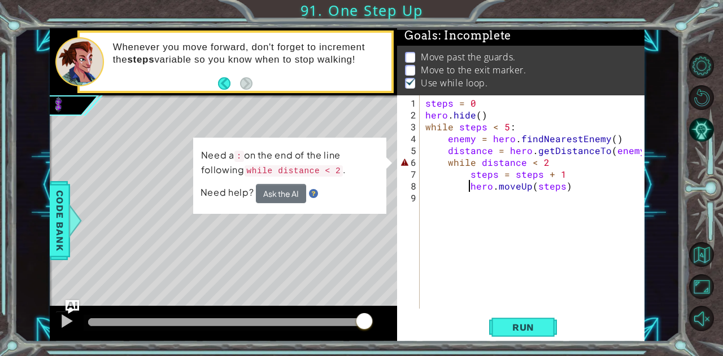
click at [548, 162] on div "steps = 0 hero . hide ( ) while steps < 5 : enemy = hero . findNearestEnemy ( )…" at bounding box center [535, 215] width 224 height 237
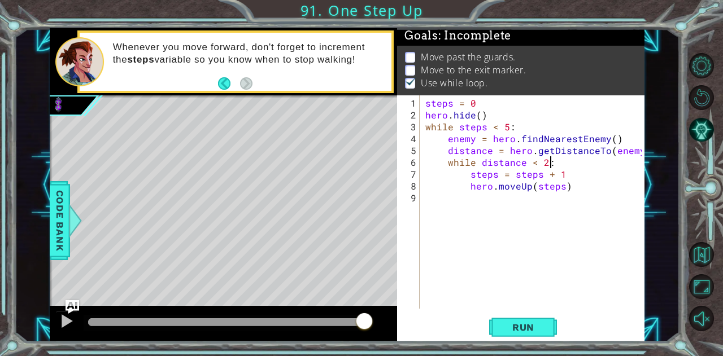
scroll to position [0, 7]
click at [529, 333] on span "Run" at bounding box center [523, 327] width 45 height 11
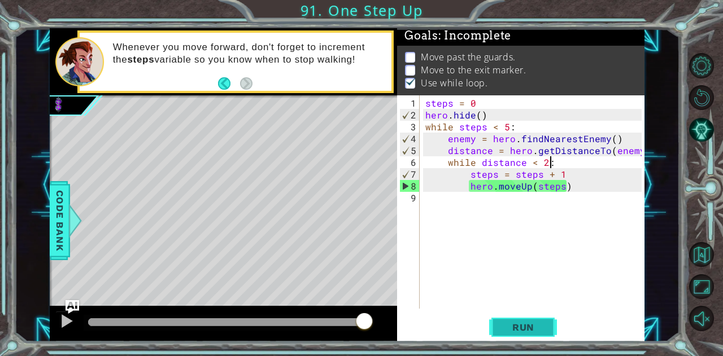
click at [533, 324] on span "Run" at bounding box center [523, 327] width 45 height 11
click at [535, 163] on div "steps = 0 hero . hide ( ) while steps < 5 : enemy = hero . findNearestEnemy ( )…" at bounding box center [535, 215] width 224 height 237
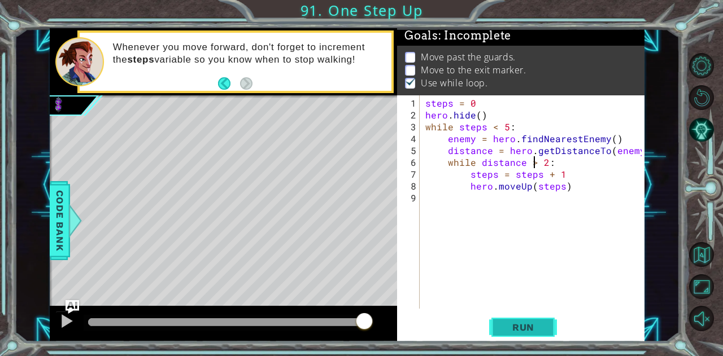
click at [549, 334] on button "Run" at bounding box center [523, 327] width 68 height 25
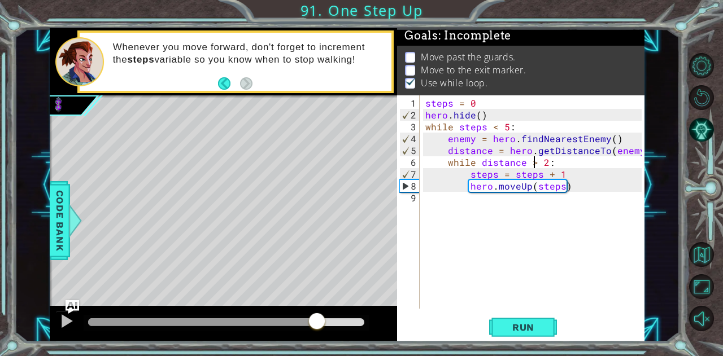
drag, startPoint x: 265, startPoint y: 317, endPoint x: 318, endPoint y: 336, distance: 55.7
click at [318, 336] on div at bounding box center [223, 324] width 347 height 36
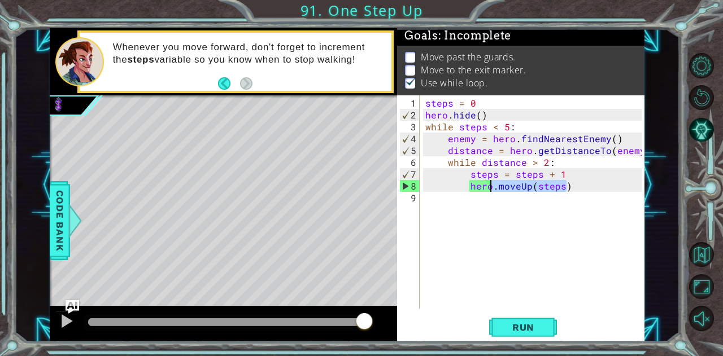
drag, startPoint x: 574, startPoint y: 186, endPoint x: 495, endPoint y: 186, distance: 79.1
click at [495, 186] on div "steps = 0 hero . hide ( ) while steps < 5 : enemy = hero . findNearestEnemy ( )…" at bounding box center [535, 215] width 224 height 237
click at [558, 182] on div "steps = 0 hero . hide ( ) while steps < 5 : enemy = hero . findNearestEnemy ( )…" at bounding box center [532, 201] width 219 height 213
drag, startPoint x: 558, startPoint y: 186, endPoint x: 543, endPoint y: 187, distance: 14.8
click at [543, 187] on div "steps = 0 hero . hide ( ) while steps < 5 : enemy = hero . findNearestEnemy ( )…" at bounding box center [535, 215] width 224 height 237
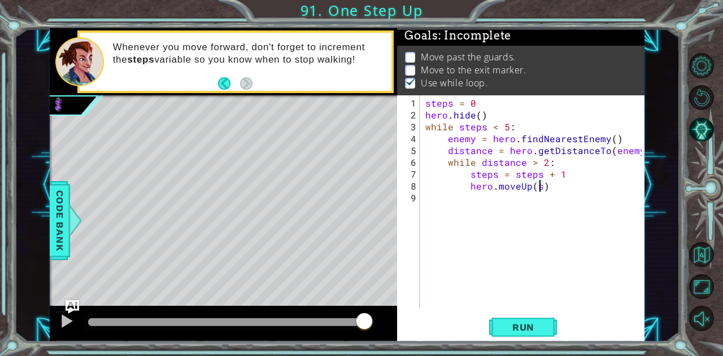
scroll to position [0, 6]
click at [562, 176] on div "steps = 0 hero . hide ( ) while steps < 5 : enemy = hero . findNearestEnemy ( )…" at bounding box center [535, 215] width 224 height 237
type textarea "s"
click at [530, 325] on span "Run" at bounding box center [523, 327] width 45 height 11
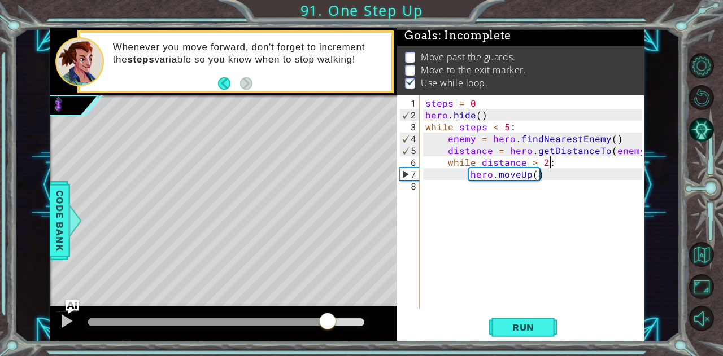
drag, startPoint x: 127, startPoint y: 325, endPoint x: 326, endPoint y: 317, distance: 199.5
click at [326, 317] on div at bounding box center [327, 322] width 20 height 20
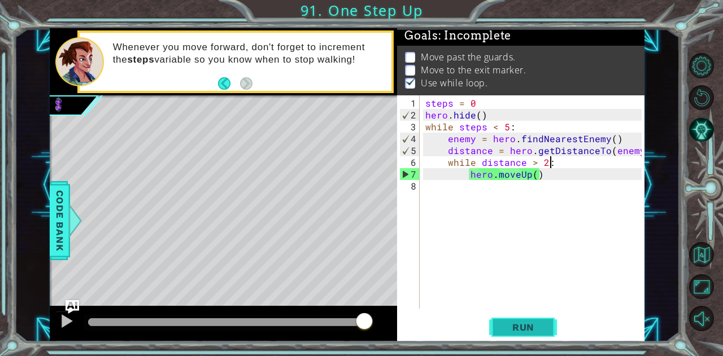
click at [539, 327] on span "Run" at bounding box center [523, 327] width 45 height 11
click at [539, 324] on span "Run" at bounding box center [523, 327] width 45 height 11
click at [534, 174] on div "steps = 0 hero . hide ( ) while steps < 5 : enemy = hero . findNearestEnemy ( )…" at bounding box center [535, 215] width 224 height 237
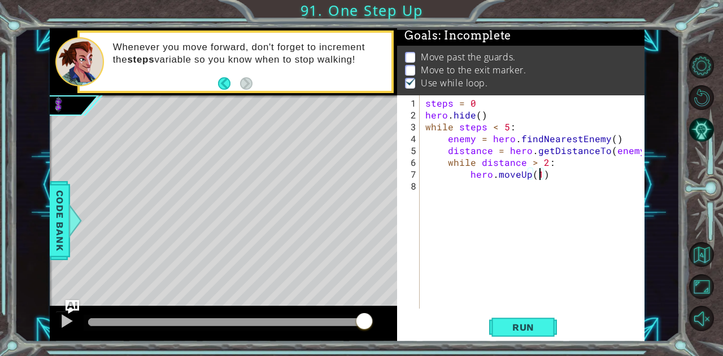
scroll to position [0, 7]
click at [514, 315] on button "Run" at bounding box center [523, 327] width 68 height 25
type textarea "hero.moveUp(steps)"
click at [530, 325] on span "Run" at bounding box center [523, 327] width 45 height 11
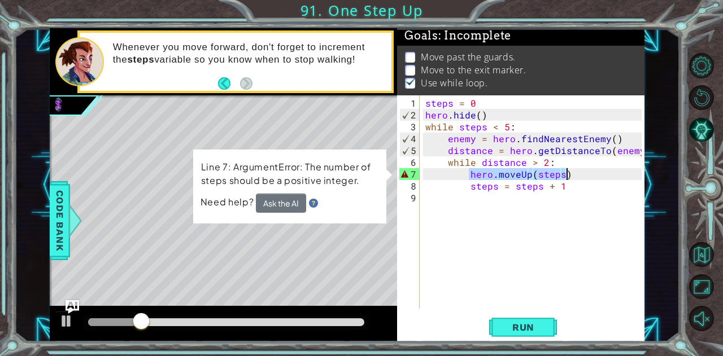
drag, startPoint x: 470, startPoint y: 178, endPoint x: 570, endPoint y: 171, distance: 100.7
click at [570, 171] on div "steps = 0 hero . hide ( ) while steps < 5 : enemy = hero . findNearestEnemy ( )…" at bounding box center [535, 215] width 224 height 237
type textarea "steps = steps + 1"
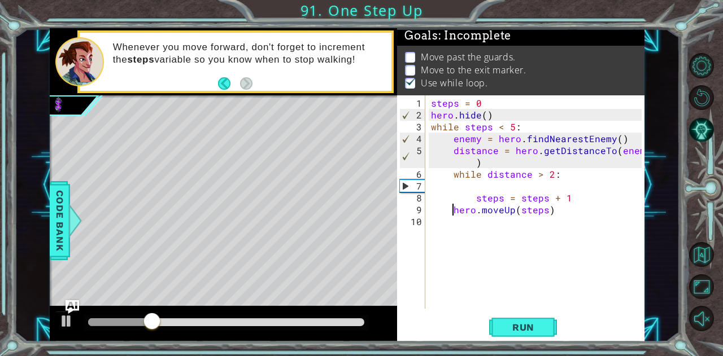
type textarea "hero.moveUp(steps)"
click at [491, 182] on div "steps = 0 hero . hide ( ) while steps < 5 : enemy = hero . findNearestEnemy ( )…" at bounding box center [538, 215] width 219 height 237
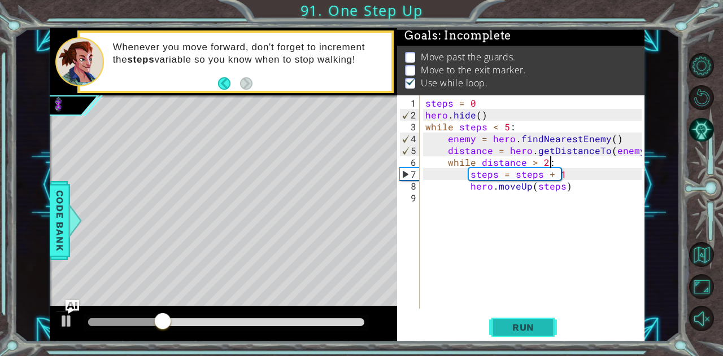
click at [531, 325] on span "Run" at bounding box center [523, 327] width 45 height 11
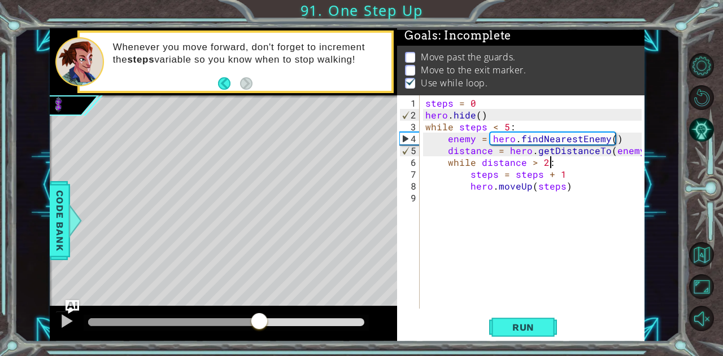
drag, startPoint x: 126, startPoint y: 312, endPoint x: 259, endPoint y: 318, distance: 132.3
click at [259, 318] on div at bounding box center [259, 322] width 20 height 20
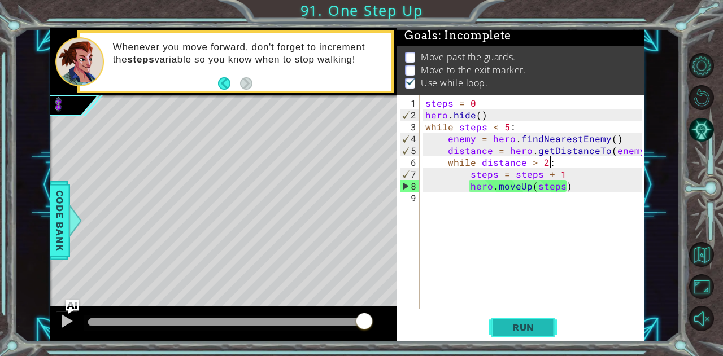
click at [513, 327] on span "Run" at bounding box center [523, 327] width 45 height 11
click at [544, 159] on div "steps = 0 hero . hide ( ) while steps < 5 : enemy = hero . findNearestEnemy ( )…" at bounding box center [535, 215] width 224 height 237
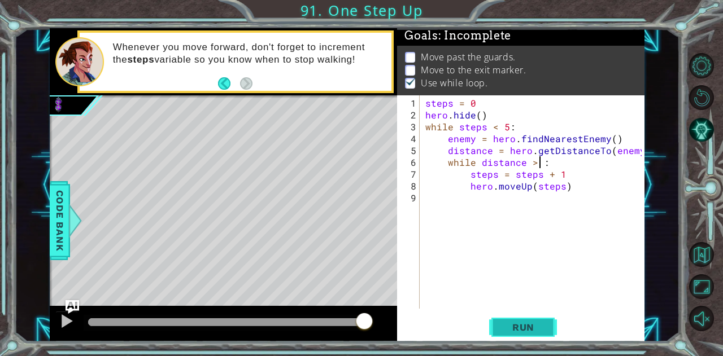
scroll to position [0, 7]
drag, startPoint x: 516, startPoint y: 317, endPoint x: 507, endPoint y: 330, distance: 15.8
click at [506, 329] on span "Run" at bounding box center [523, 327] width 45 height 11
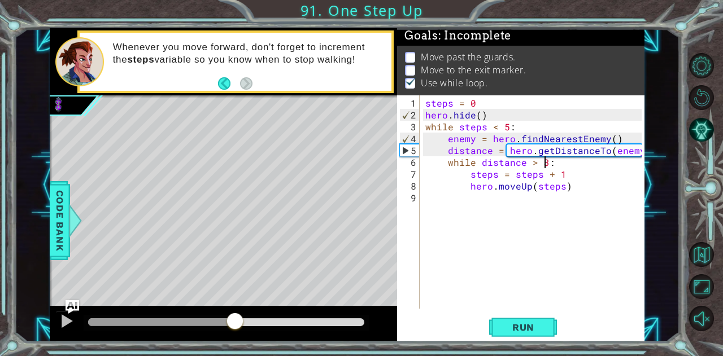
drag, startPoint x: 174, startPoint y: 320, endPoint x: 234, endPoint y: 328, distance: 60.4
click at [234, 328] on div at bounding box center [235, 322] width 20 height 20
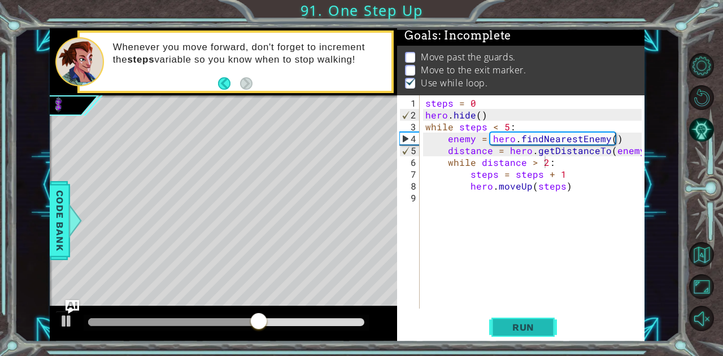
click at [518, 330] on span "Run" at bounding box center [523, 327] width 45 height 11
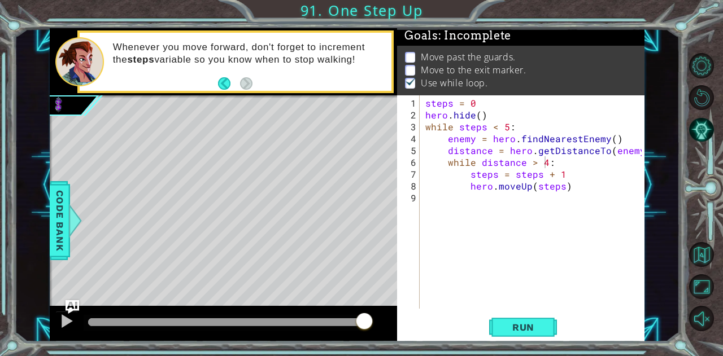
click at [523, 312] on div "while distance > 4: 1 2 3 4 5 6 7 8 9 steps = 0 hero . hide ( ) while steps < 5…" at bounding box center [520, 218] width 247 height 247
click at [525, 317] on button "Run" at bounding box center [523, 327] width 68 height 25
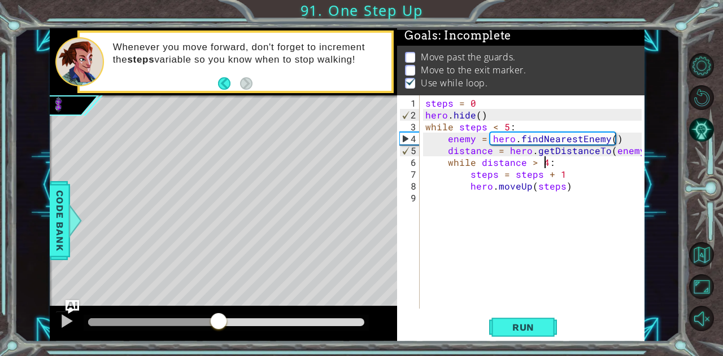
drag, startPoint x: 94, startPoint y: 320, endPoint x: 218, endPoint y: 322, distance: 124.2
click at [218, 322] on div at bounding box center [218, 322] width 20 height 20
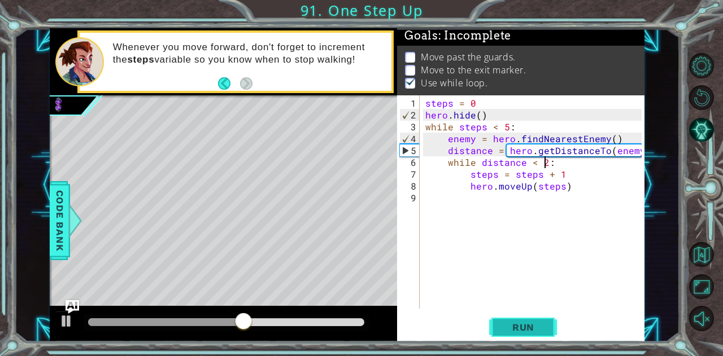
click at [516, 327] on span "Run" at bounding box center [523, 327] width 45 height 11
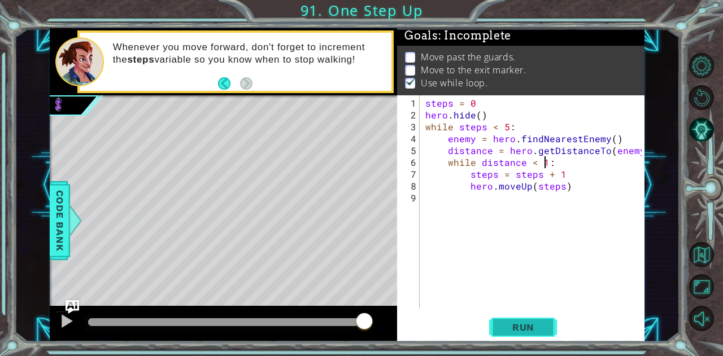
type textarea "while distance < 1:"
click at [529, 321] on button "Run" at bounding box center [523, 327] width 68 height 25
